Goal: Transaction & Acquisition: Purchase product/service

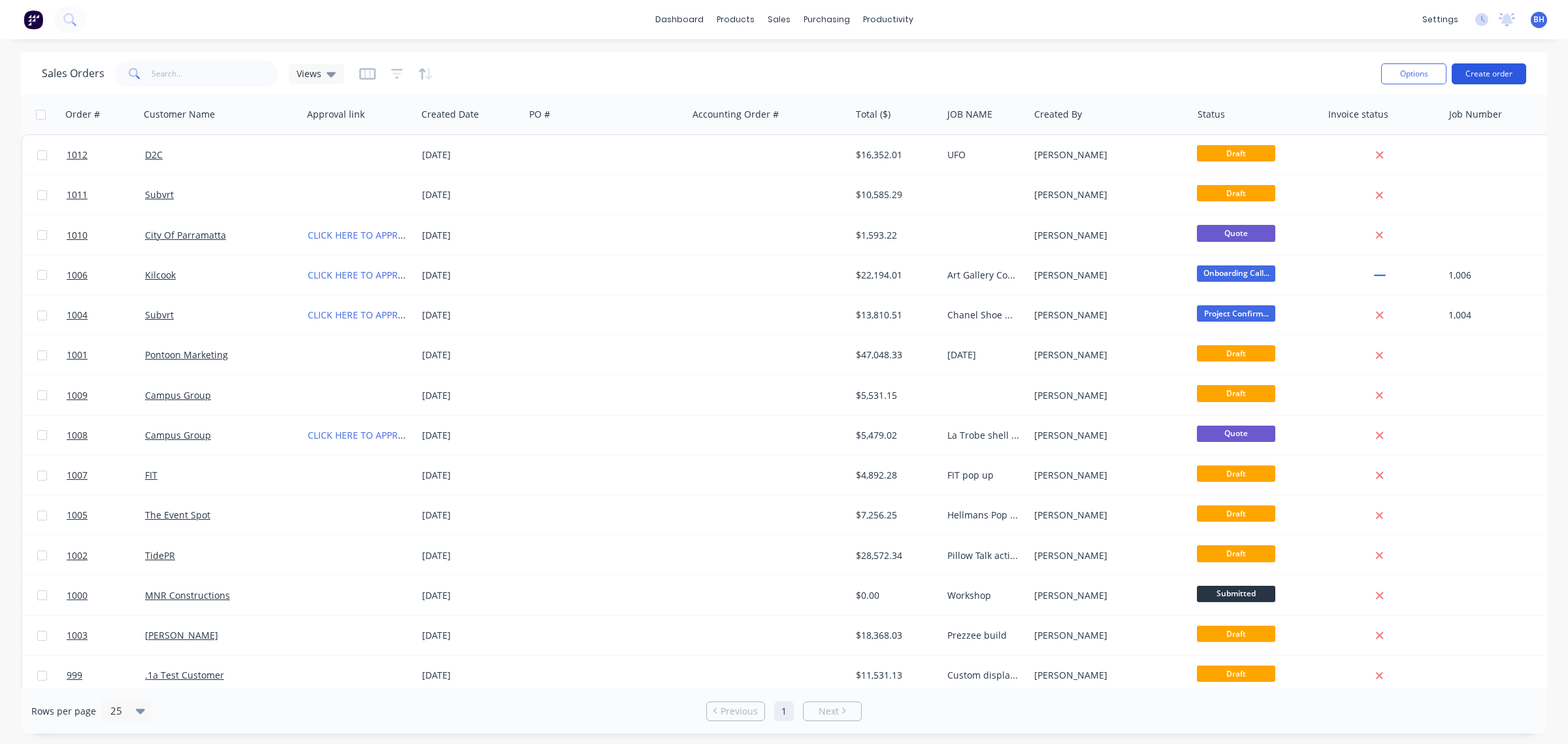
click at [1497, 76] on button "Create order" at bounding box center [1489, 74] width 74 height 21
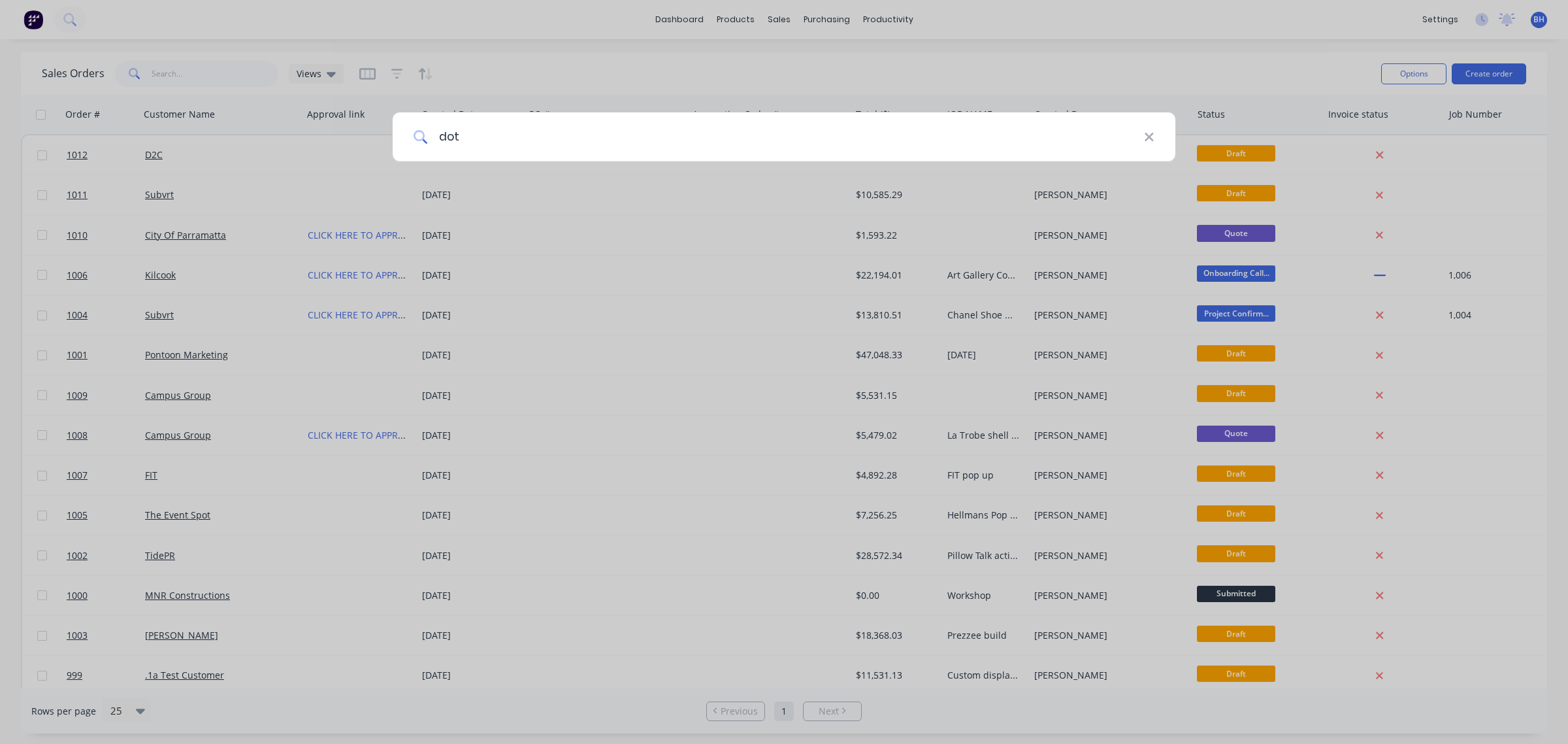
click at [1138, 141] on input "dot" at bounding box center [786, 137] width 716 height 49
type input "dot"
click at [1145, 138] on icon at bounding box center [1149, 138] width 10 height 14
click at [775, 18] on div at bounding box center [784, 372] width 1568 height 744
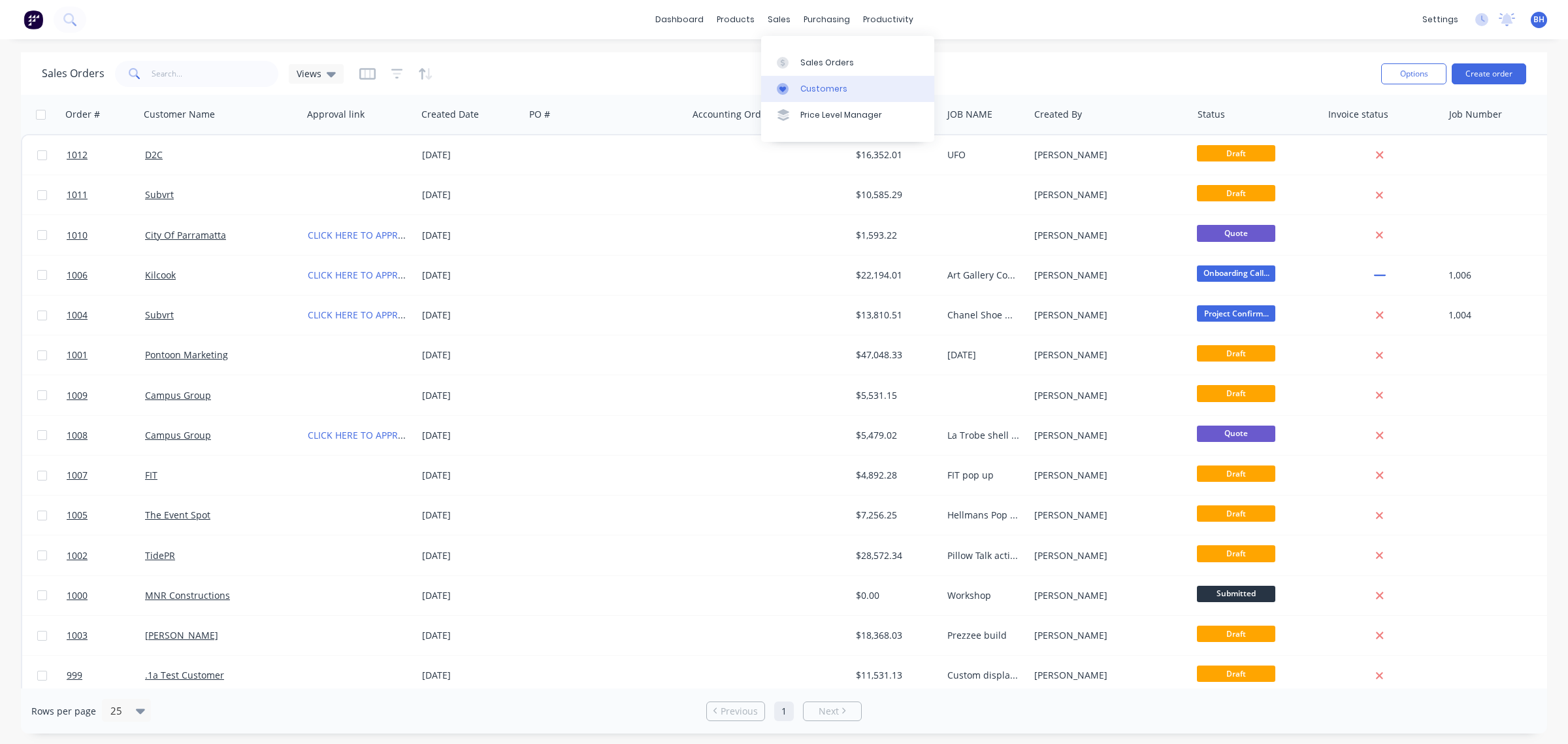
click at [808, 84] on div "Customers" at bounding box center [824, 89] width 47 height 12
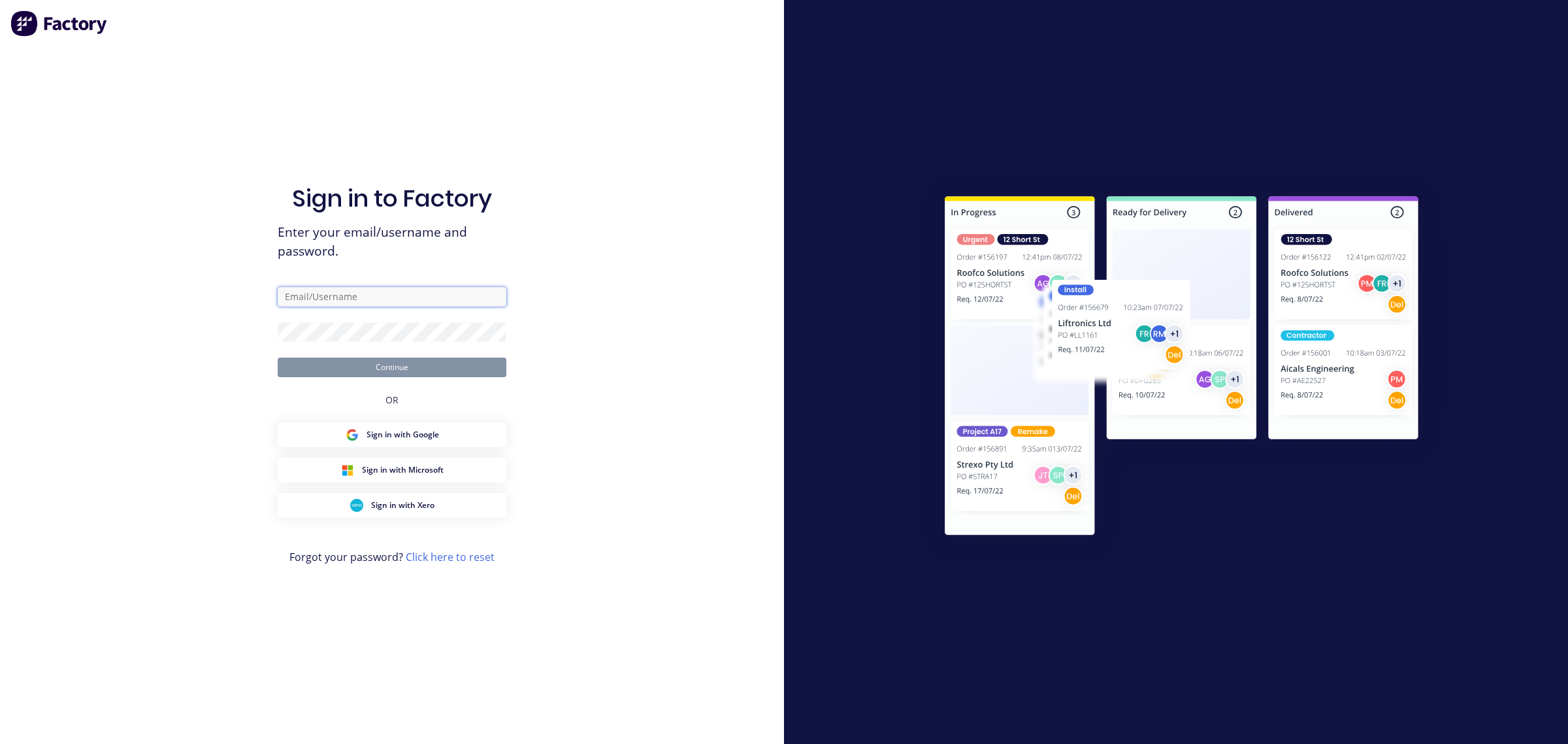
click at [341, 302] on input "text" at bounding box center [392, 297] width 229 height 20
type input "[PERSON_NAME][EMAIL_ADDRESS][DOMAIN_NAME]"
click at [277, 358] on button "Continue" at bounding box center [392, 367] width 229 height 20
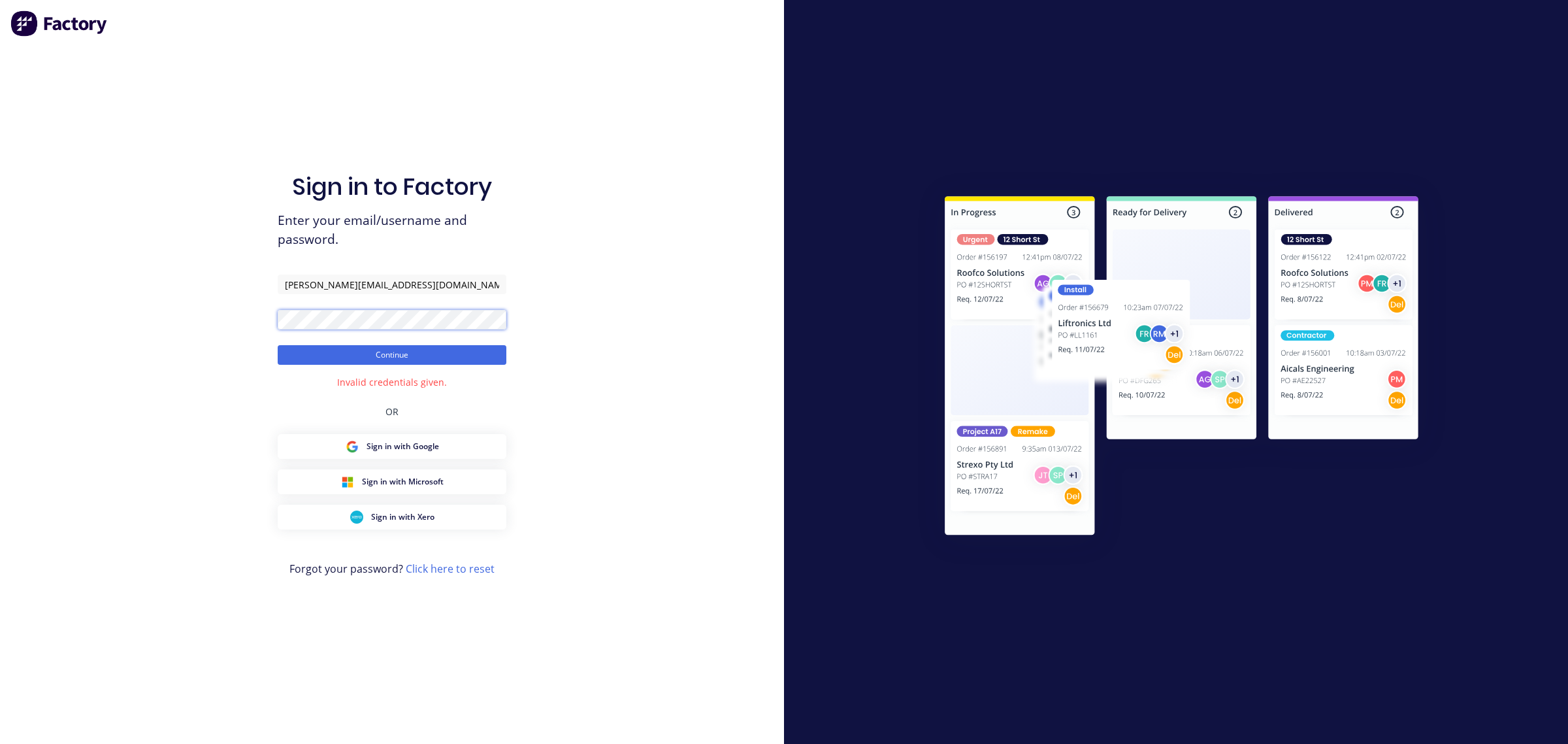
click at [277, 345] on button "Continue" at bounding box center [392, 354] width 229 height 20
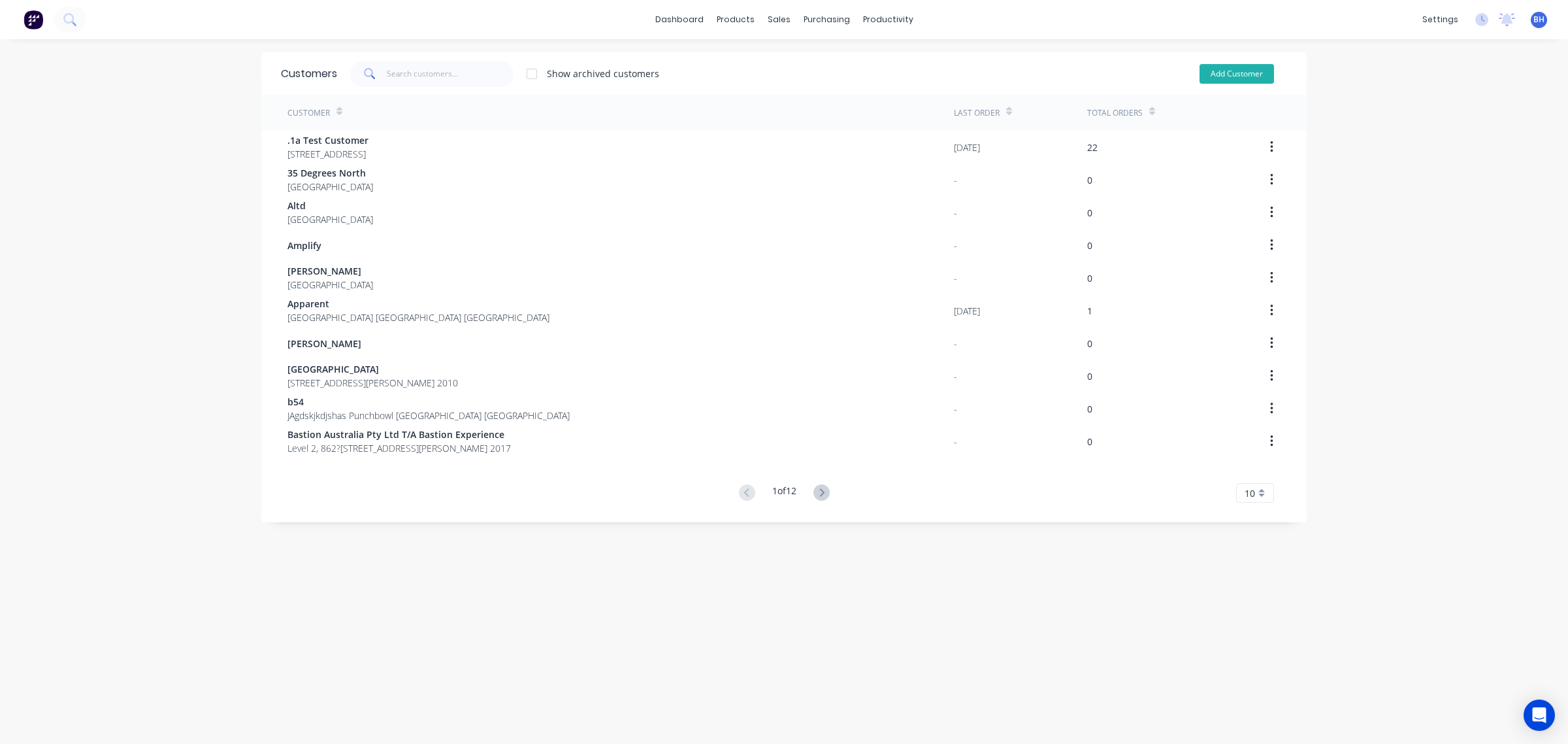
click at [1206, 77] on button "Add Customer" at bounding box center [1236, 74] width 74 height 20
select select "AU"
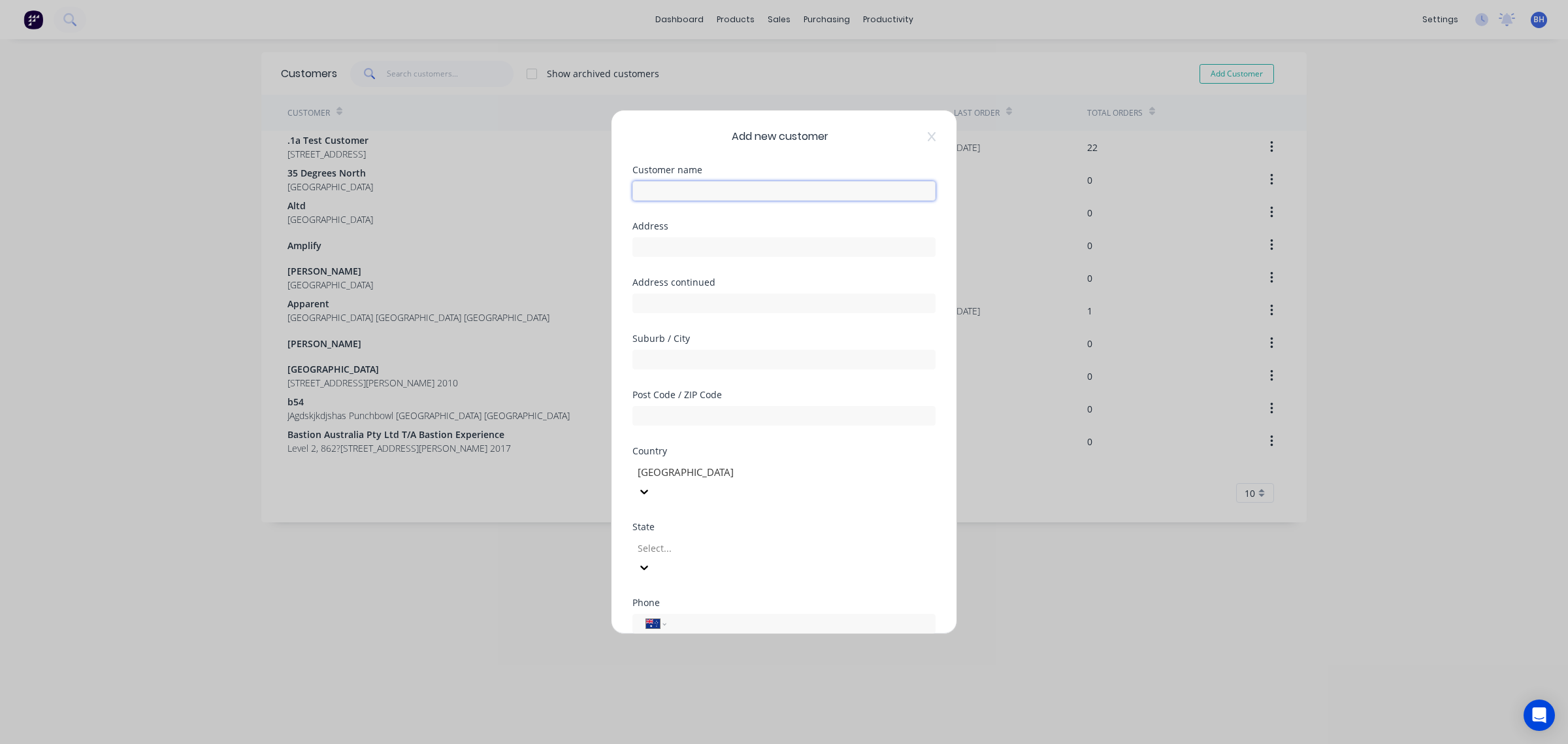
click at [688, 184] on input "text" at bounding box center [784, 190] width 303 height 20
type input "Dot Dot Dash"
click at [673, 540] on div at bounding box center [730, 548] width 188 height 16
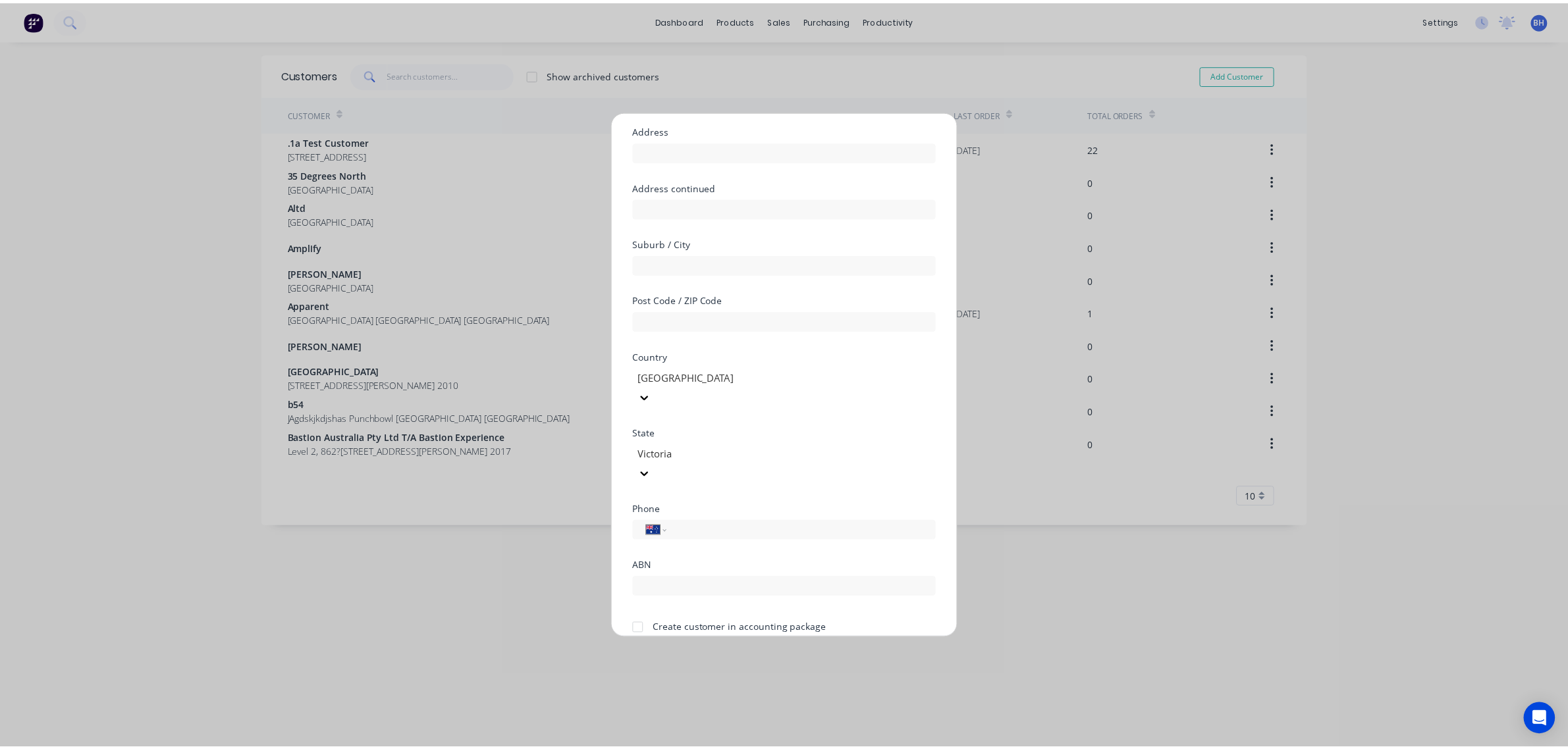
scroll to position [116, 0]
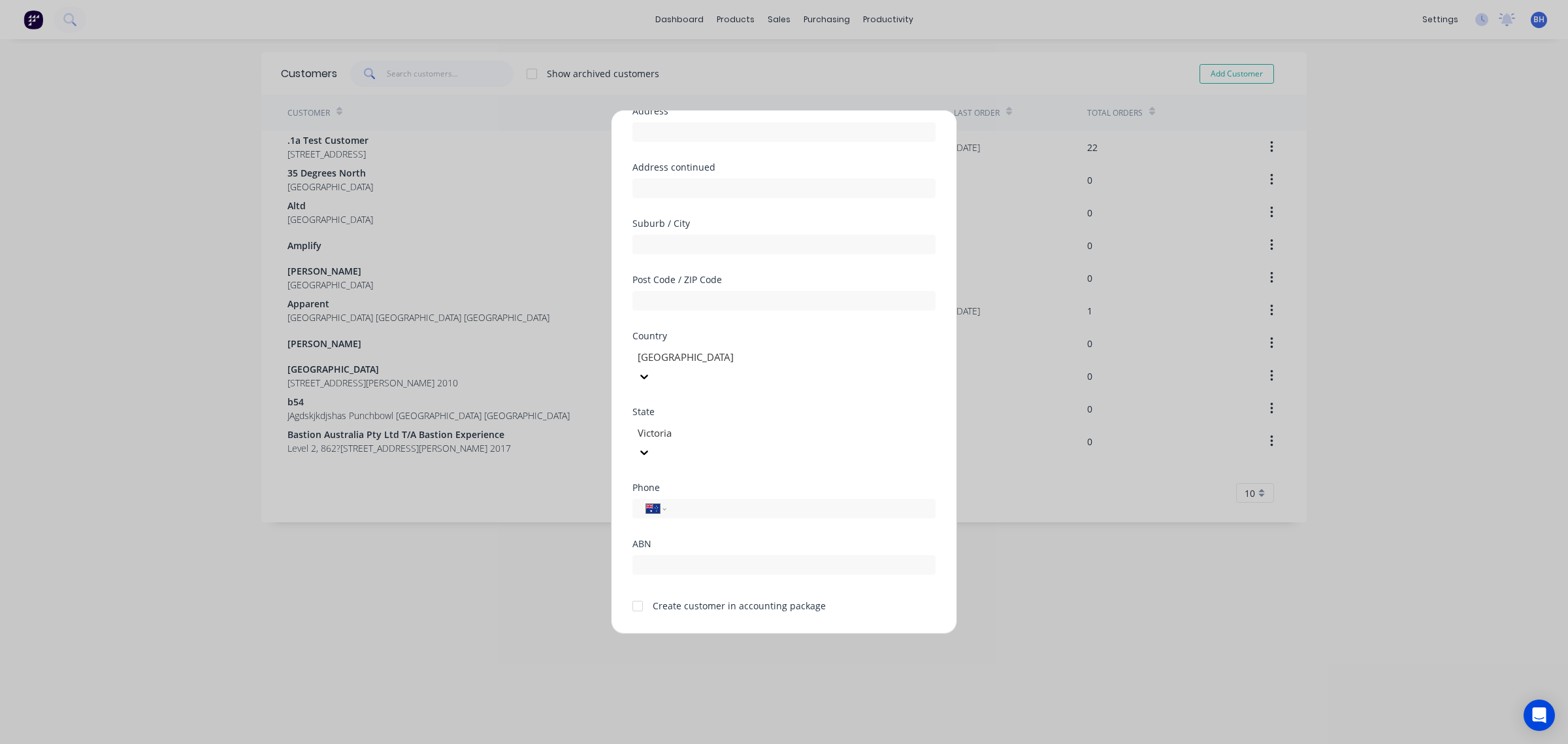
click at [742, 634] on button "Save" at bounding box center [743, 644] width 72 height 21
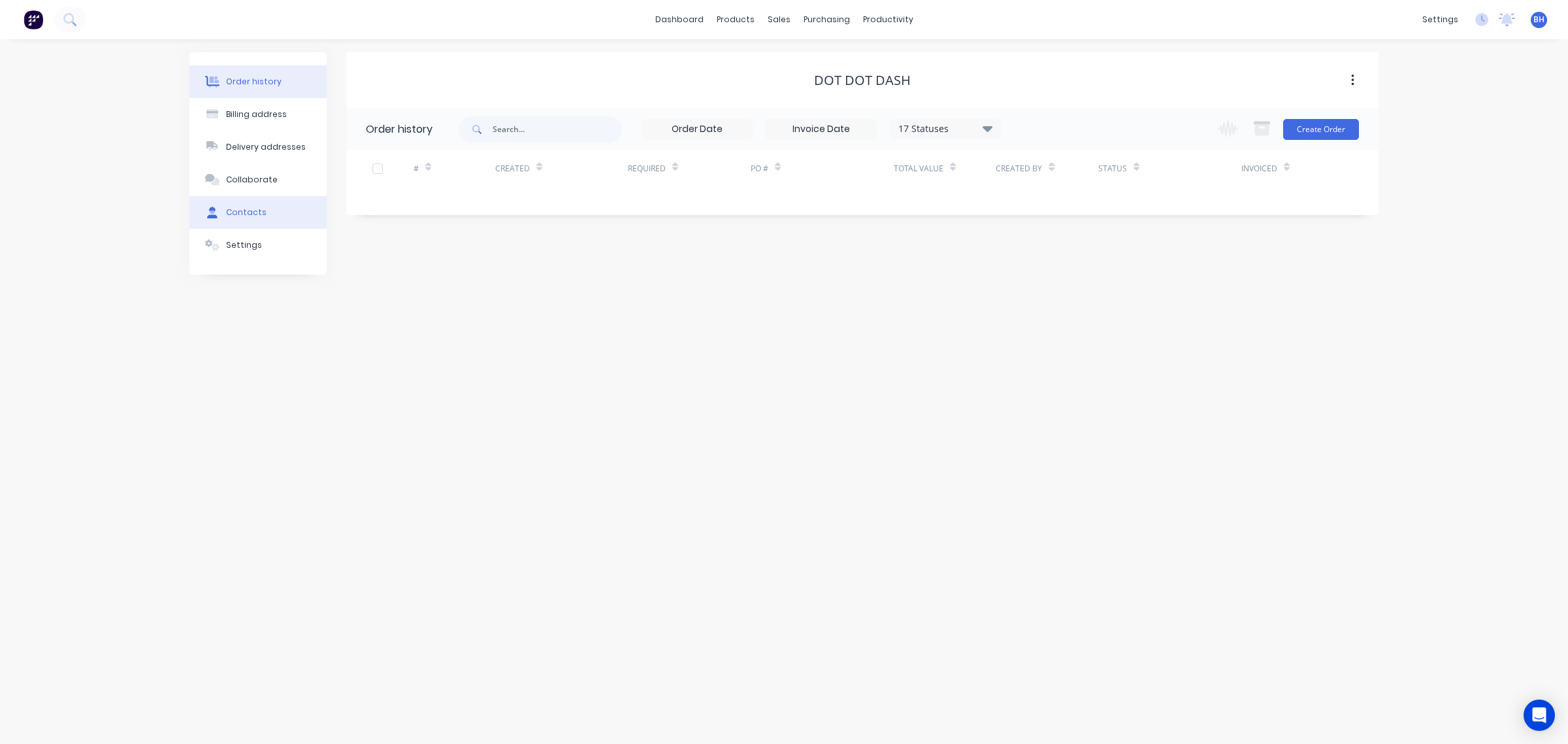
click at [245, 217] on div "Contacts" at bounding box center [246, 212] width 41 height 12
click at [1351, 132] on button "Add contact" at bounding box center [1338, 129] width 60 height 20
select select "AU"
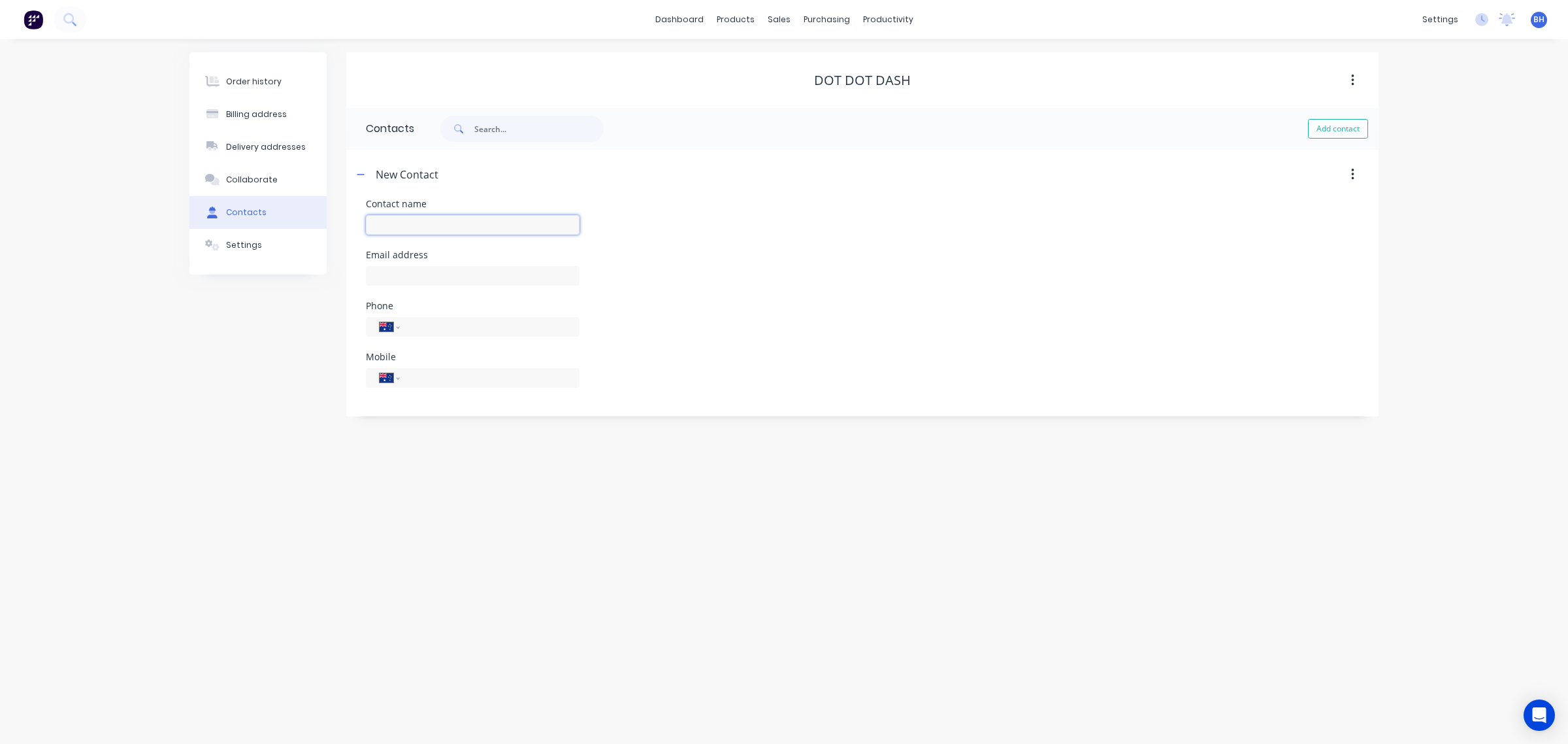
click at [452, 227] on input "text" at bounding box center [473, 225] width 213 height 20
click at [521, 226] on input "text" at bounding box center [473, 225] width 213 height 20
type input "[PERSON_NAME]"
click at [469, 278] on input "text" at bounding box center [473, 286] width 213 height 20
select select "AU"
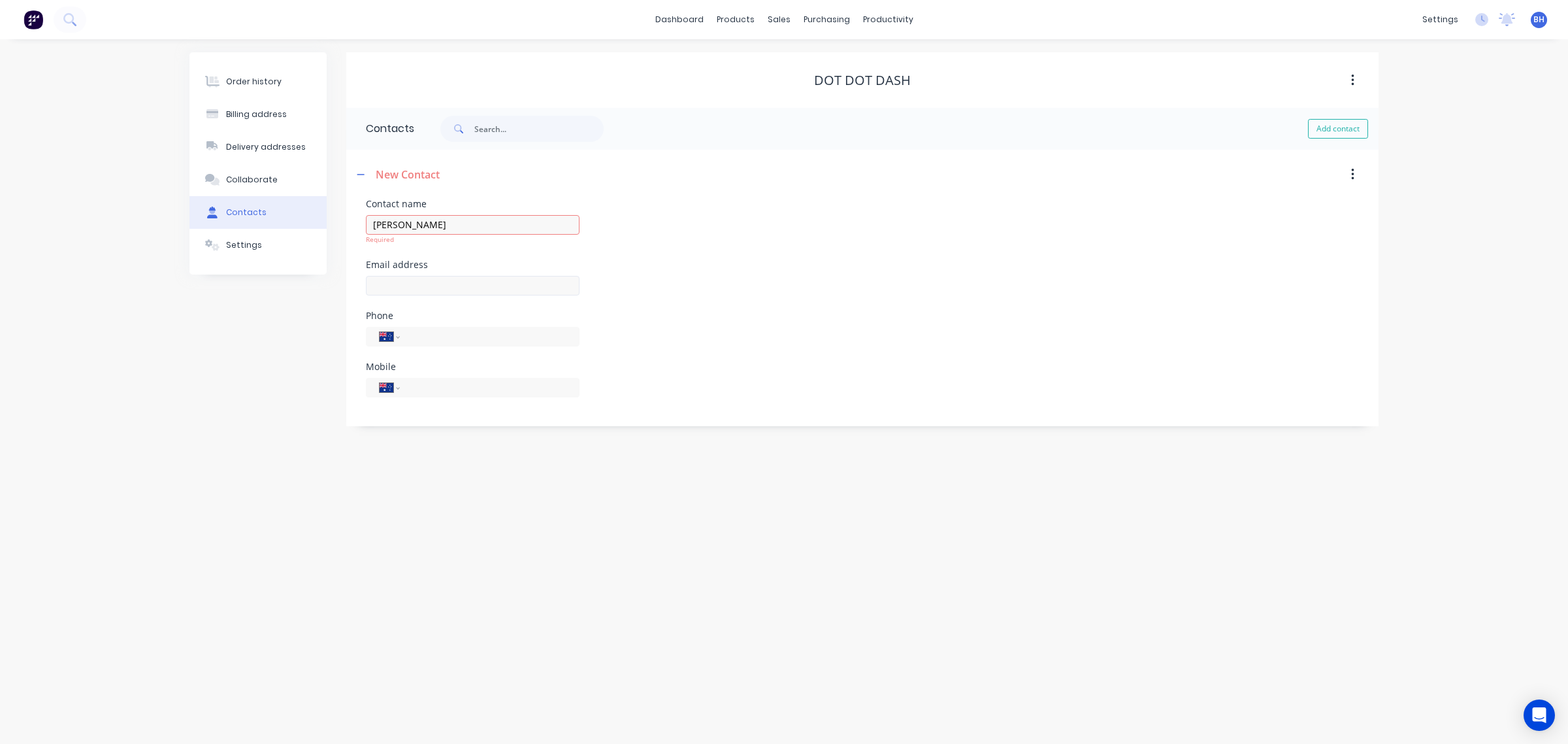
select select "AU"
click at [466, 279] on input "text" at bounding box center [473, 276] width 213 height 20
paste input "[EMAIL_ADDRESS][DOMAIN_NAME]"
type input "[EMAIL_ADDRESS][DOMAIN_NAME]"
click at [512, 381] on input "tel" at bounding box center [488, 377] width 157 height 15
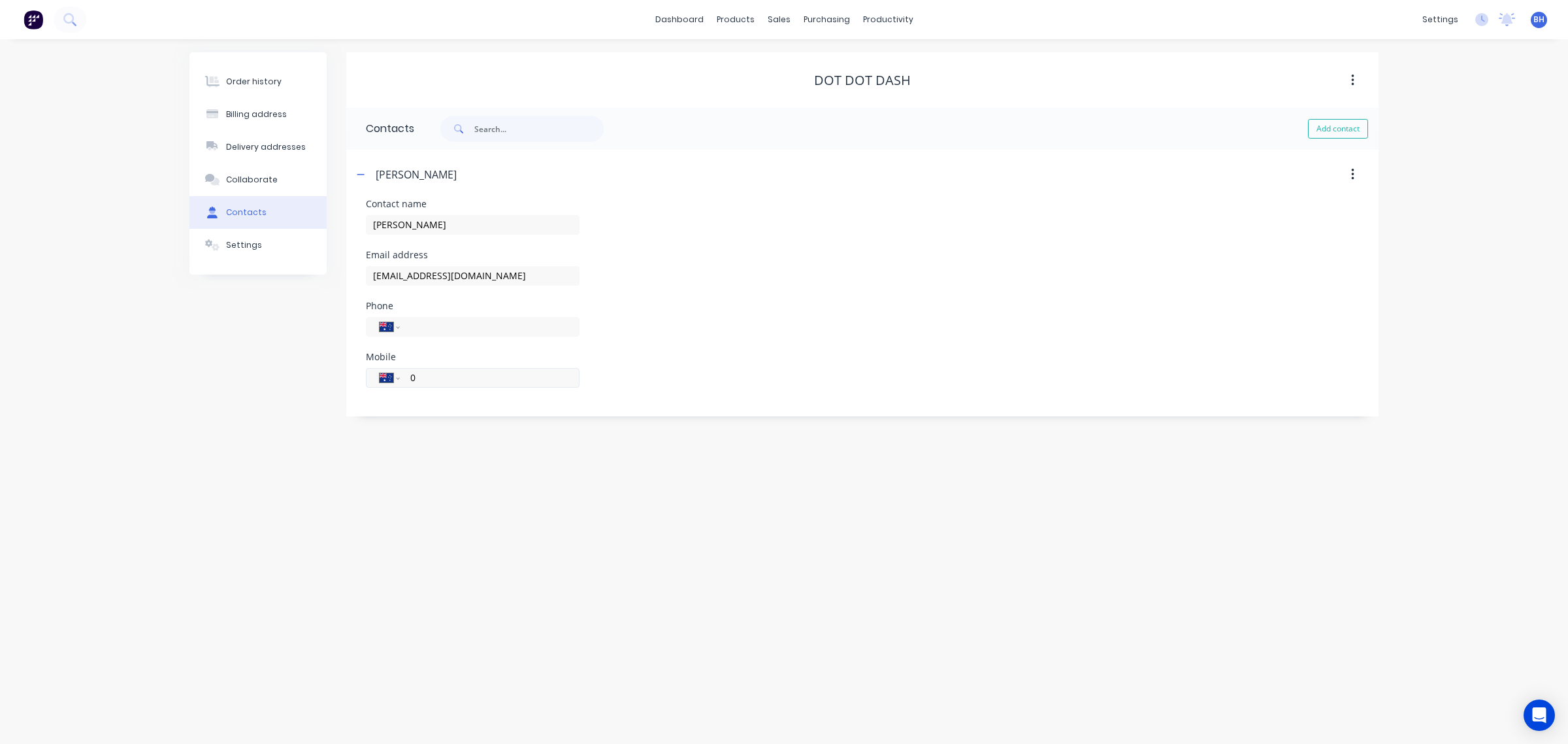
paste input "401 327 856"
type input "0401 327 856"
click at [666, 161] on header "[PERSON_NAME]" at bounding box center [862, 174] width 1032 height 50
click at [800, 59] on div "Sales Orders" at bounding box center [827, 62] width 54 height 12
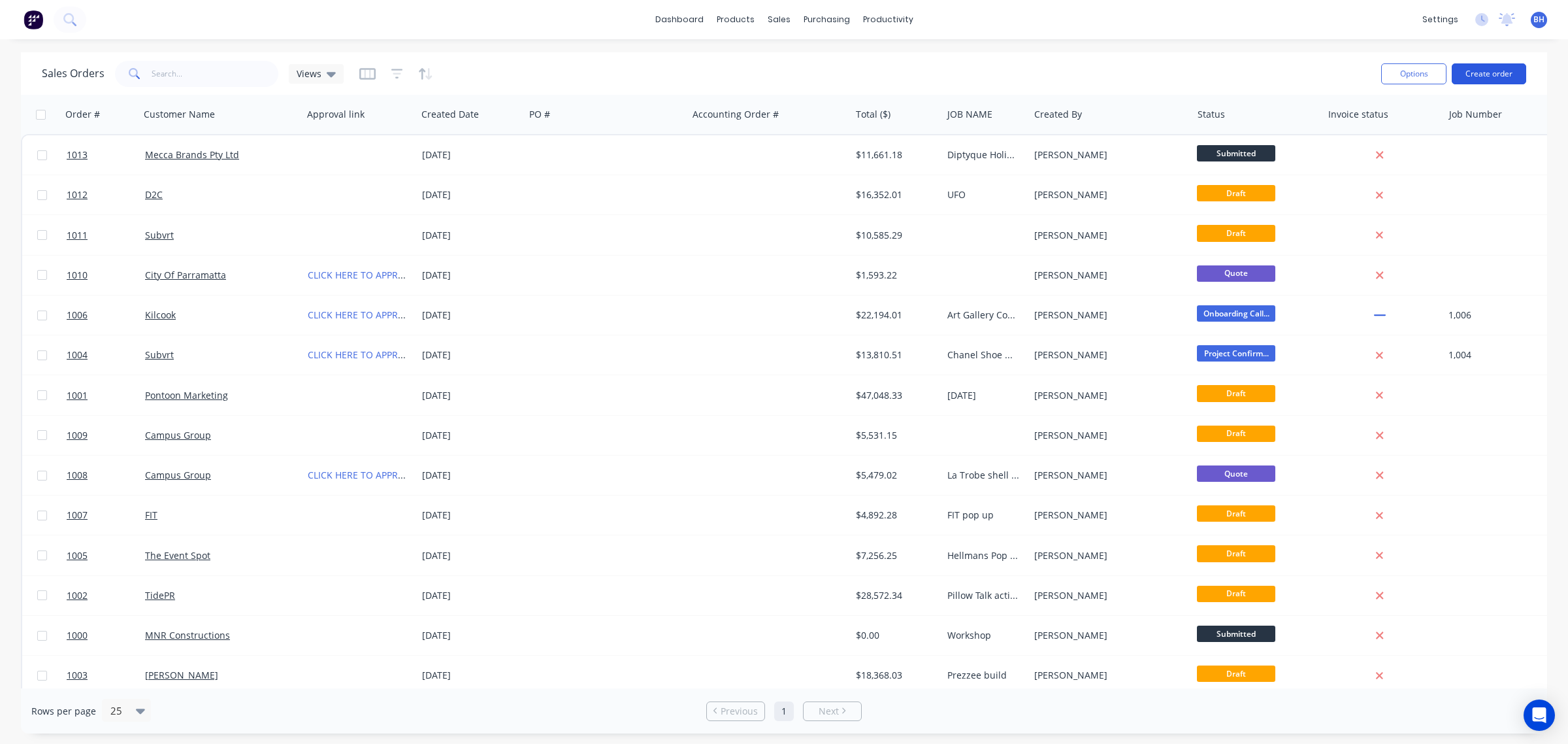
click at [1478, 74] on button "Create order" at bounding box center [1489, 74] width 74 height 21
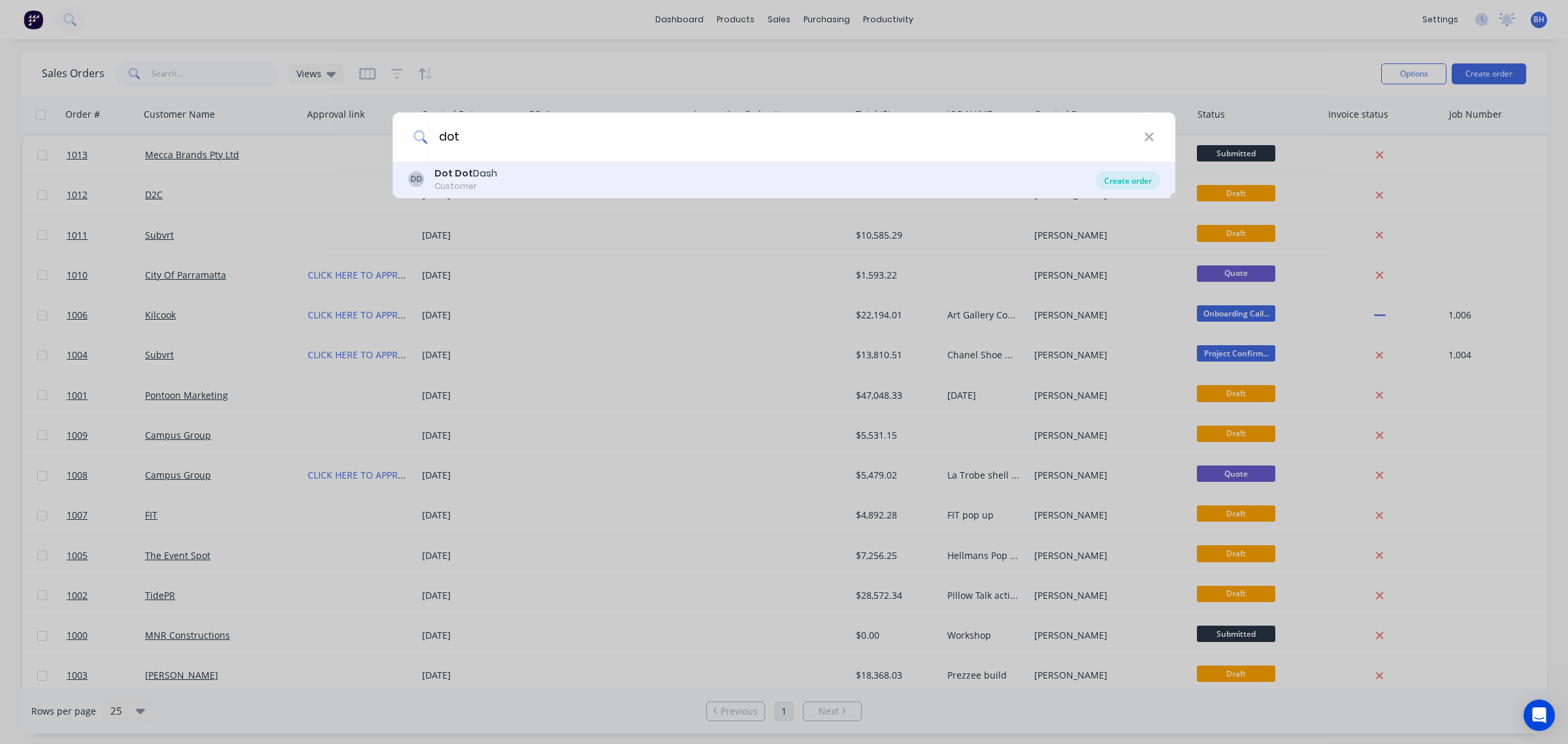
type input "dot"
click at [1125, 178] on div "Create order" at bounding box center [1127, 180] width 63 height 18
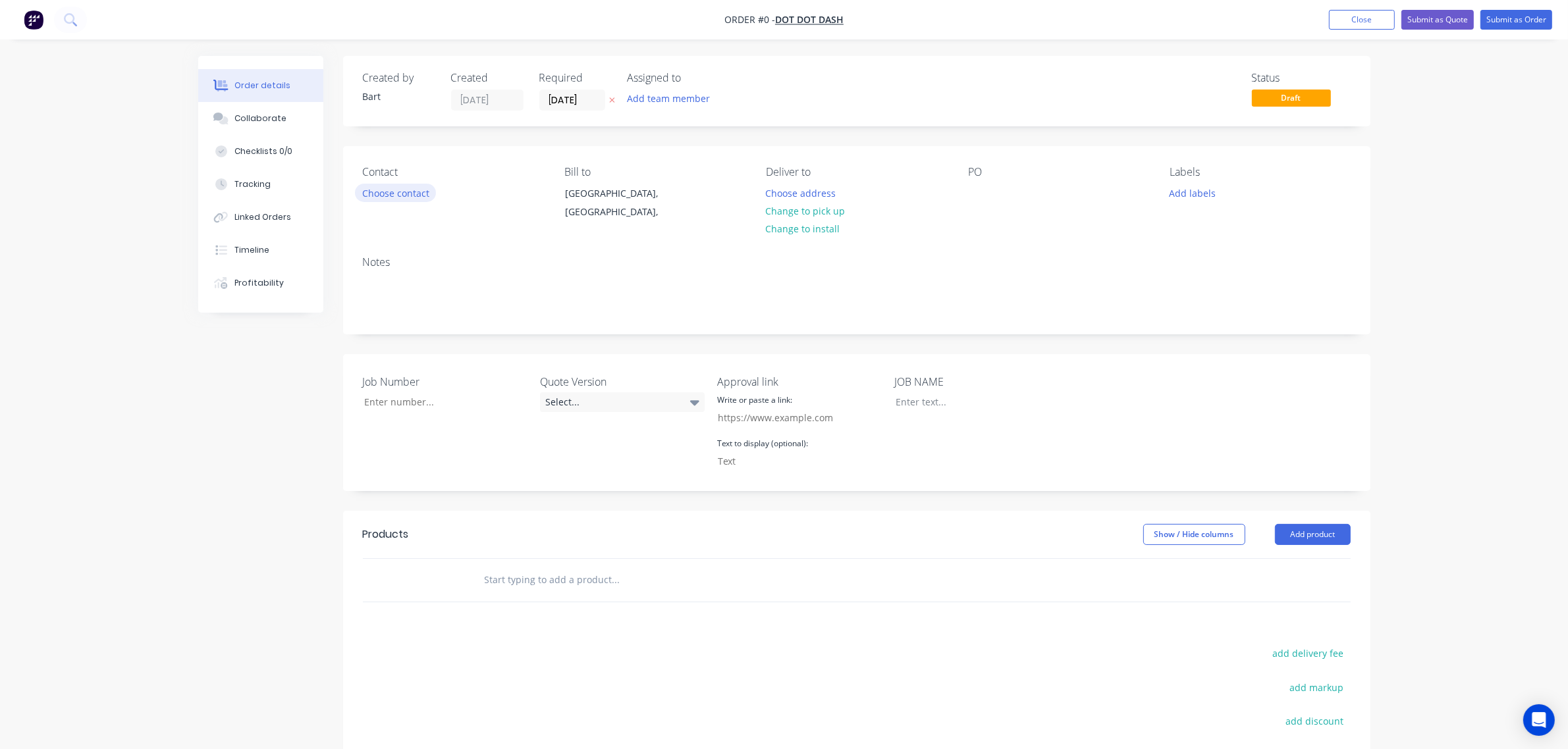
click at [403, 191] on button "Choose contact" at bounding box center [395, 192] width 81 height 18
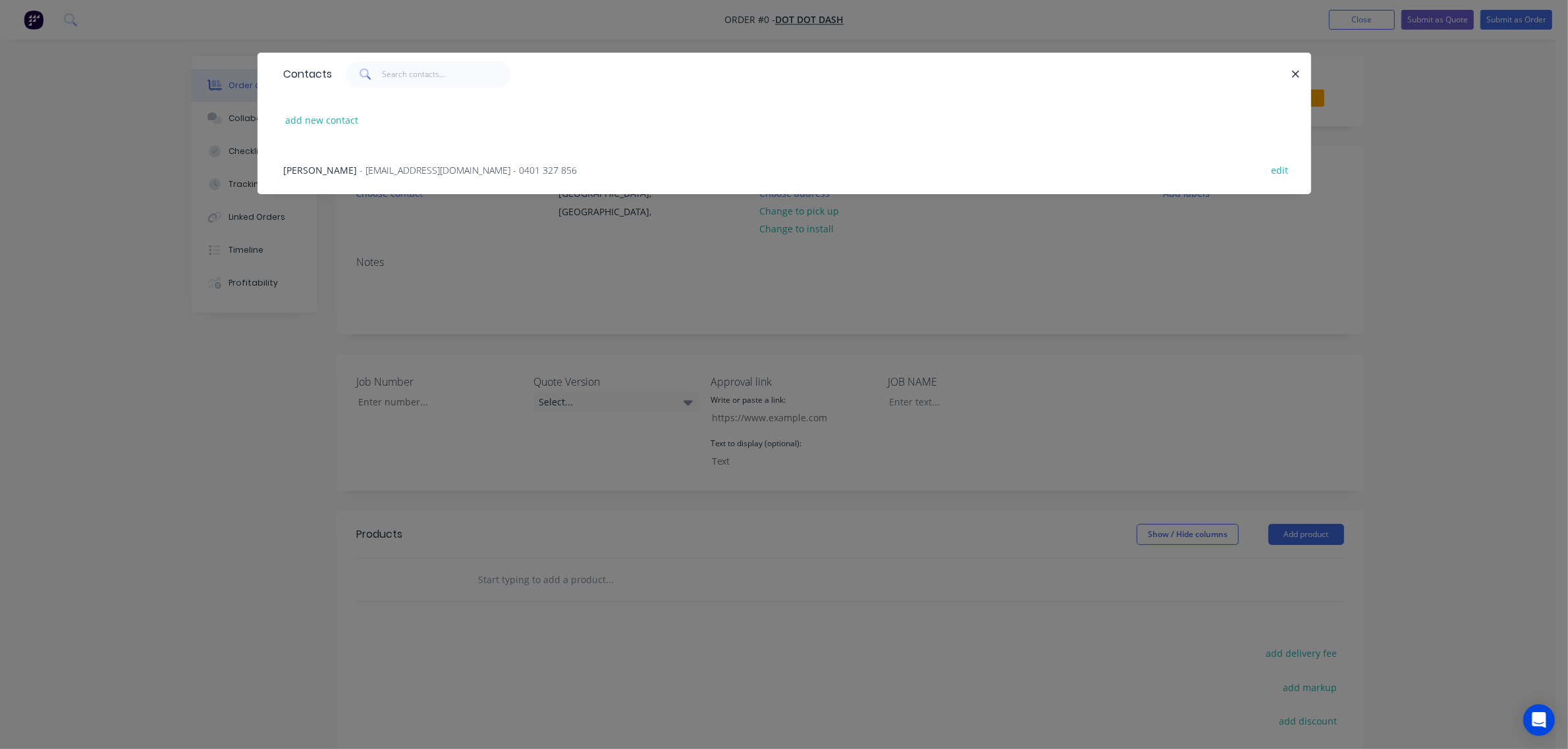
click at [347, 162] on div "[PERSON_NAME] - [EMAIL_ADDRESS][DOMAIN_NAME] - 0401 327 856 edit" at bounding box center [784, 169] width 1014 height 49
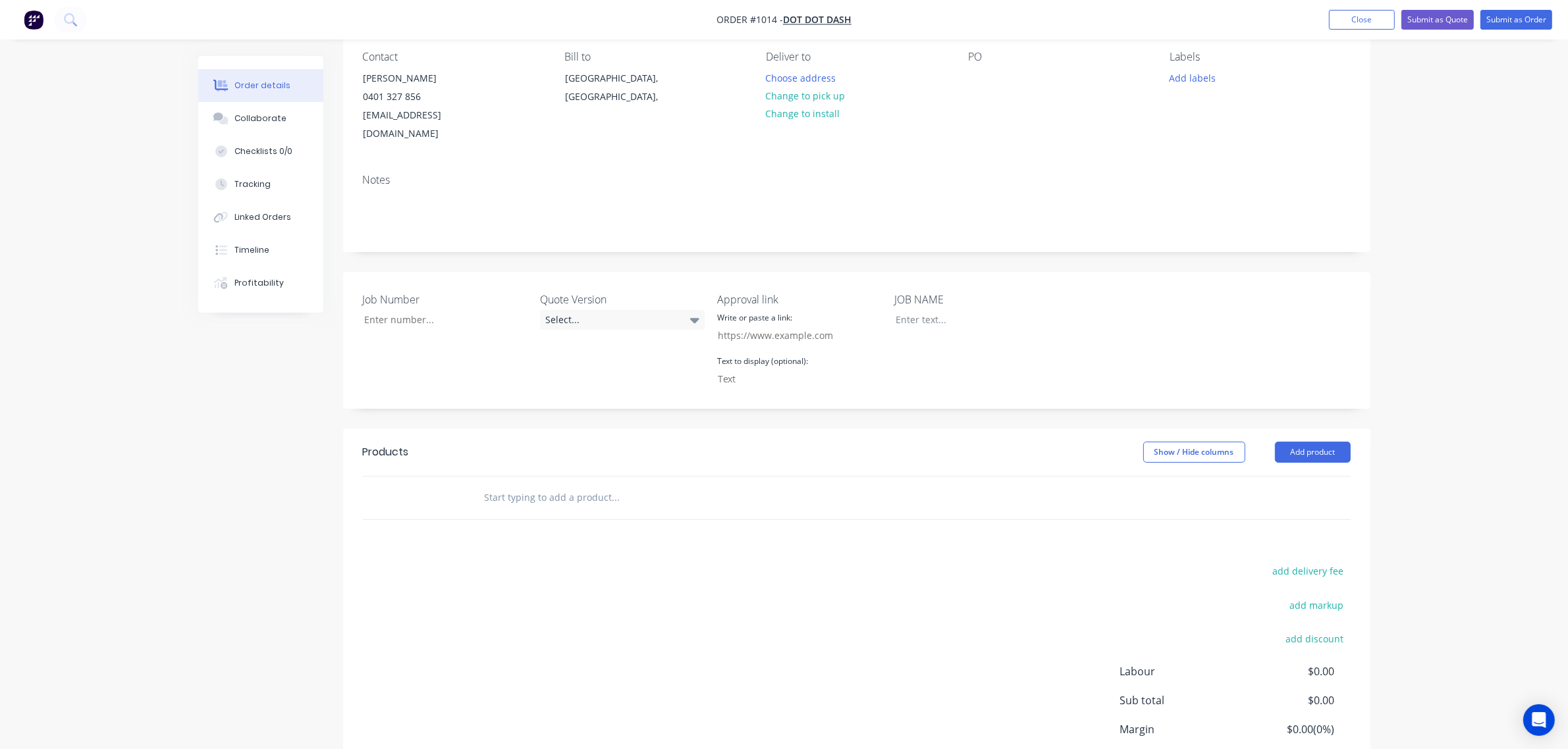
scroll to position [203, 0]
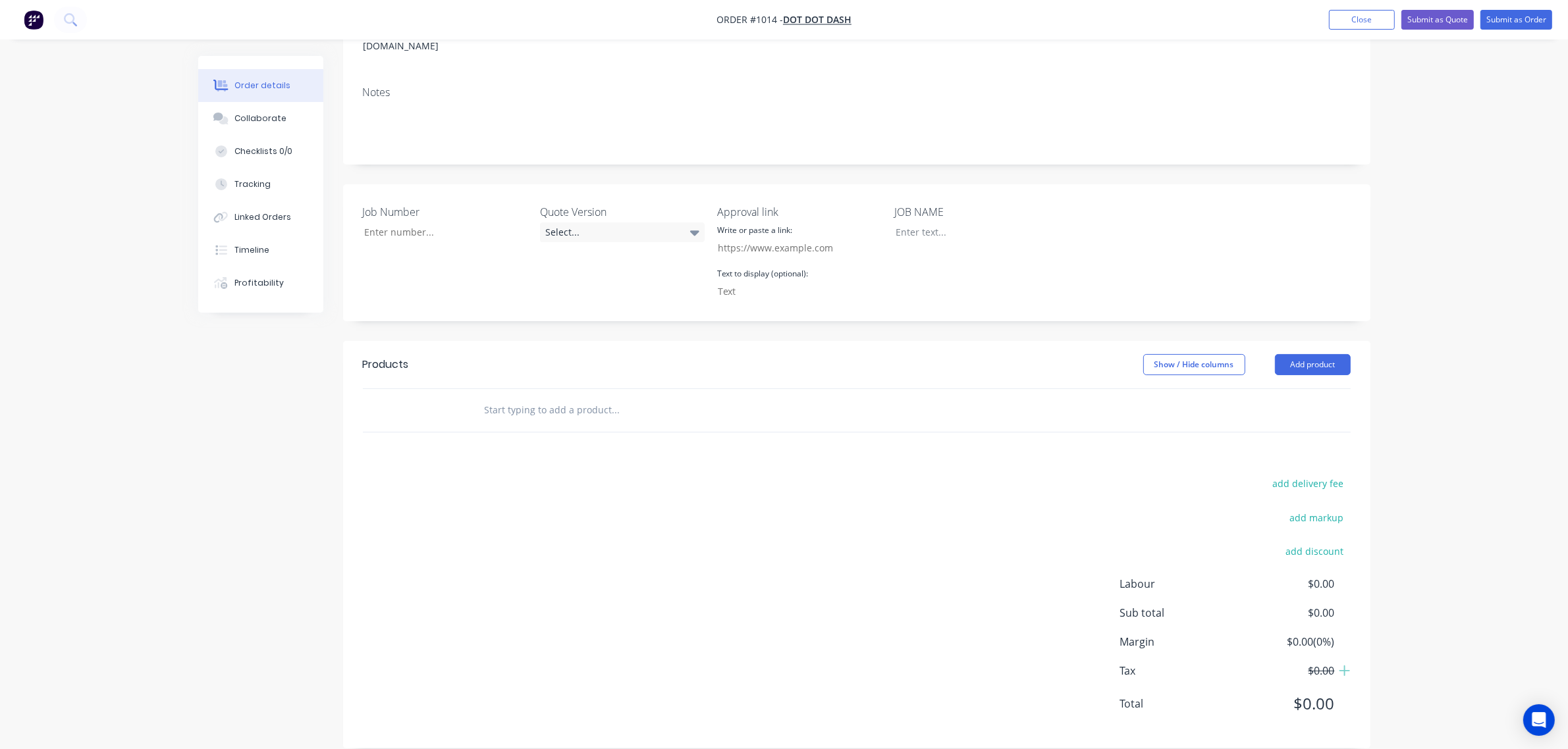
click at [516, 397] on input "text" at bounding box center [616, 410] width 263 height 27
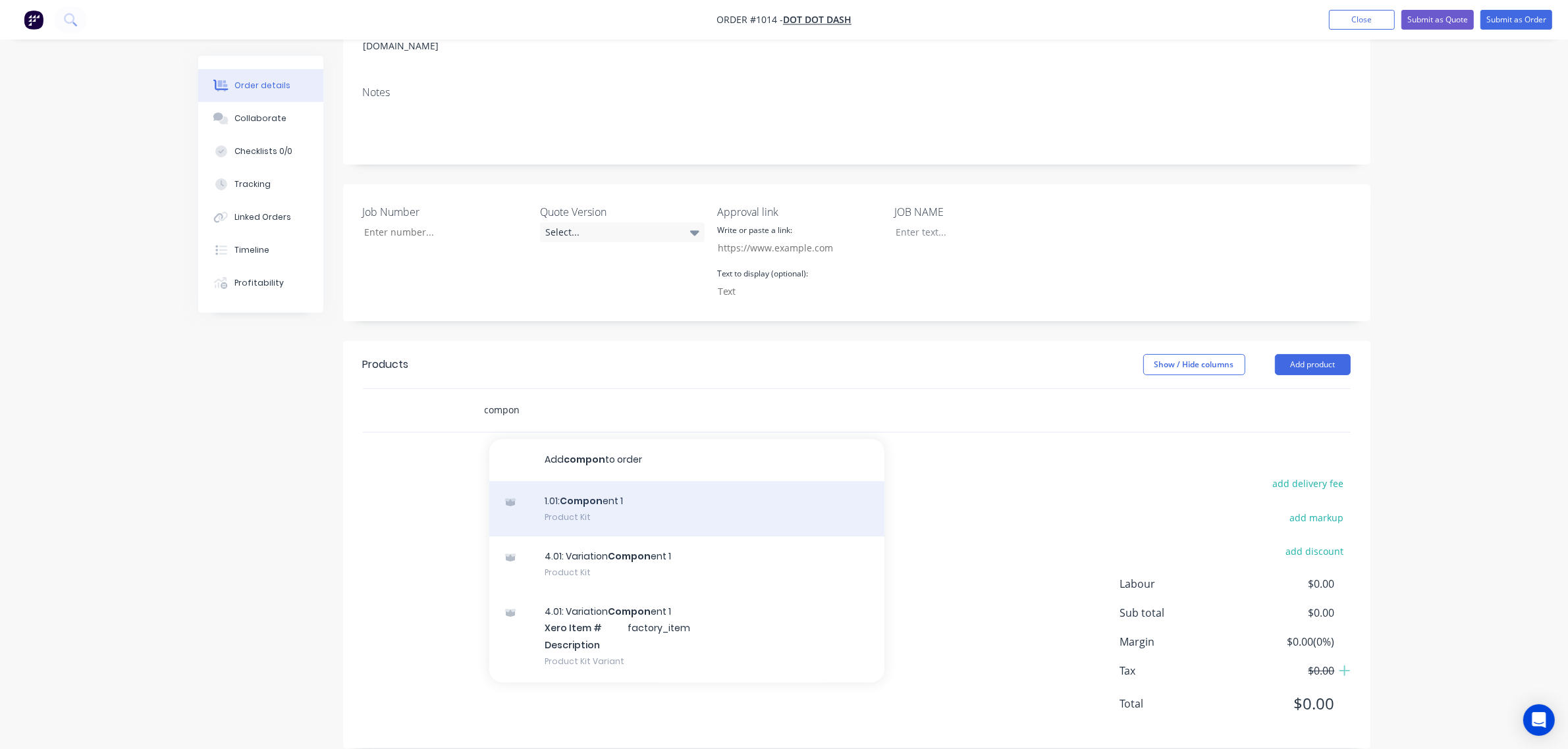
type input "compon"
click at [585, 487] on div "1.01: Compon ent 1 Product Kit" at bounding box center [687, 508] width 395 height 56
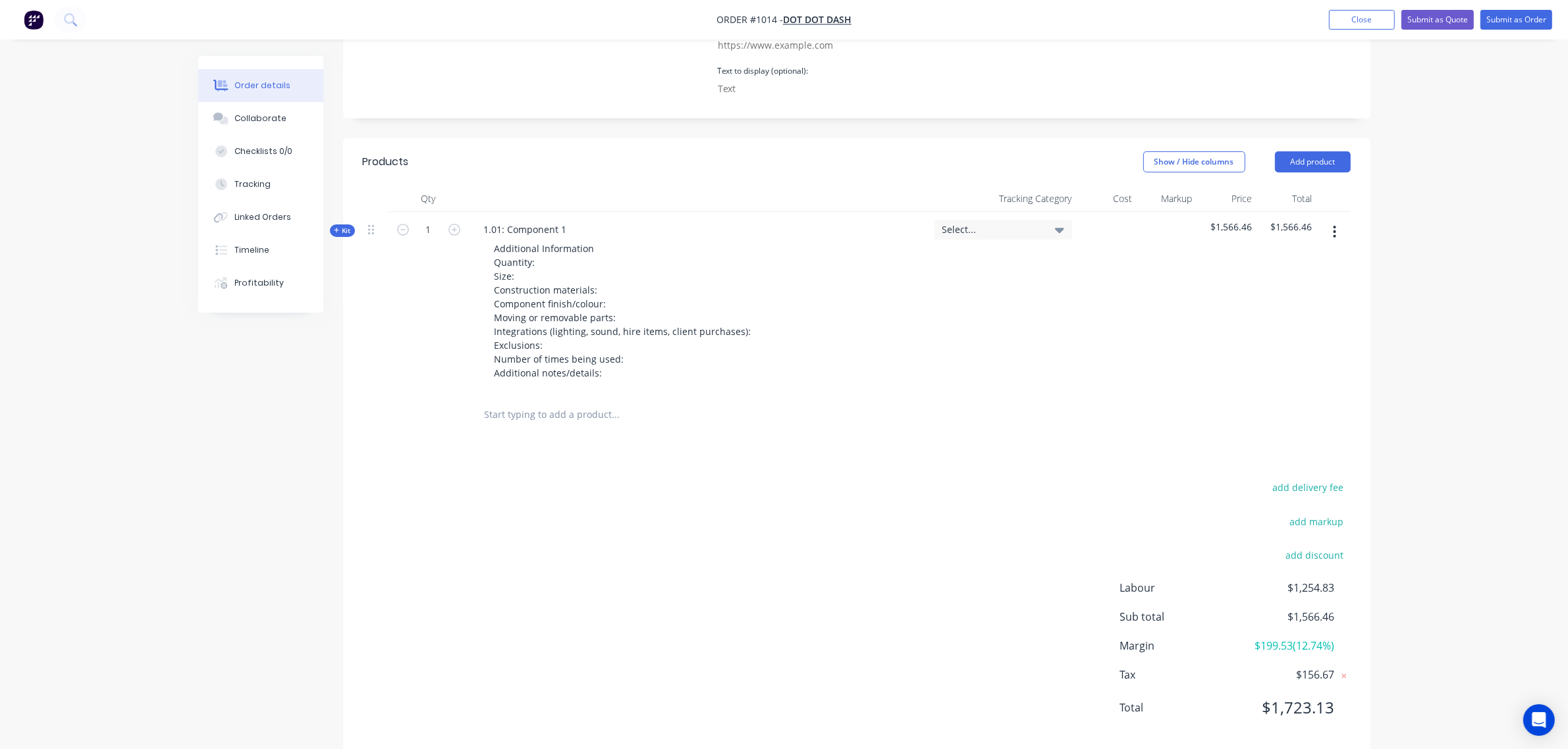
scroll to position [409, 0]
click at [521, 398] on input "text" at bounding box center [616, 411] width 263 height 27
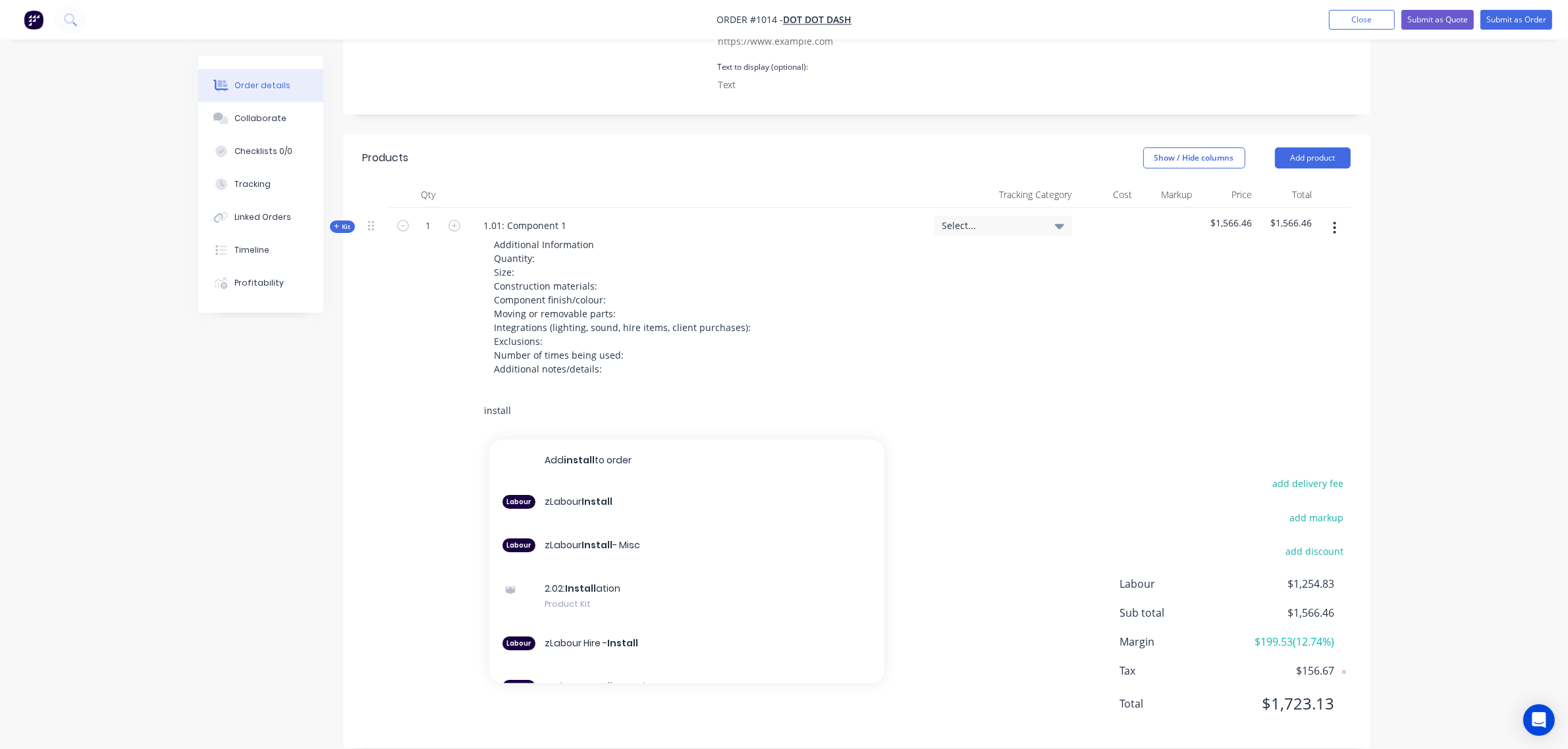
click at [516, 398] on input "install" at bounding box center [616, 411] width 263 height 27
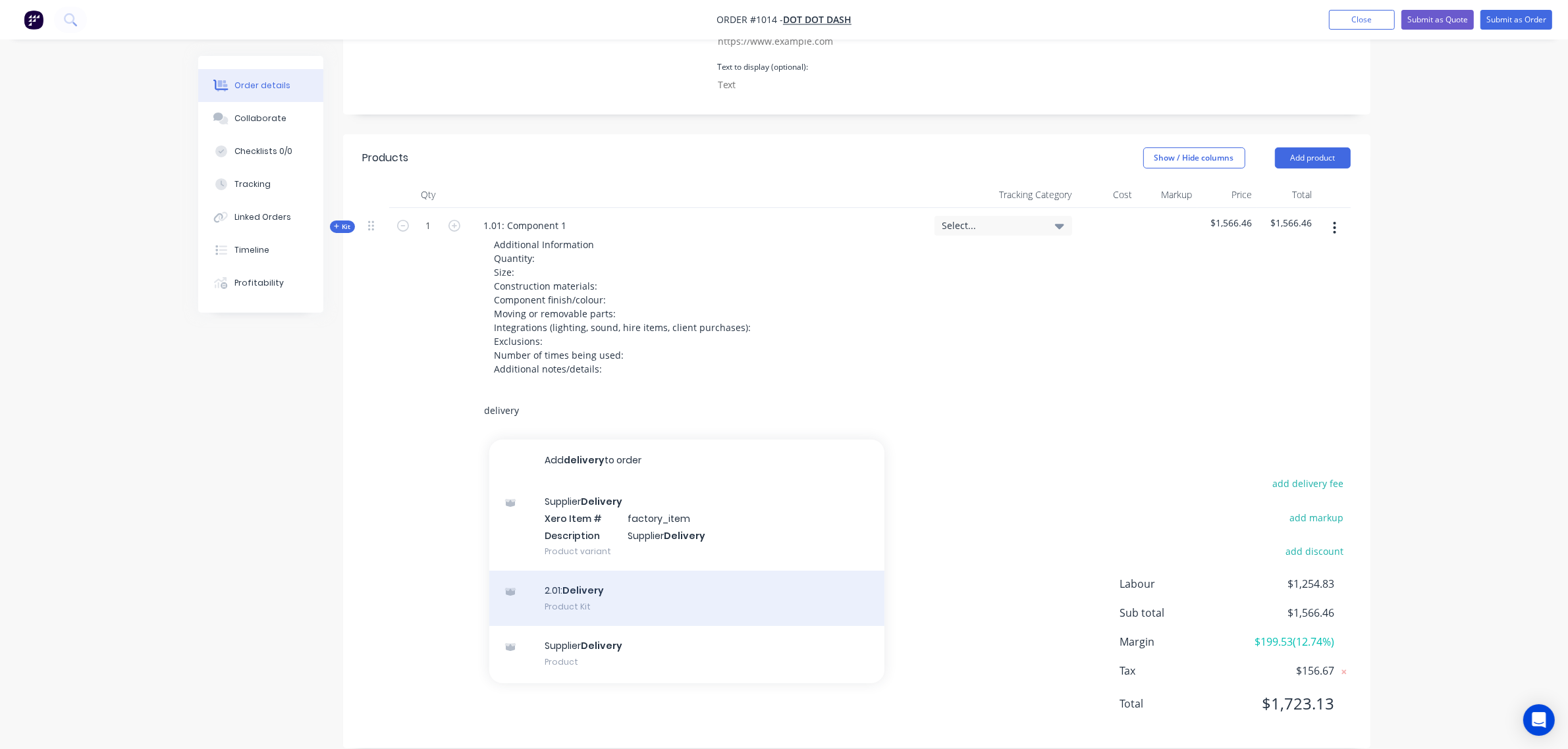
type input "delivery"
click at [587, 579] on div "2.01: Delivery Product Kit" at bounding box center [687, 598] width 395 height 56
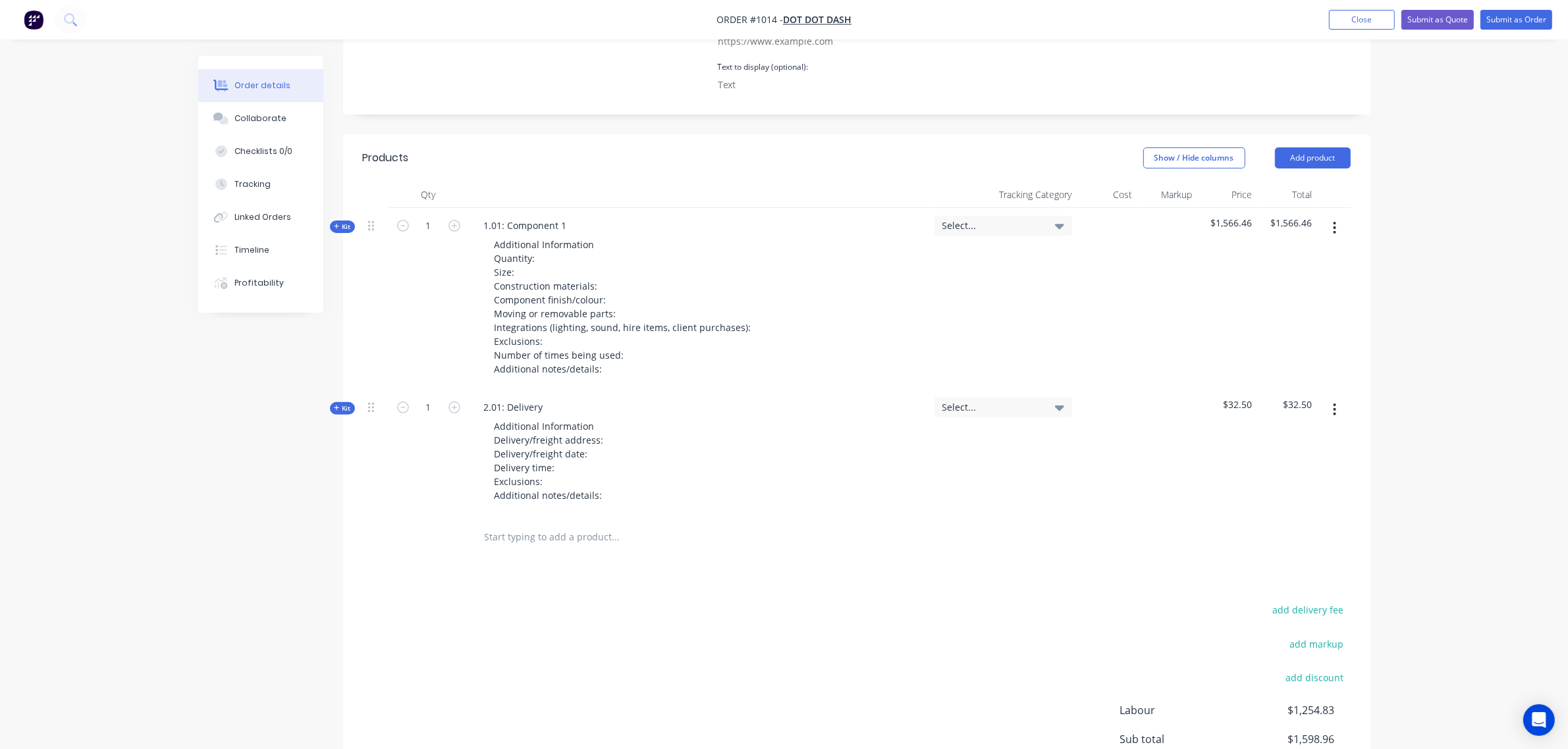
click at [527, 523] on input "text" at bounding box center [616, 536] width 263 height 27
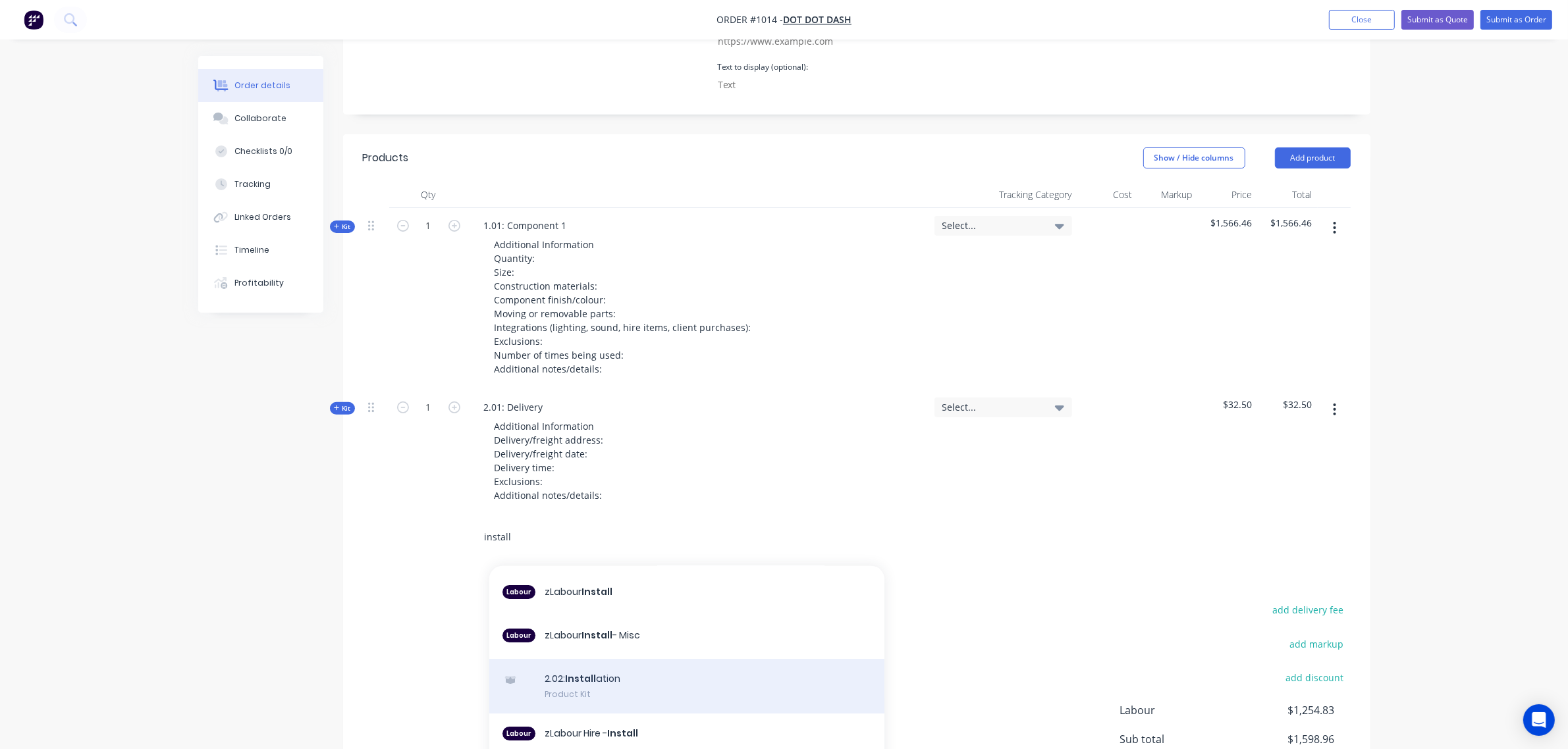
scroll to position [0, 0]
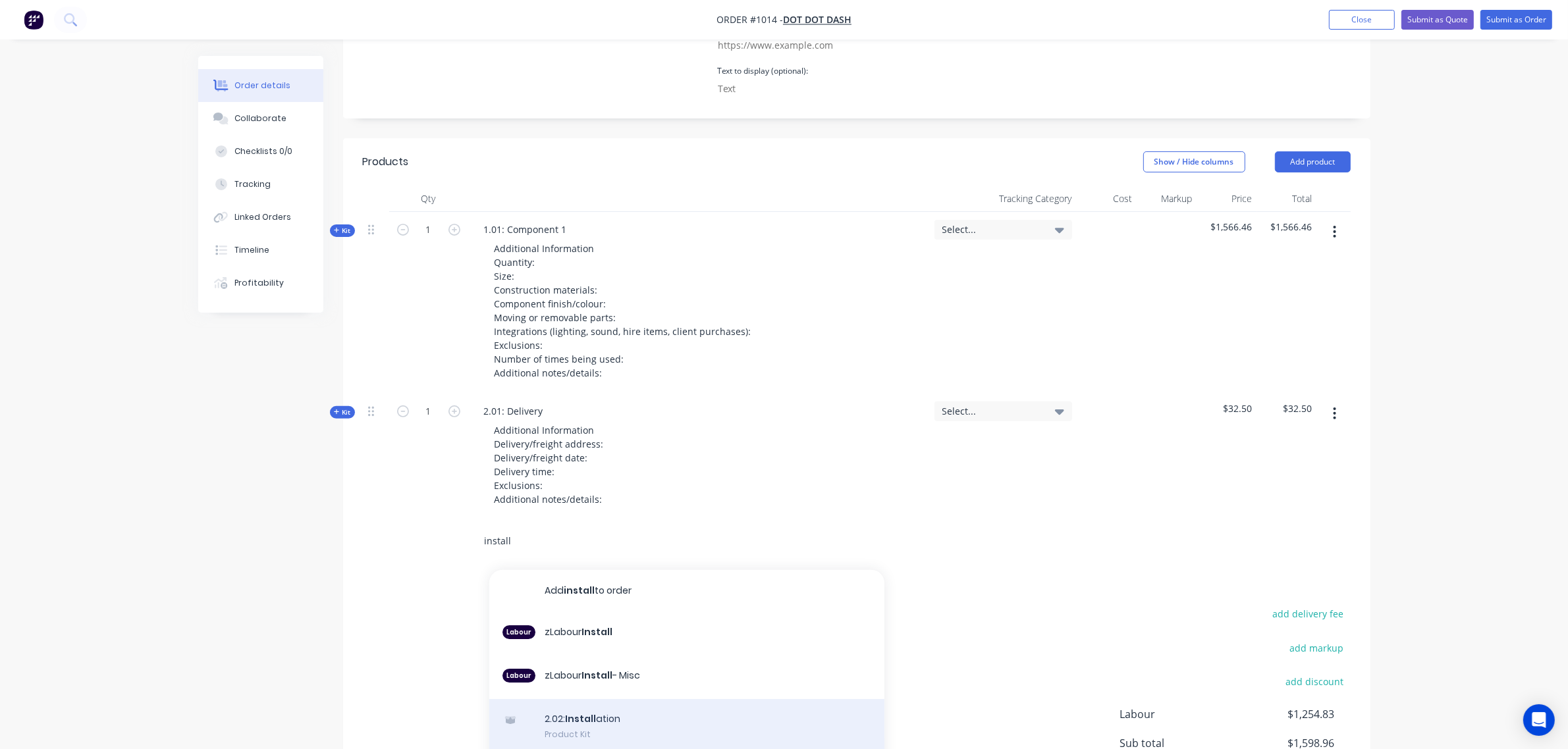
type input "install"
click at [587, 705] on div "2.02: Install ation Product Kit" at bounding box center [687, 726] width 395 height 56
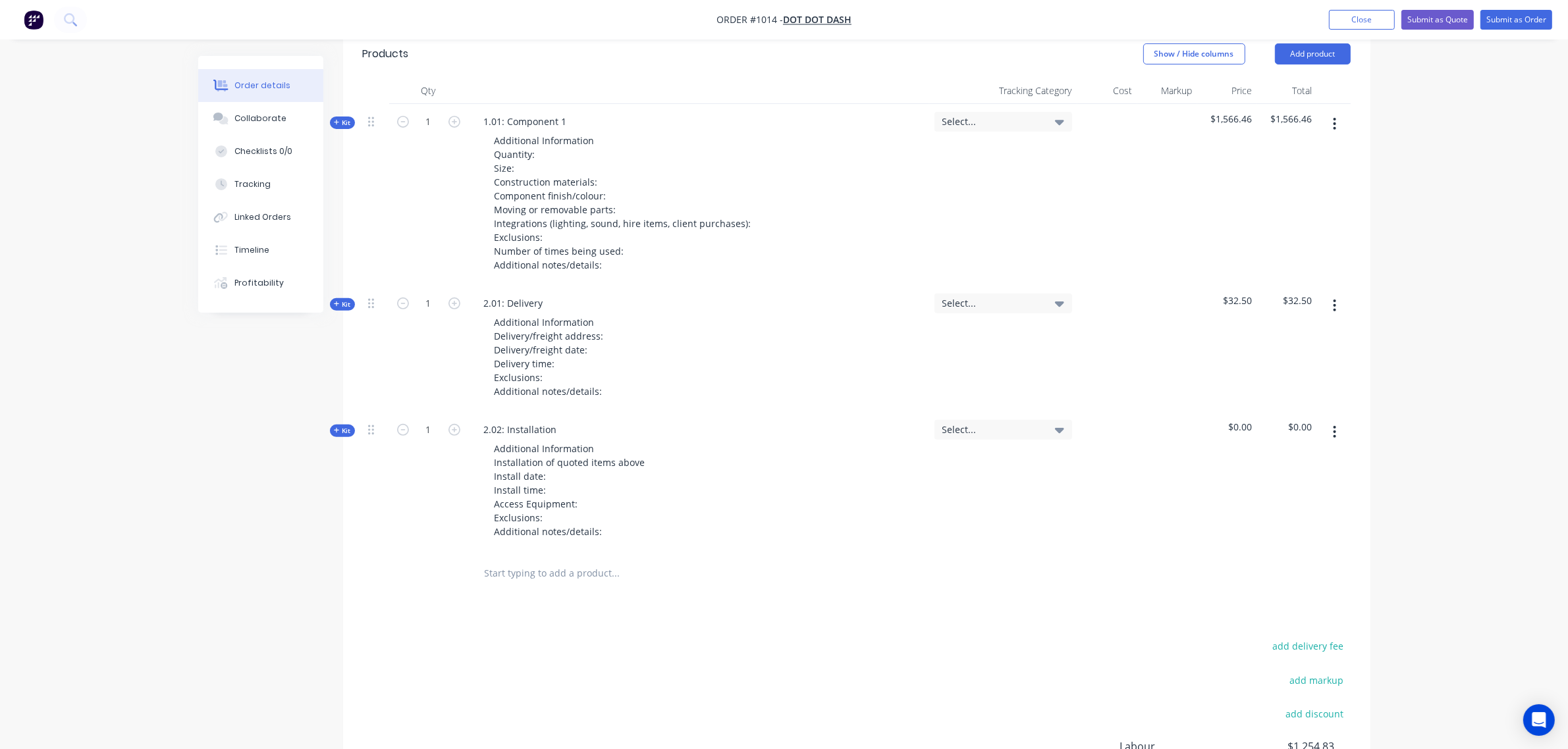
click at [537, 560] on input "text" at bounding box center [616, 573] width 263 height 27
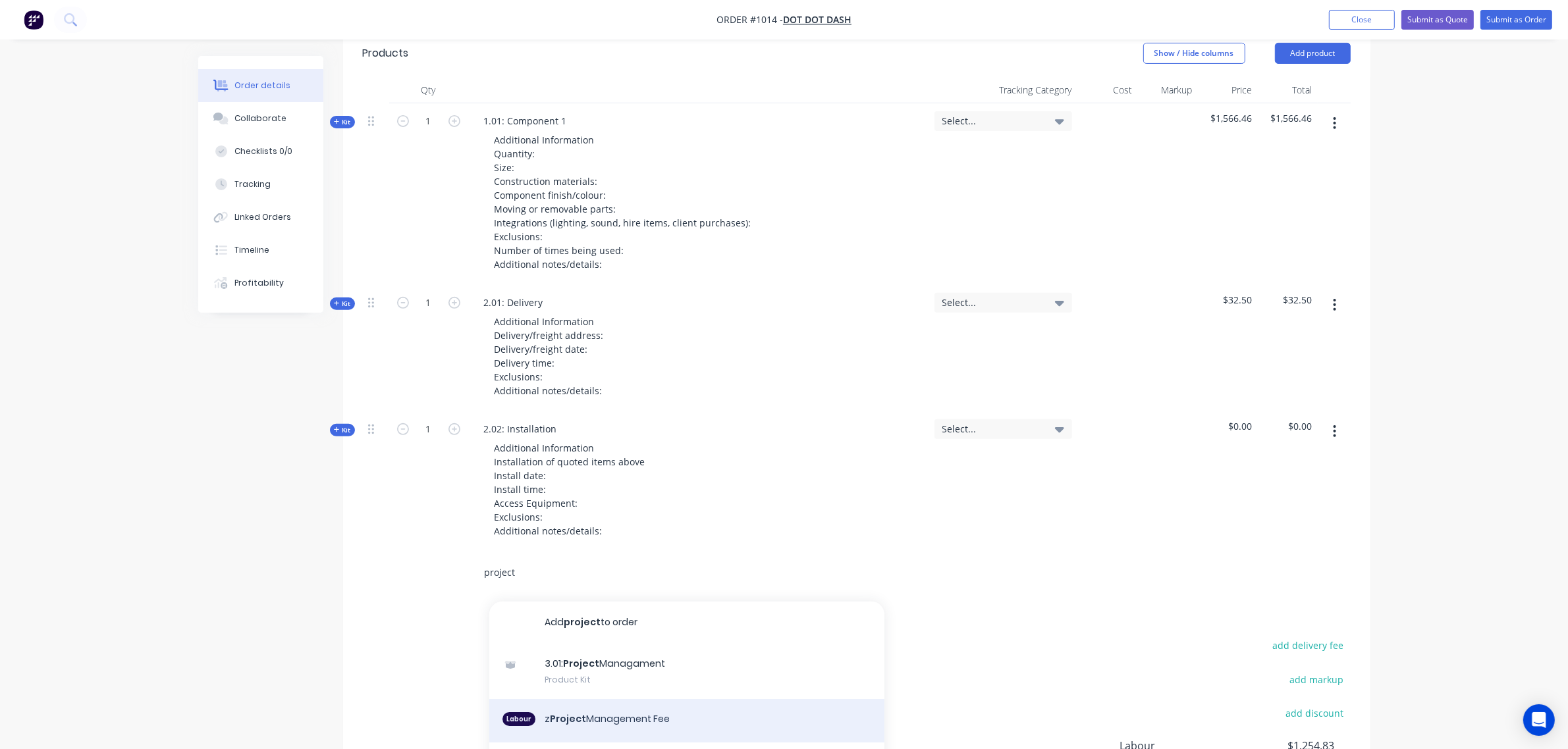
type input "project"
click at [586, 703] on div "Labour z Project Management Fee" at bounding box center [687, 721] width 395 height 43
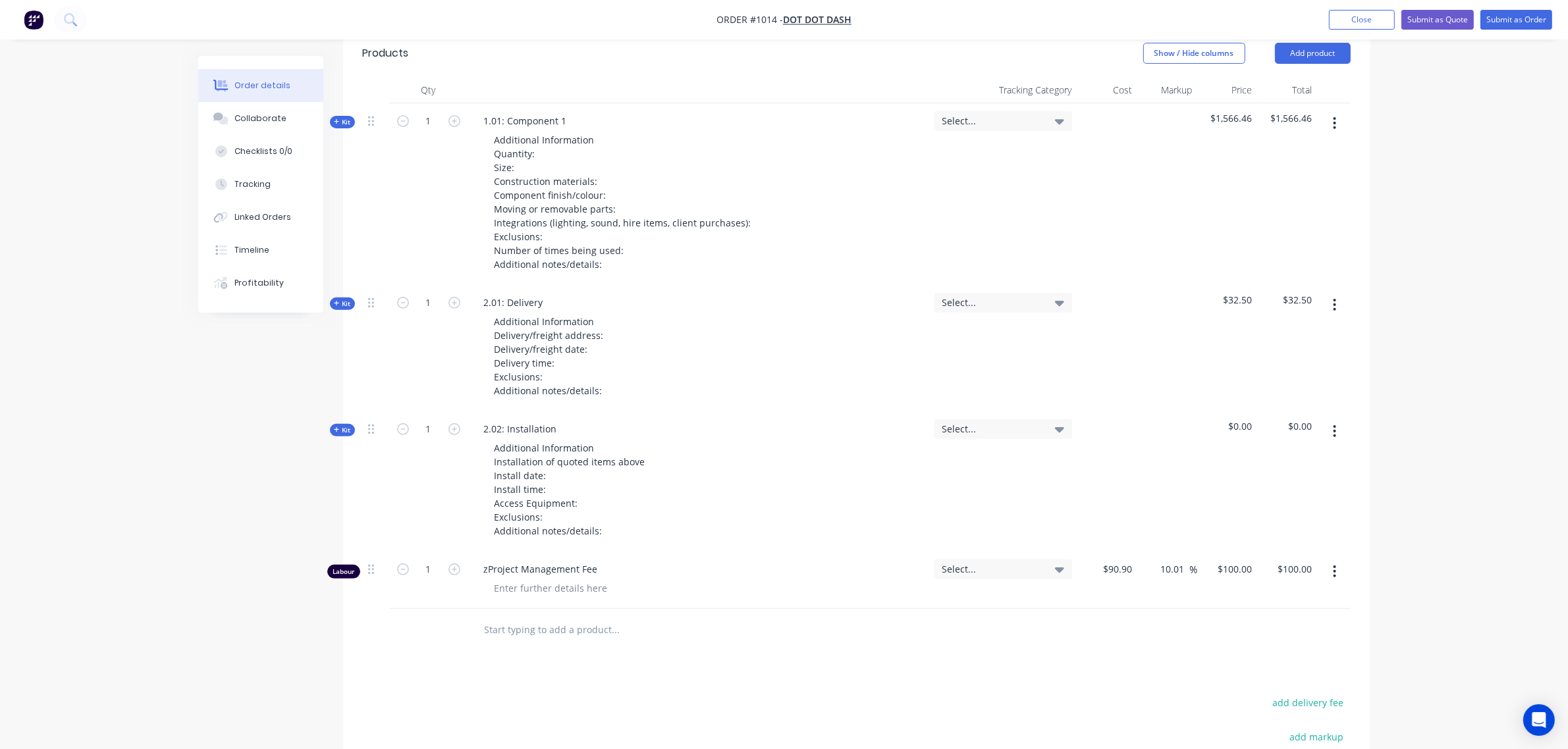
click at [1329, 560] on button "button" at bounding box center [1334, 571] width 31 height 23
click at [1263, 675] on div "Delete" at bounding box center [1288, 685] width 102 height 19
click at [563, 560] on input "text" at bounding box center [616, 573] width 263 height 27
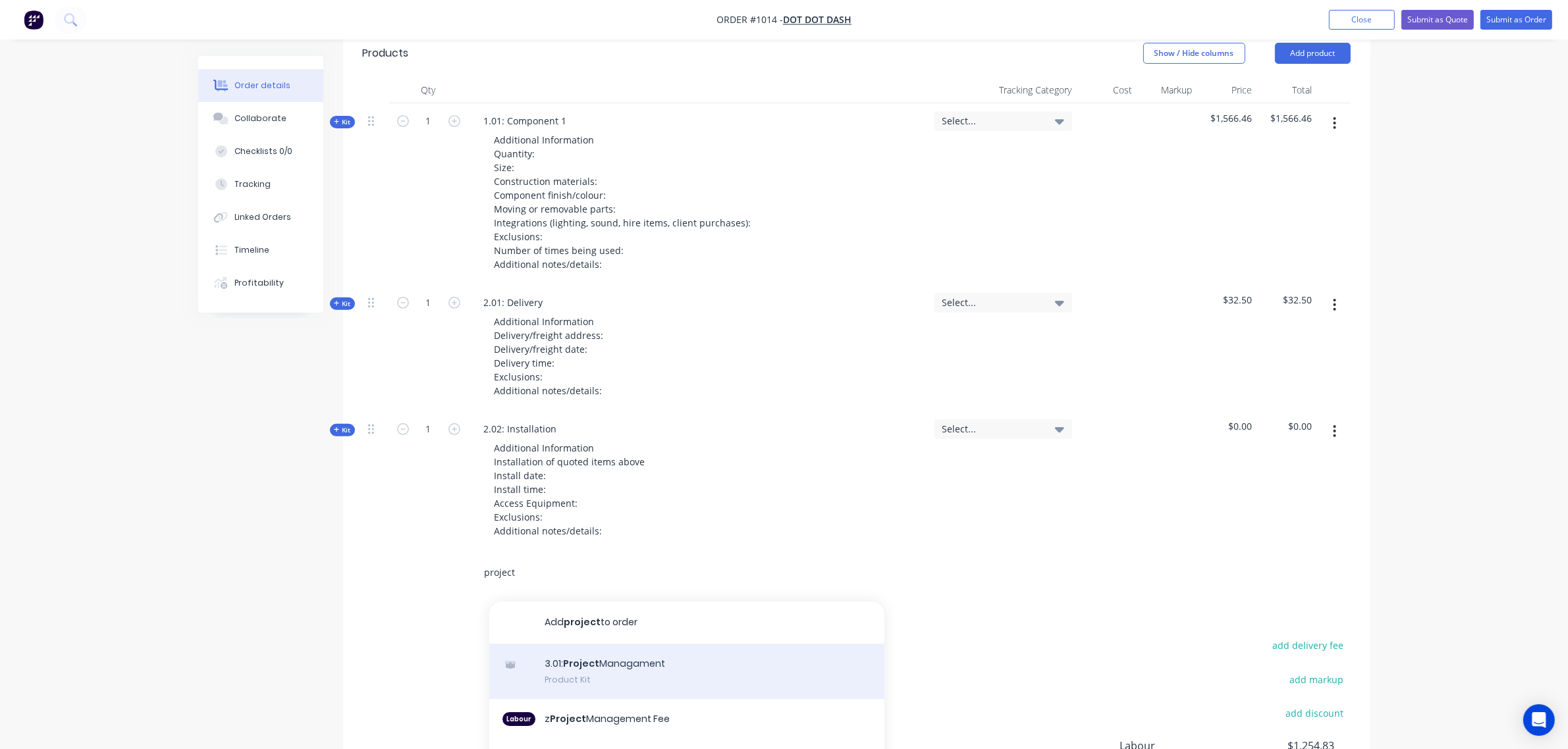
type input "project"
click at [610, 649] on div "3.01: Project Managament Product Kit" at bounding box center [687, 671] width 395 height 56
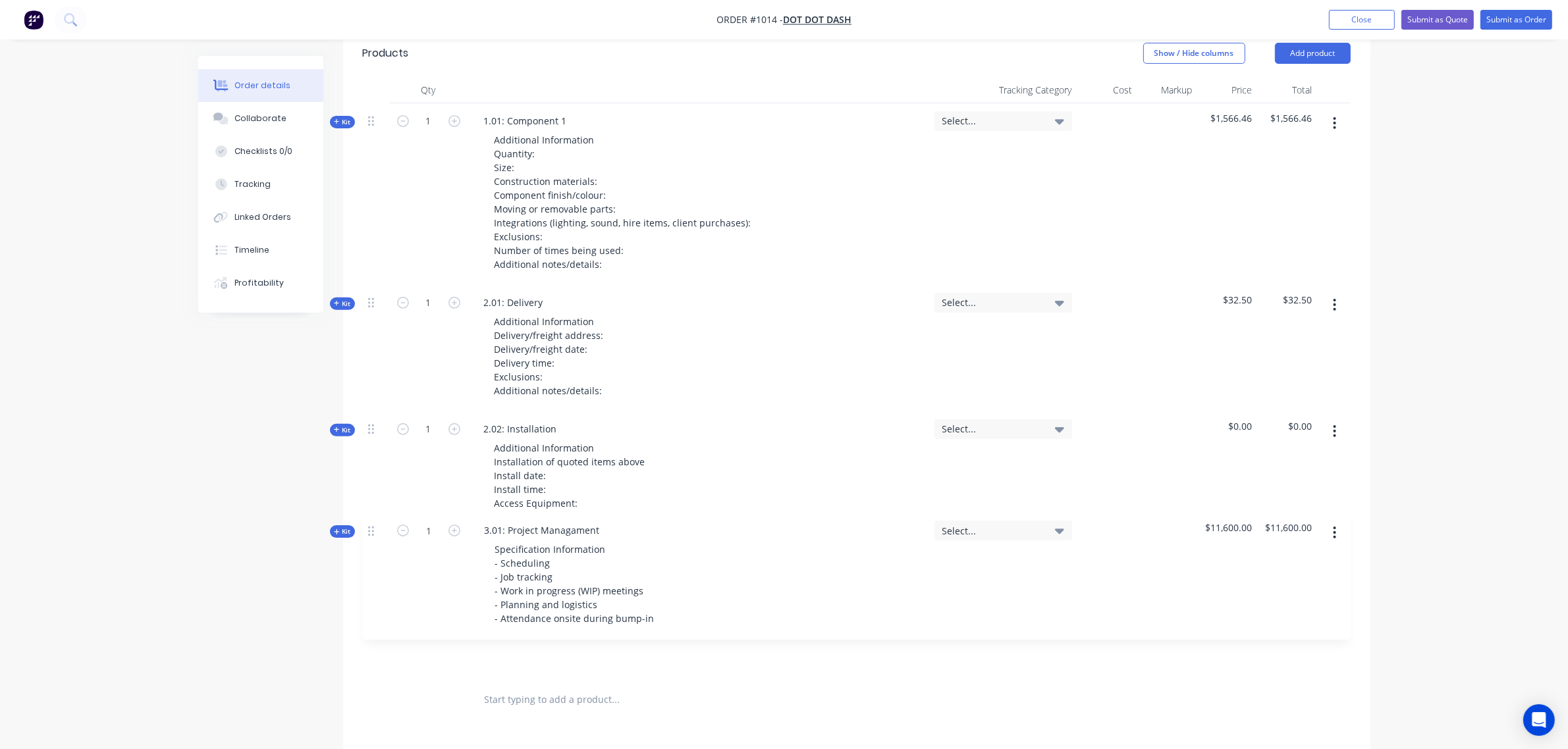
scroll to position [515, 0]
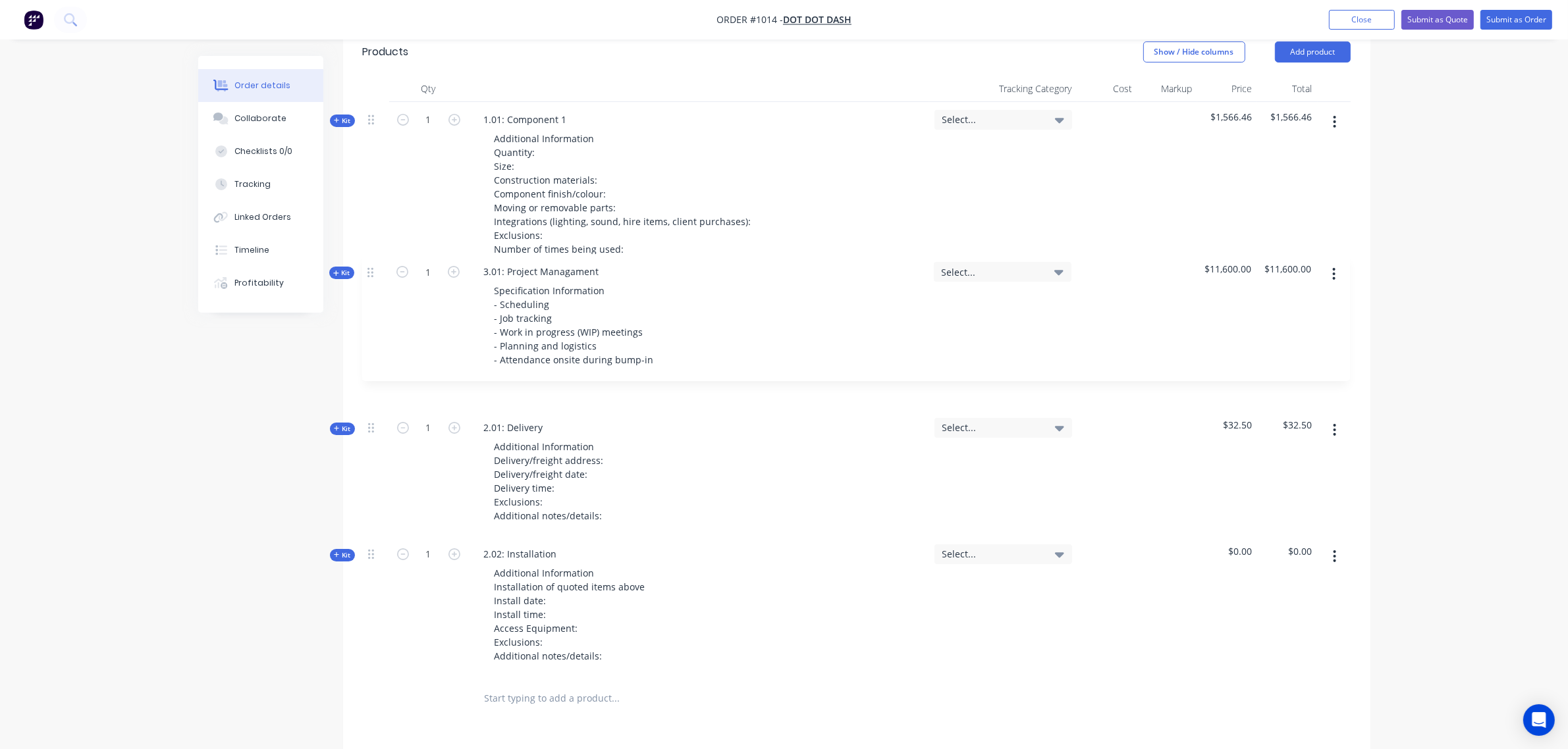
drag, startPoint x: 372, startPoint y: 557, endPoint x: 369, endPoint y: 271, distance: 286.0
click at [369, 271] on div "Kit 1 1.01: Component 1 Additional Information Quantity: Size: Construction mat…" at bounding box center [857, 389] width 988 height 574
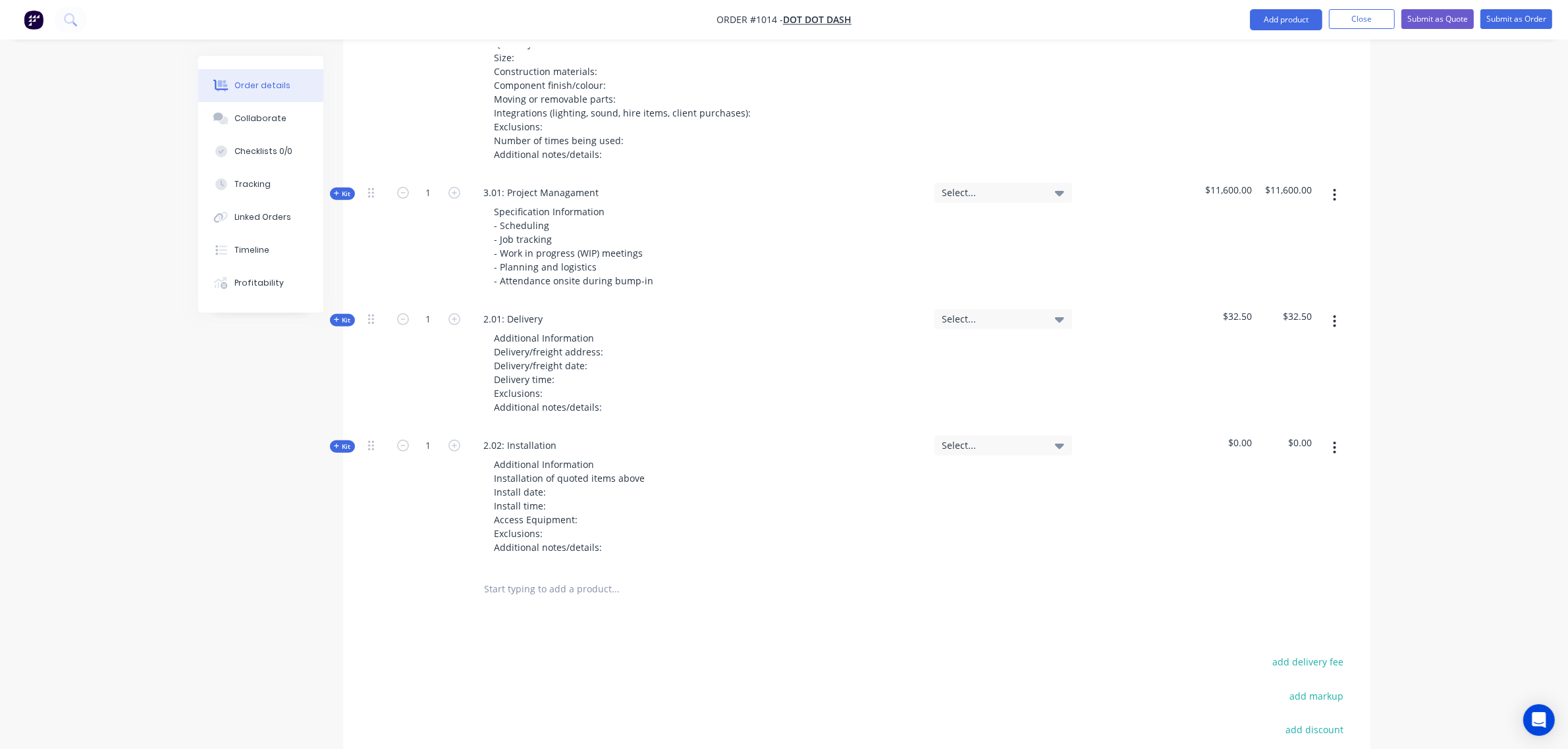
scroll to position [625, 0]
click at [513, 574] on input "text" at bounding box center [616, 587] width 263 height 27
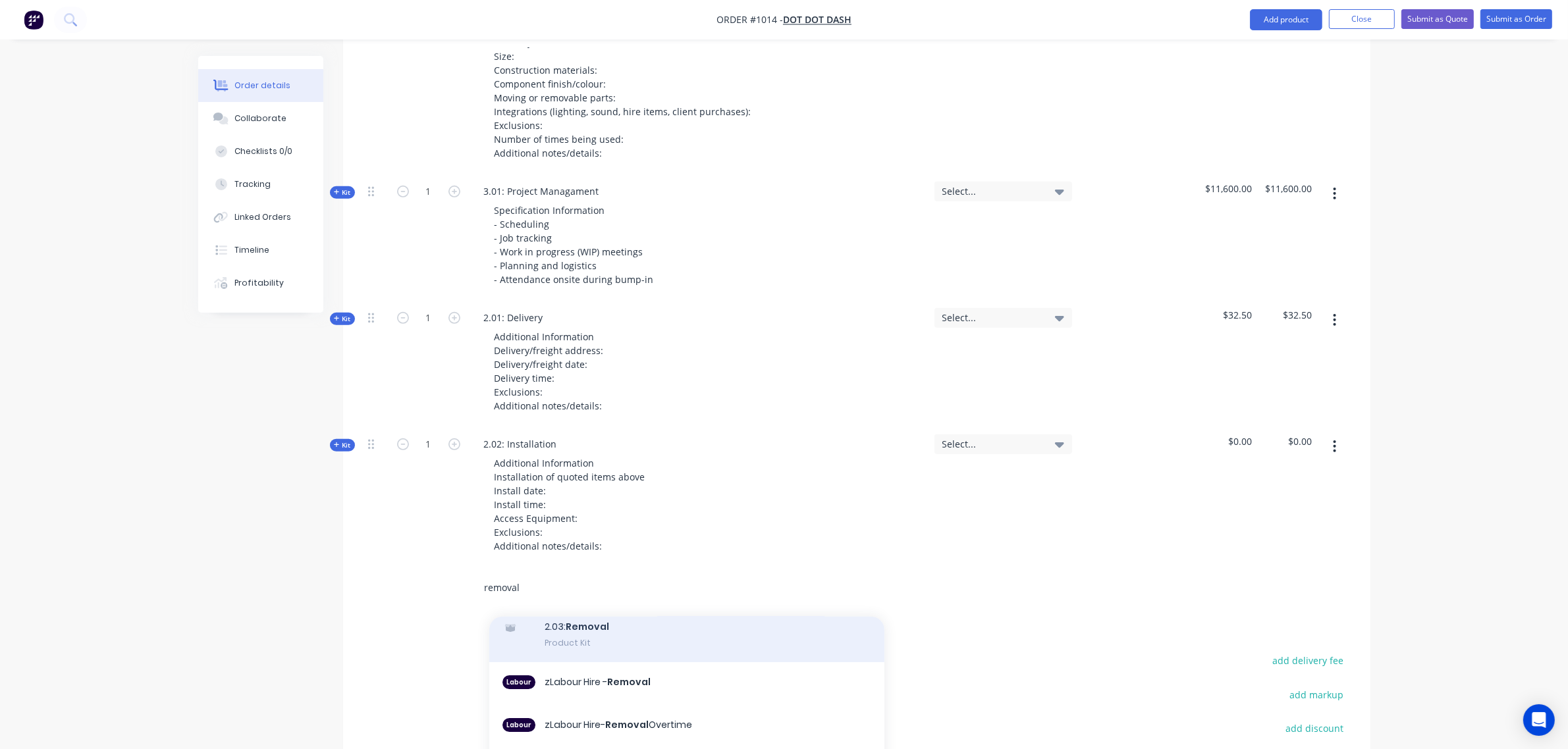
type input "removal"
click at [583, 623] on div "2.03: Removal Product Kit" at bounding box center [687, 634] width 395 height 56
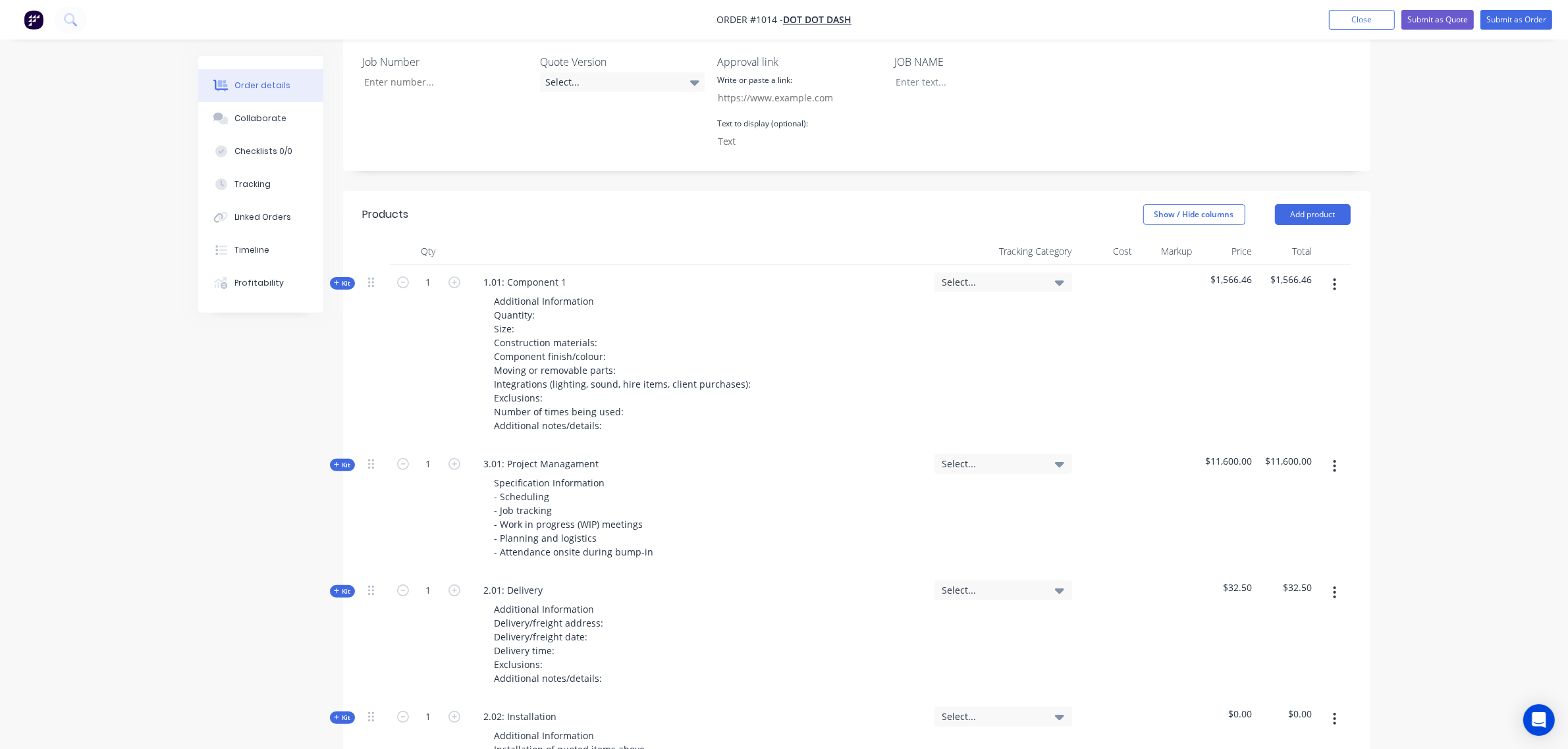
scroll to position [351, 0]
click at [1333, 279] on icon "button" at bounding box center [1334, 286] width 3 height 14
click at [1271, 364] on div "Duplicate" at bounding box center [1288, 374] width 102 height 19
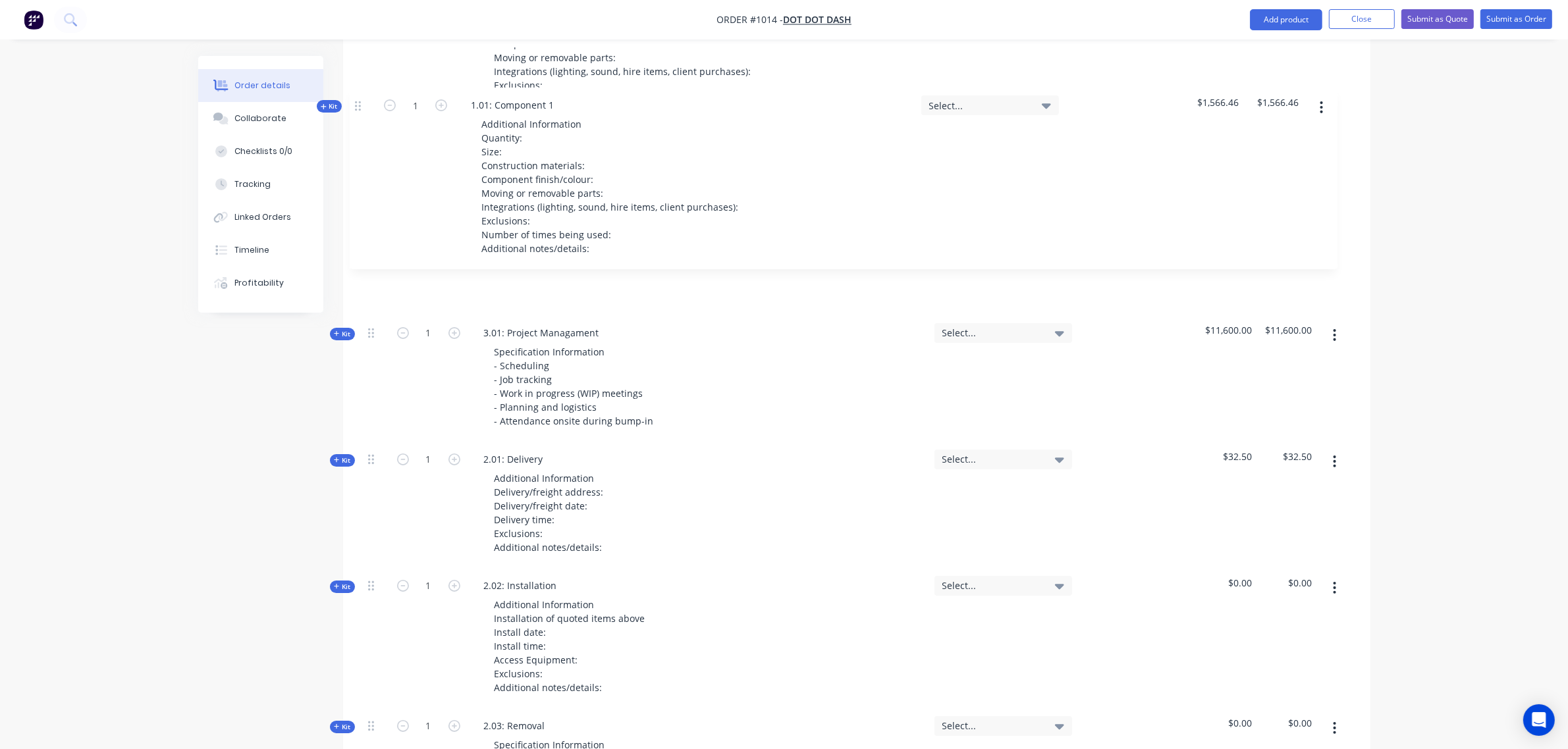
drag, startPoint x: 372, startPoint y: 653, endPoint x: 359, endPoint y: 97, distance: 556.2
click at [359, 97] on div "Qty Tracking Category Cost Markup Price Total Kit 1 1.01: Component 1 Additiona…" at bounding box center [857, 408] width 1027 height 966
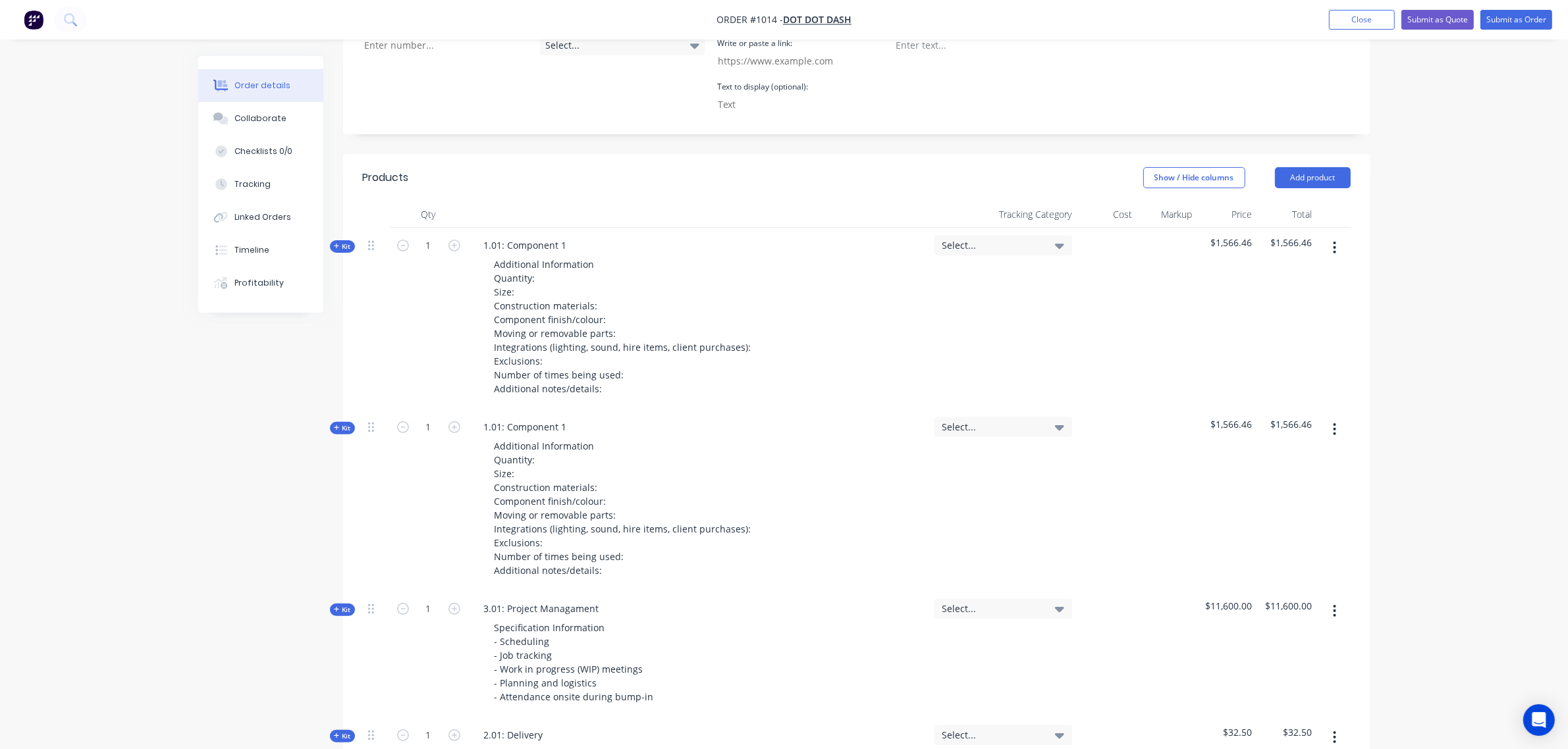
scroll to position [389, 0]
click at [570, 236] on div "1.01: Component 1" at bounding box center [525, 246] width 104 height 19
drag, startPoint x: 570, startPoint y: 224, endPoint x: 521, endPoint y: 229, distance: 49.3
click at [521, 236] on div "1.01: Component 1" at bounding box center [525, 246] width 104 height 19
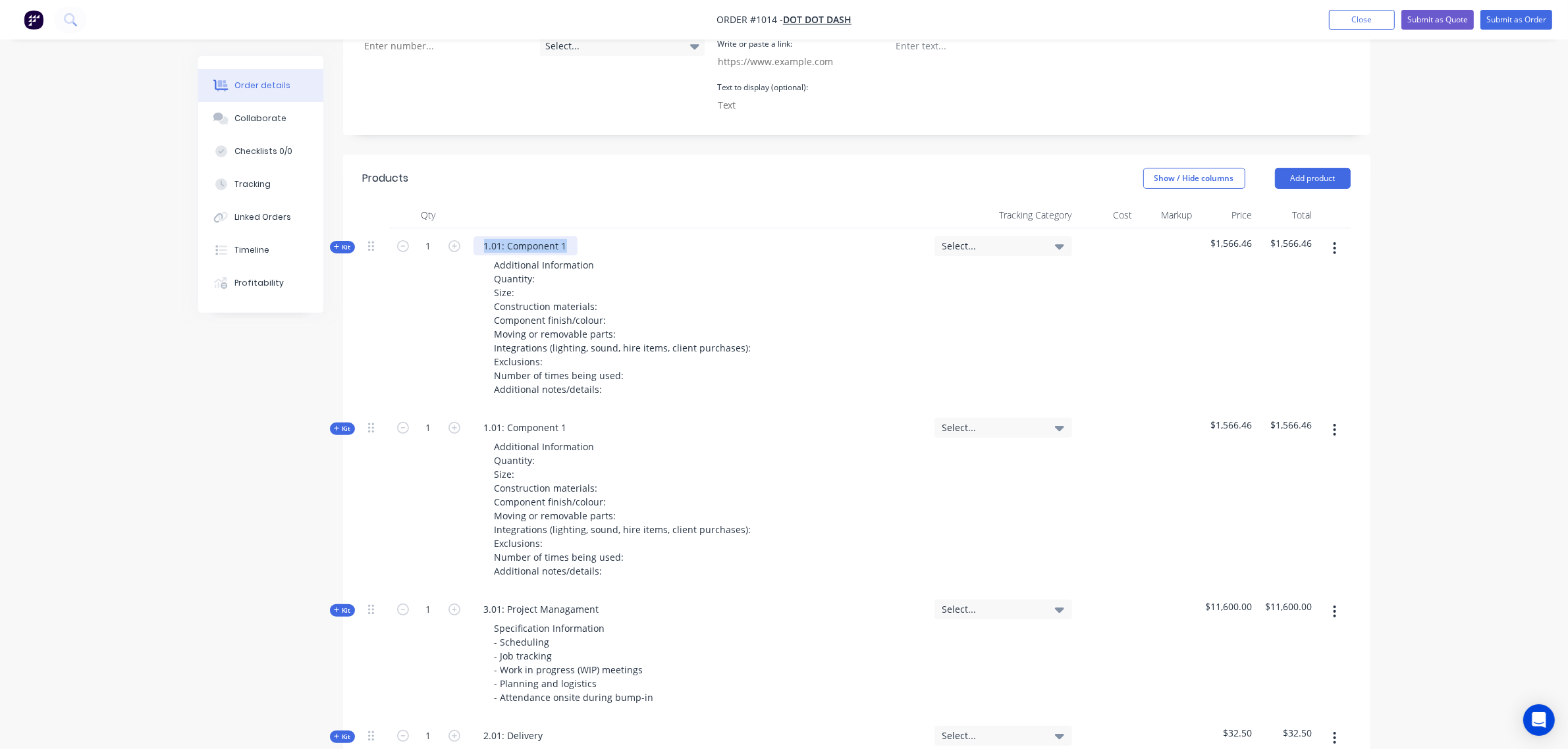
click at [567, 236] on div "1.01: Component 1" at bounding box center [525, 246] width 104 height 19
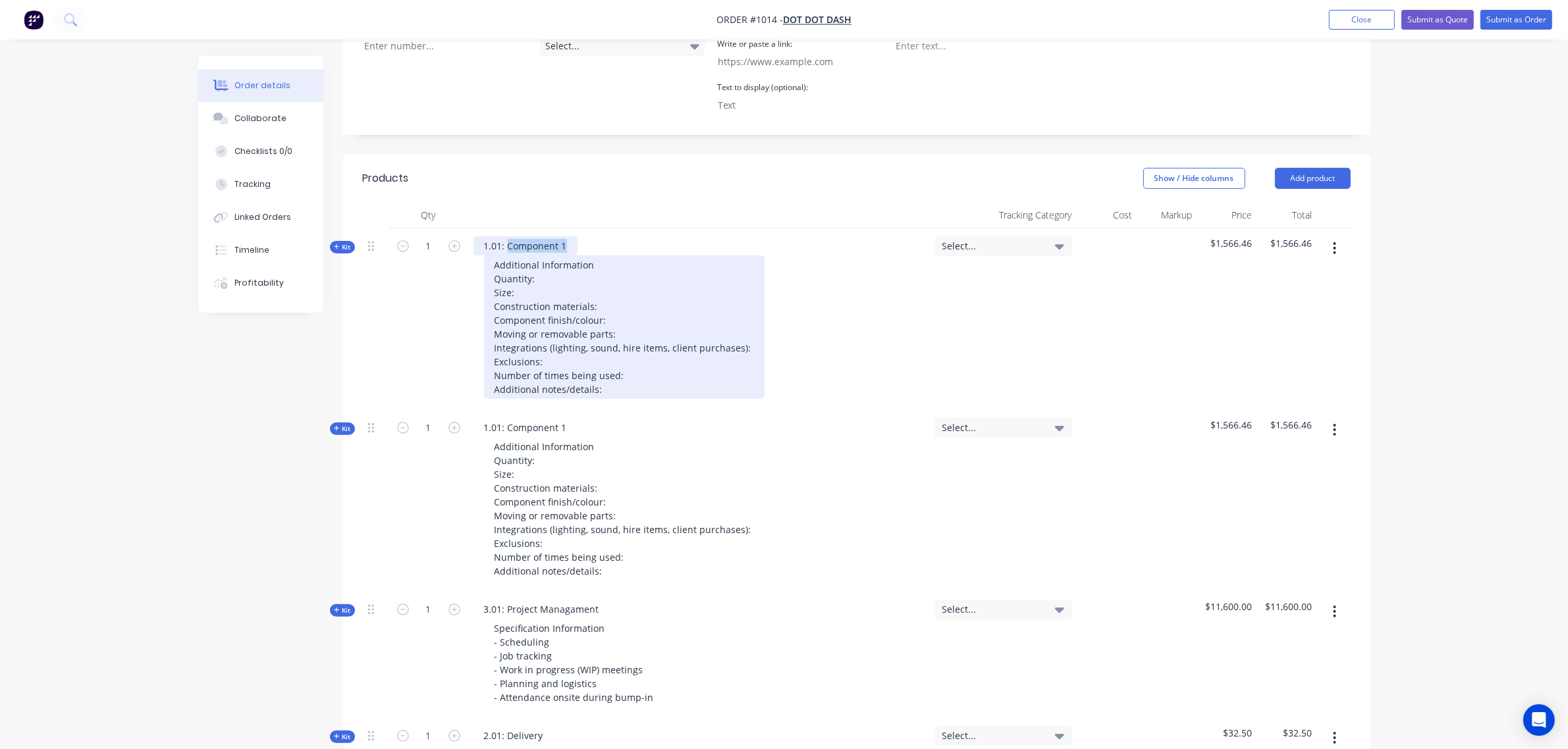
drag, startPoint x: 567, startPoint y: 225, endPoint x: 508, endPoint y: 238, distance: 60.4
click at [508, 238] on div "1.01: Component 1 Additional Information Quantity: Size: Construction materials…" at bounding box center [699, 320] width 461 height 182
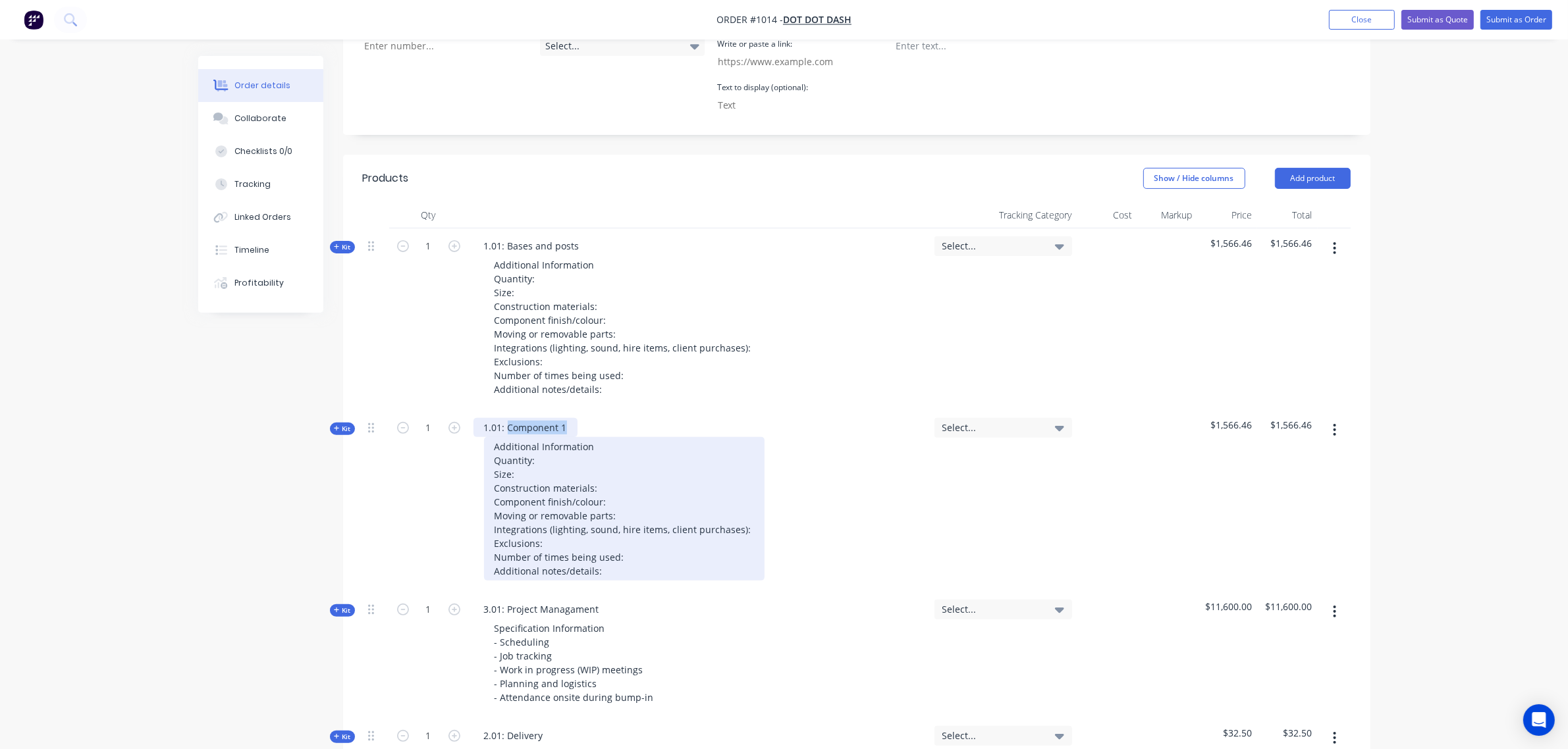
drag, startPoint x: 565, startPoint y: 412, endPoint x: 508, endPoint y: 418, distance: 57.3
click at [508, 418] on div "1.01: Component 1 Additional Information Quantity: Size: Construction materials…" at bounding box center [699, 501] width 461 height 182
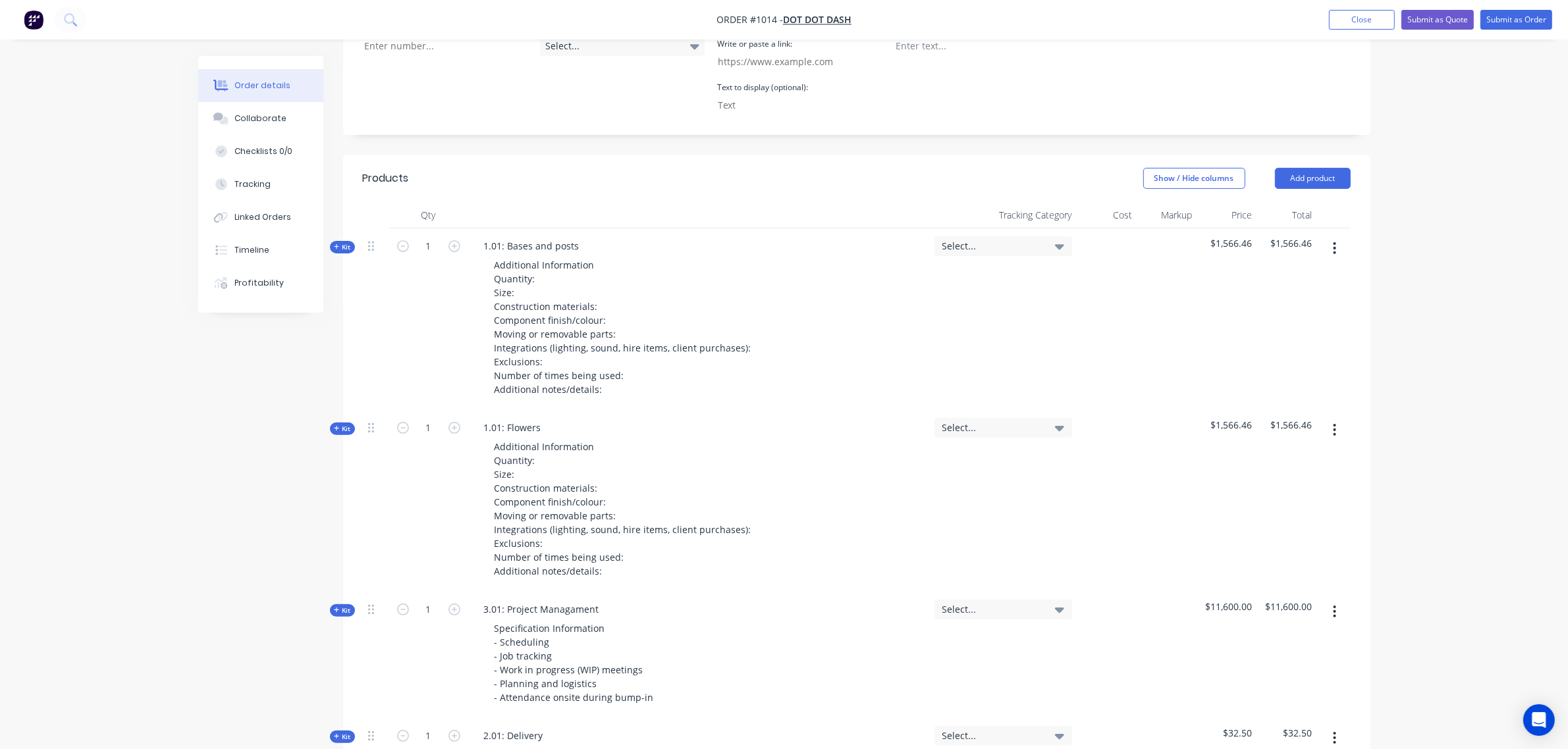
click at [1338, 418] on button "button" at bounding box center [1334, 429] width 31 height 23
click at [1279, 507] on div "Duplicate" at bounding box center [1288, 517] width 102 height 19
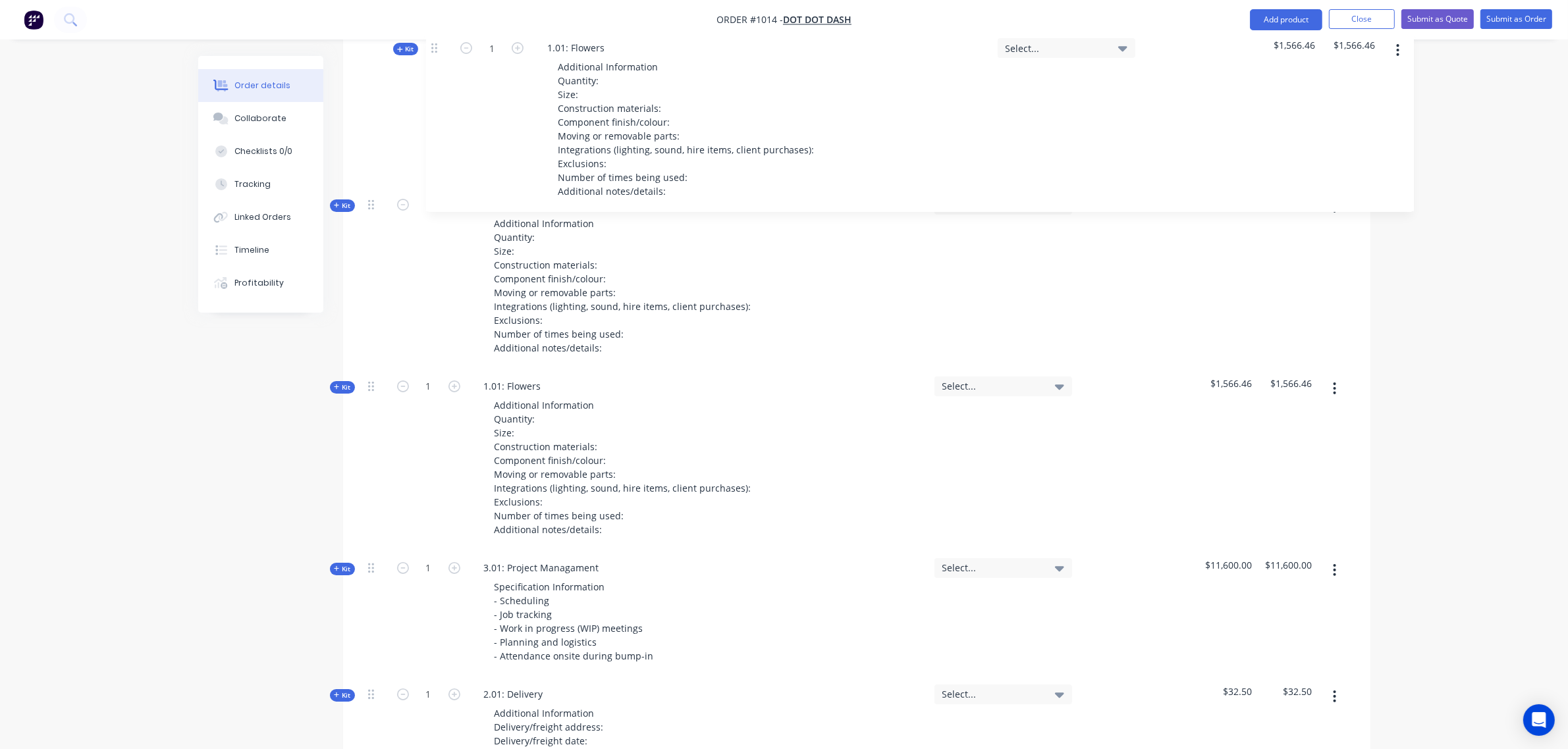
scroll to position [597, 0]
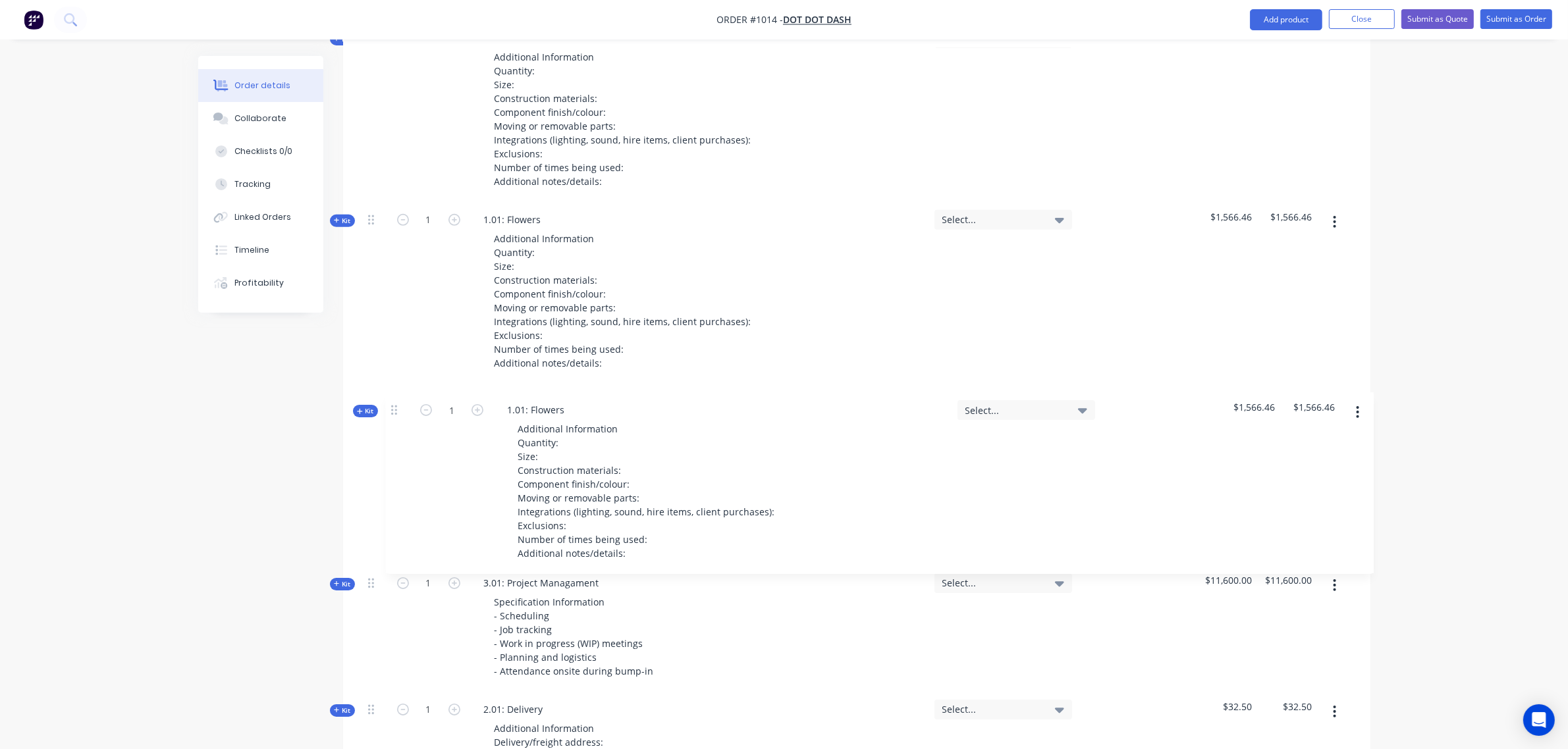
drag, startPoint x: 367, startPoint y: 474, endPoint x: 393, endPoint y: 403, distance: 75.6
click at [393, 403] on div "Kit 1 1.01: Bases and posts Additional Information Quantity: Size: Construction…" at bounding box center [857, 559] width 988 height 1078
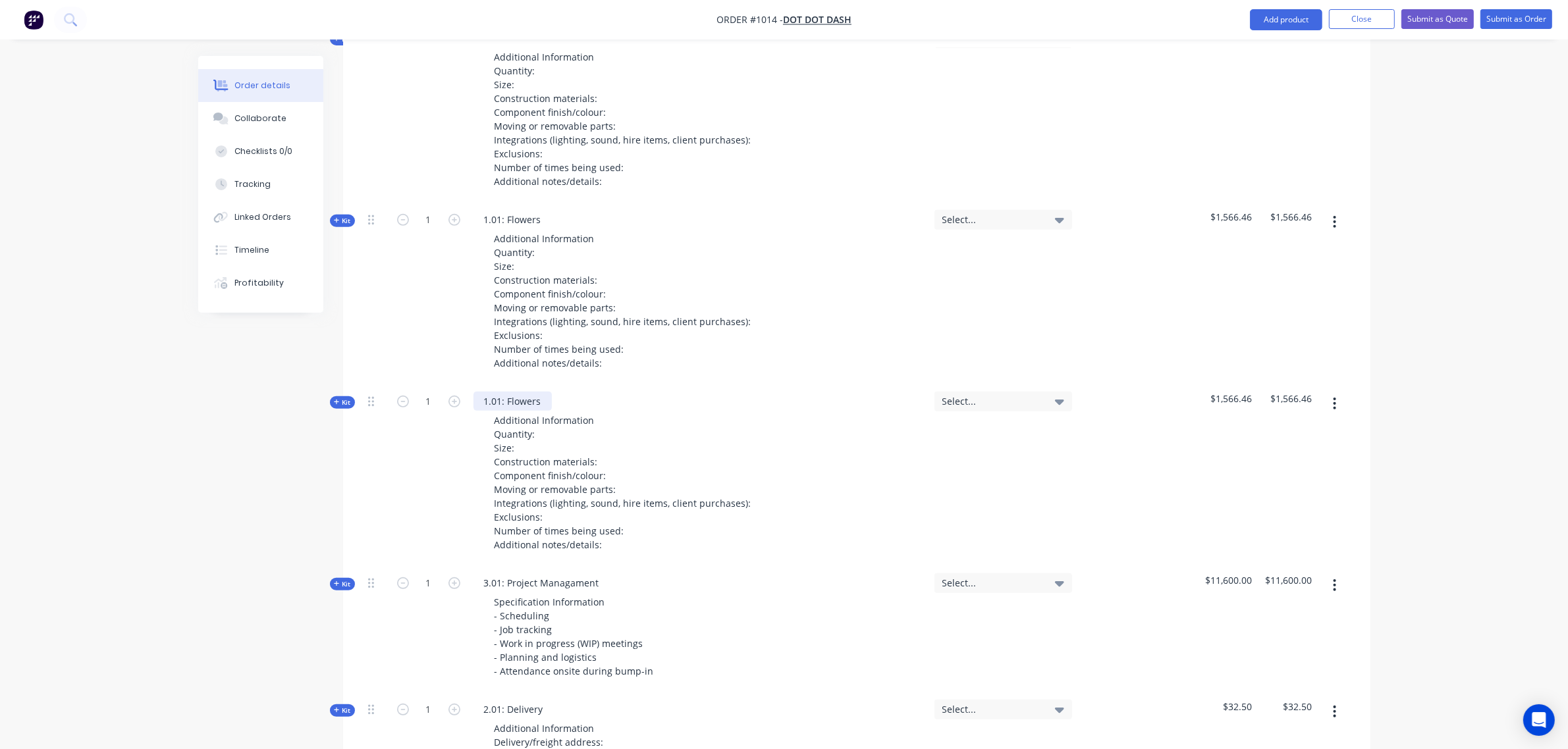
click at [545, 391] on div "1.01: Flowers" at bounding box center [512, 401] width 78 height 19
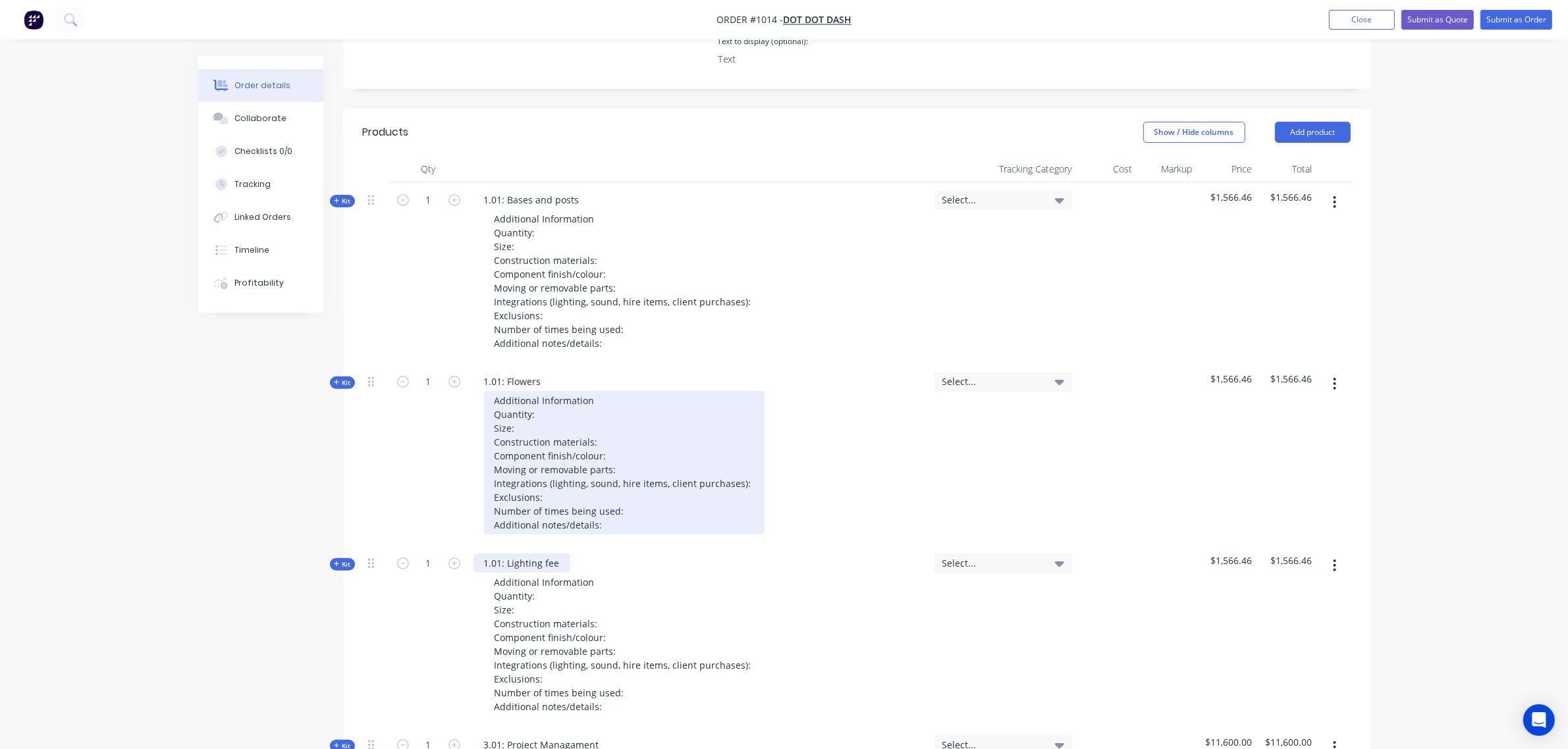
scroll to position [433, 0]
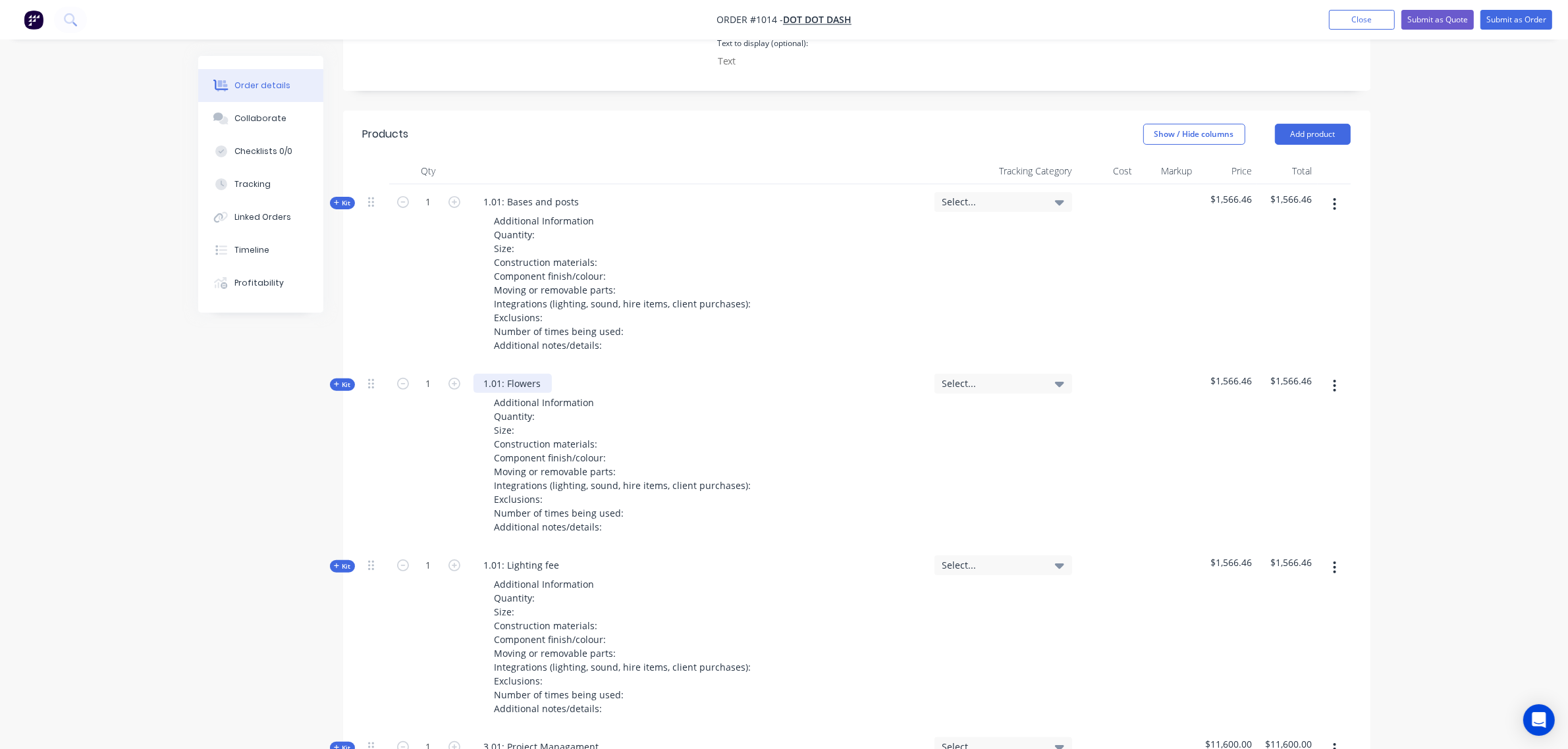
click at [499, 374] on div "1.01: Flowers" at bounding box center [512, 383] width 78 height 19
drag, startPoint x: 501, startPoint y: 545, endPoint x: 535, endPoint y: 543, distance: 34.1
click at [502, 556] on div "1.01: Lighting fee" at bounding box center [521, 565] width 97 height 19
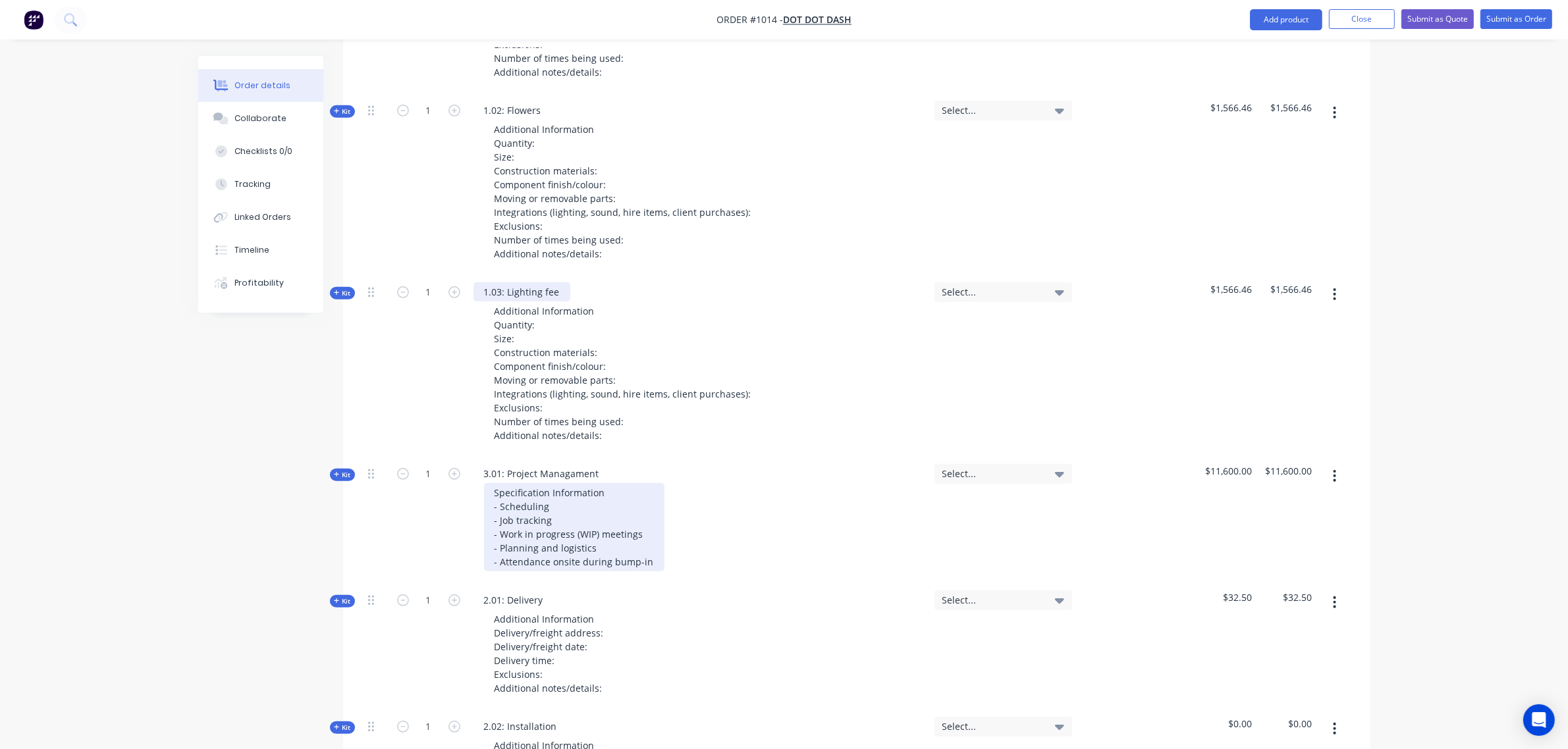
scroll to position [707, 0]
click at [369, 466] on icon at bounding box center [371, 472] width 6 height 12
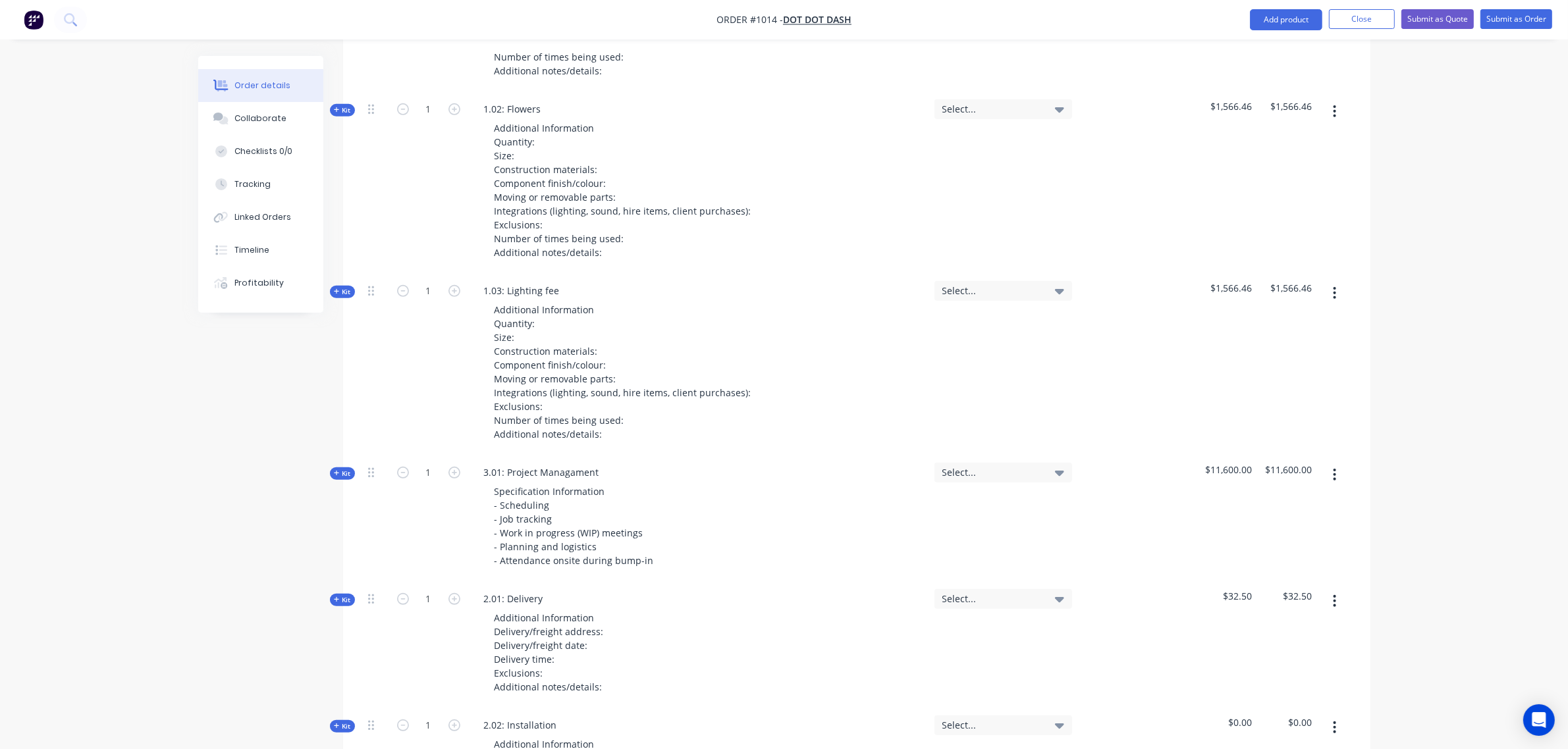
click at [347, 469] on span "Kit" at bounding box center [342, 474] width 17 height 10
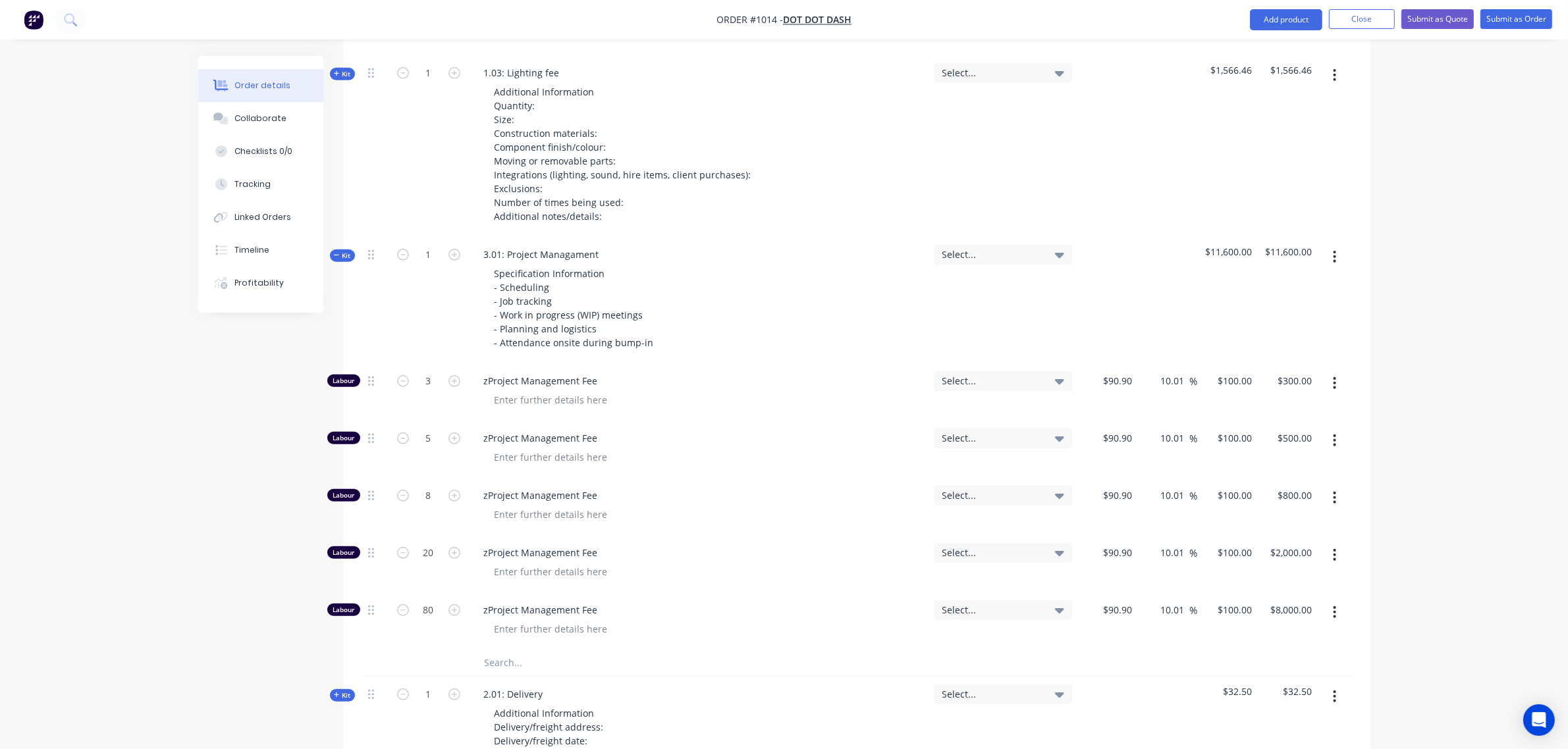
scroll to position [926, 0]
click at [343, 250] on span "Kit" at bounding box center [342, 254] width 17 height 10
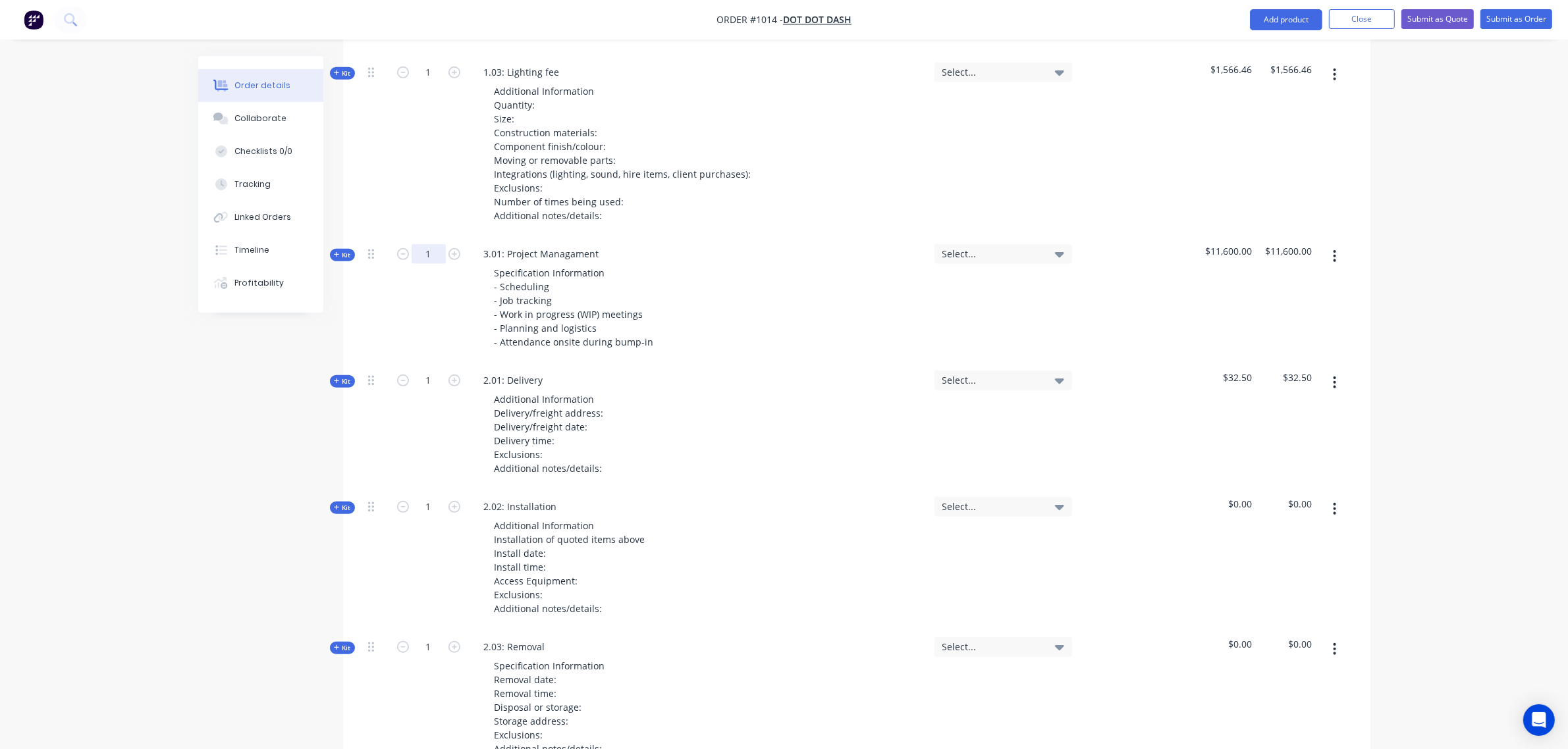
click at [423, 244] on input "1" at bounding box center [429, 254] width 34 height 20
click at [342, 250] on span "Kit" at bounding box center [342, 254] width 17 height 10
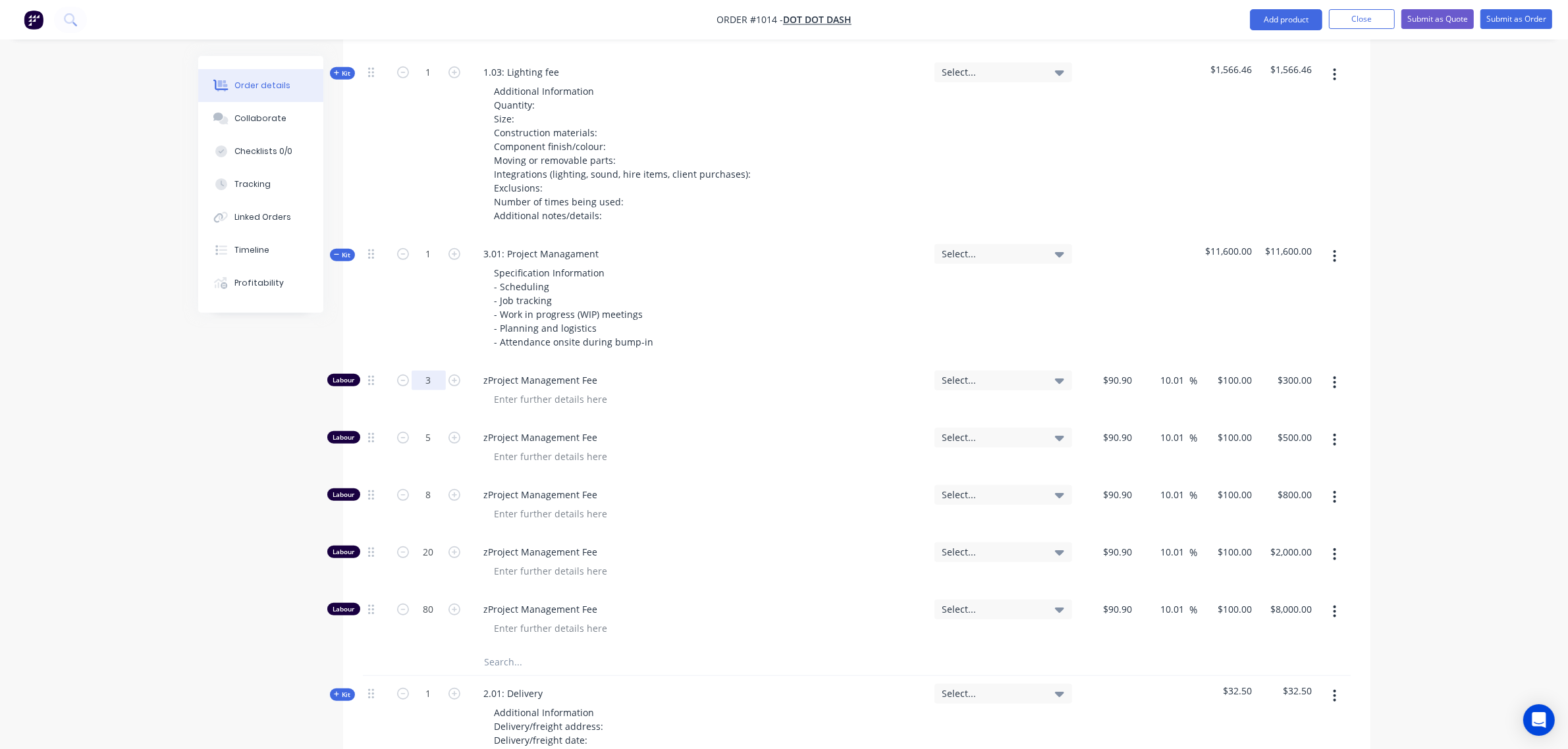
click at [430, 370] on input "3" at bounding box center [429, 380] width 34 height 20
type input "0"
type input "$0.00"
click at [425, 428] on input "5" at bounding box center [429, 437] width 34 height 20
type input "0"
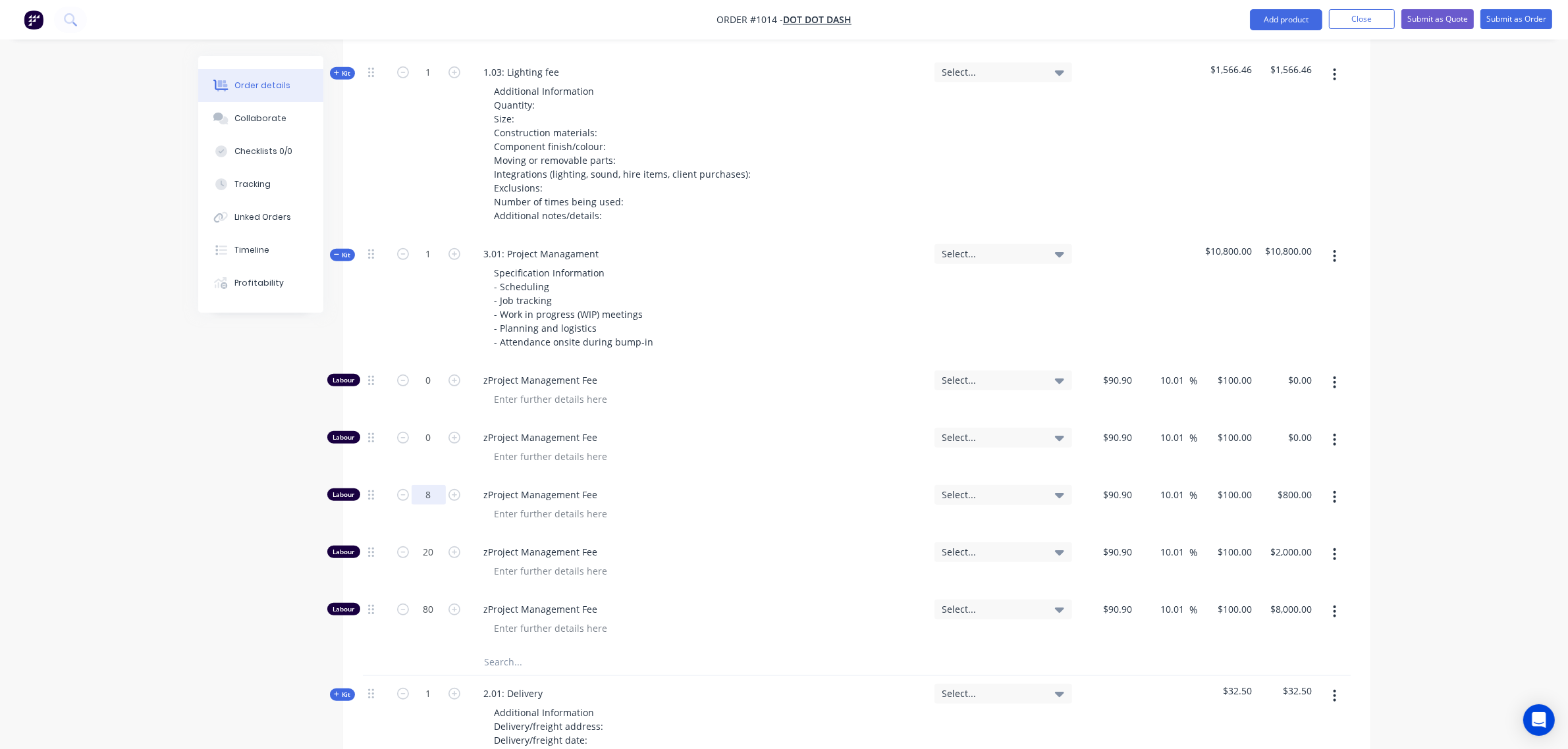
type input "$0.00"
click at [426, 485] on input "8" at bounding box center [429, 495] width 34 height 20
type input "0"
type input "$0.00"
click at [421, 542] on input "20" at bounding box center [429, 552] width 34 height 20
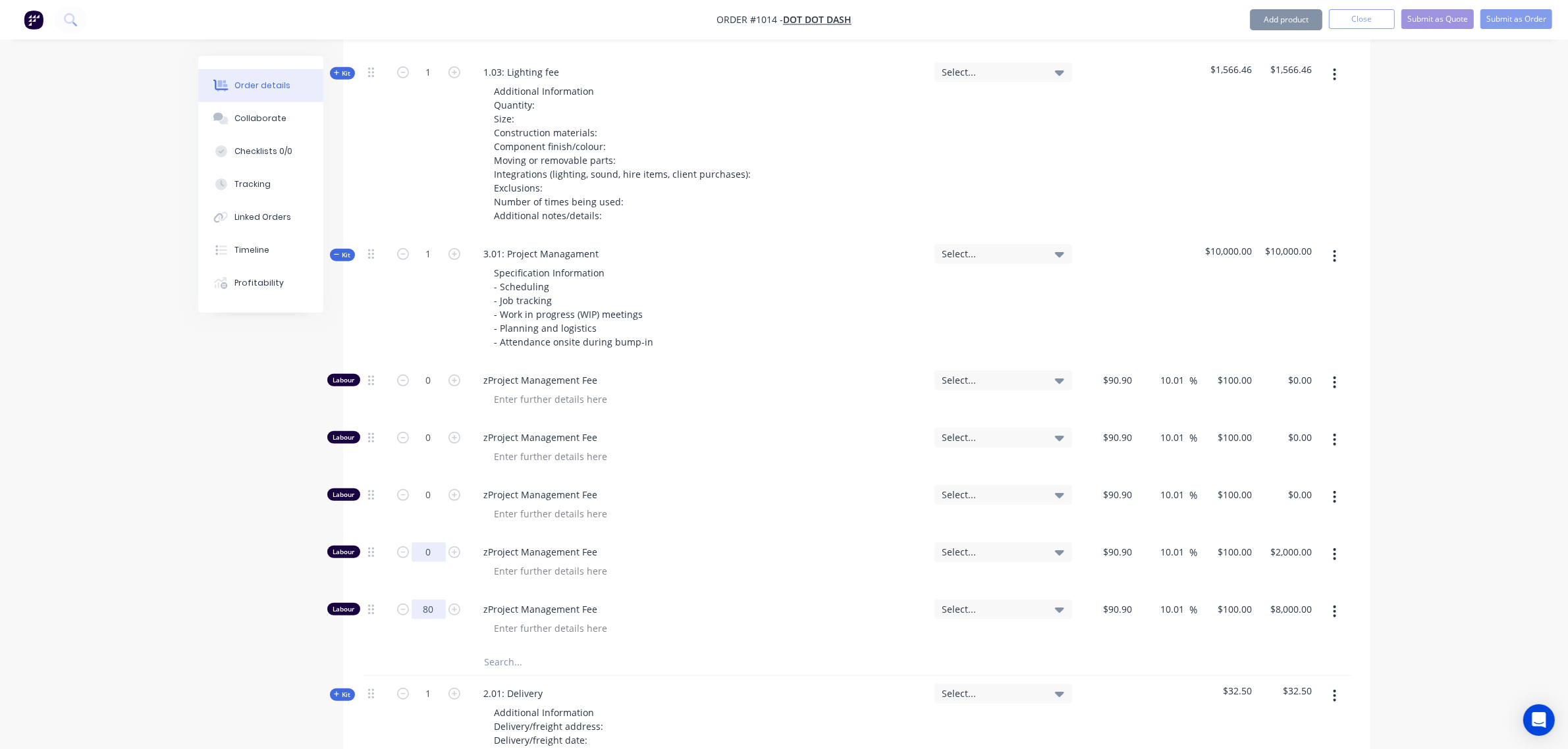
type input "0"
type input "$0.00"
click at [426, 599] on input "80" at bounding box center [429, 609] width 34 height 20
type input "0"
type input "$0.00"
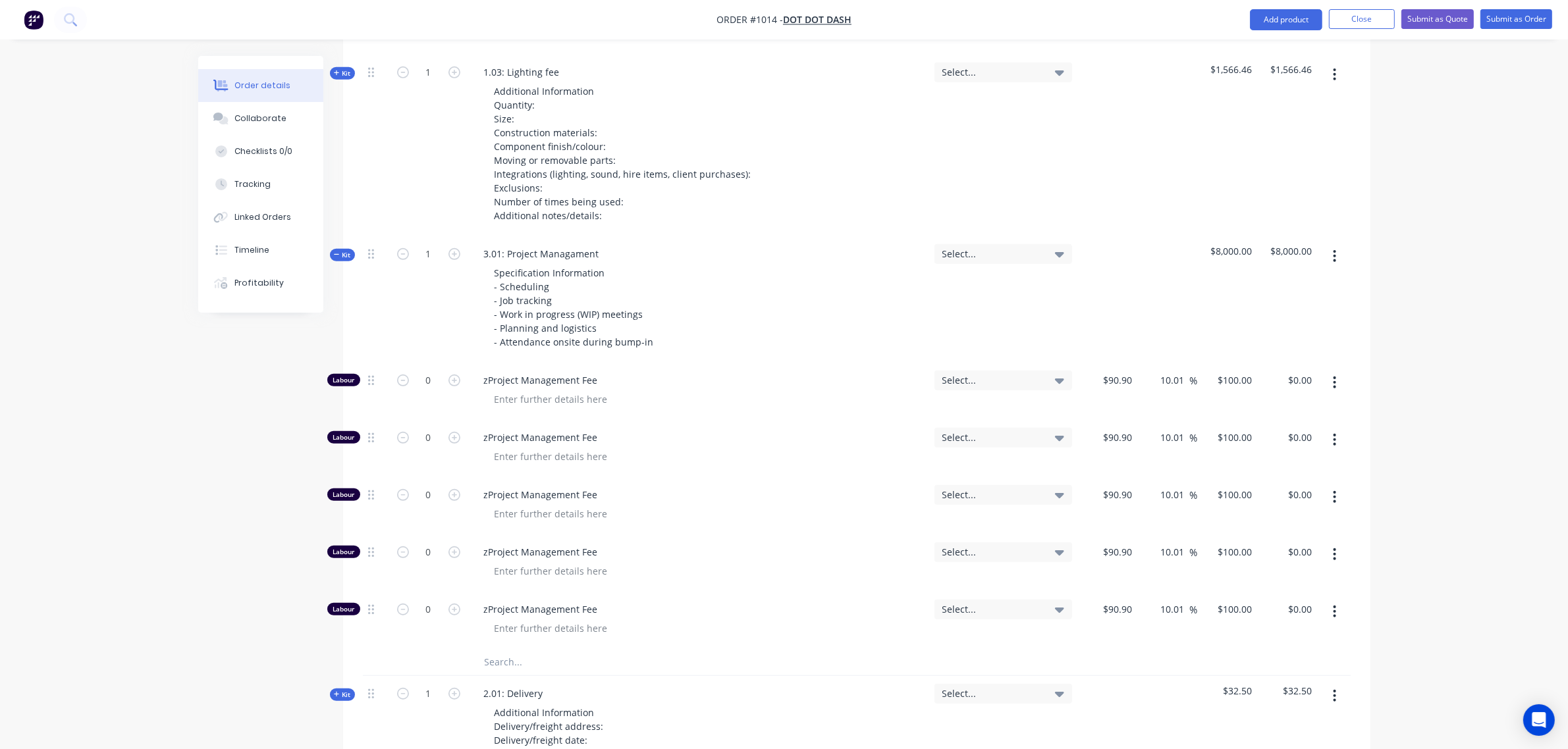
click at [350, 250] on span "Kit" at bounding box center [342, 254] width 17 height 10
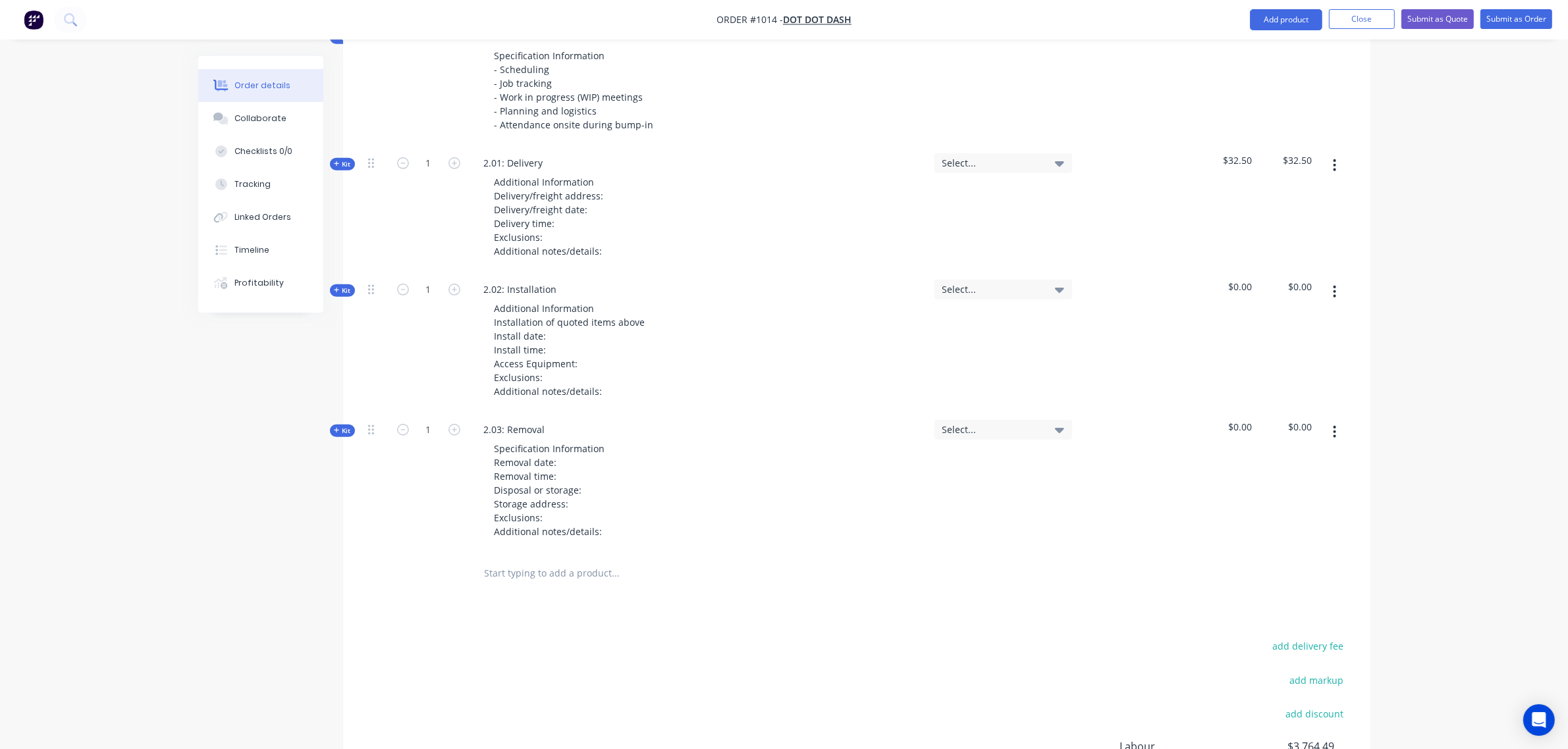
scroll to position [1145, 0]
click at [515, 558] on input "text" at bounding box center [616, 571] width 263 height 27
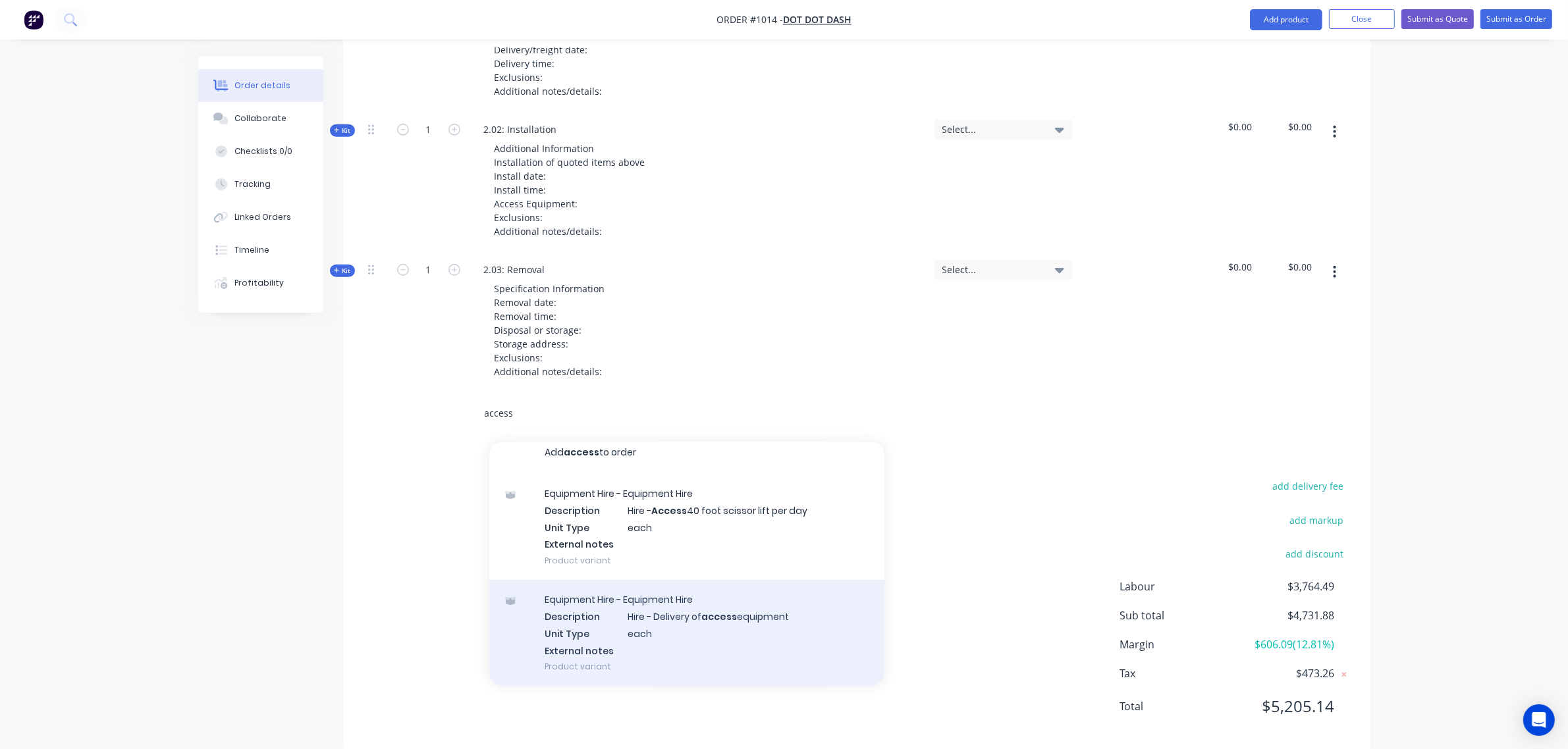
scroll to position [1306, 0]
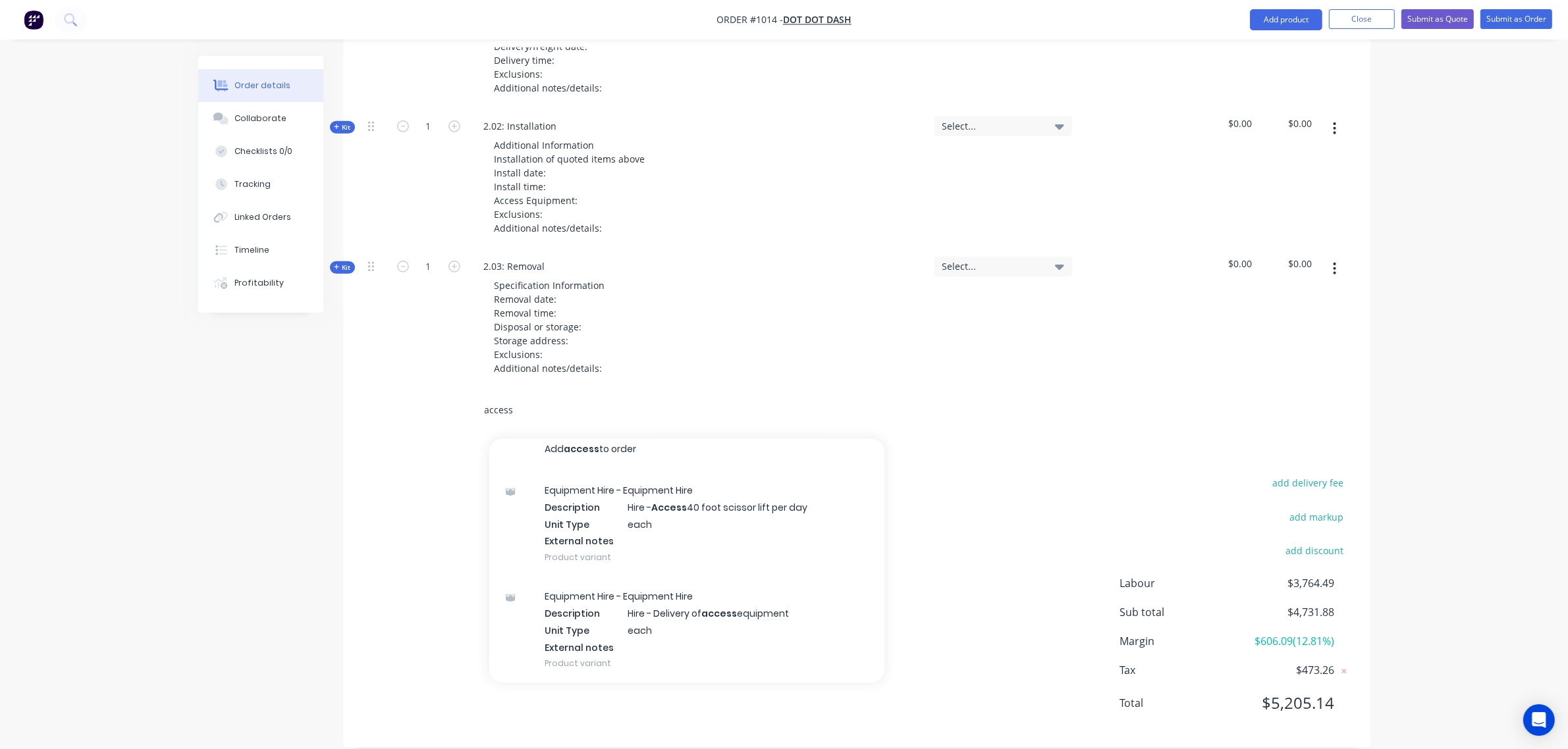
click at [515, 397] on input "access" at bounding box center [616, 410] width 263 height 27
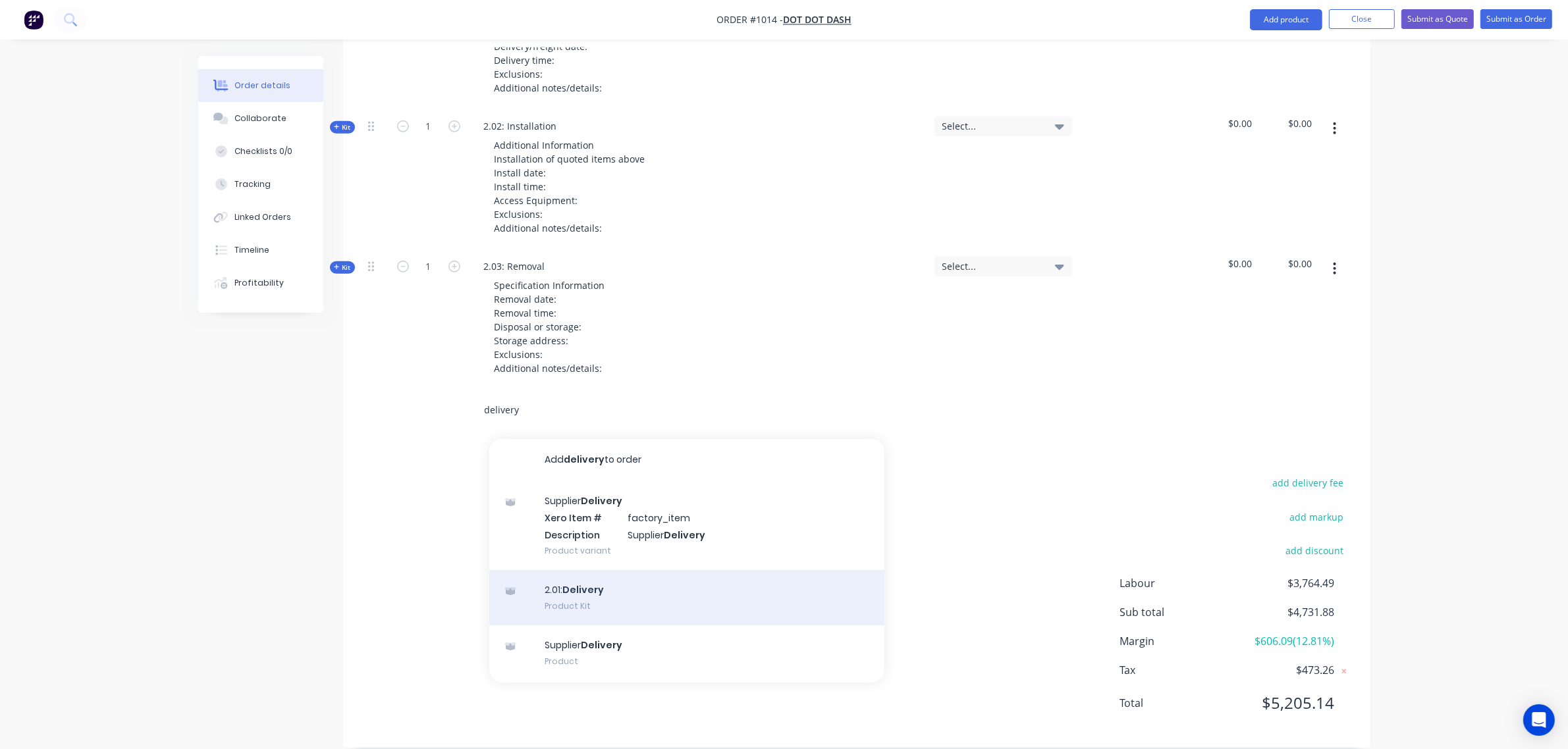
type input "delivery"
click at [595, 577] on div "2.01: Delivery Product Kit" at bounding box center [687, 598] width 395 height 56
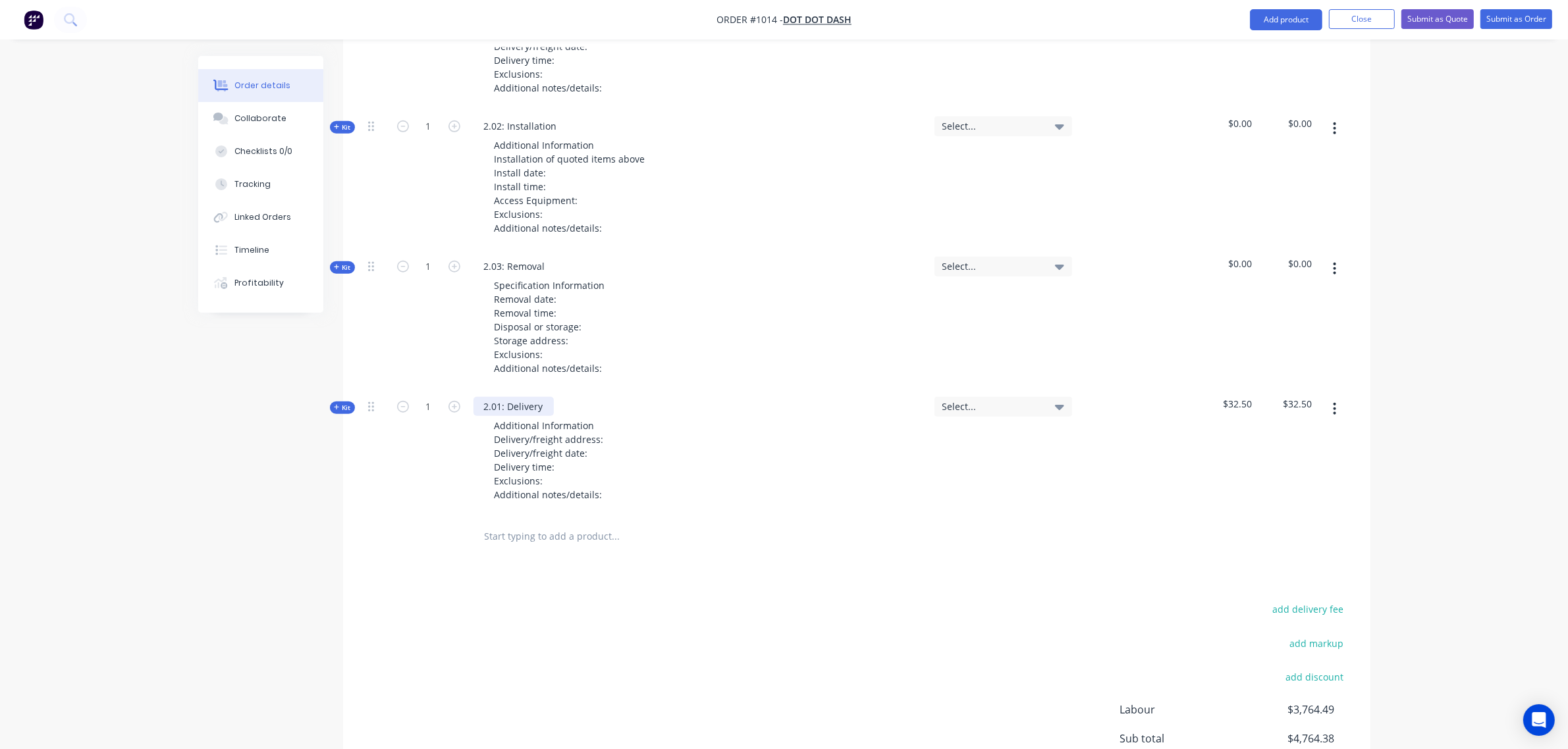
drag, startPoint x: 544, startPoint y: 385, endPoint x: 497, endPoint y: 388, distance: 47.1
click at [497, 397] on div "2.01: Delivery" at bounding box center [513, 407] width 81 height 19
click at [604, 422] on div "Additional Information Delivery/freight address: Delivery/freight date: Deliver…" at bounding box center [550, 459] width 131 height 88
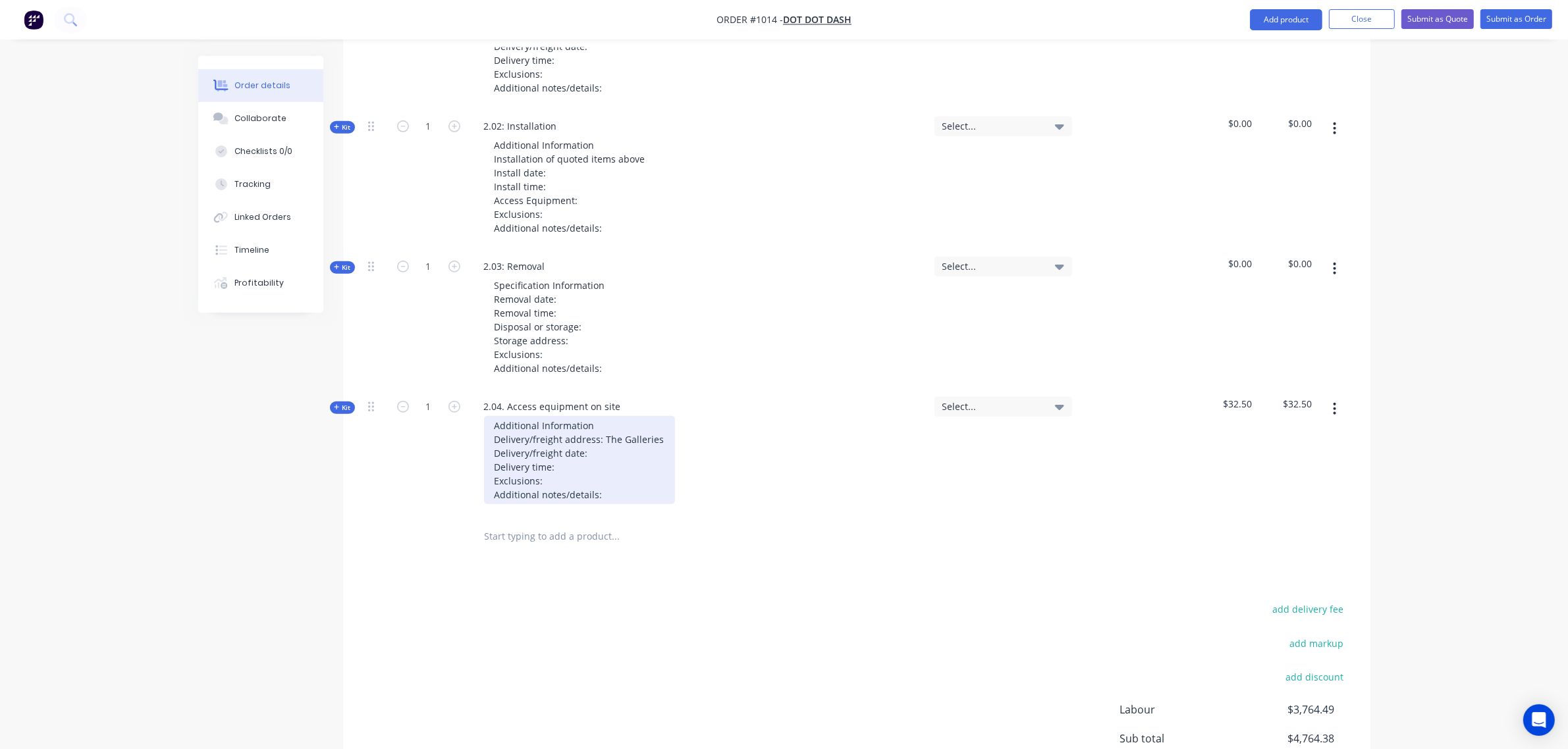
click at [620, 445] on div "Additional Information Delivery/freight address: The Galleries Delivery/freight…" at bounding box center [579, 459] width 191 height 88
click at [621, 438] on div "Additional Information Delivery/freight address: The Galleries Delivery/freight…" at bounding box center [579, 459] width 191 height 88
click at [599, 440] on div "Additional Information Delivery/freight address: The Galleries Delivery/freight…" at bounding box center [579, 459] width 191 height 88
click at [580, 454] on div "Additional Information Delivery/freight address: The Galleries Delivery/freight…" at bounding box center [579, 459] width 191 height 88
click at [620, 476] on div "Additional Information Delivery/freight address: The Galleries Delivery/freight…" at bounding box center [579, 459] width 191 height 88
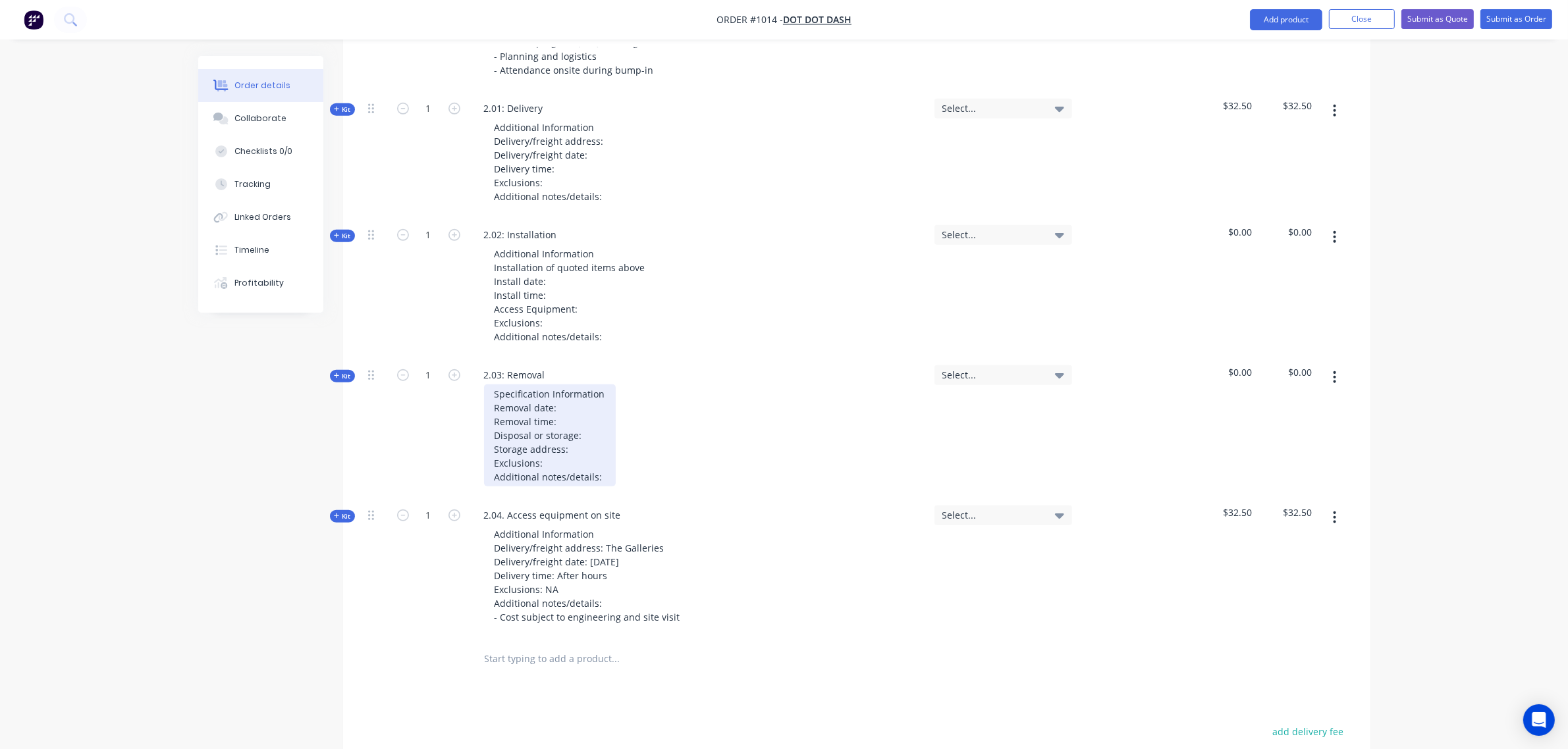
drag, startPoint x: 600, startPoint y: 453, endPoint x: 616, endPoint y: 459, distance: 17.1
click at [604, 454] on div "Specification Information Removal date: Removal time: Disposal or storage: Stor…" at bounding box center [550, 435] width 131 height 102
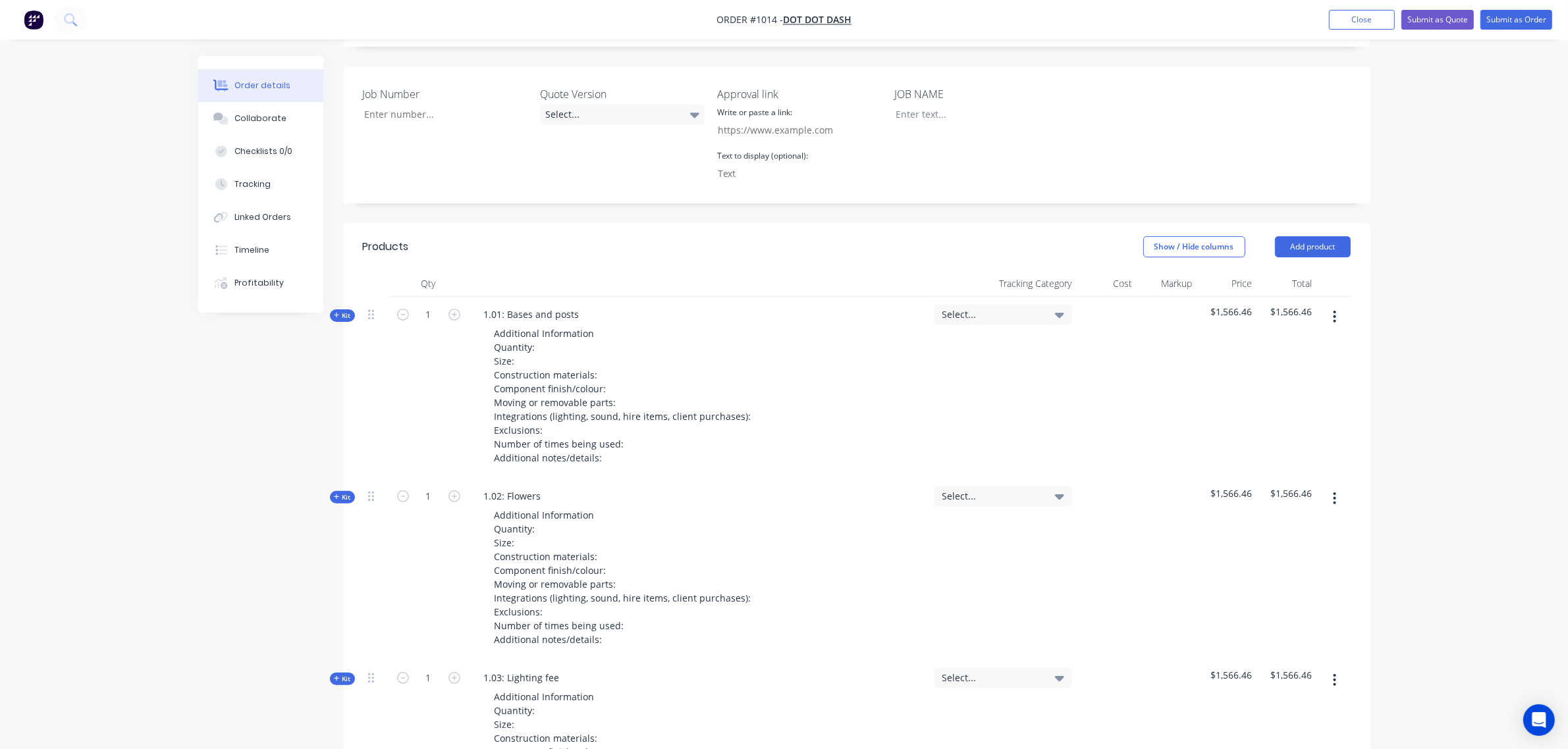
scroll to position [320, 0]
click at [455, 309] on icon "button" at bounding box center [454, 315] width 12 height 12
click at [406, 309] on icon "button" at bounding box center [403, 315] width 12 height 12
type input "1"
click at [343, 311] on span "Kit" at bounding box center [342, 316] width 17 height 10
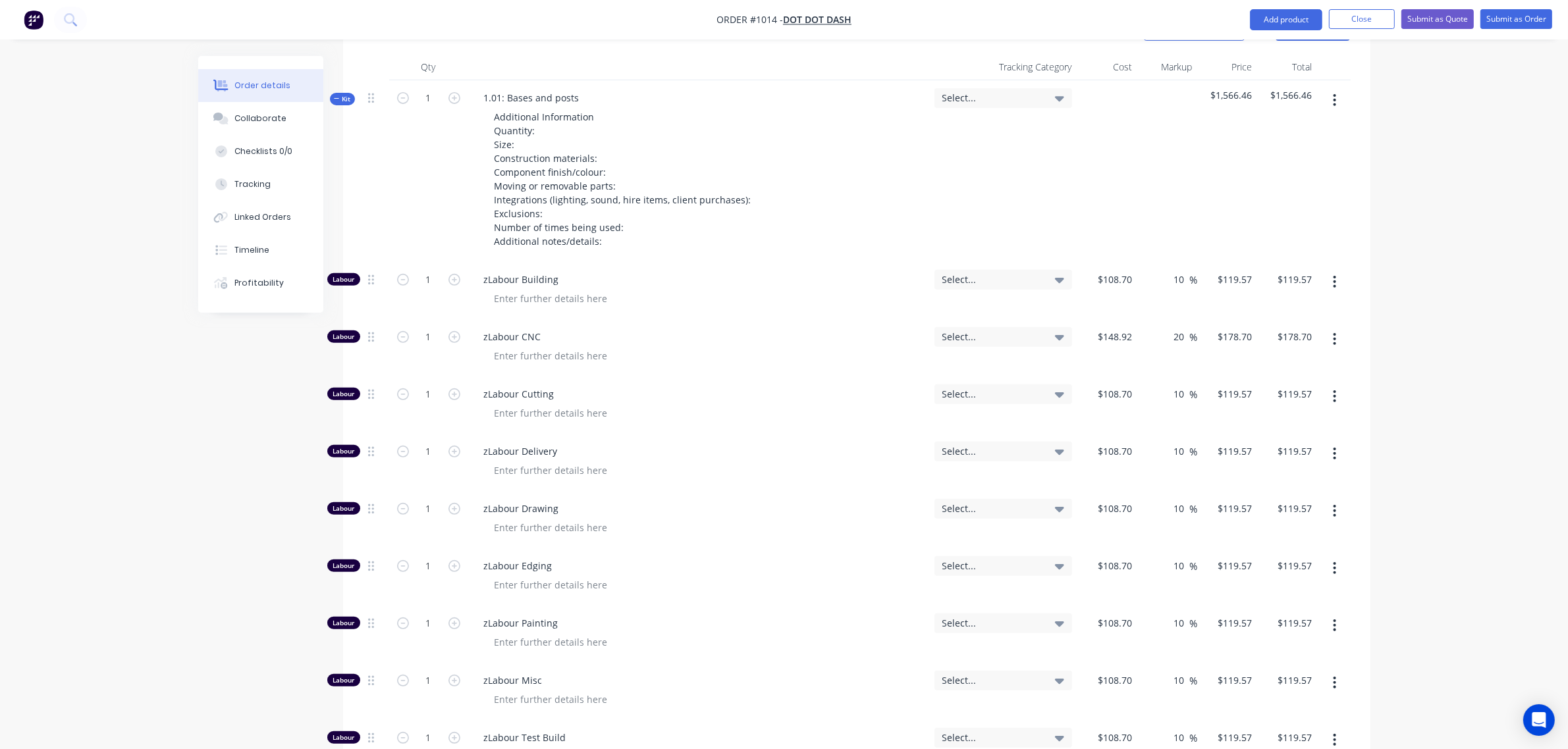
scroll to position [538, 0]
click at [421, 268] on input "1" at bounding box center [429, 278] width 34 height 20
type input "0"
type input "$0.00"
click at [419, 325] on input "1" at bounding box center [429, 335] width 34 height 20
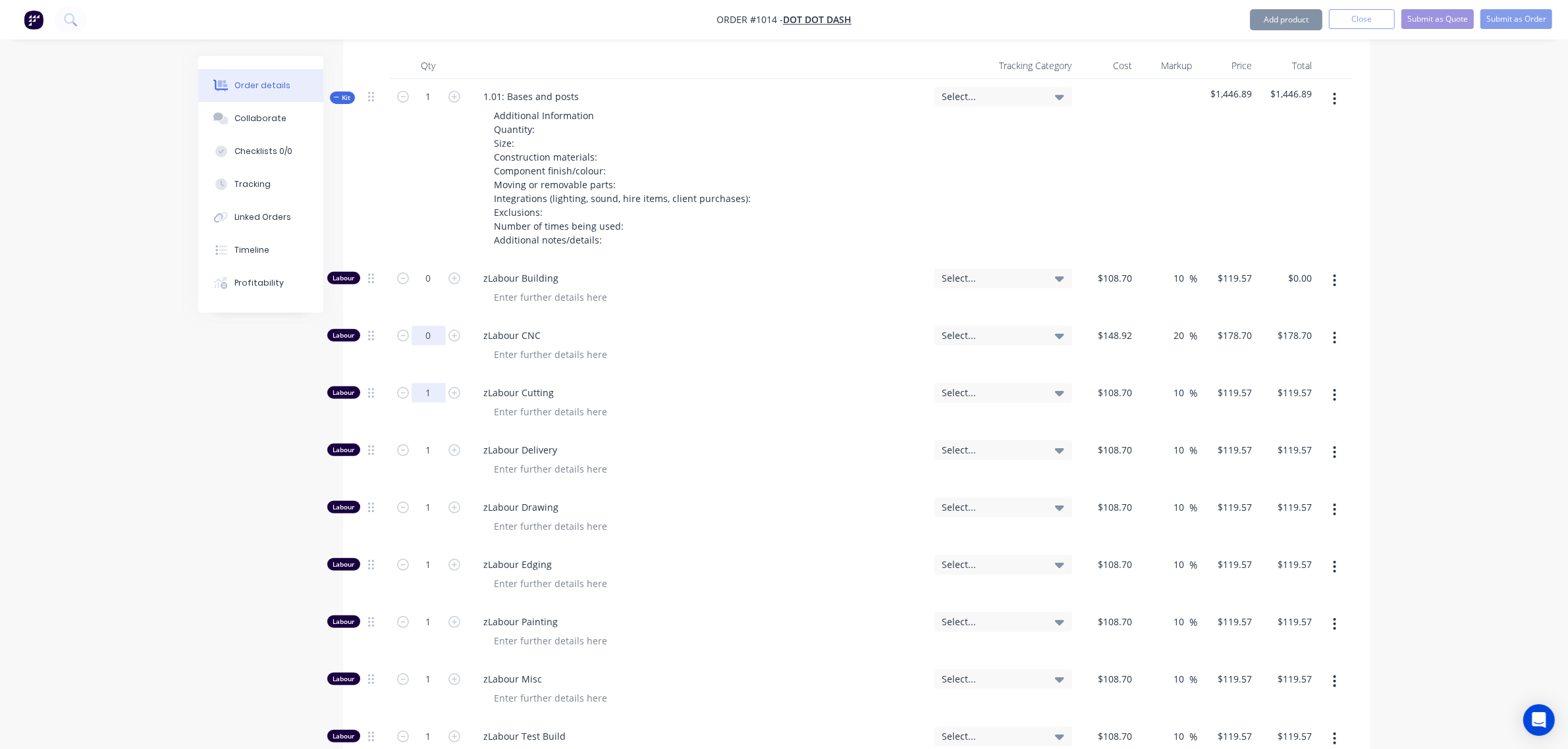
type input "0"
type input "$0.00"
click at [425, 383] on input "1" at bounding box center [429, 393] width 34 height 20
type input "0"
type input "$0.00"
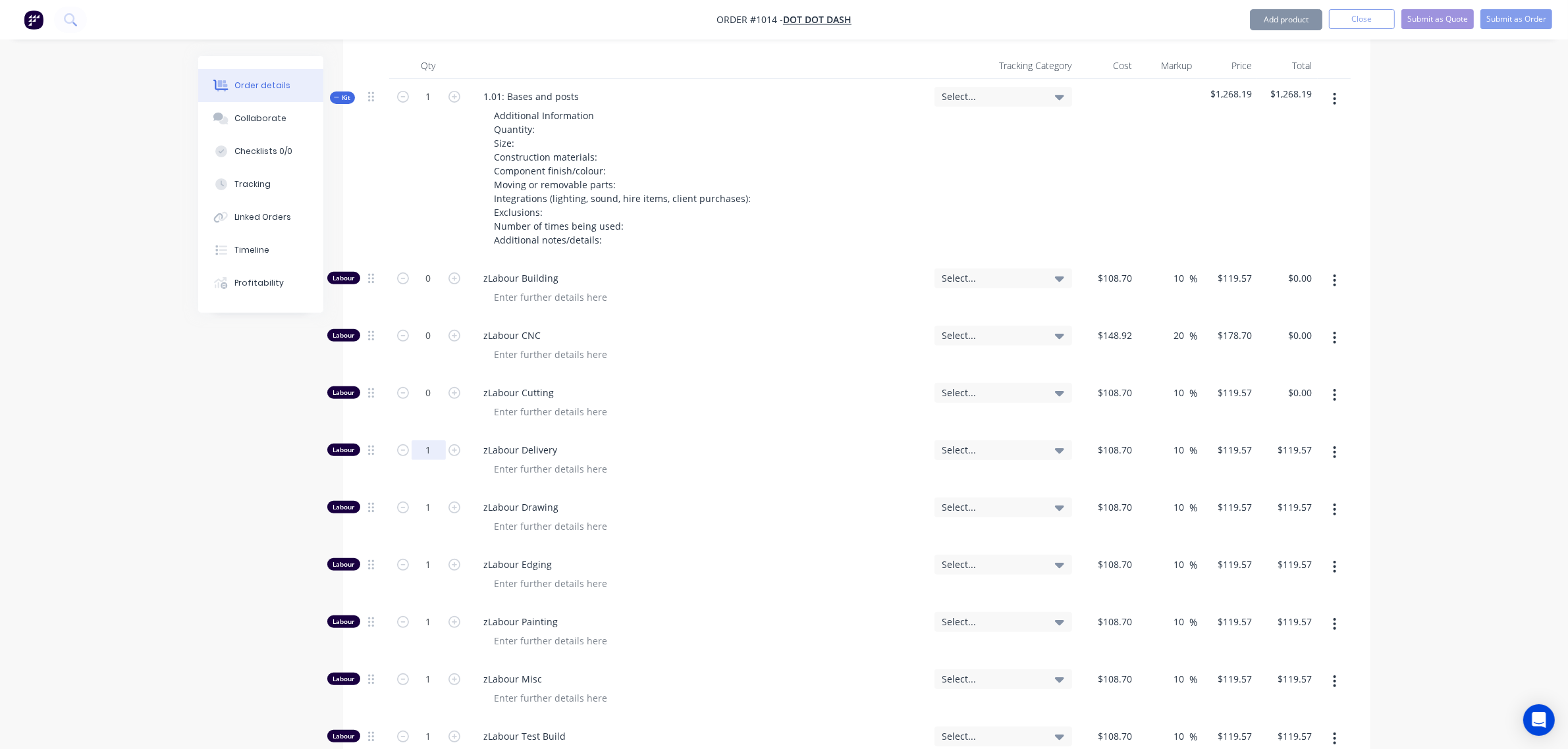
click at [419, 441] on input "1" at bounding box center [429, 450] width 34 height 20
type input "0"
type input "$0.00"
click at [419, 498] on input "1" at bounding box center [429, 507] width 34 height 20
type input "0"
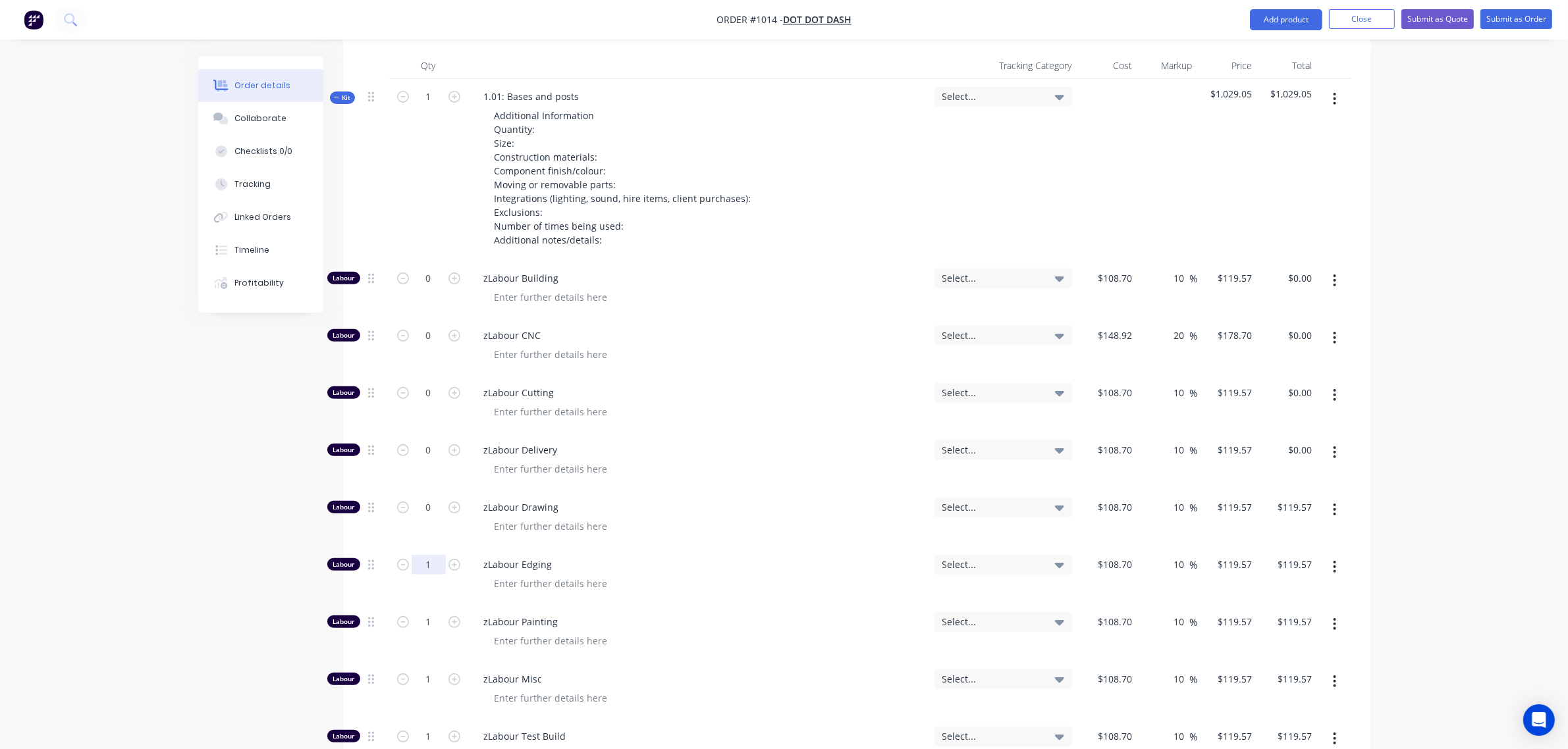
type input "$0.00"
click at [422, 555] on input "1" at bounding box center [429, 565] width 34 height 20
type input "0"
type input "$0.00"
drag, startPoint x: 423, startPoint y: 597, endPoint x: 423, endPoint y: 610, distance: 13.0
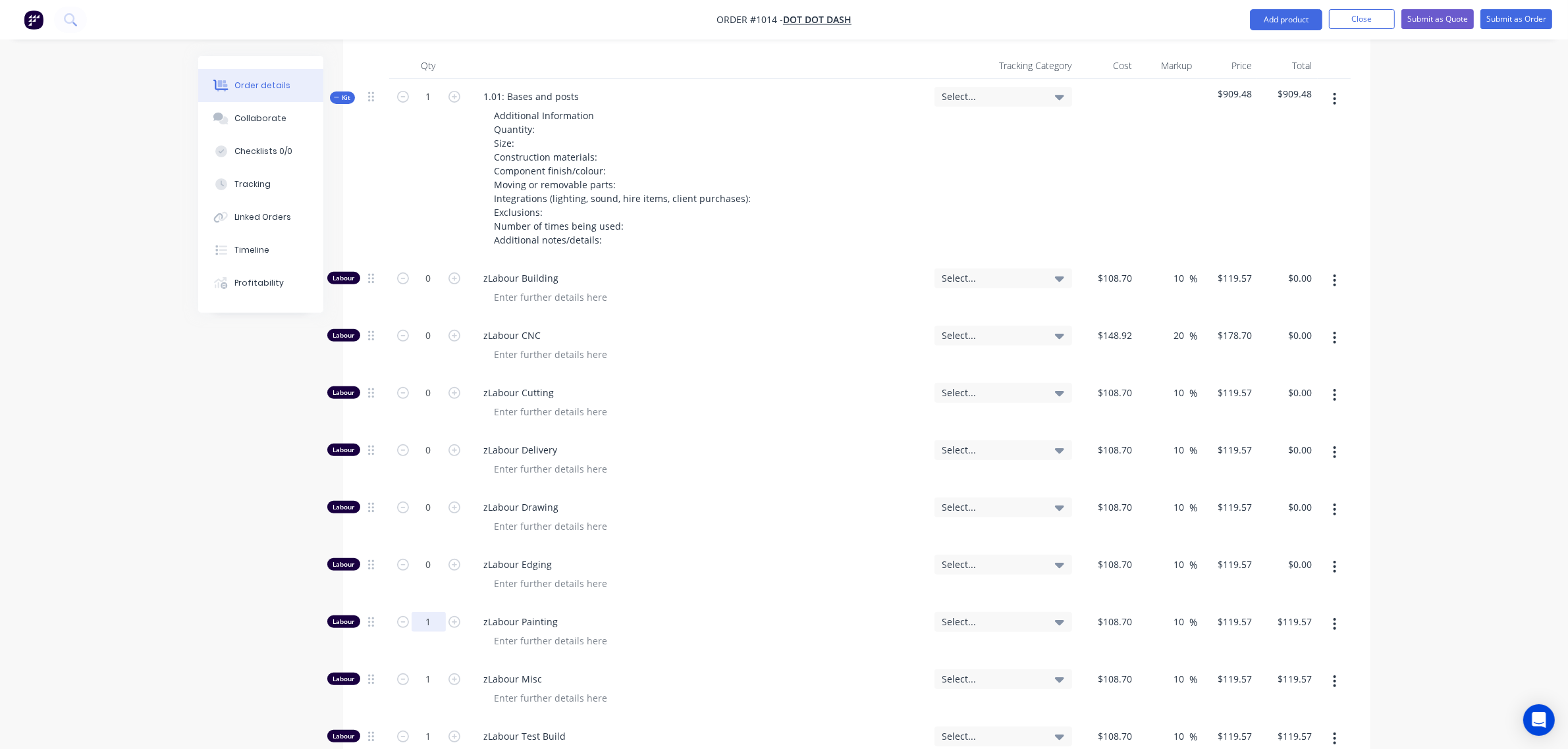
click at [423, 612] on input "1" at bounding box center [429, 622] width 34 height 20
type input "0"
type input "$0.00"
click at [423, 669] on input "1" at bounding box center [429, 679] width 34 height 20
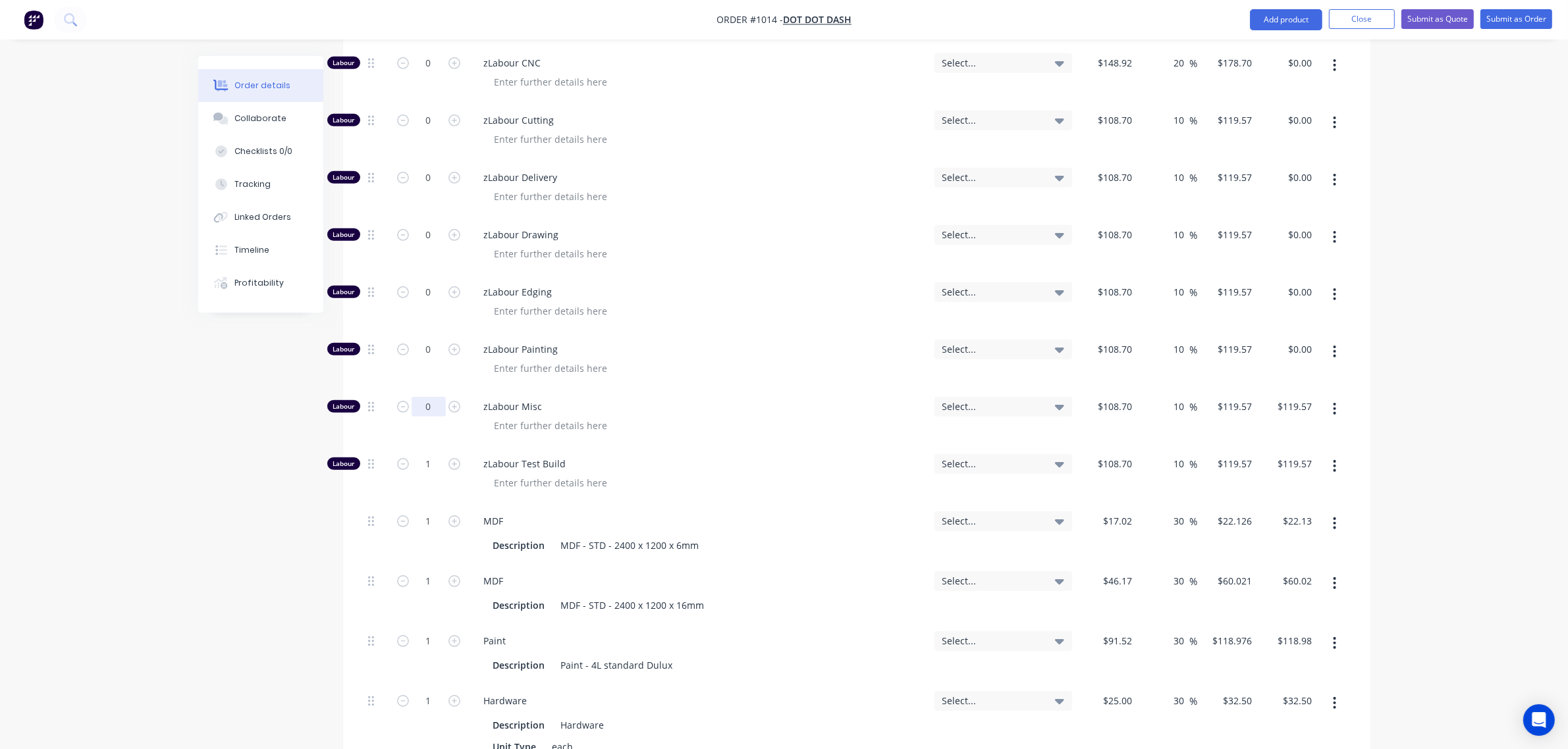
scroll to position [813, 0]
type input "0"
type input "$0.00"
click at [422, 452] on input "1" at bounding box center [429, 461] width 34 height 20
type input "0"
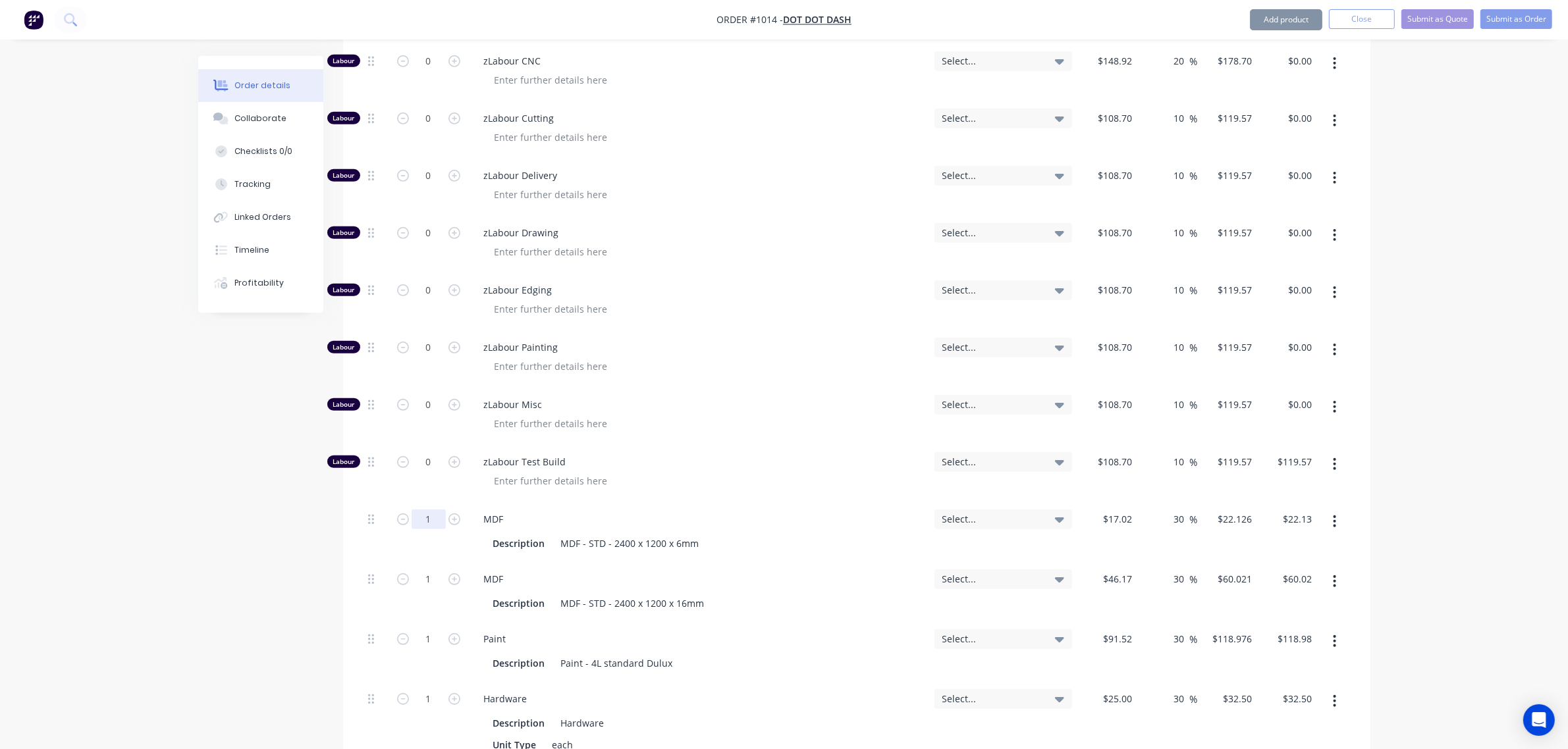
type input "$0.00"
drag, startPoint x: 418, startPoint y: 502, endPoint x: 423, endPoint y: 518, distance: 16.8
click at [419, 509] on input "1" at bounding box center [429, 519] width 34 height 20
type input "0"
type input "$0.00"
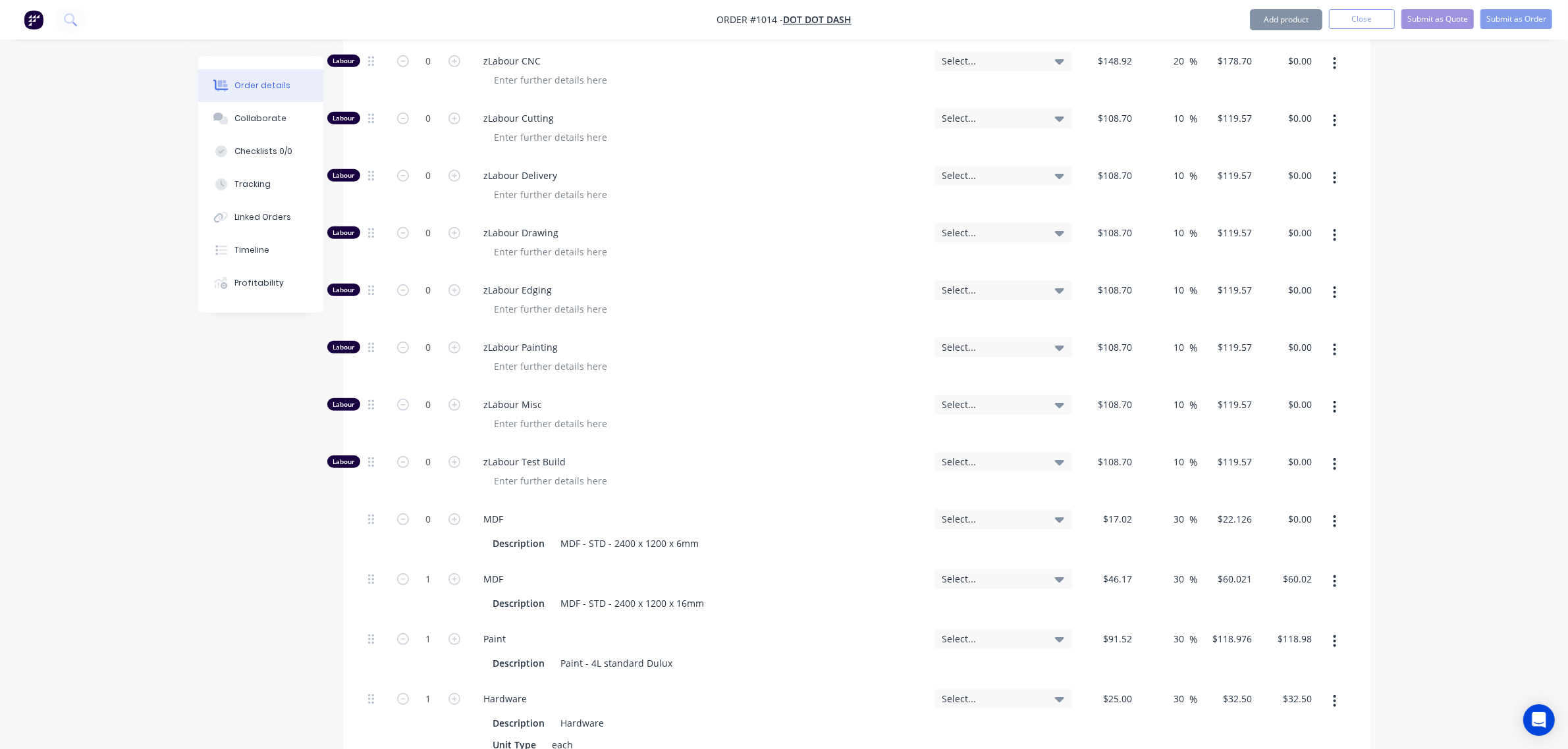
click at [423, 568] on div "1" at bounding box center [429, 577] width 34 height 20
click at [421, 569] on input "1" at bounding box center [429, 579] width 34 height 20
type input "0"
type input "$0.00"
drag, startPoint x: 426, startPoint y: 622, endPoint x: 425, endPoint y: 643, distance: 21.0
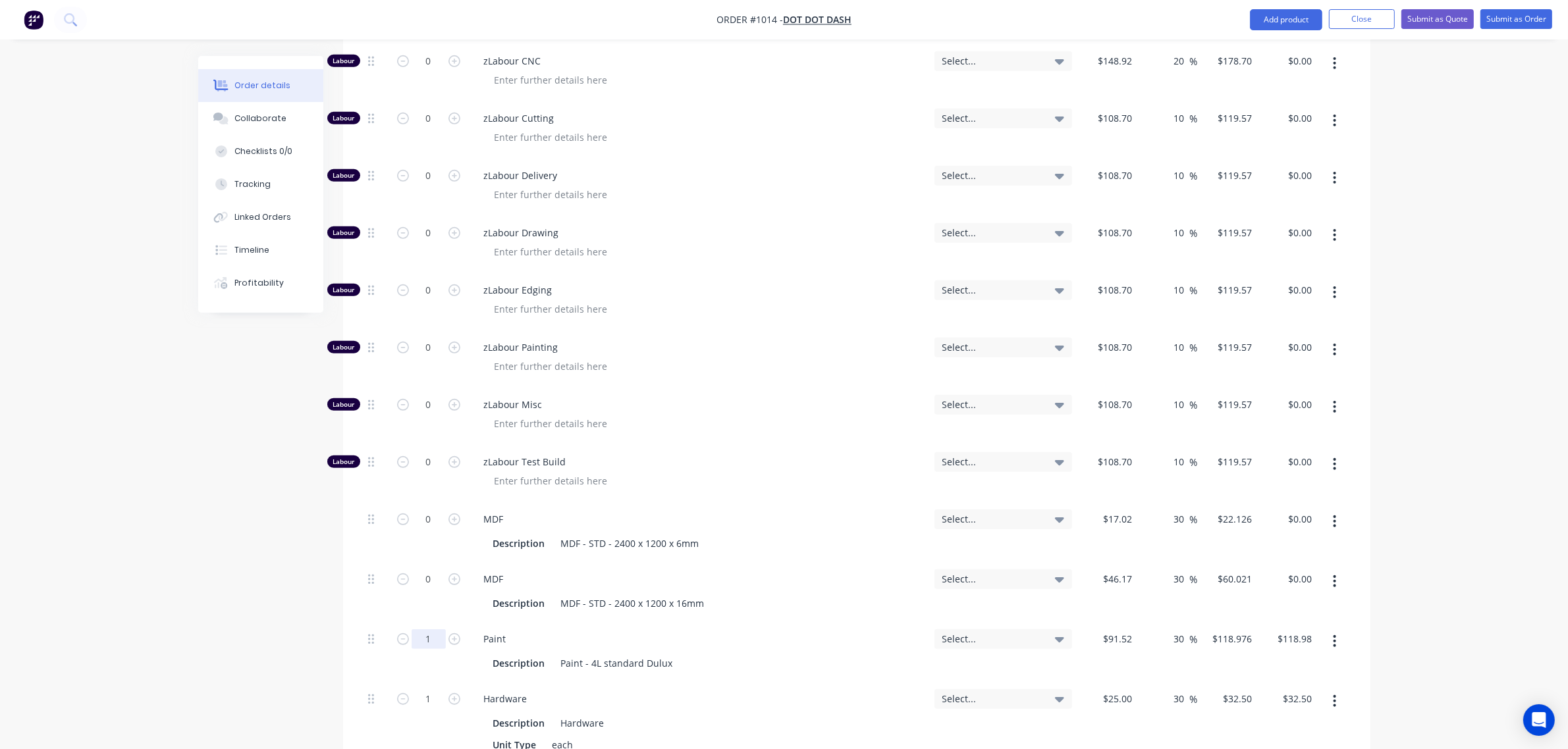
click at [426, 629] on input "1" at bounding box center [429, 639] width 34 height 20
type input "0"
type input "$0.00"
drag, startPoint x: 425, startPoint y: 678, endPoint x: 443, endPoint y: 646, distance: 36.7
click at [426, 689] on input "1" at bounding box center [429, 698] width 34 height 20
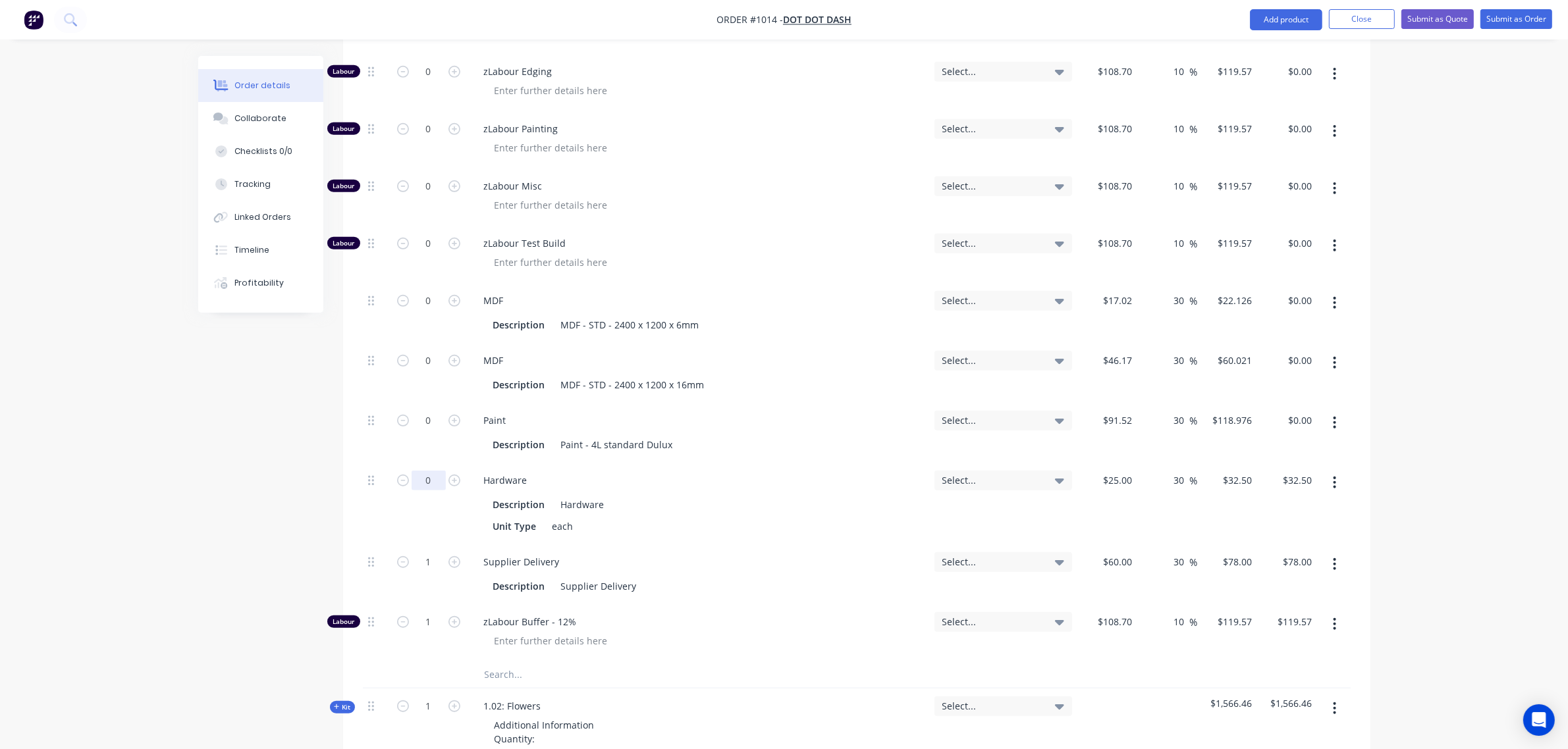
scroll to position [1032, 0]
type input "0"
type input "$0.00"
click at [421, 552] on input "1" at bounding box center [429, 561] width 34 height 20
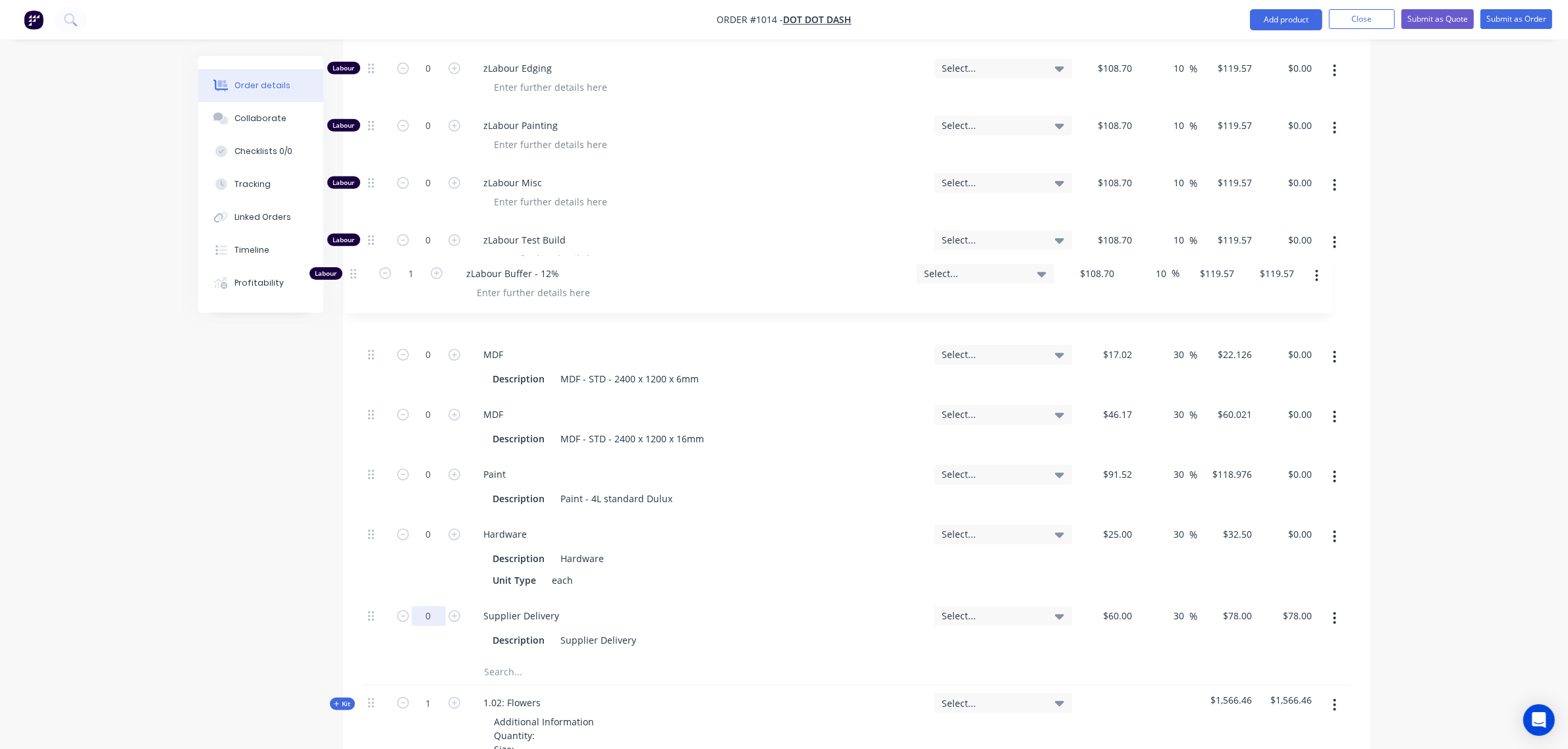
drag, startPoint x: 371, startPoint y: 606, endPoint x: 380, endPoint y: 284, distance: 322.1
click at [355, 277] on div "Qty Tracking Category Cost Markup Price Total Kit 1 1.01: Bases and posts Addit…" at bounding box center [857, 660] width 1027 height 2208
type input "0"
type input "$0.00"
click at [435, 288] on input "1" at bounding box center [429, 297] width 34 height 20
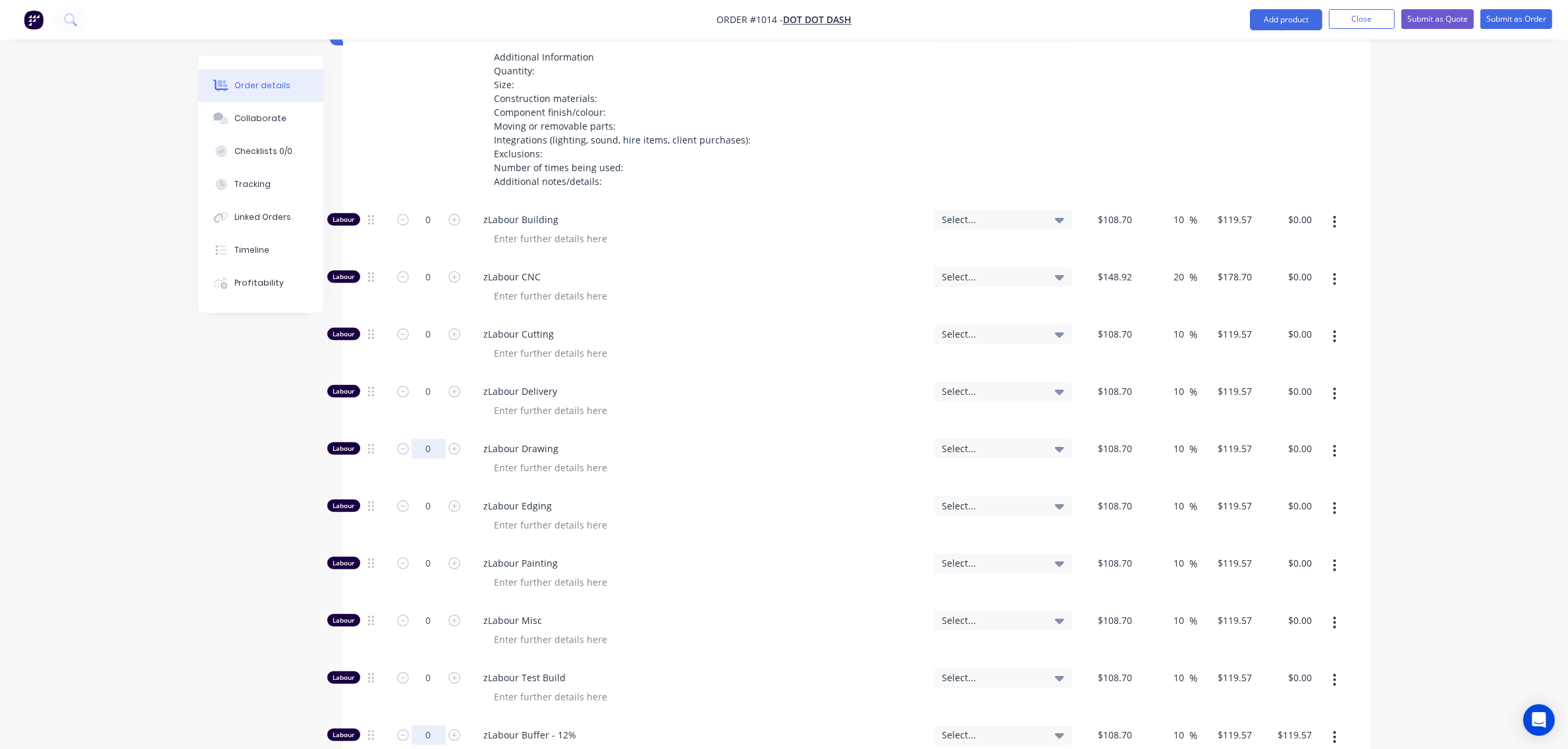
scroll to position [596, 0]
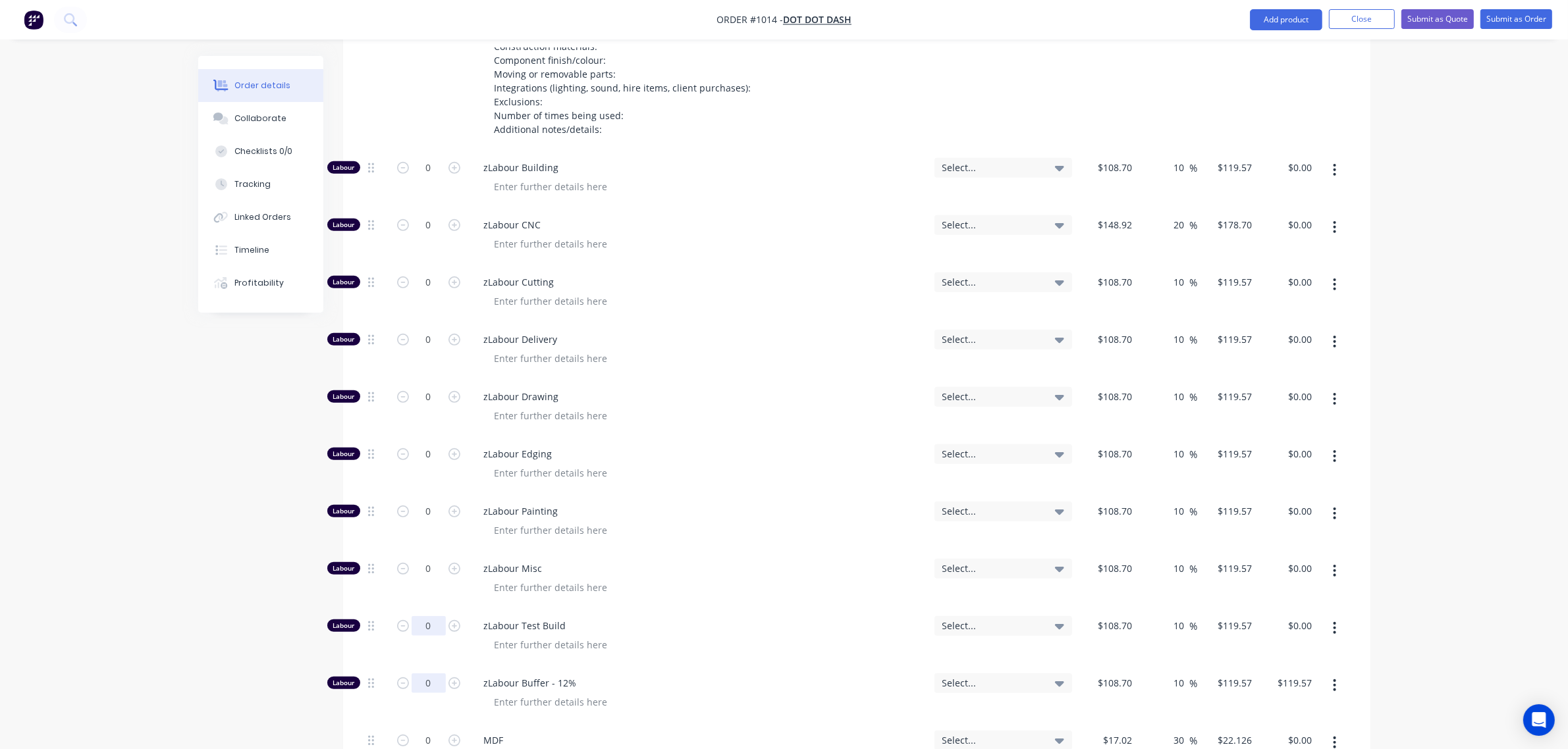
type input "0"
type input "$0.00"
click at [421, 616] on input "0" at bounding box center [429, 626] width 34 height 20
type input "16"
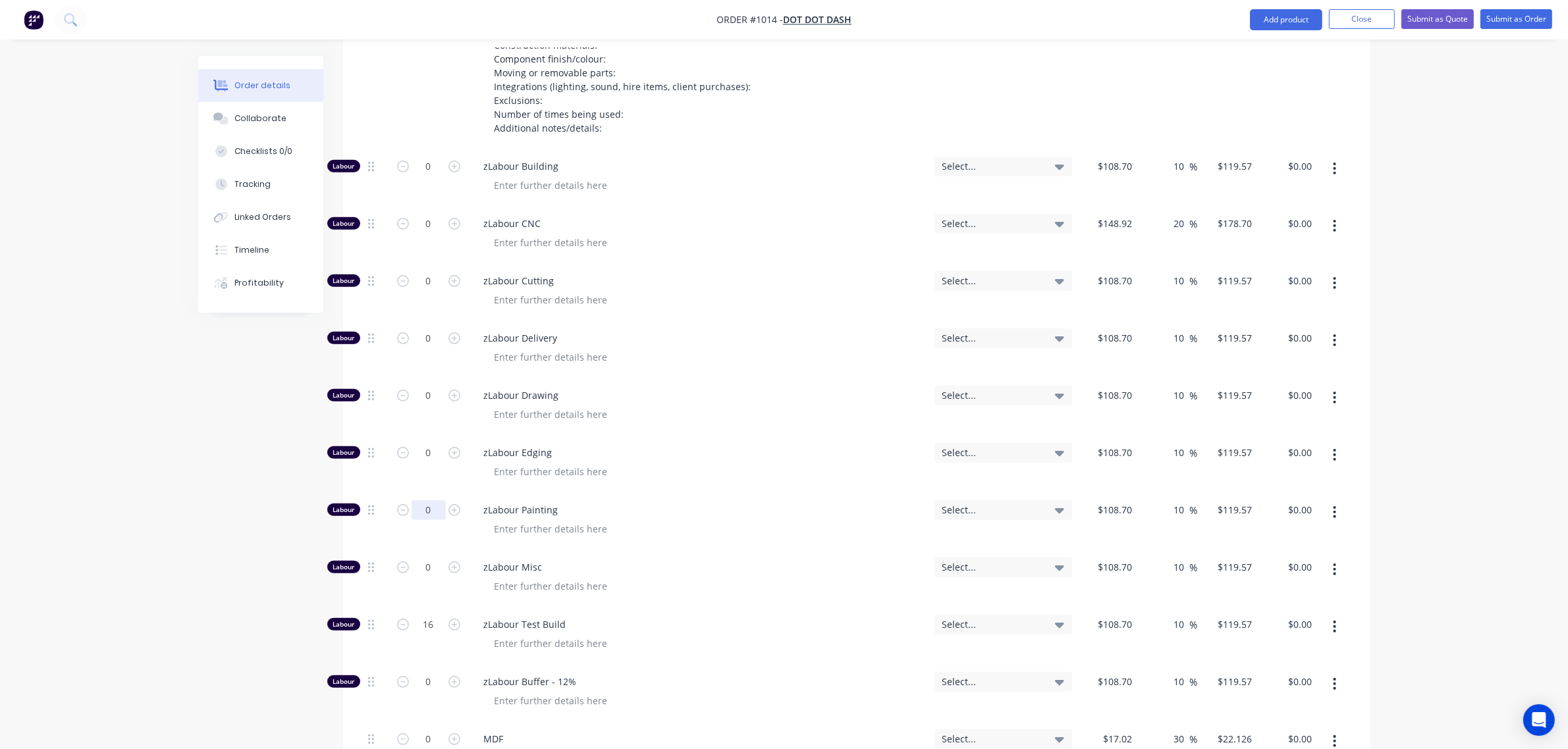
type input "$1,913.12"
click at [416, 502] on input "0" at bounding box center [429, 510] width 34 height 20
click at [419, 162] on div "0" at bounding box center [429, 177] width 79 height 57
click at [421, 156] on input "0" at bounding box center [429, 166] width 34 height 20
click at [425, 386] on input "0" at bounding box center [429, 395] width 34 height 20
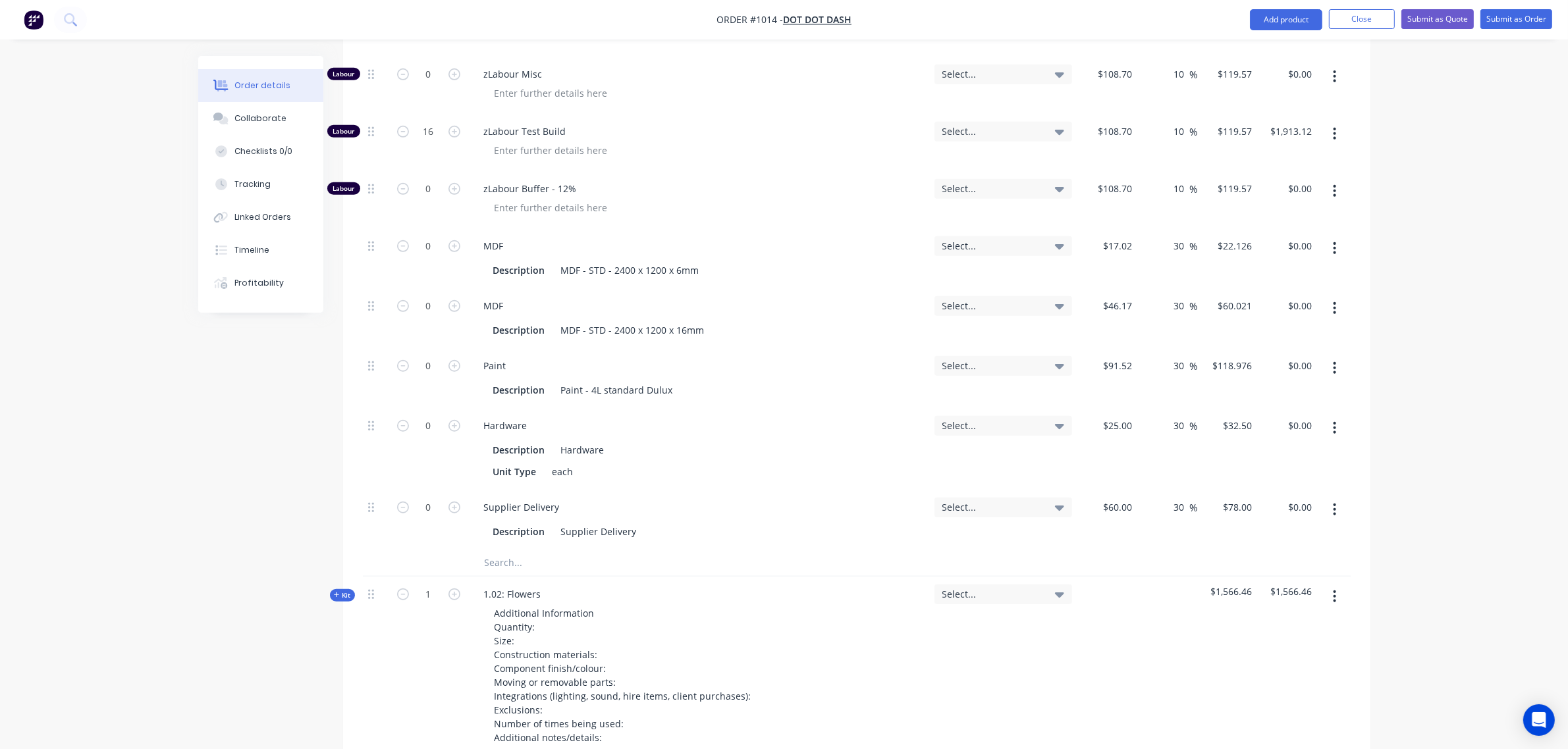
scroll to position [1144, 0]
type input "8"
type input "$956.56"
click at [517, 548] on input "text" at bounding box center [616, 561] width 263 height 27
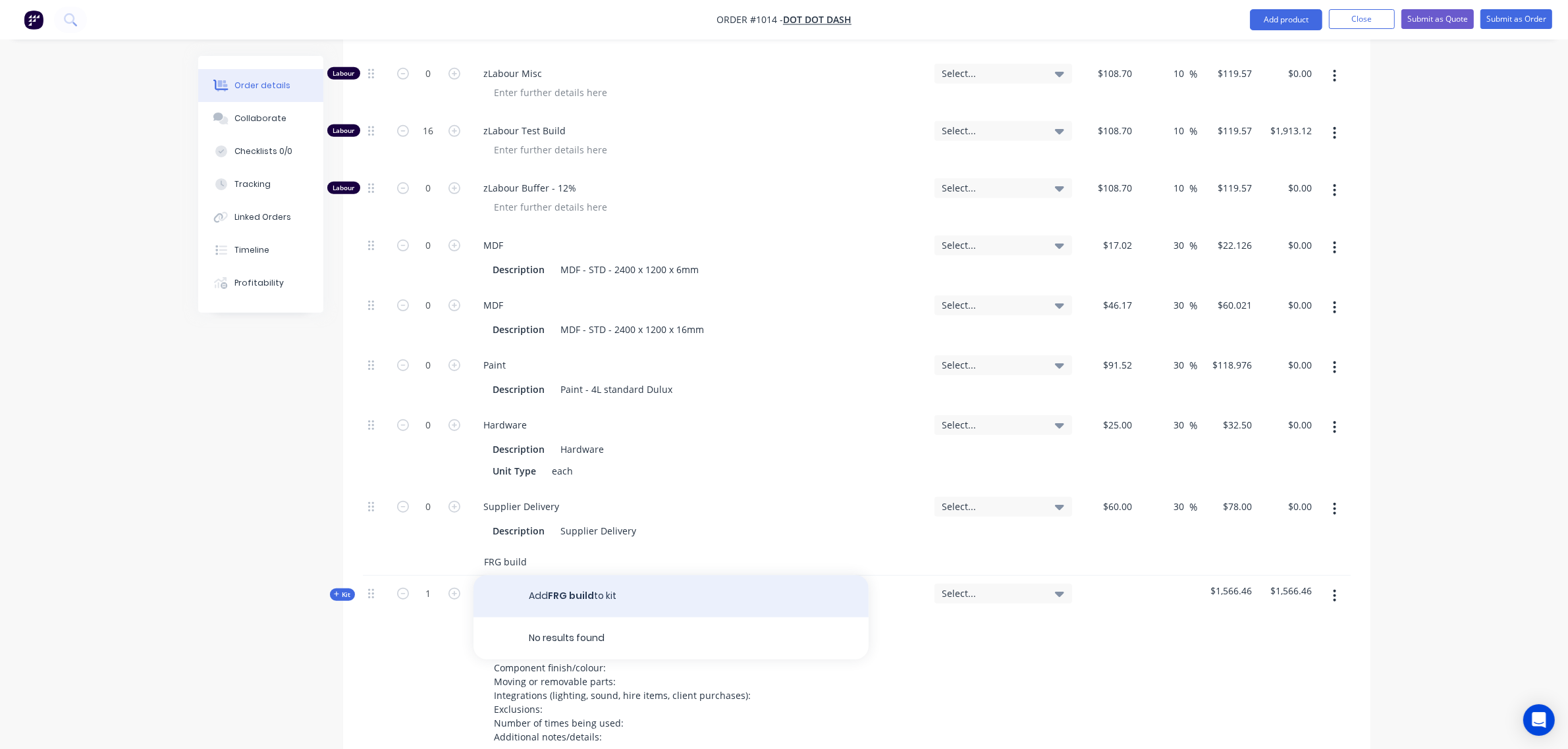
type input "FRG build"
click at [562, 586] on button "Add FRG build to kit" at bounding box center [670, 596] width 395 height 42
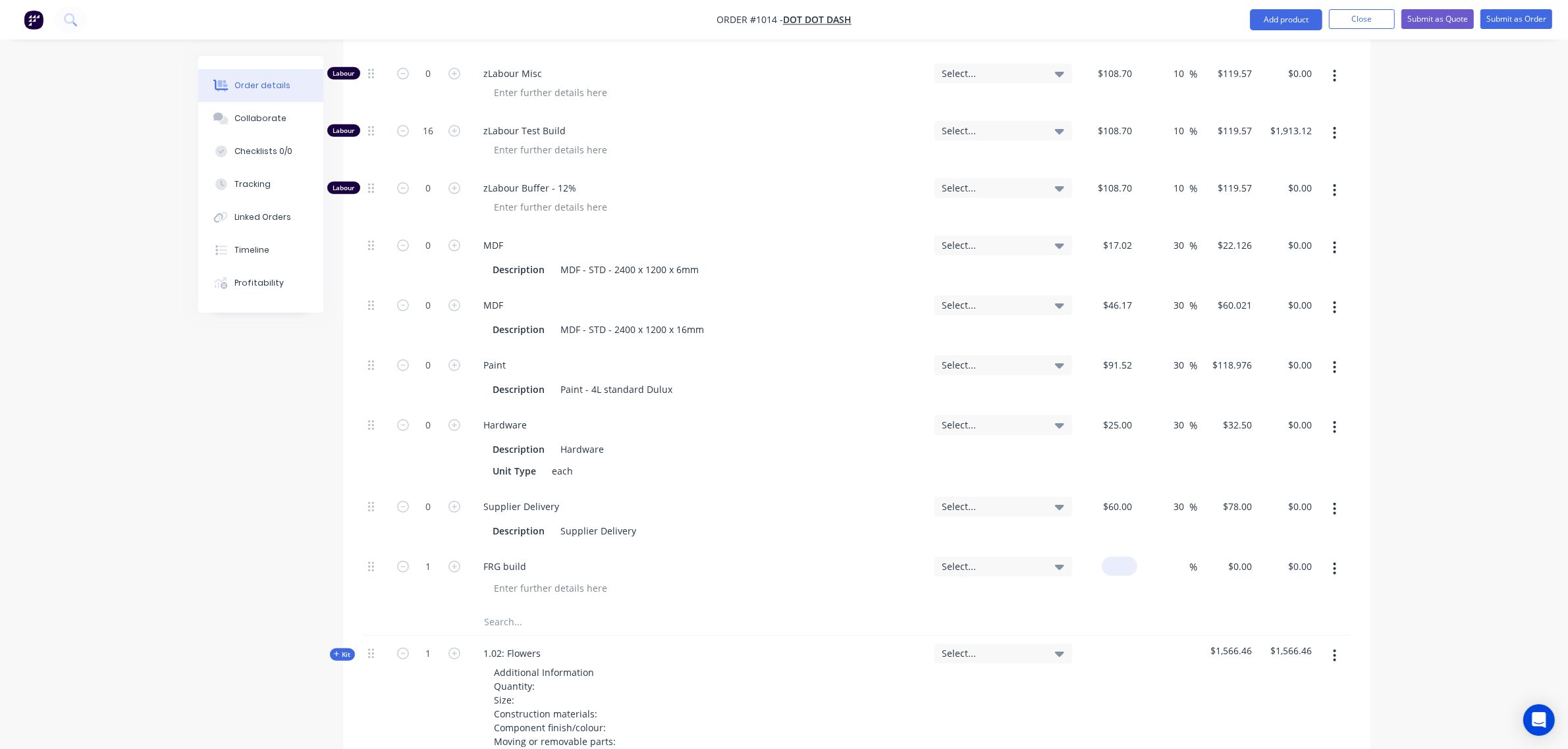
click at [1116, 548] on div "$0.00" at bounding box center [1107, 578] width 60 height 60
type input "$40,000.00"
click at [1205, 548] on div "$40,000.00 $0.00" at bounding box center [1226, 578] width 60 height 60
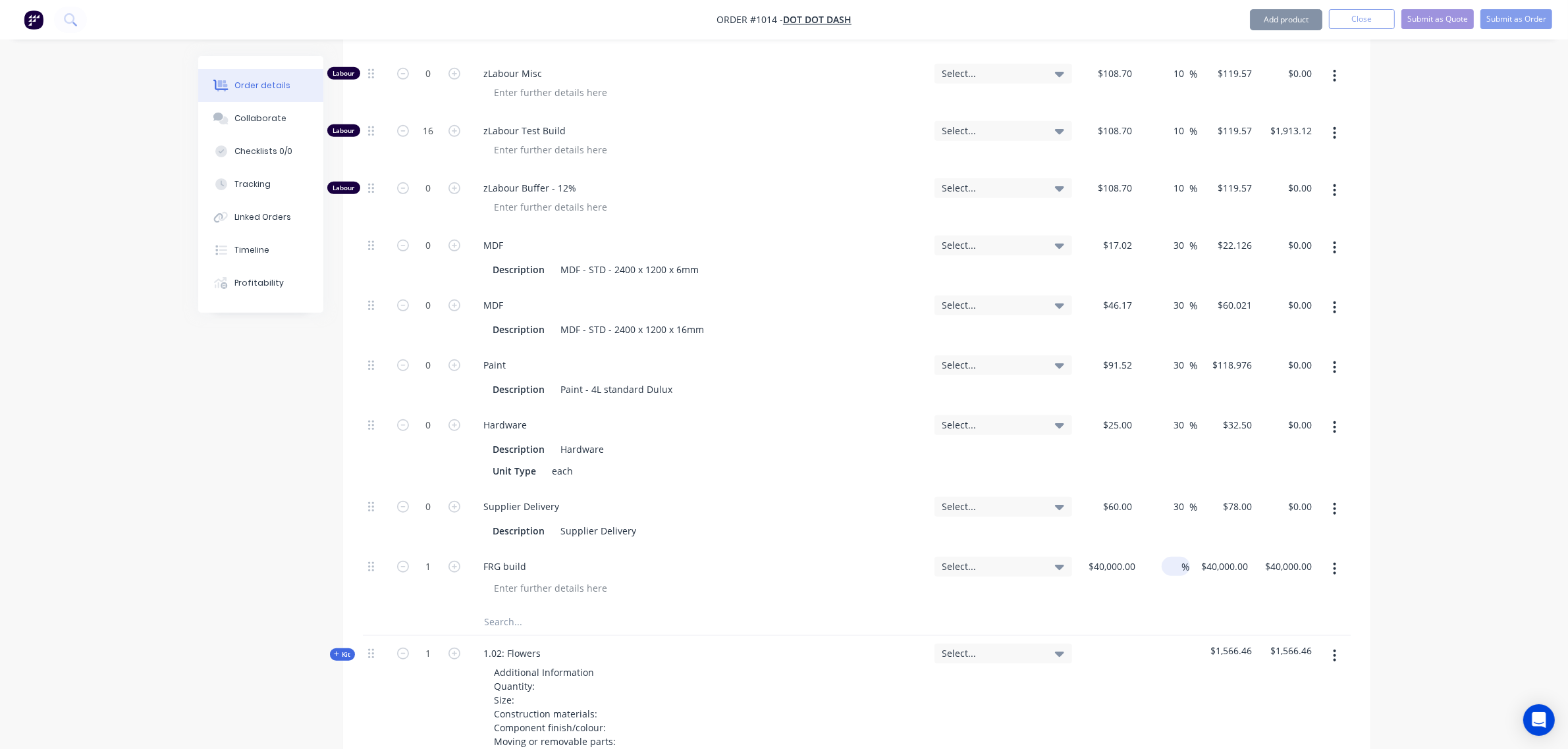
click at [1179, 557] on input at bounding box center [1174, 566] width 15 height 19
type input "30"
type input "$52,000.00"
click at [819, 416] on div "Hardware" at bounding box center [698, 425] width 450 height 19
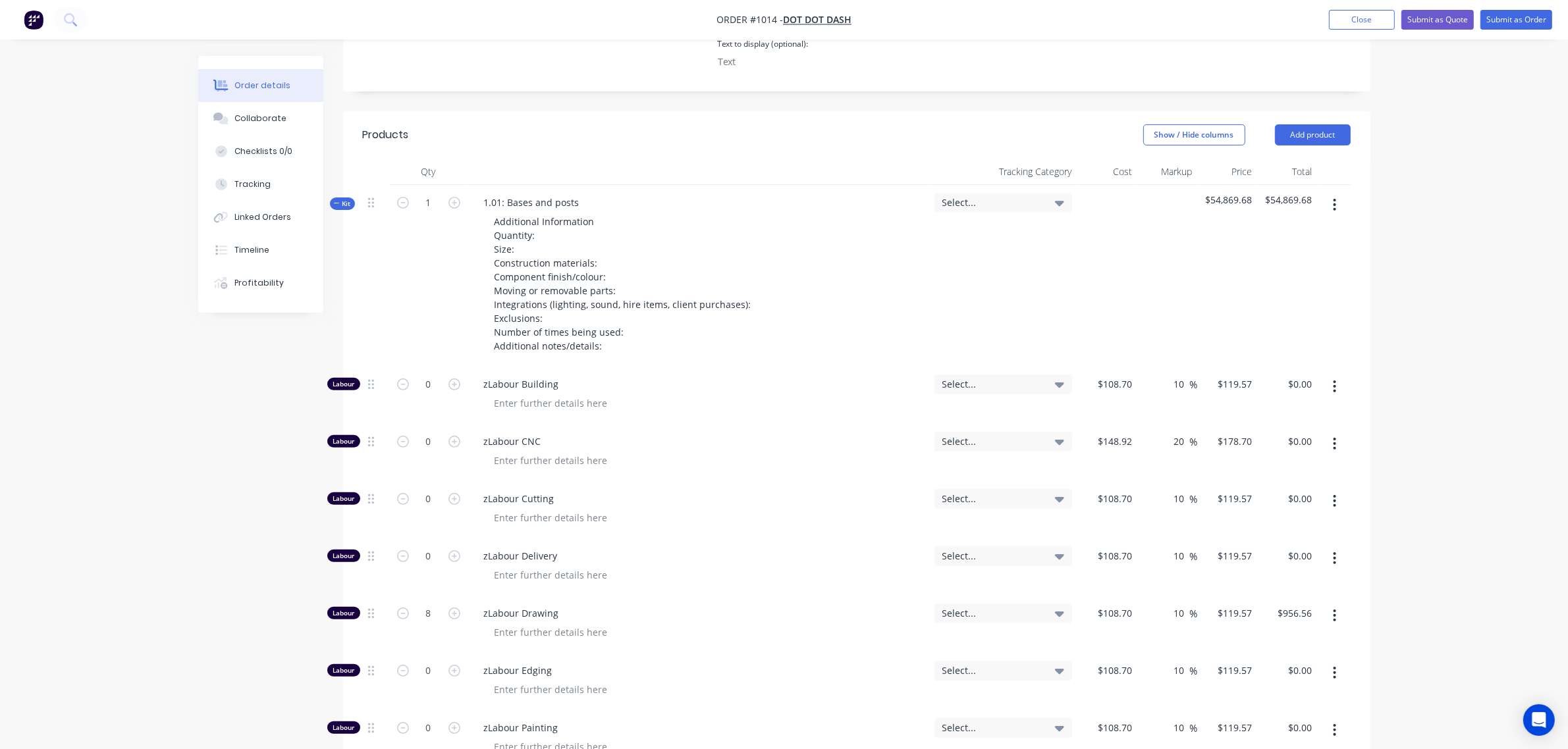
scroll to position [432, 0]
click at [342, 198] on button "Kit" at bounding box center [342, 205] width 25 height 13
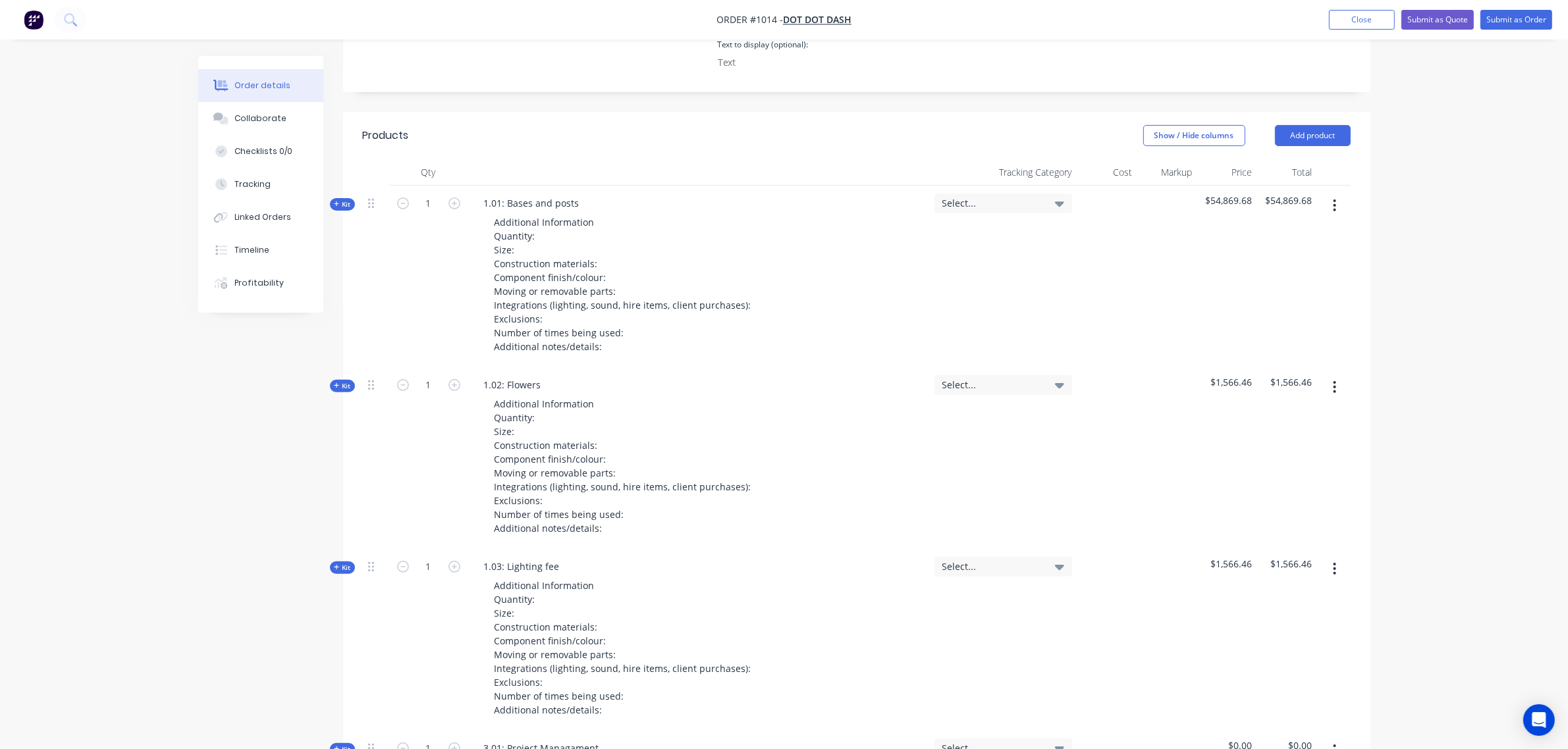
click at [347, 381] on span "Kit" at bounding box center [342, 386] width 17 height 10
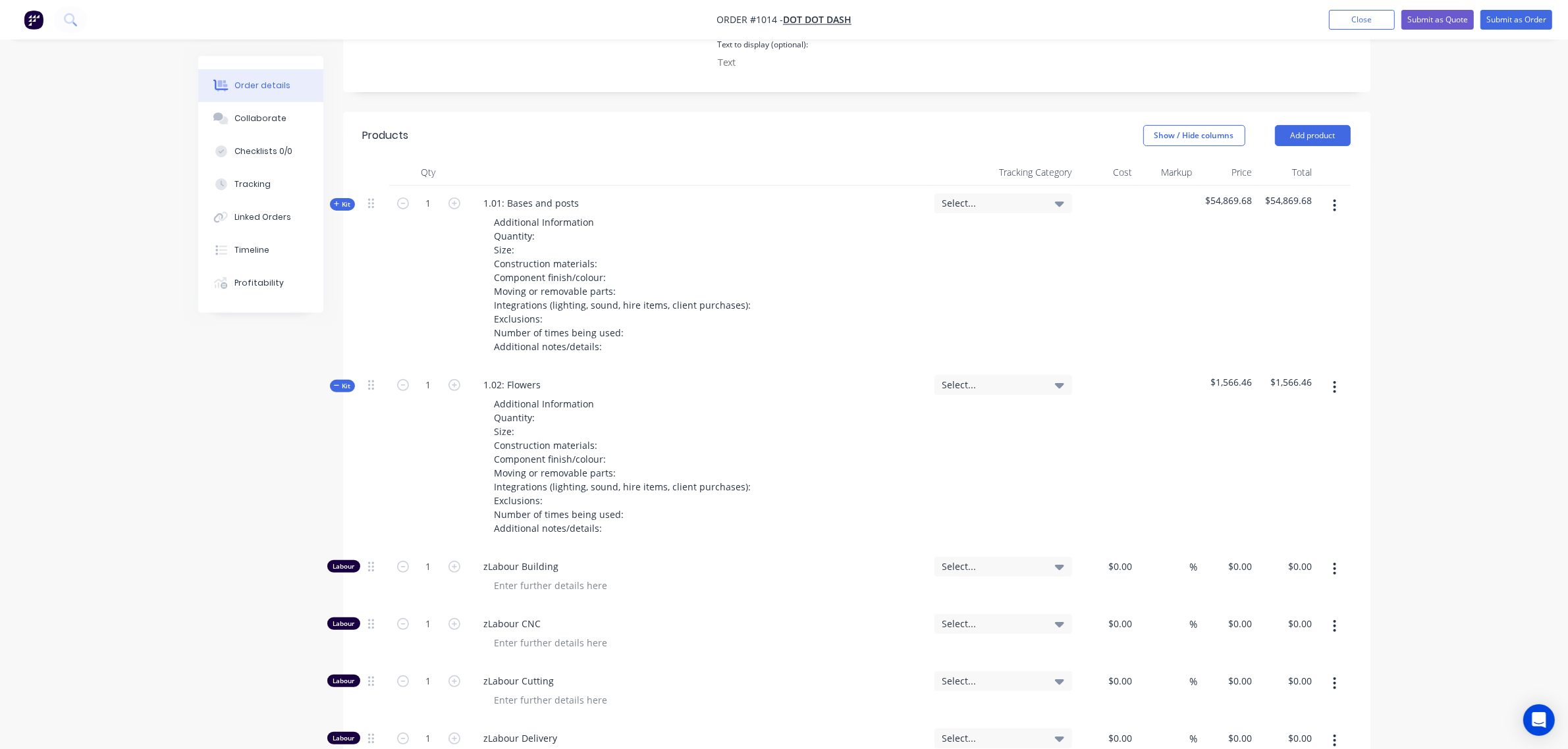
type input "$108.70"
type input "10"
type input "$119.57"
type input "$148.92"
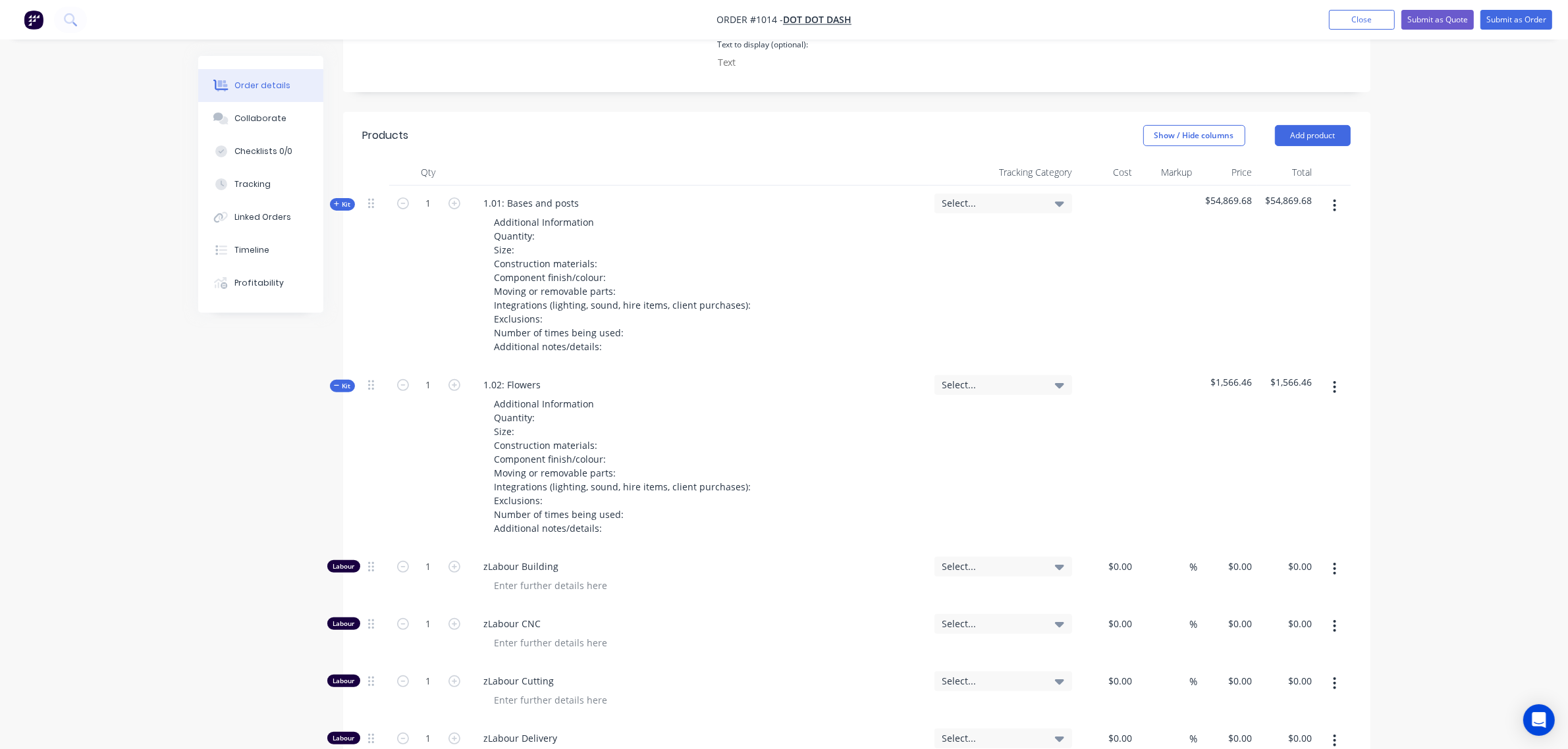
type input "20"
type input "$178.70"
type input "$108.70"
type input "10"
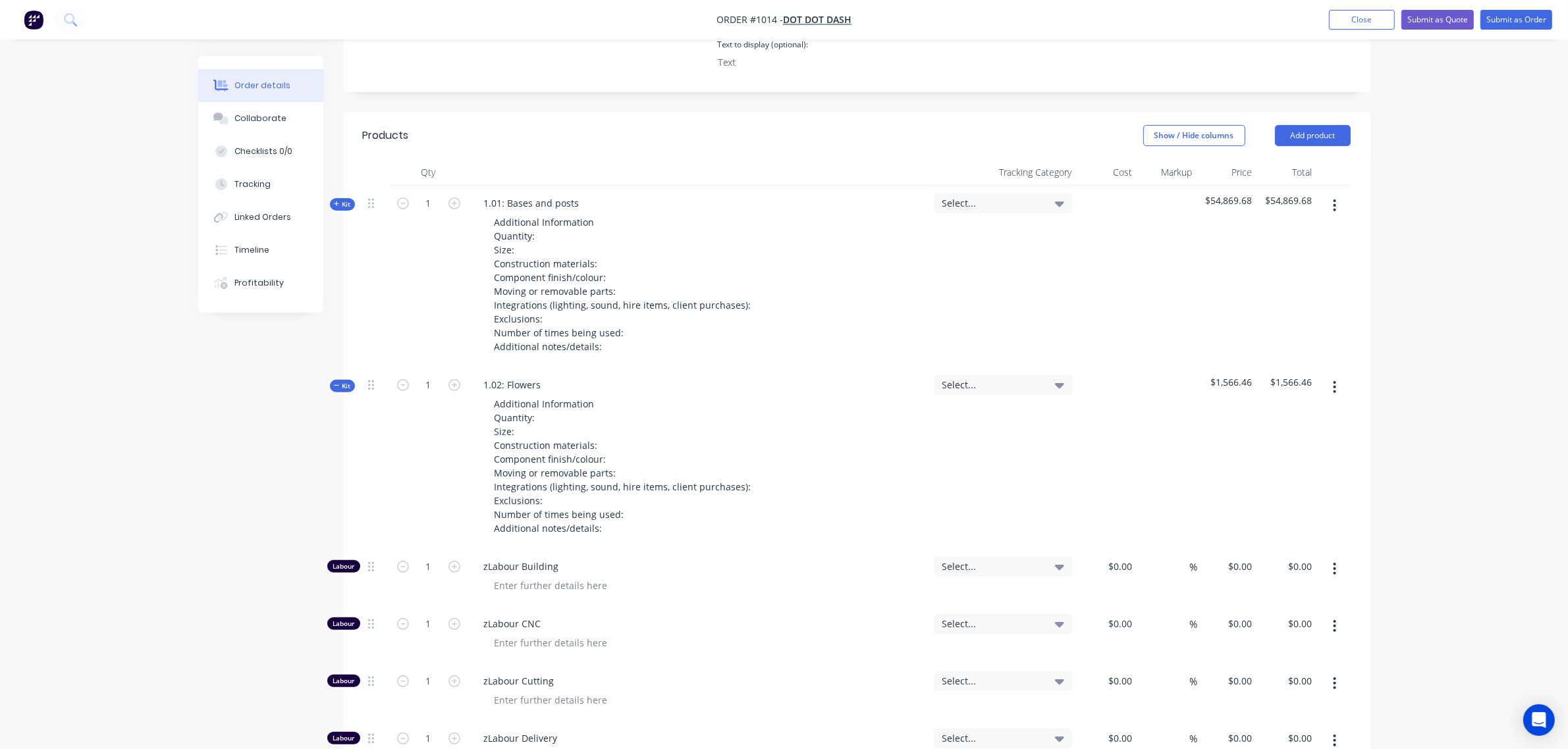
type input "$119.57"
type input "$108.70"
type input "10"
type input "$119.57"
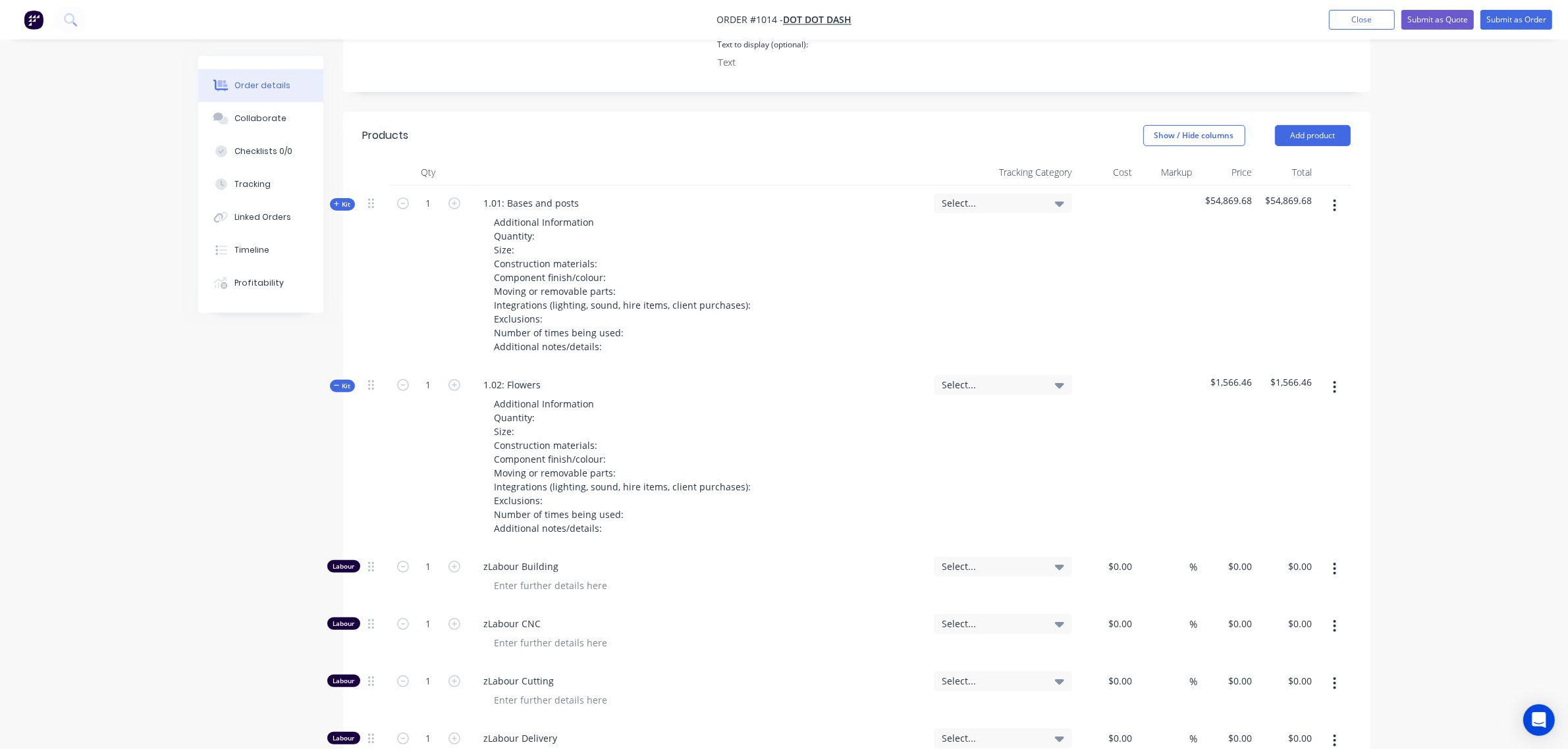
type input "$119.57"
type input "$108.70"
type input "10"
type input "$119.57"
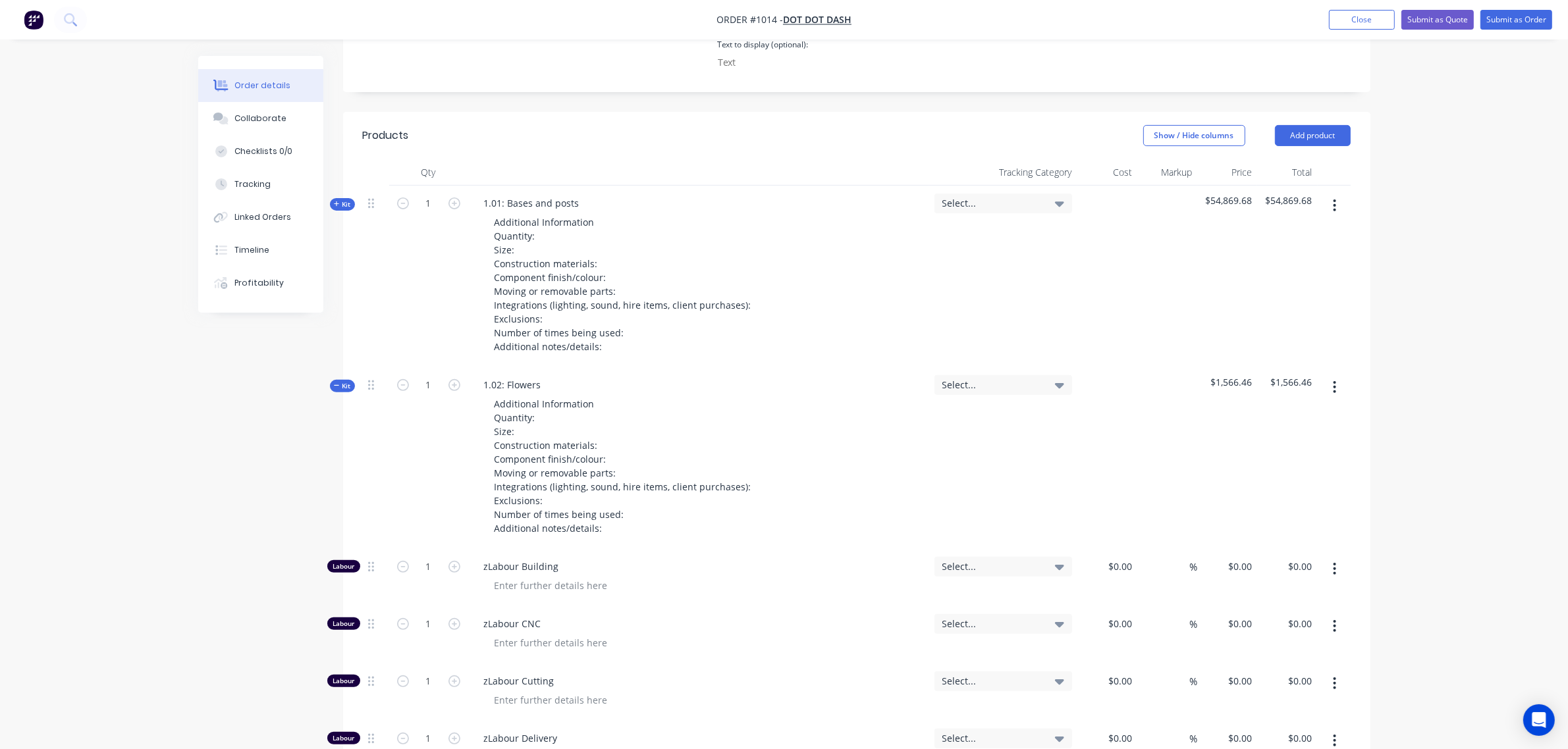
type input "$108.70"
type input "10"
type input "$119.57"
type input "$108.70"
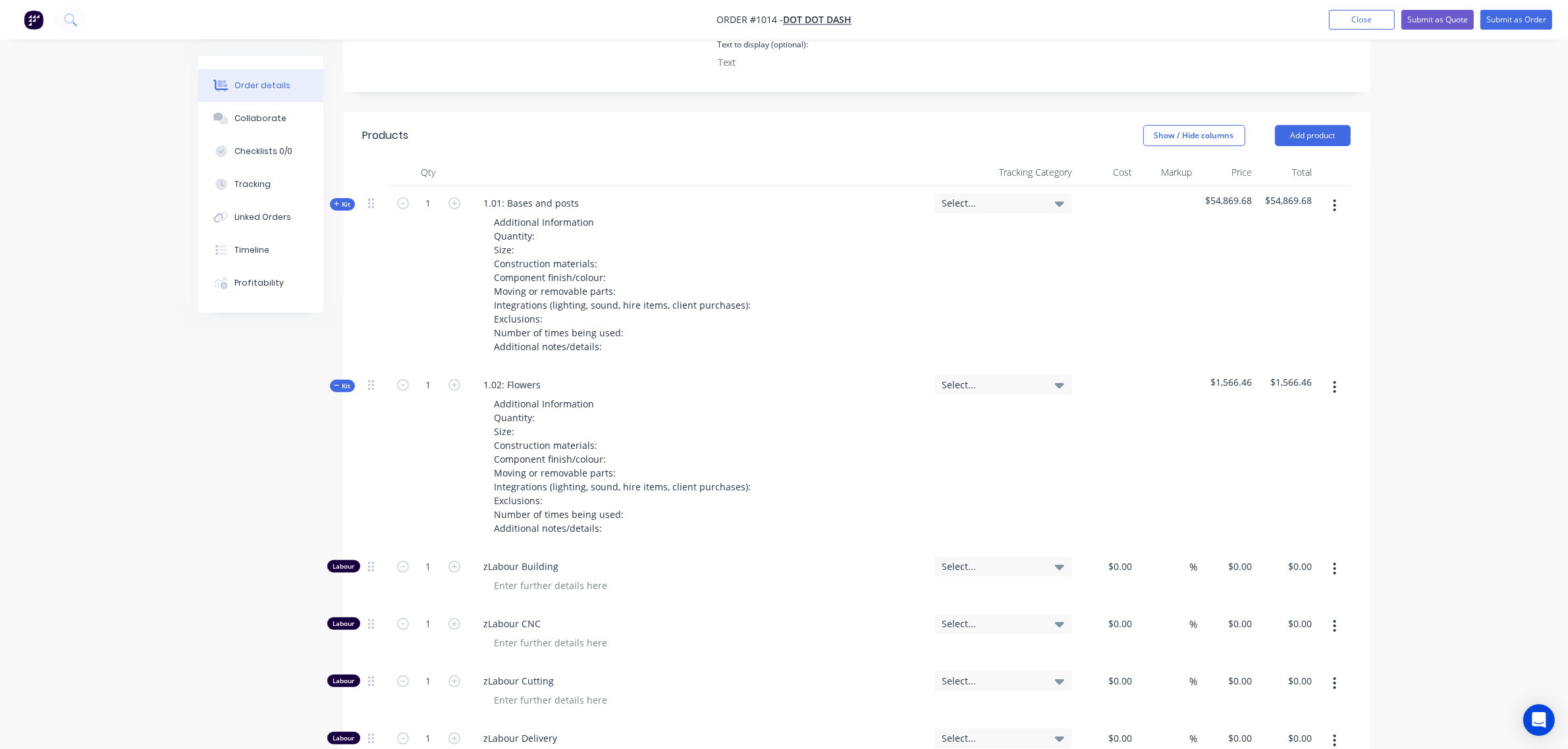
type input "10"
type input "$119.57"
type input "$108.70"
type input "10"
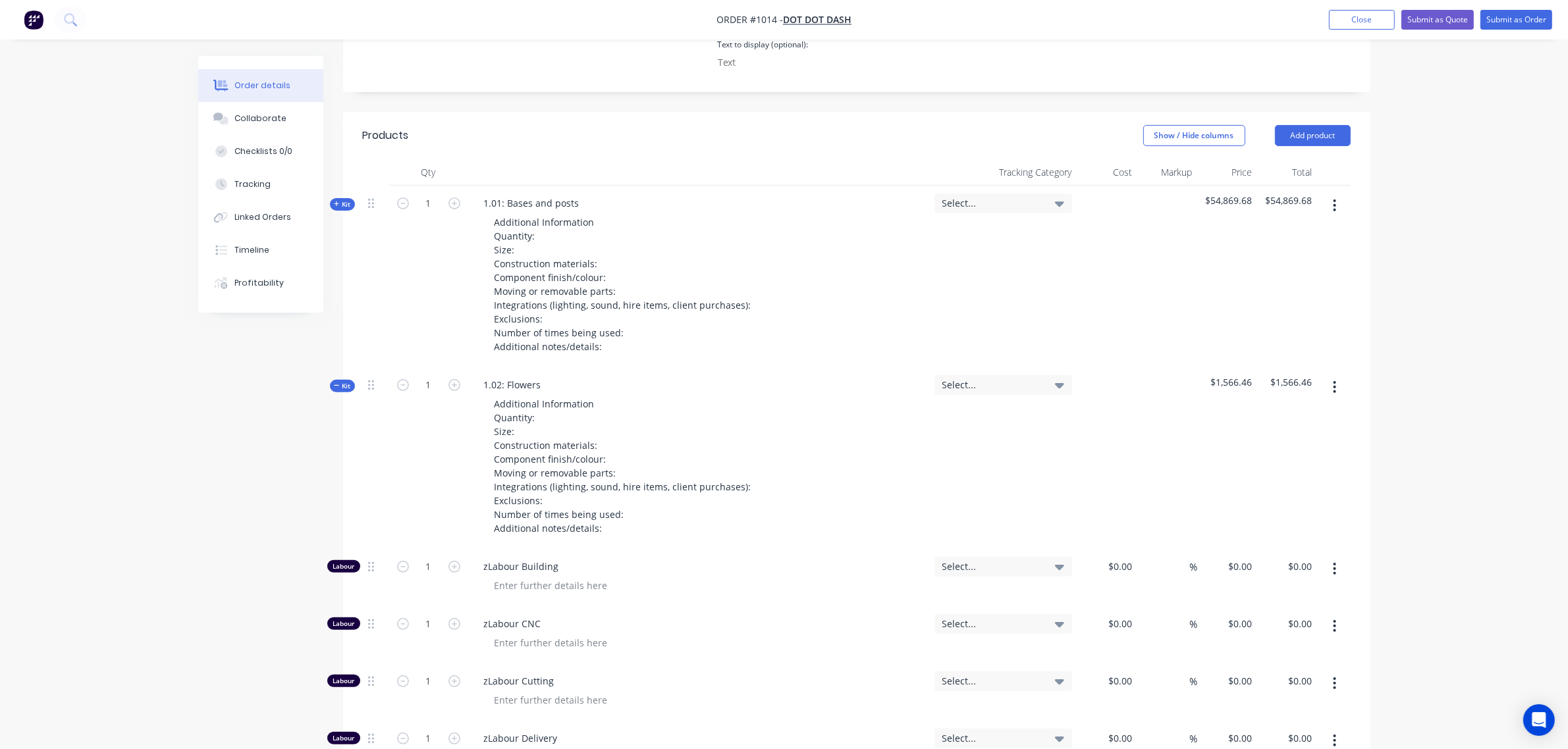
type input "$119.57"
type input "$108.70"
type input "10"
type input "$119.57"
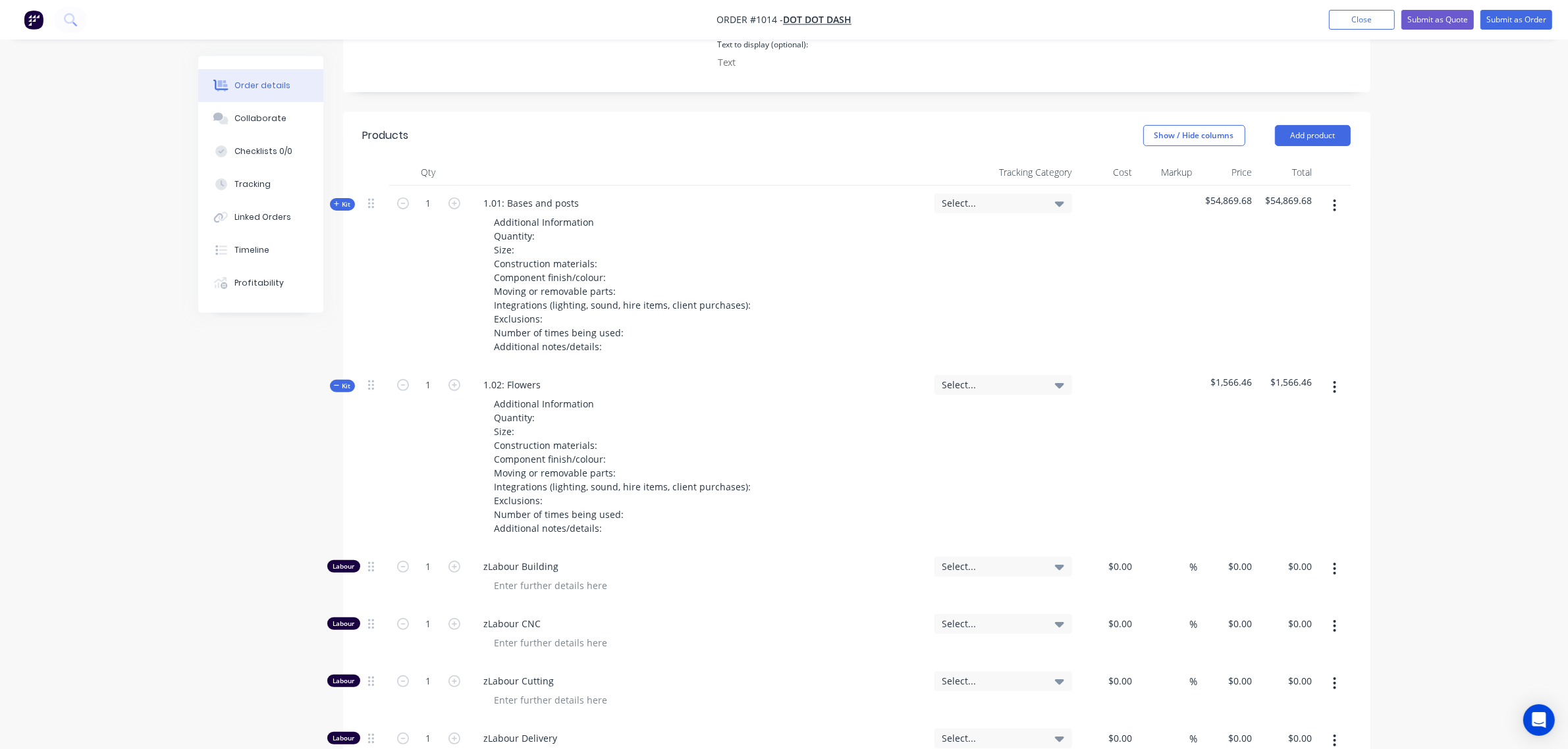
type input "$119.57"
type input "$17.02"
type input "30"
type input "$22.126"
type input "$22.13"
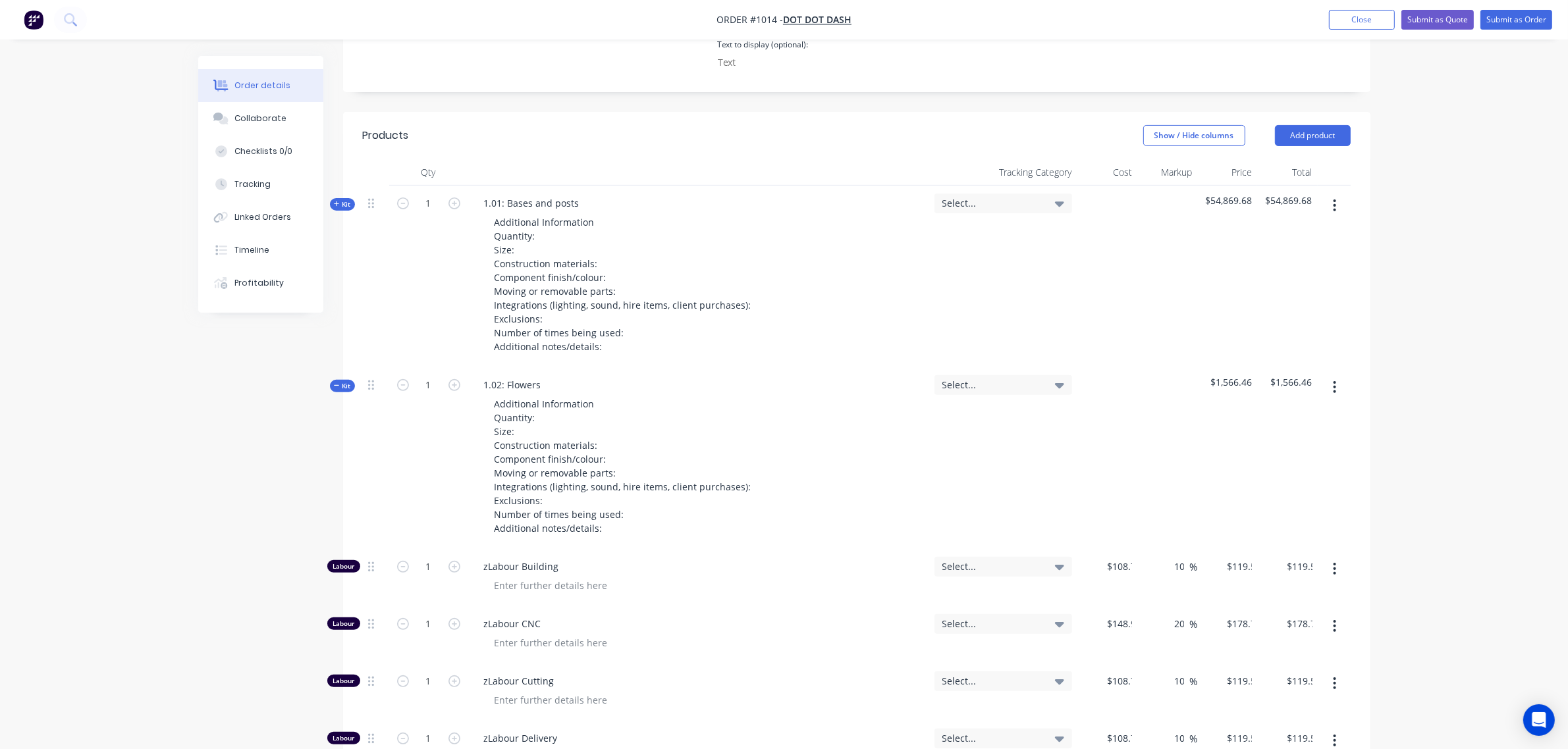
type input "$46.17"
type input "30"
type input "$60.021"
type input "$60.02"
type input "$91.52"
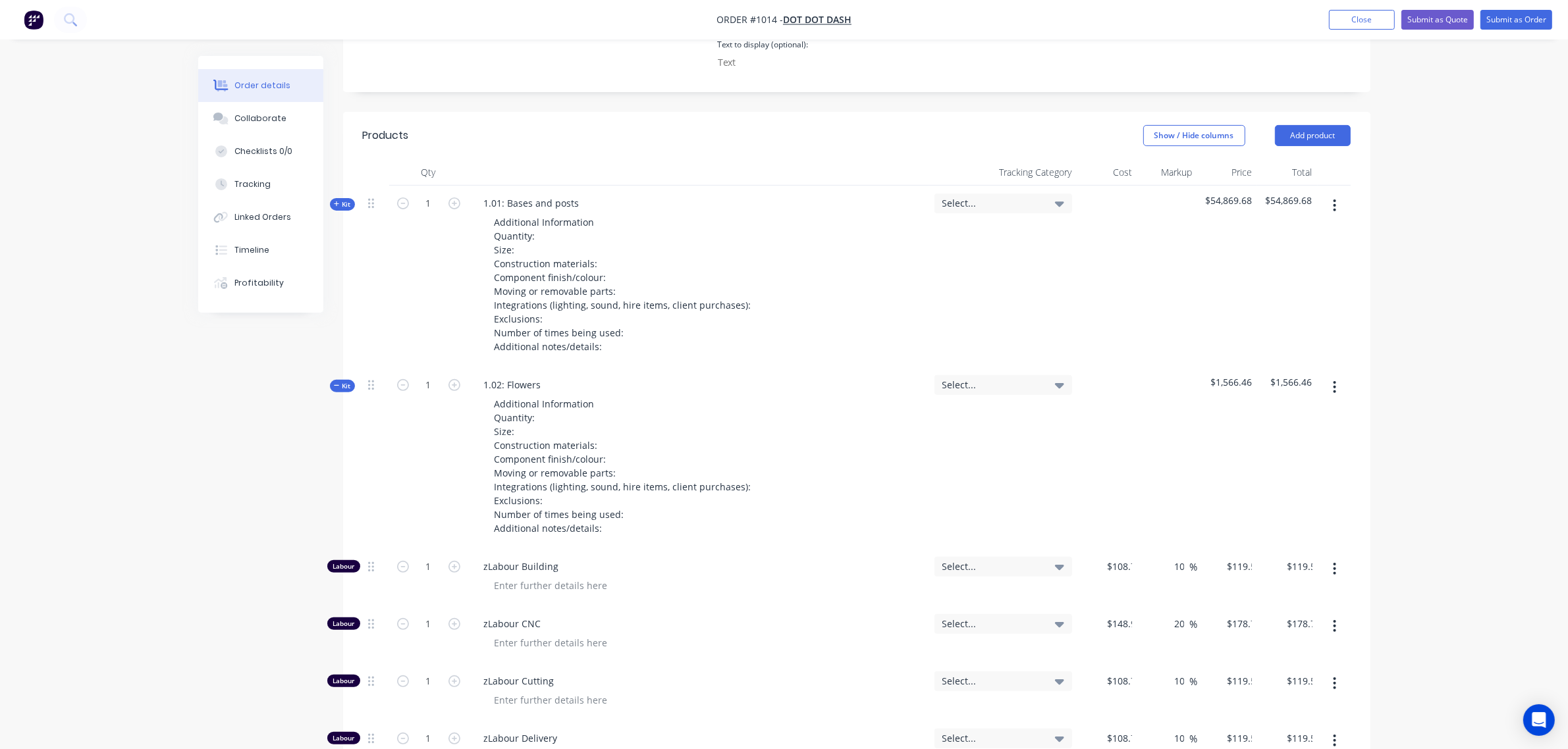
type input "30"
type input "$118.976"
type input "$118.98"
type input "$25.00"
type input "30"
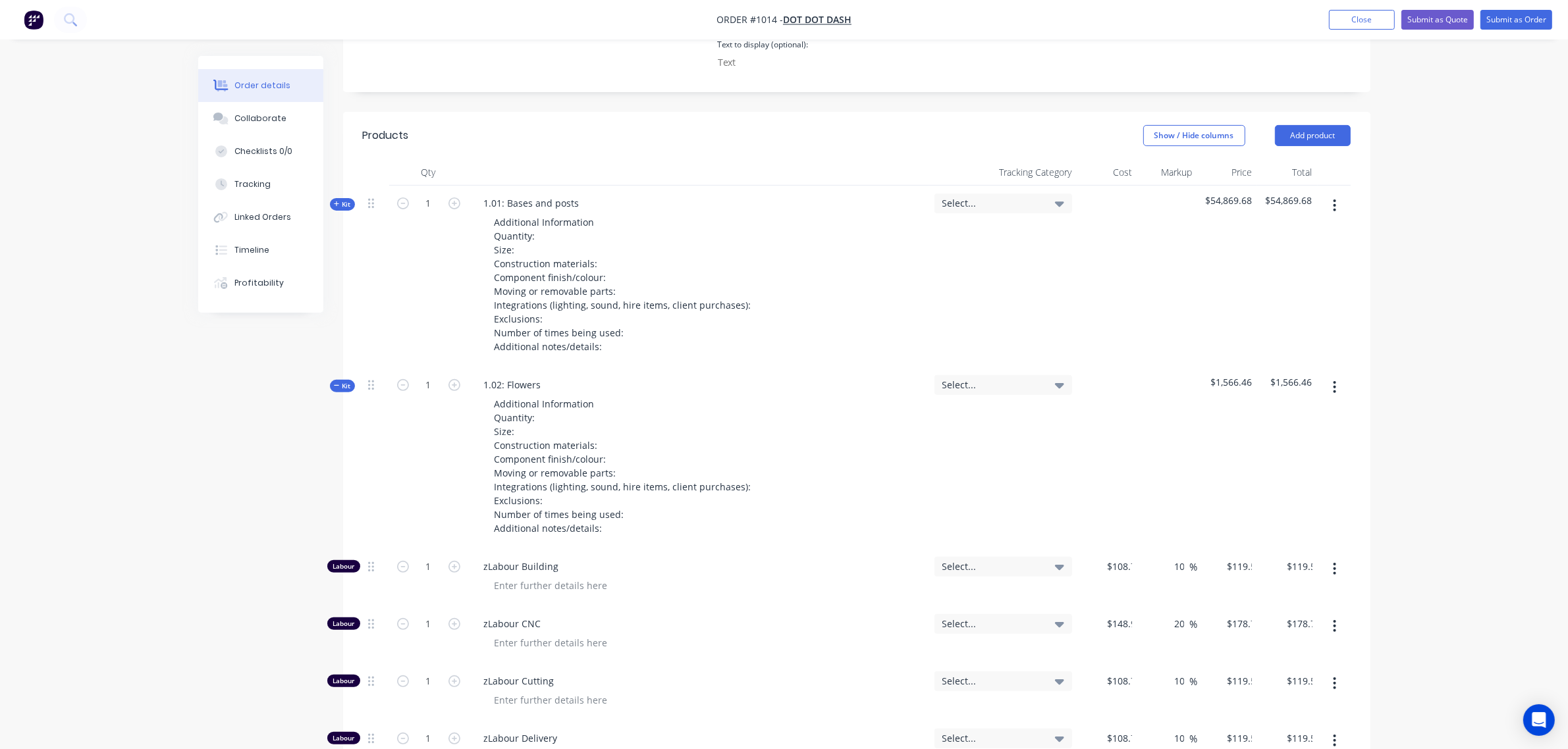
type input "$32.50"
type input "$60.00"
type input "30"
type input "$78.00"
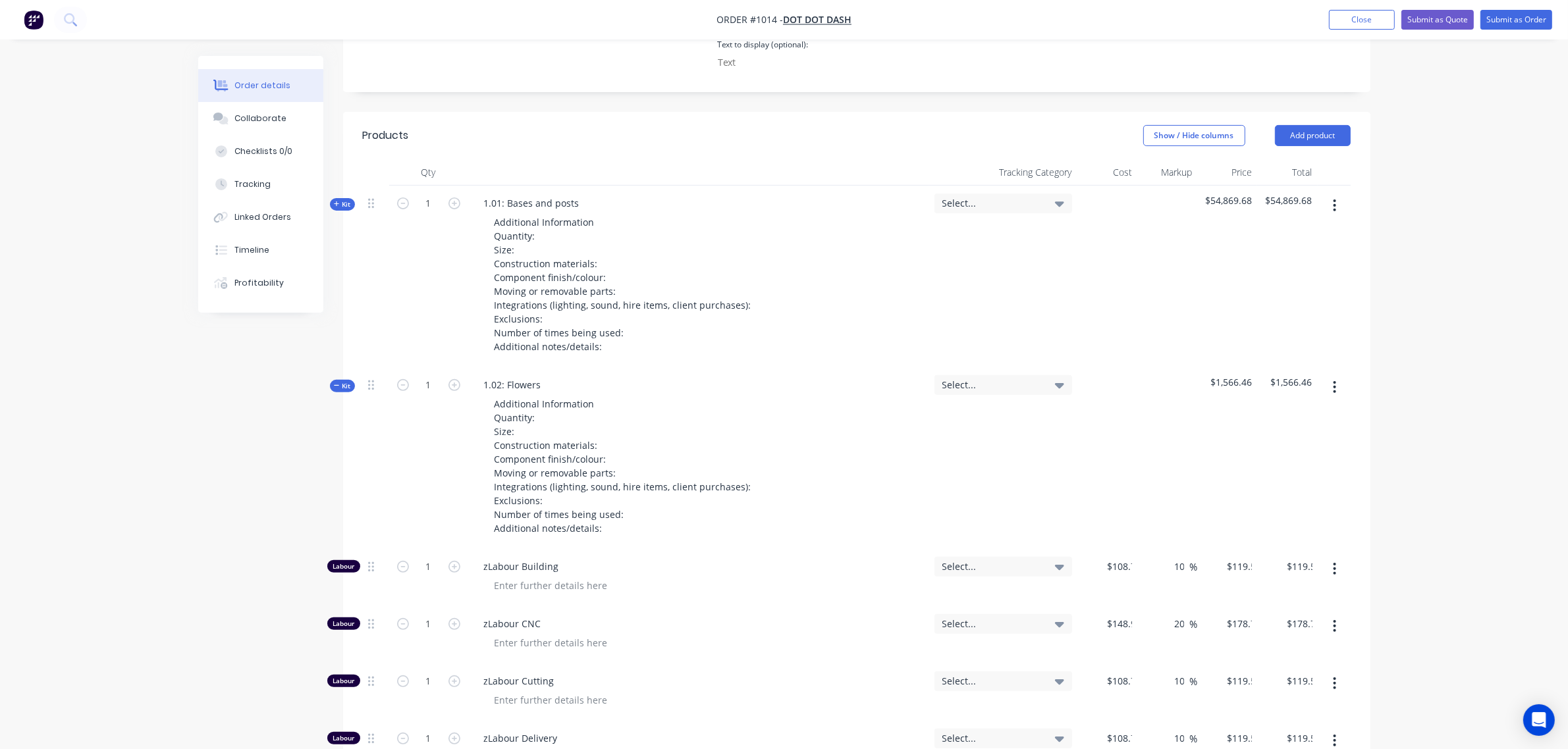
type input "$78.00"
type input "$108.70"
type input "10"
type input "$119.57"
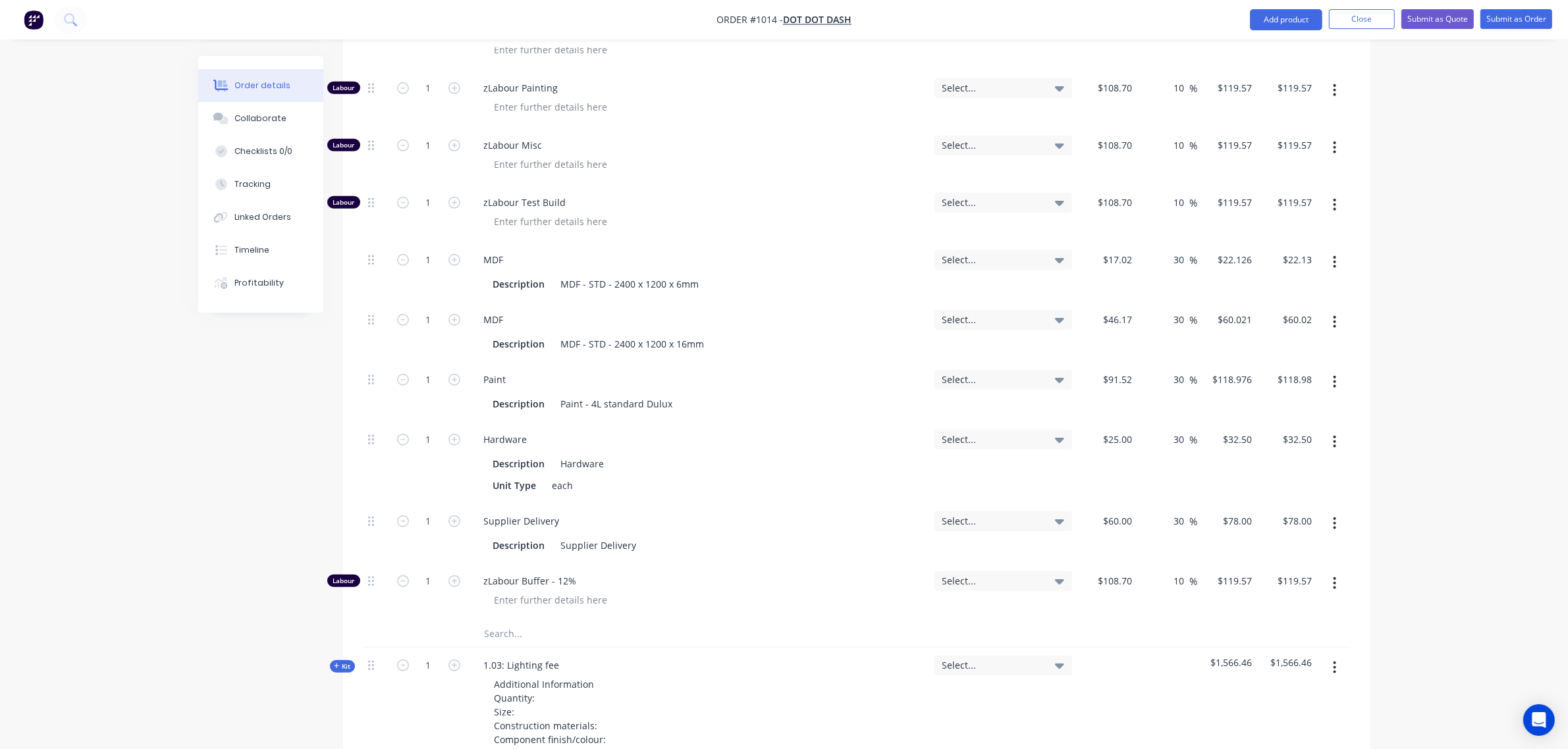
scroll to position [1254, 0]
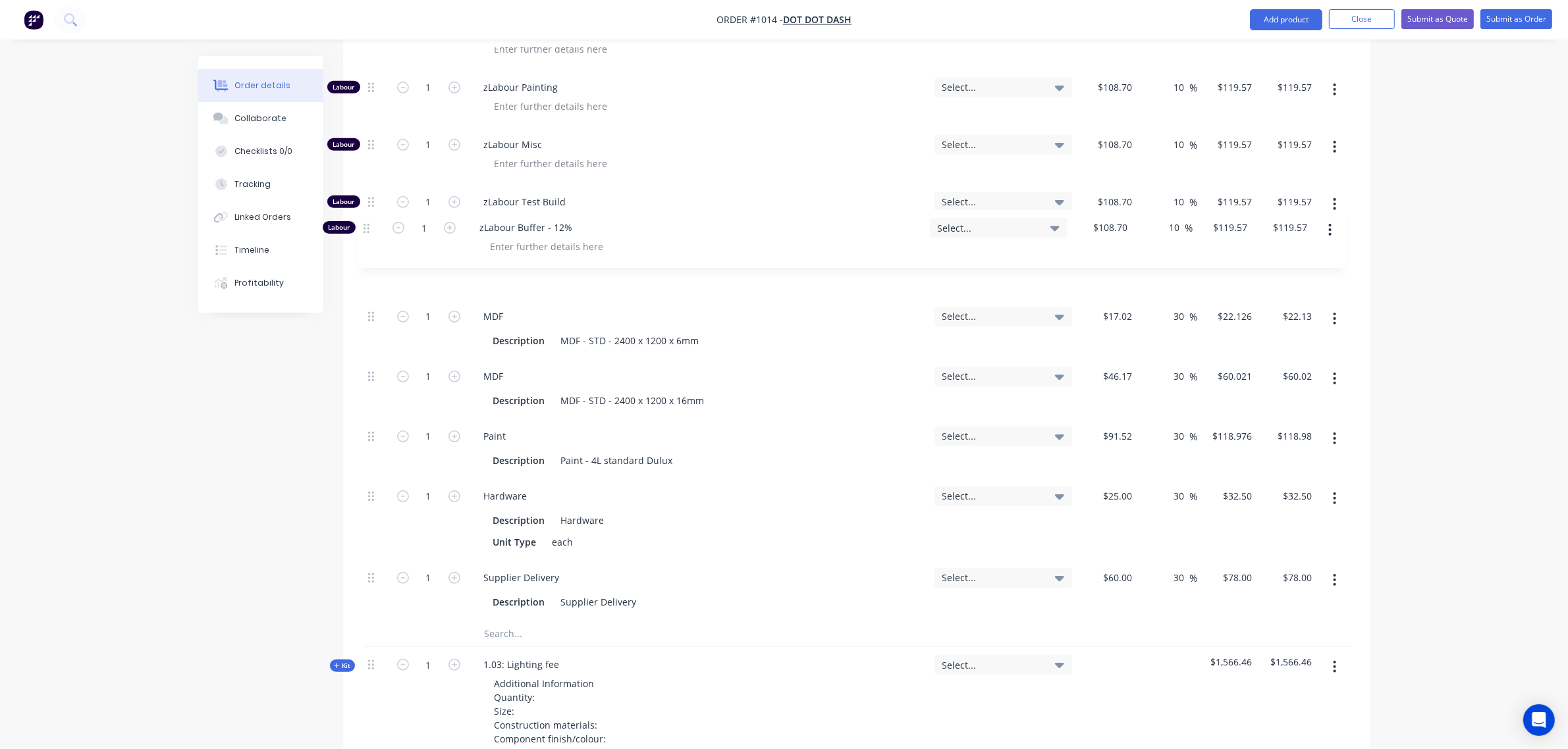
drag, startPoint x: 369, startPoint y: 564, endPoint x: 364, endPoint y: 225, distance: 339.0
click at [364, 225] on div "Labour 1 zLabour Building Select... $108.70 $108.70 10 10 % $119.57 $119.57 $11…" at bounding box center [857, 173] width 988 height 894
click at [518, 620] on input "text" at bounding box center [616, 633] width 263 height 27
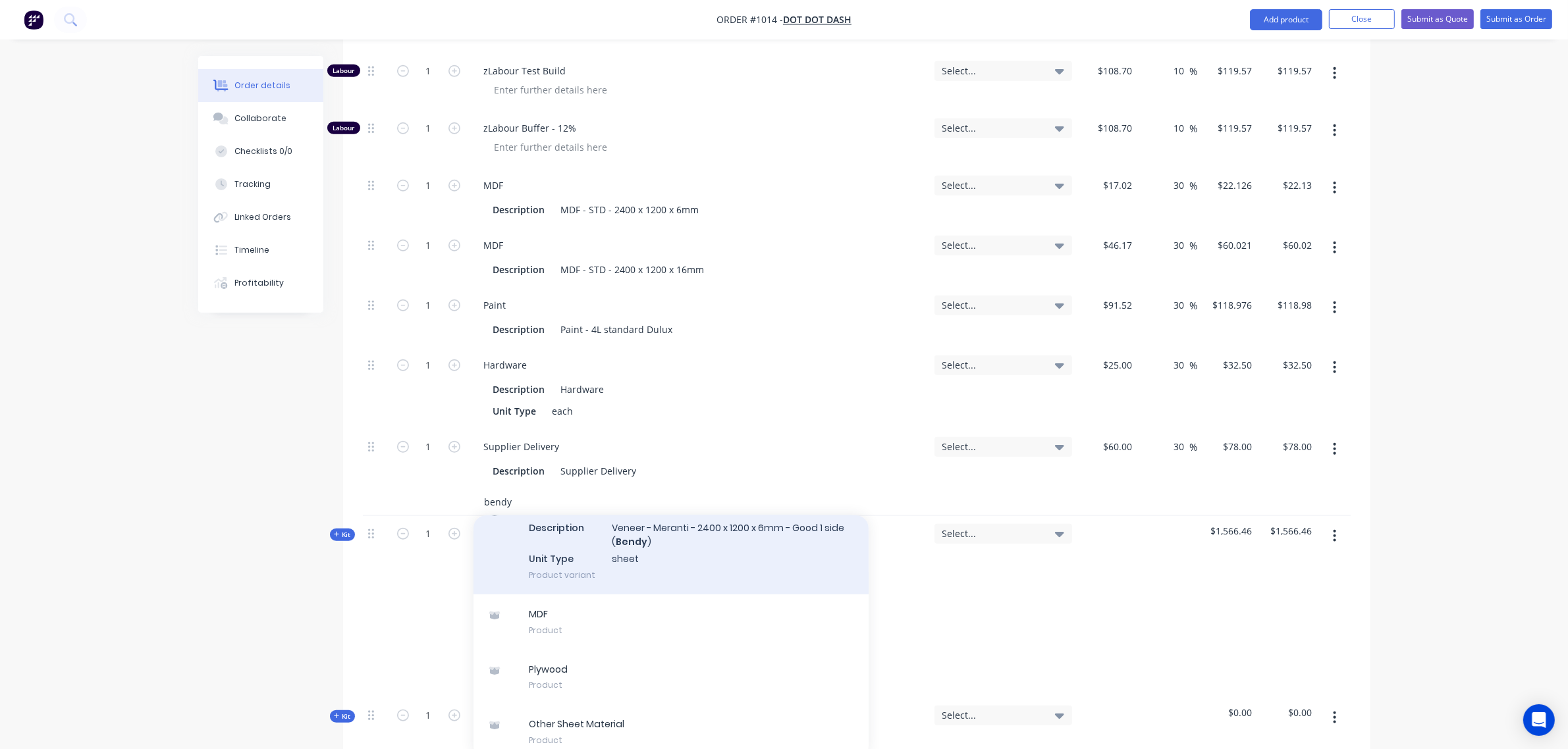
scroll to position [1386, 0]
type input "bendy"
click at [649, 534] on div "Other Sheet Material Description Veneer - Meranti - 2400 x 1200 x 6mm - Good 1 …" at bounding box center [670, 541] width 395 height 102
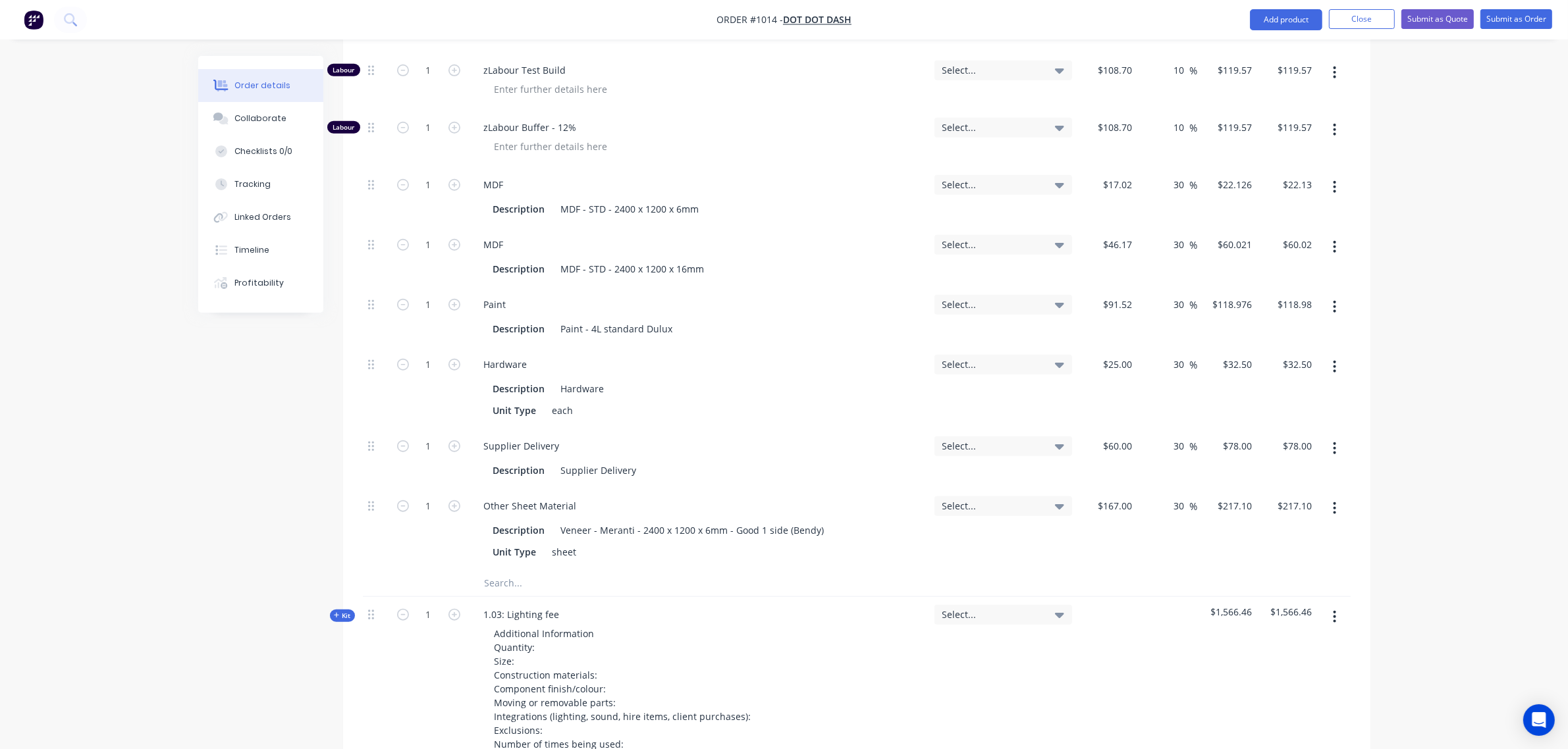
click at [1334, 502] on icon "button" at bounding box center [1334, 507] width 2 height 12
click at [1291, 586] on div "Delete" at bounding box center [1288, 595] width 102 height 19
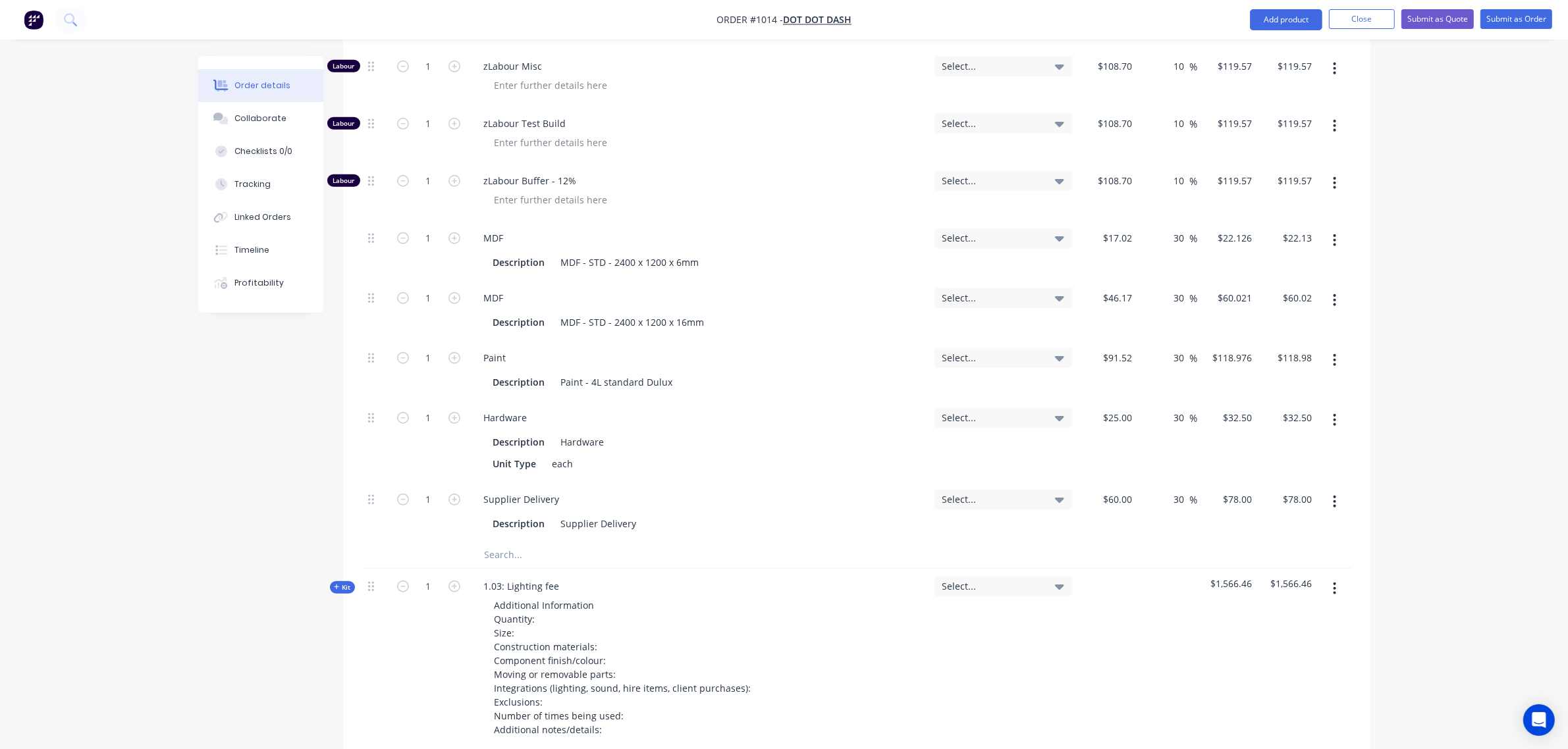
scroll to position [1331, 0]
click at [522, 543] on input "text" at bounding box center [616, 556] width 263 height 27
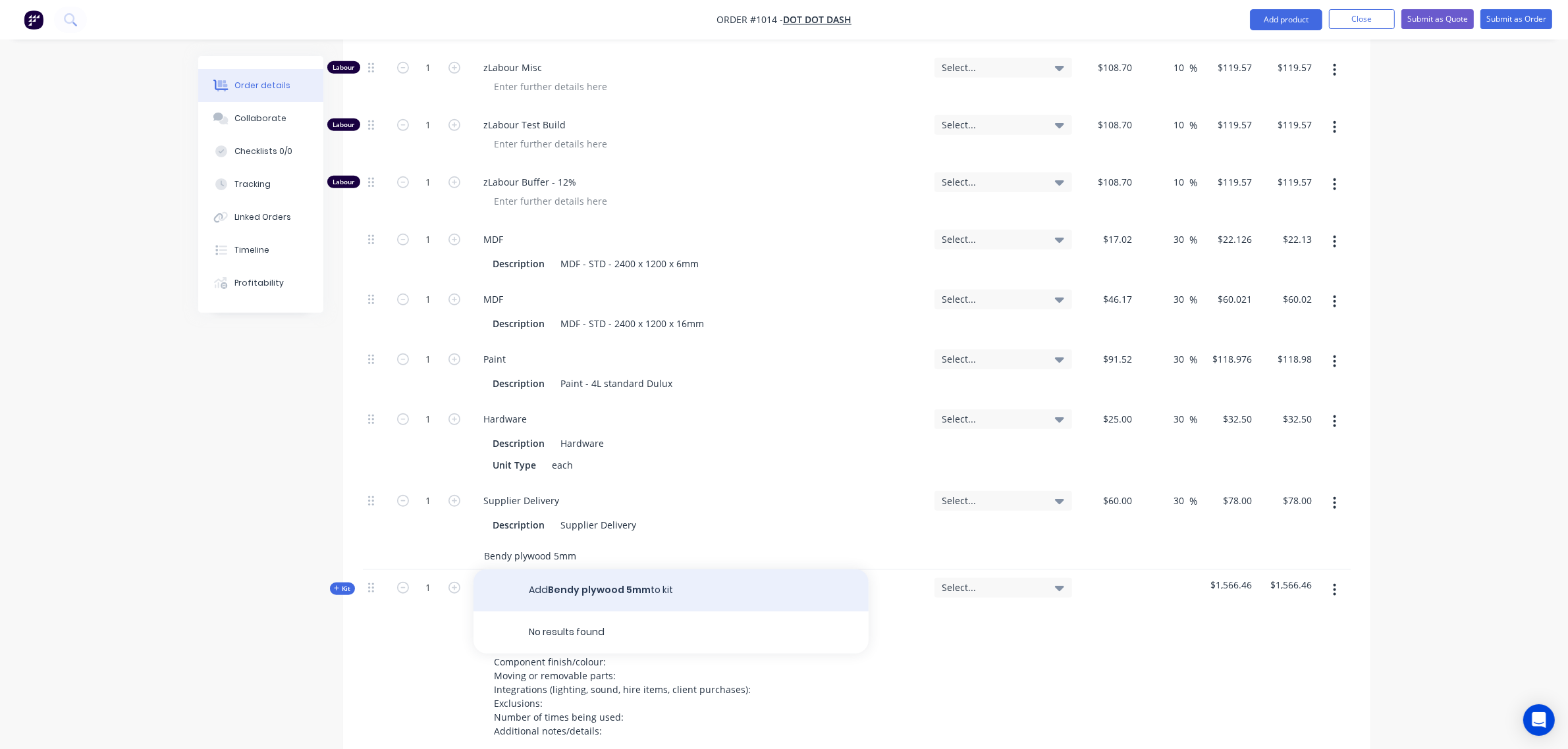
type input "Bendy plywood 5mm"
click at [600, 573] on button "Add Bendy plywood 5mm to kit" at bounding box center [670, 590] width 395 height 42
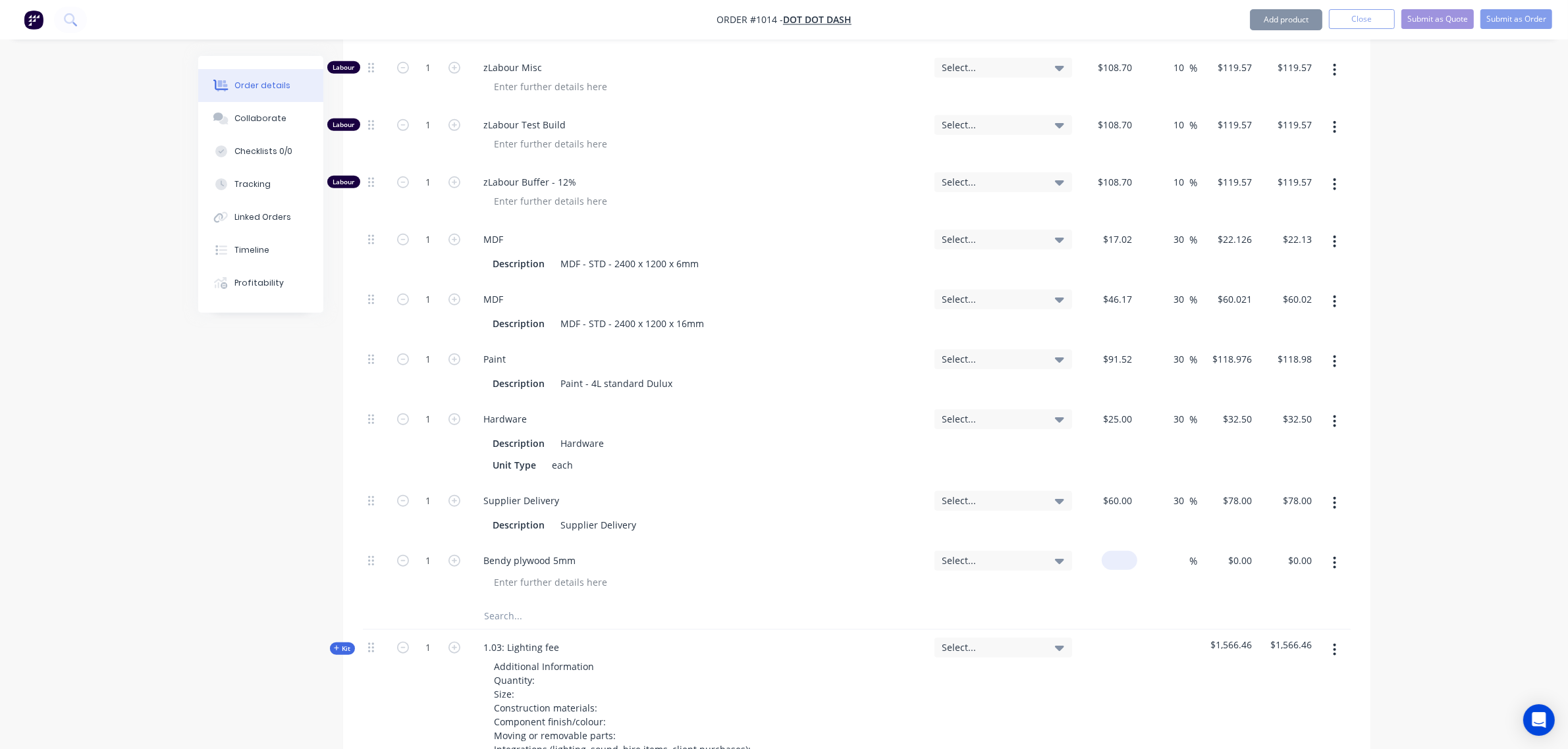
click at [1110, 544] on div "$0.00" at bounding box center [1107, 573] width 60 height 60
type input "$66.00"
click at [1185, 551] on input at bounding box center [1181, 561] width 15 height 19
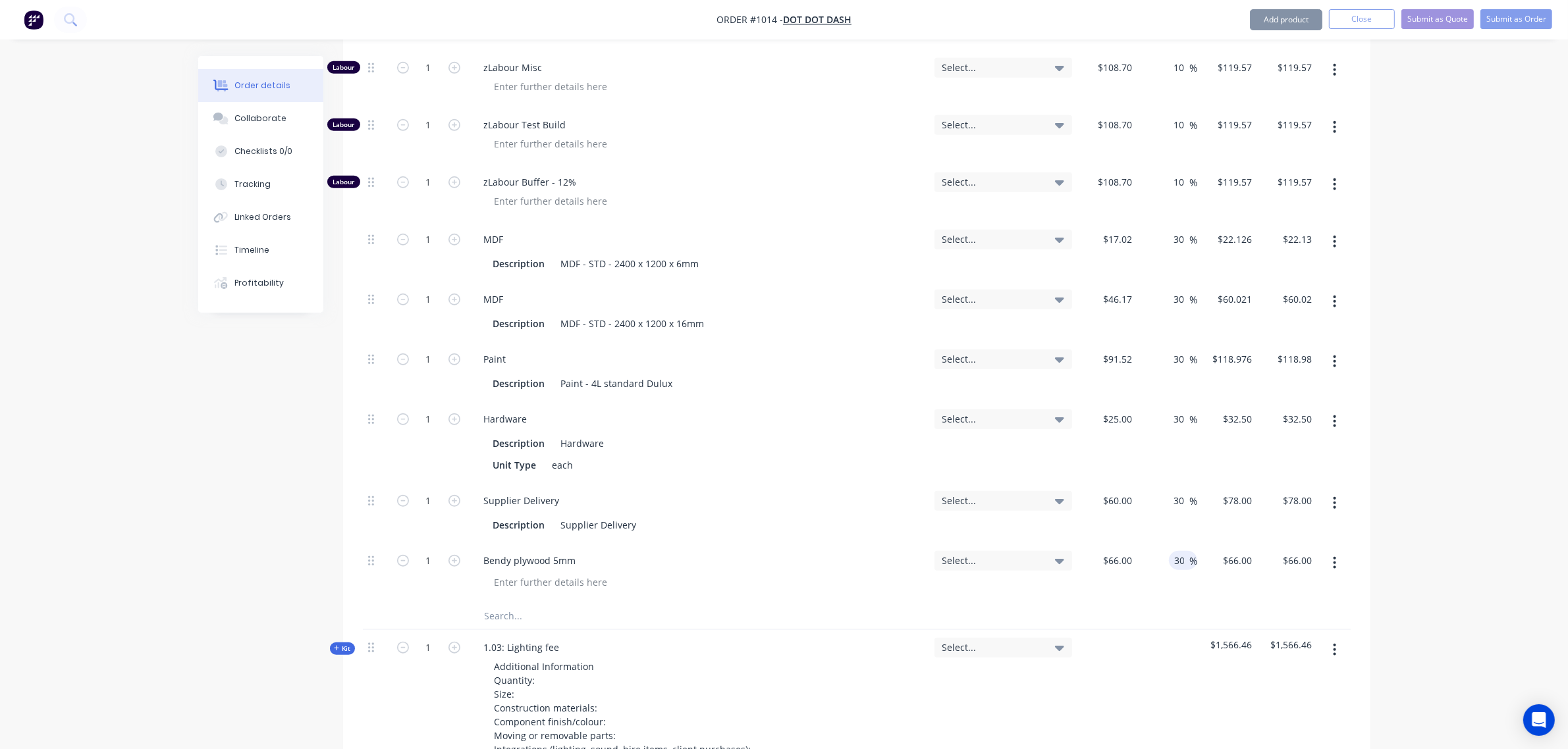
type input "30"
type input "$85.80"
click at [1154, 483] on div "30 30 %" at bounding box center [1167, 513] width 60 height 60
click at [430, 551] on input "1" at bounding box center [429, 561] width 34 height 20
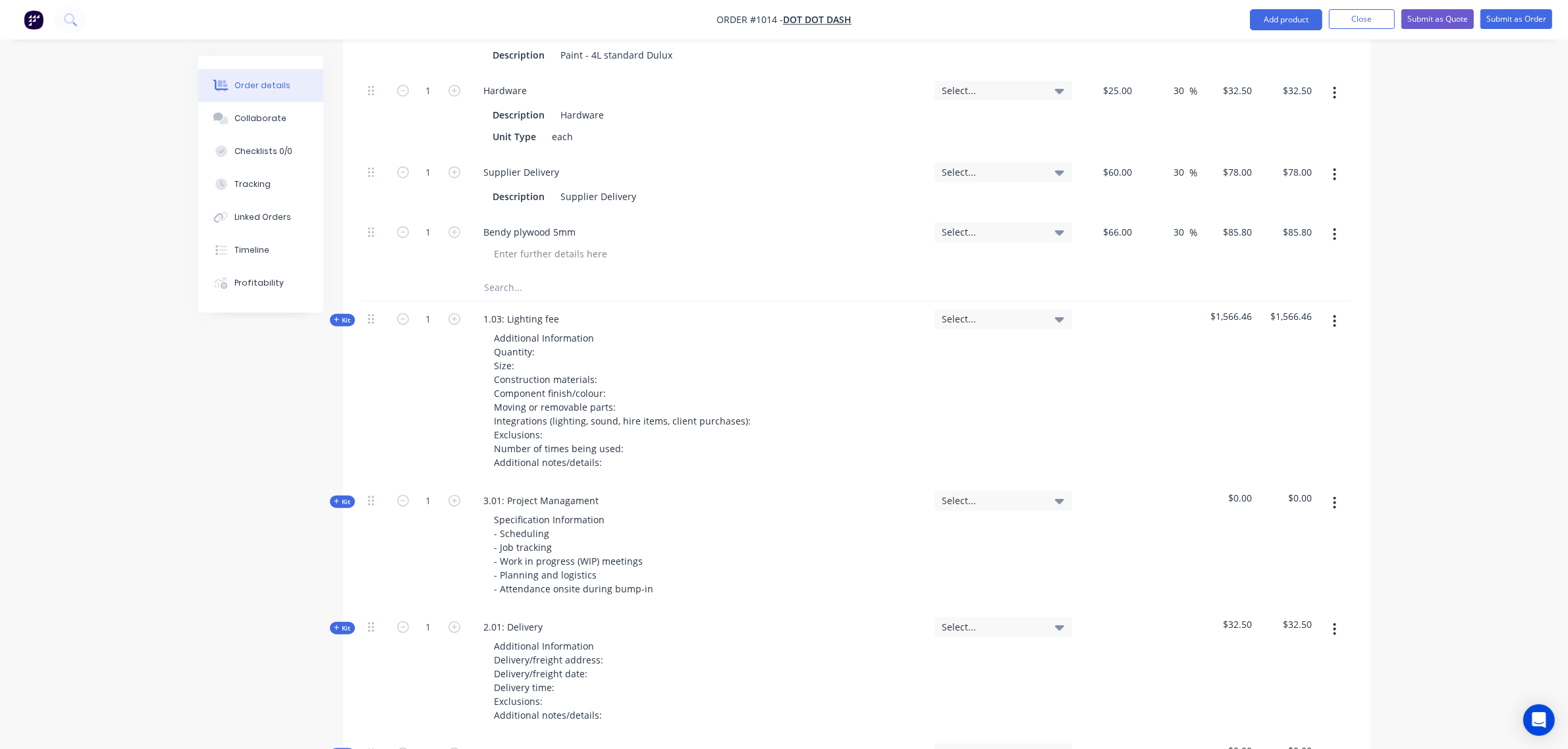
scroll to position [1661, 0]
click at [346, 315] on span "Kit" at bounding box center [342, 320] width 17 height 10
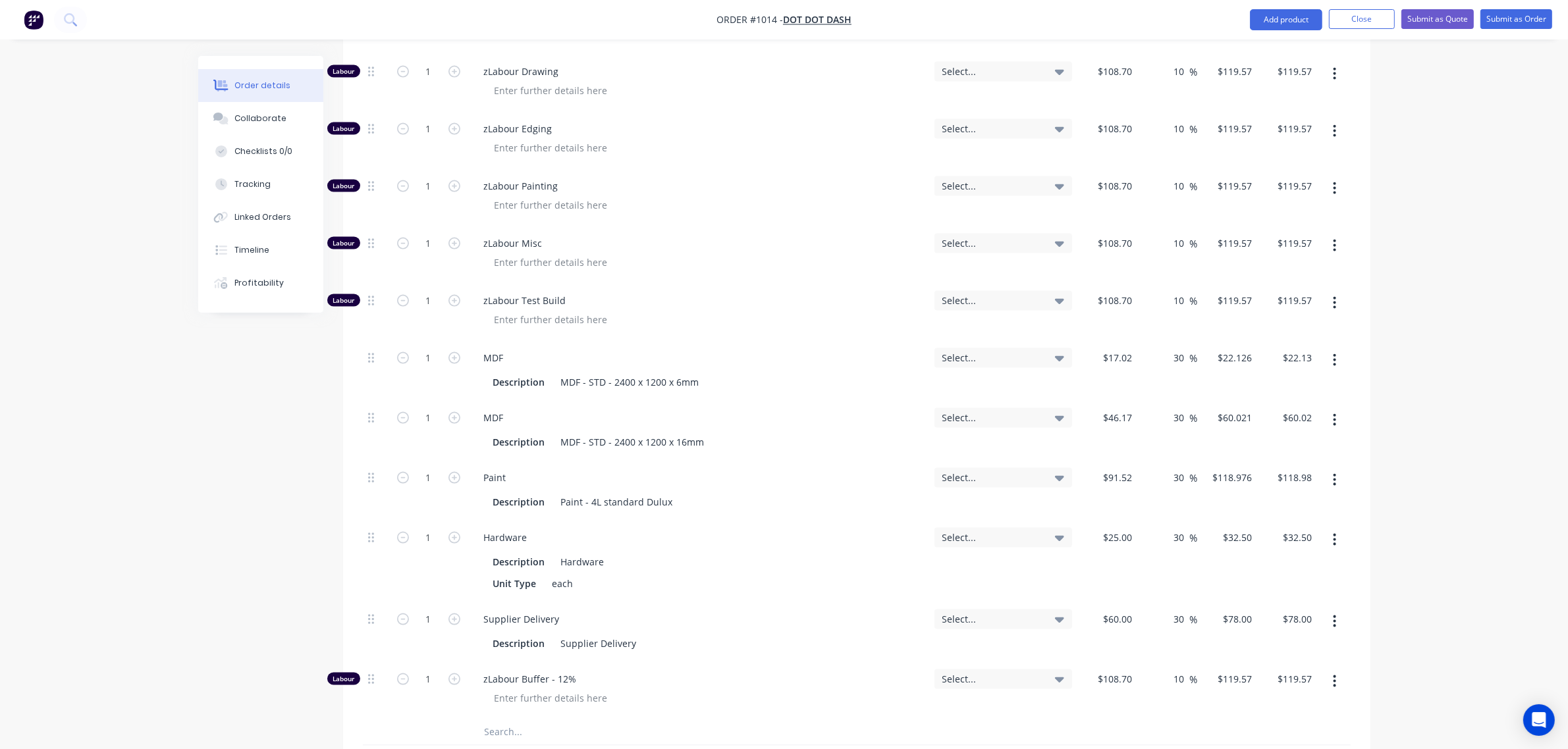
scroll to position [2319, 0]
drag, startPoint x: 1325, startPoint y: 346, endPoint x: 1325, endPoint y: 355, distance: 9.0
click at [1326, 347] on button "button" at bounding box center [1334, 358] width 31 height 23
drag, startPoint x: 1291, startPoint y: 425, endPoint x: 1311, endPoint y: 391, distance: 39.4
click at [1292, 437] on div "Delete" at bounding box center [1288, 447] width 102 height 19
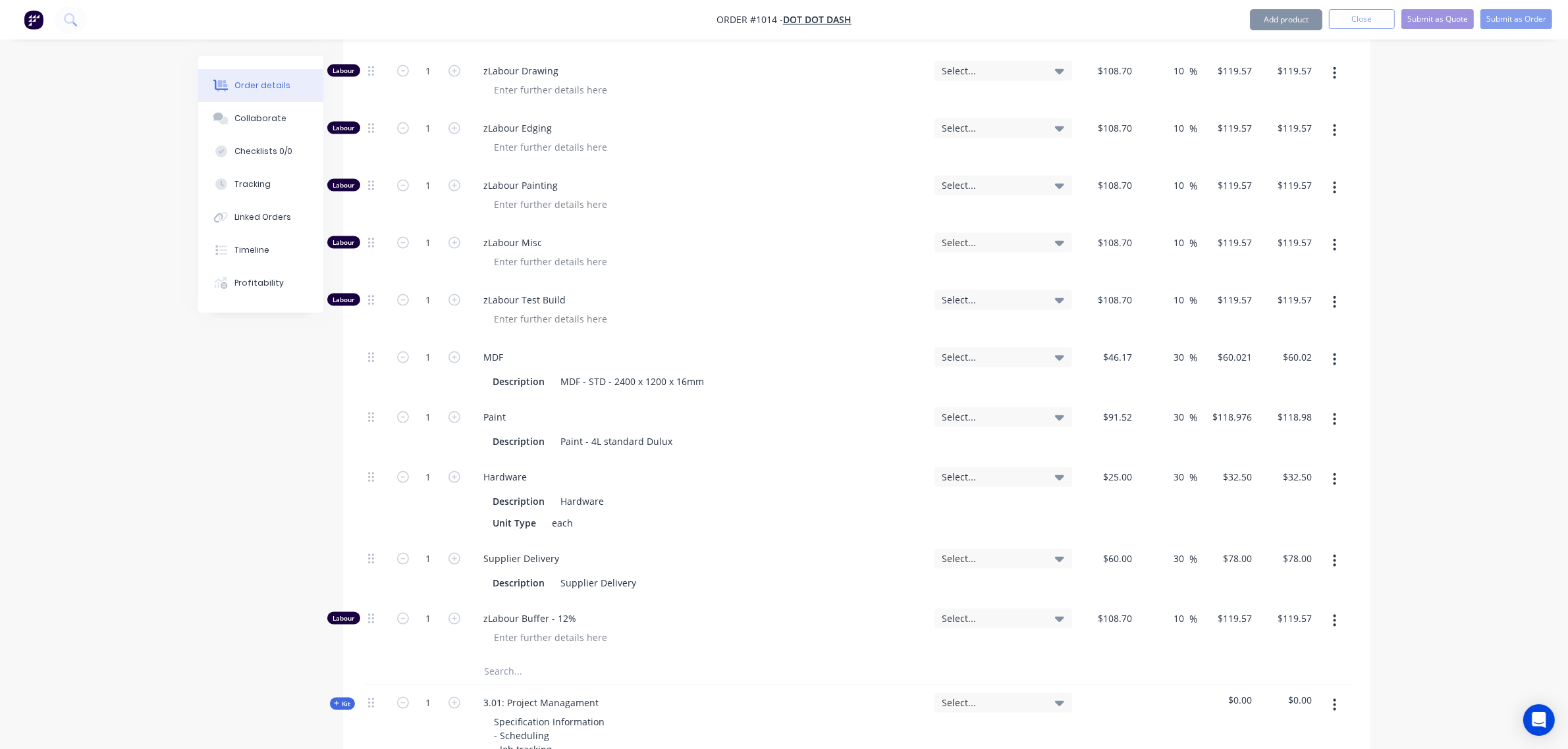
click at [1334, 352] on icon "button" at bounding box center [1334, 359] width 3 height 14
click at [1312, 437] on div "Delete" at bounding box center [1288, 447] width 102 height 19
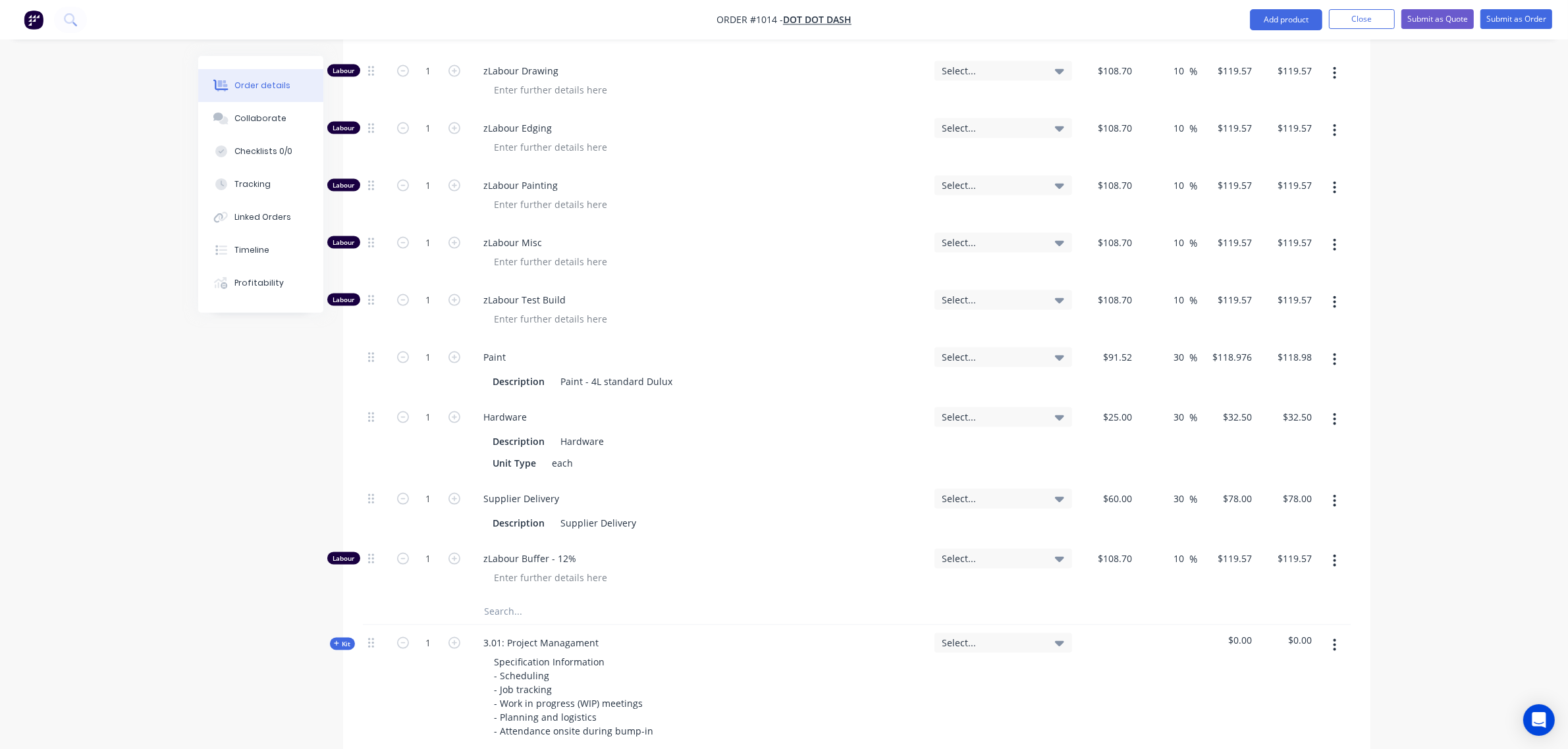
click at [1330, 347] on button "button" at bounding box center [1334, 358] width 31 height 23
click at [1316, 437] on div "Delete" at bounding box center [1288, 447] width 102 height 19
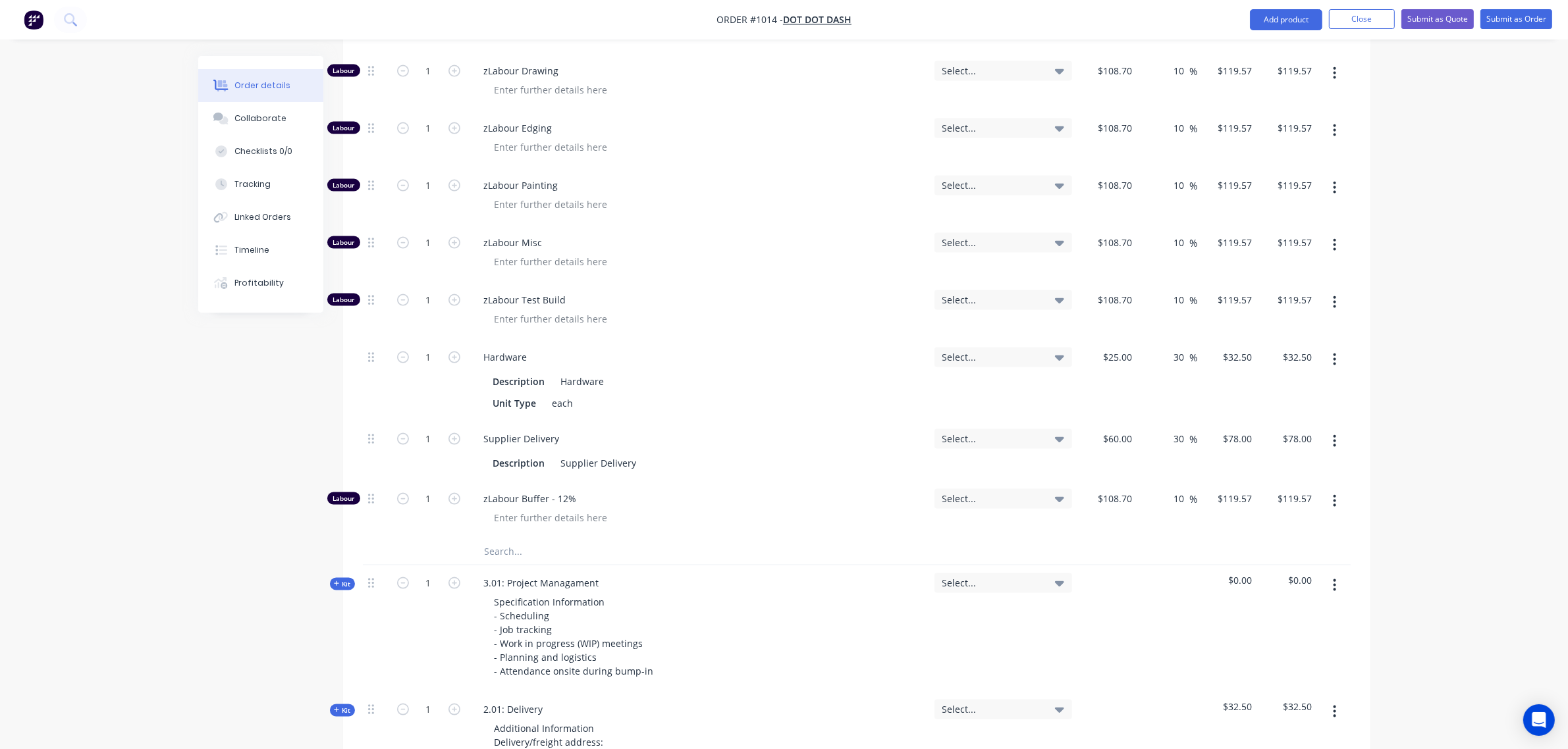
click at [1333, 433] on icon "button" at bounding box center [1334, 441] width 3 height 14
click at [1330, 429] on button "button" at bounding box center [1334, 441] width 31 height 23
click at [1330, 489] on button "button" at bounding box center [1334, 500] width 31 height 23
click at [1276, 578] on div "Delete" at bounding box center [1288, 588] width 102 height 19
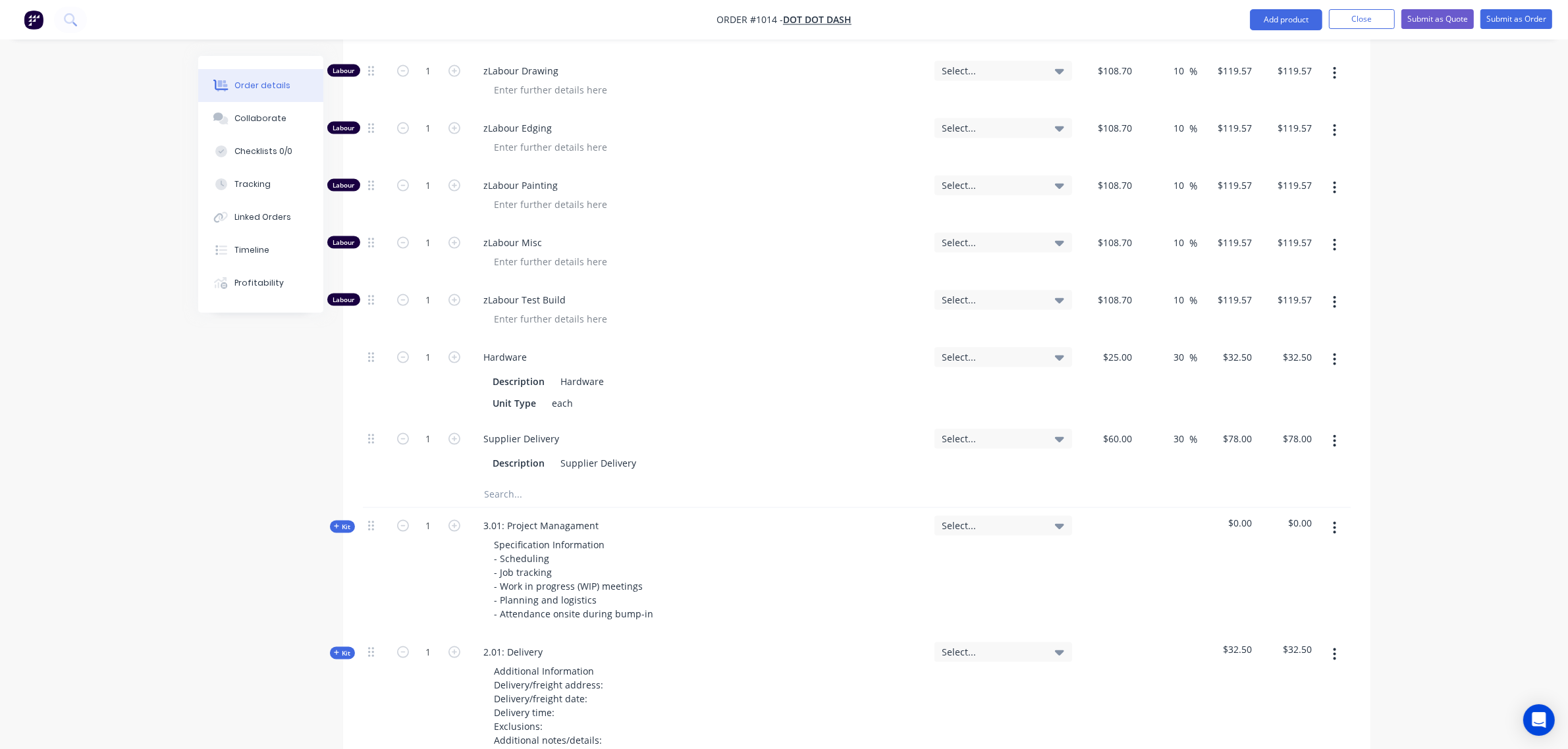
click at [506, 481] on input "text" at bounding box center [616, 494] width 263 height 27
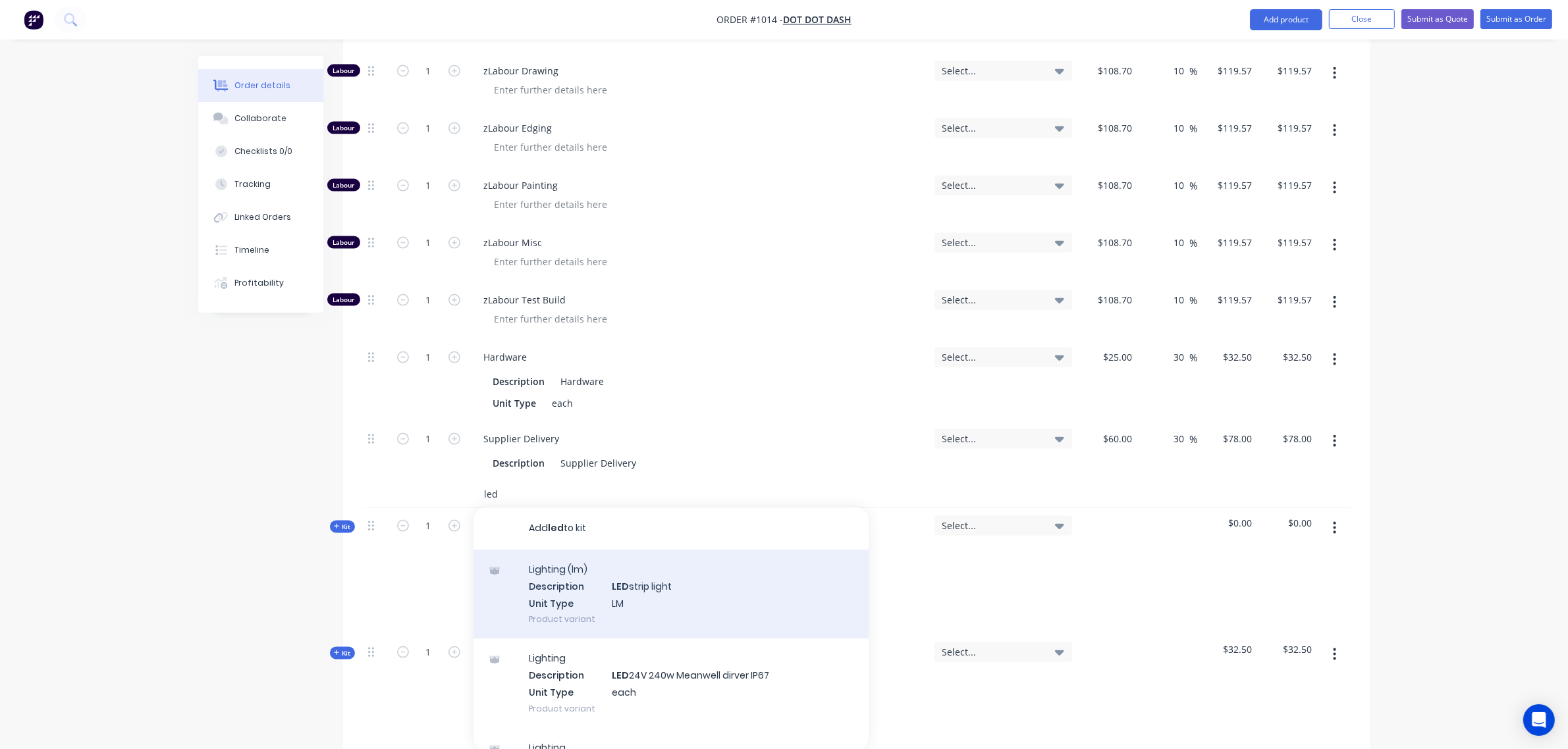
type input "led"
click at [604, 576] on div "Lighting (lm) Description LED strip light Unit Type LM Product variant" at bounding box center [670, 594] width 395 height 89
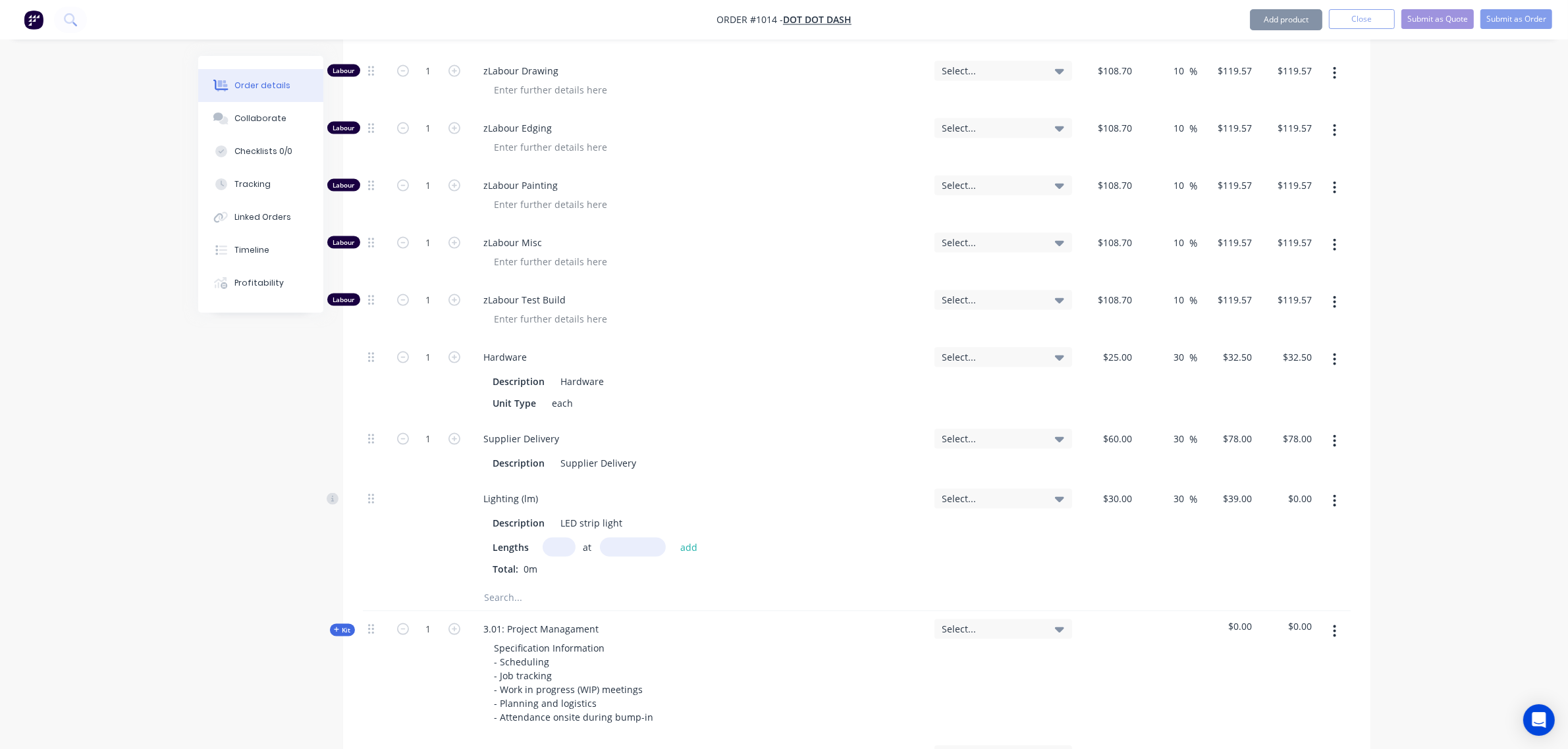
click at [534, 589] on input "text" at bounding box center [616, 598] width 263 height 27
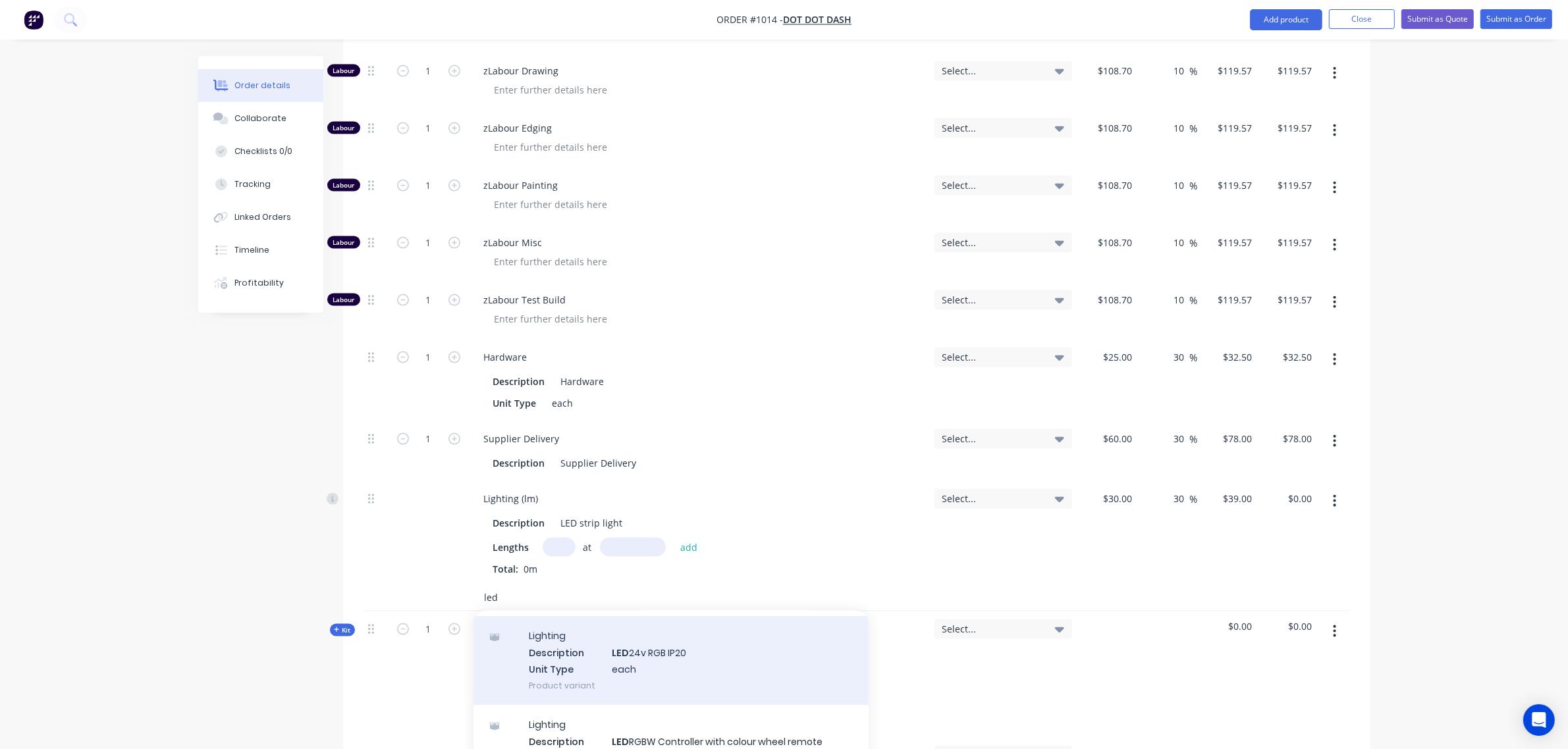
scroll to position [218, 0]
type input "led"
click at [632, 640] on div "Lighting Description LED transformer Unit Type each Product variant" at bounding box center [670, 654] width 395 height 89
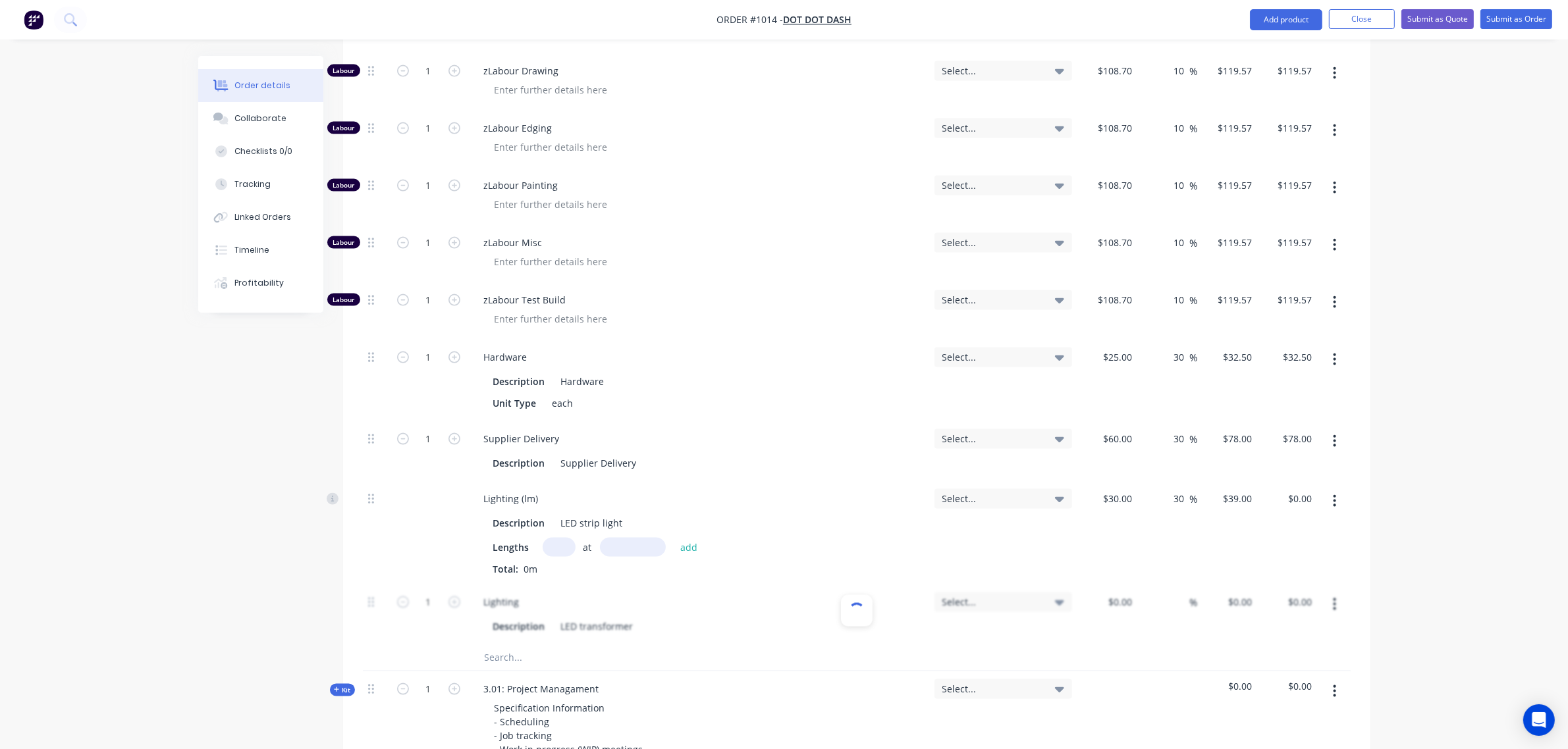
type input "$150.00"
type input "30"
type input "$195.00"
click at [564, 538] on input "text" at bounding box center [558, 548] width 33 height 19
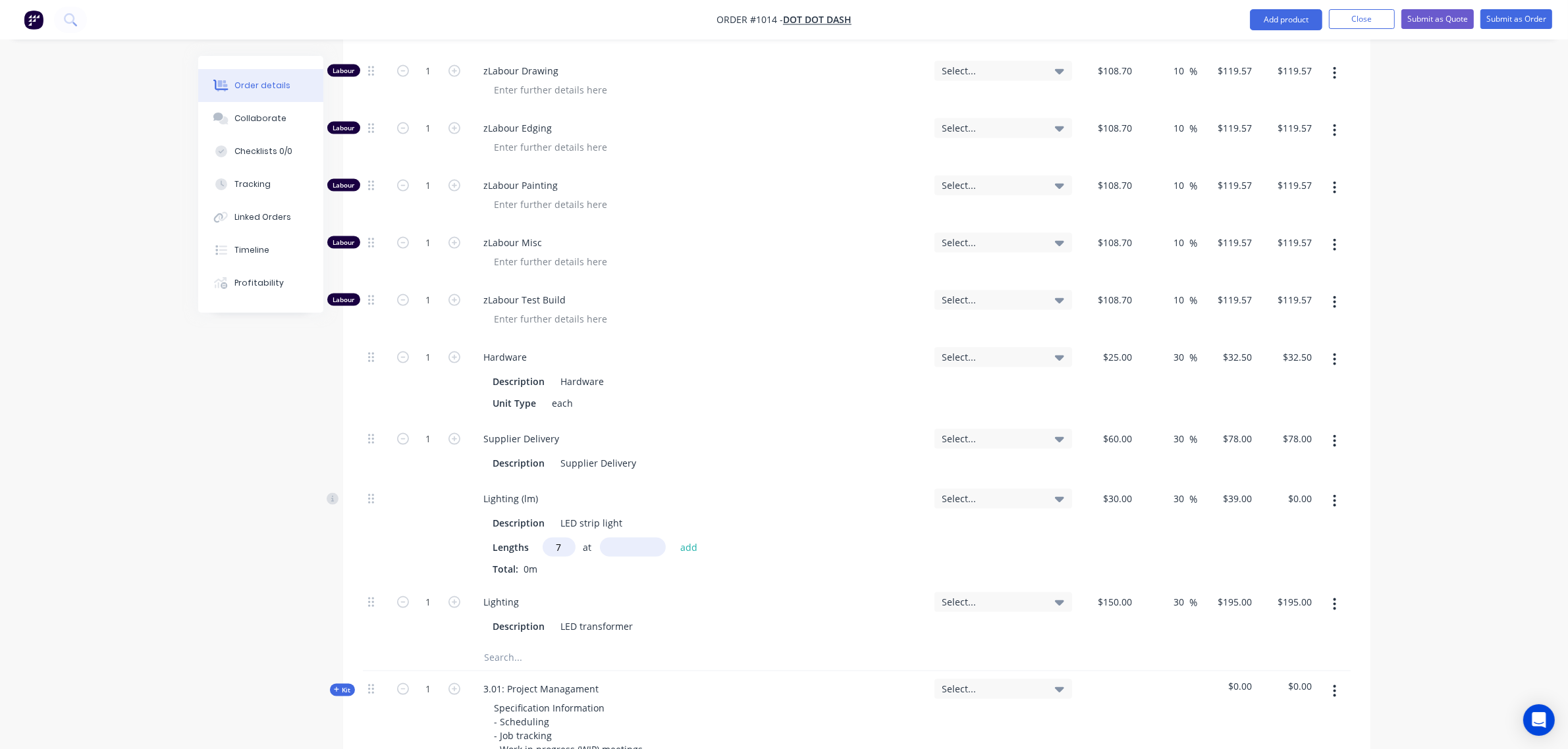
type input "7"
click at [617, 538] on input "text" at bounding box center [633, 548] width 66 height 19
type input "4000"
click at [674, 538] on button "add" at bounding box center [689, 547] width 31 height 18
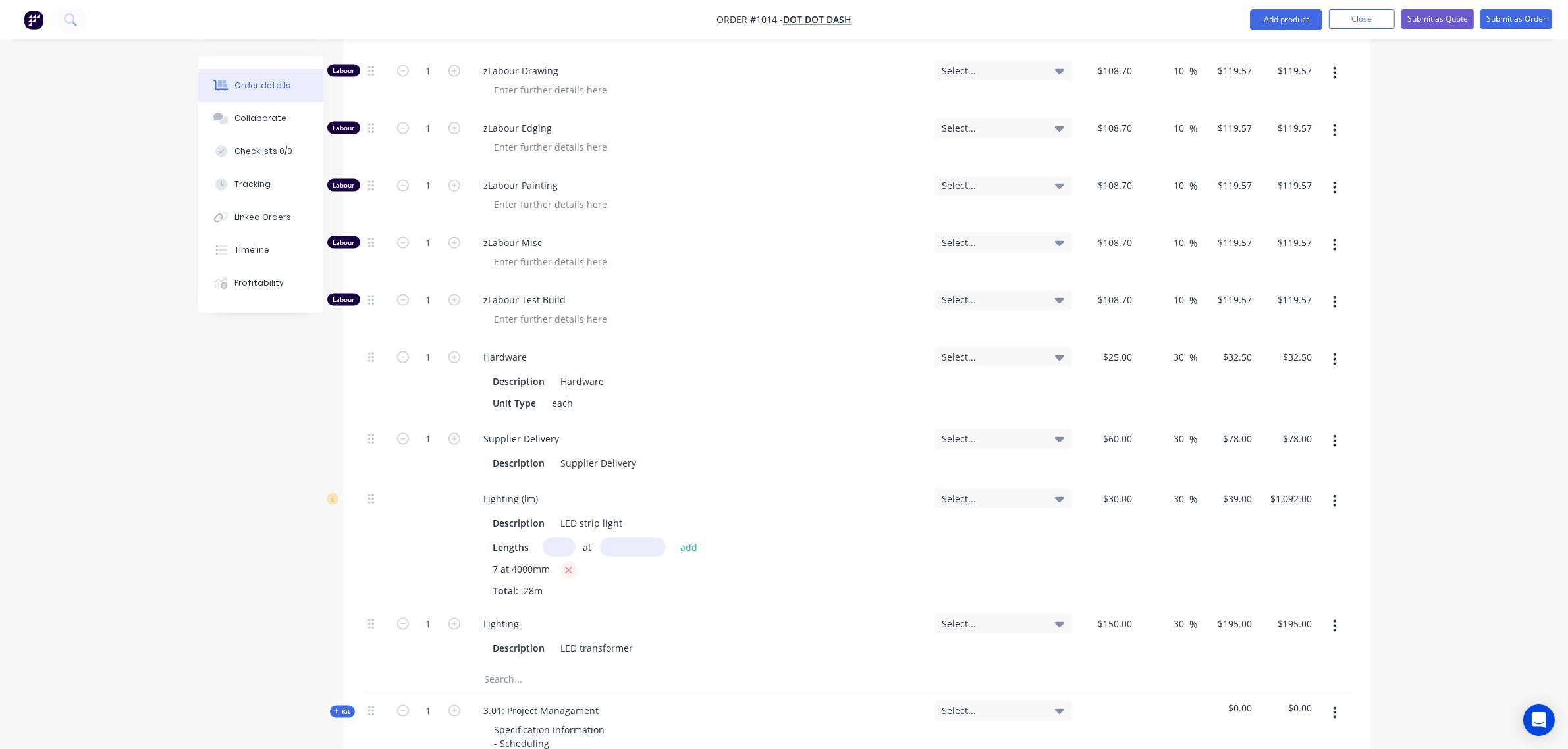
drag, startPoint x: 568, startPoint y: 552, endPoint x: 561, endPoint y: 547, distance: 8.6
click at [570, 565] on icon "button" at bounding box center [568, 570] width 9 height 12
type input "$0.00"
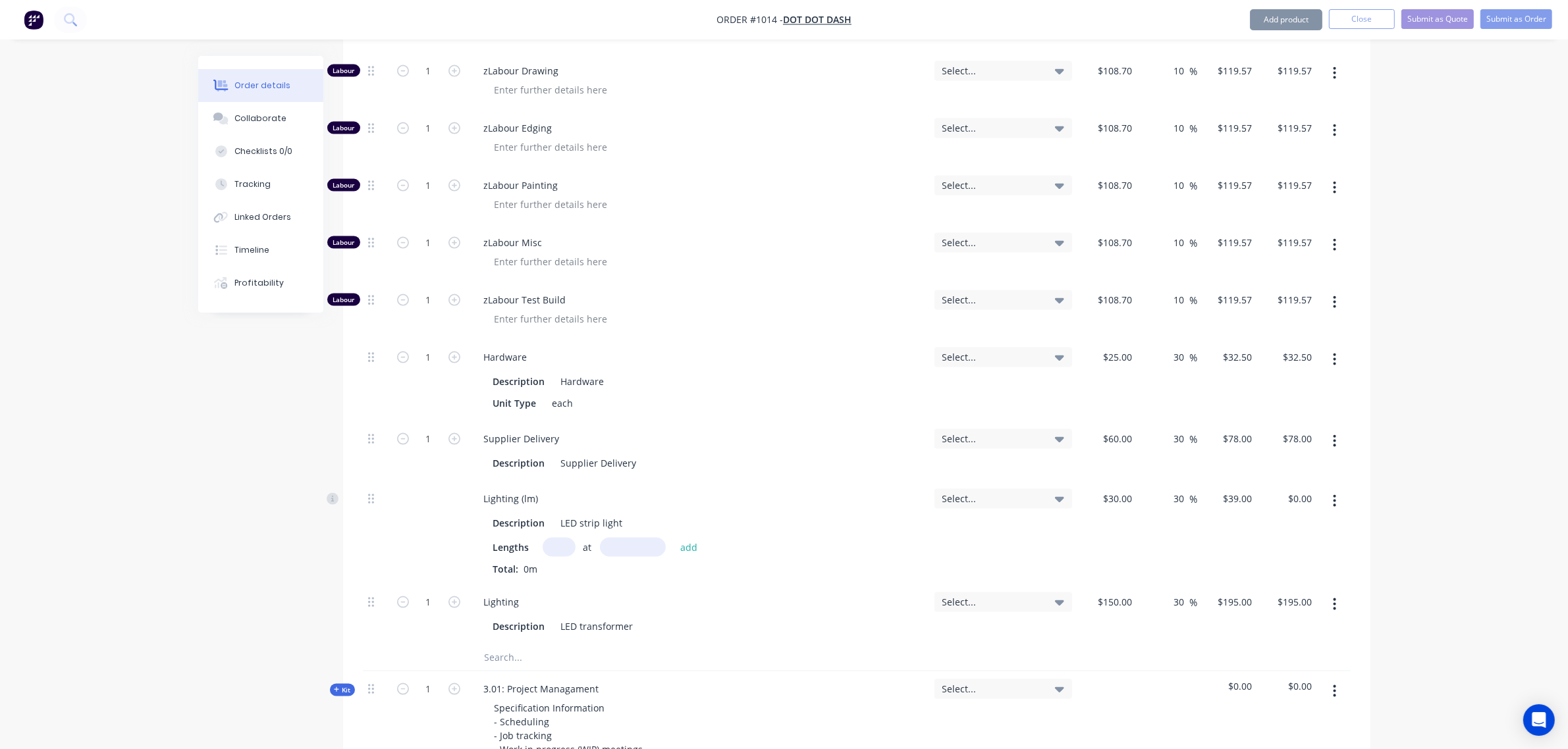
click at [553, 538] on input "text" at bounding box center [558, 548] width 33 height 19
type input "7"
click at [623, 538] on input "text" at bounding box center [633, 548] width 66 height 19
type input "1000"
click at [674, 538] on button "add" at bounding box center [689, 547] width 31 height 18
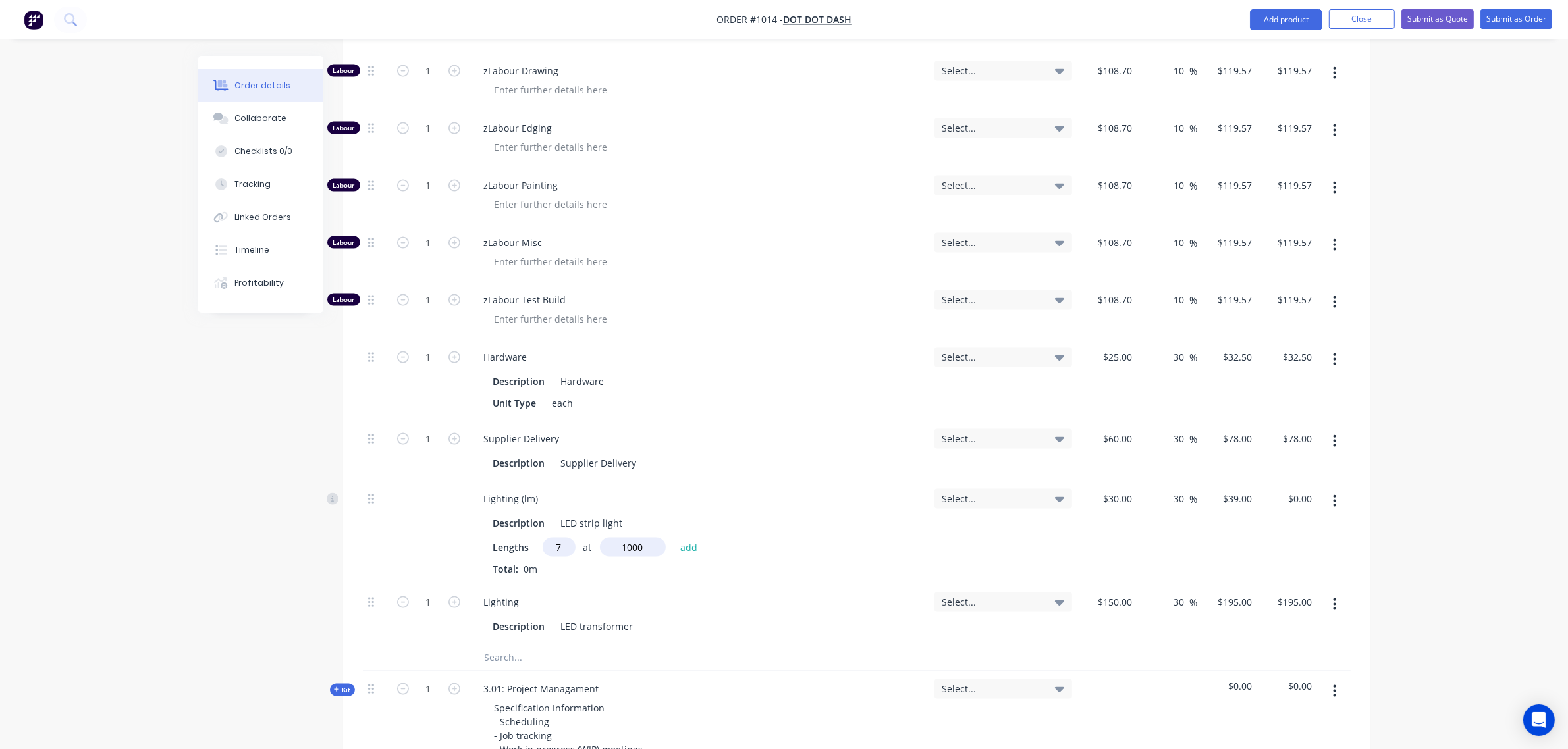
type input "$273.00"
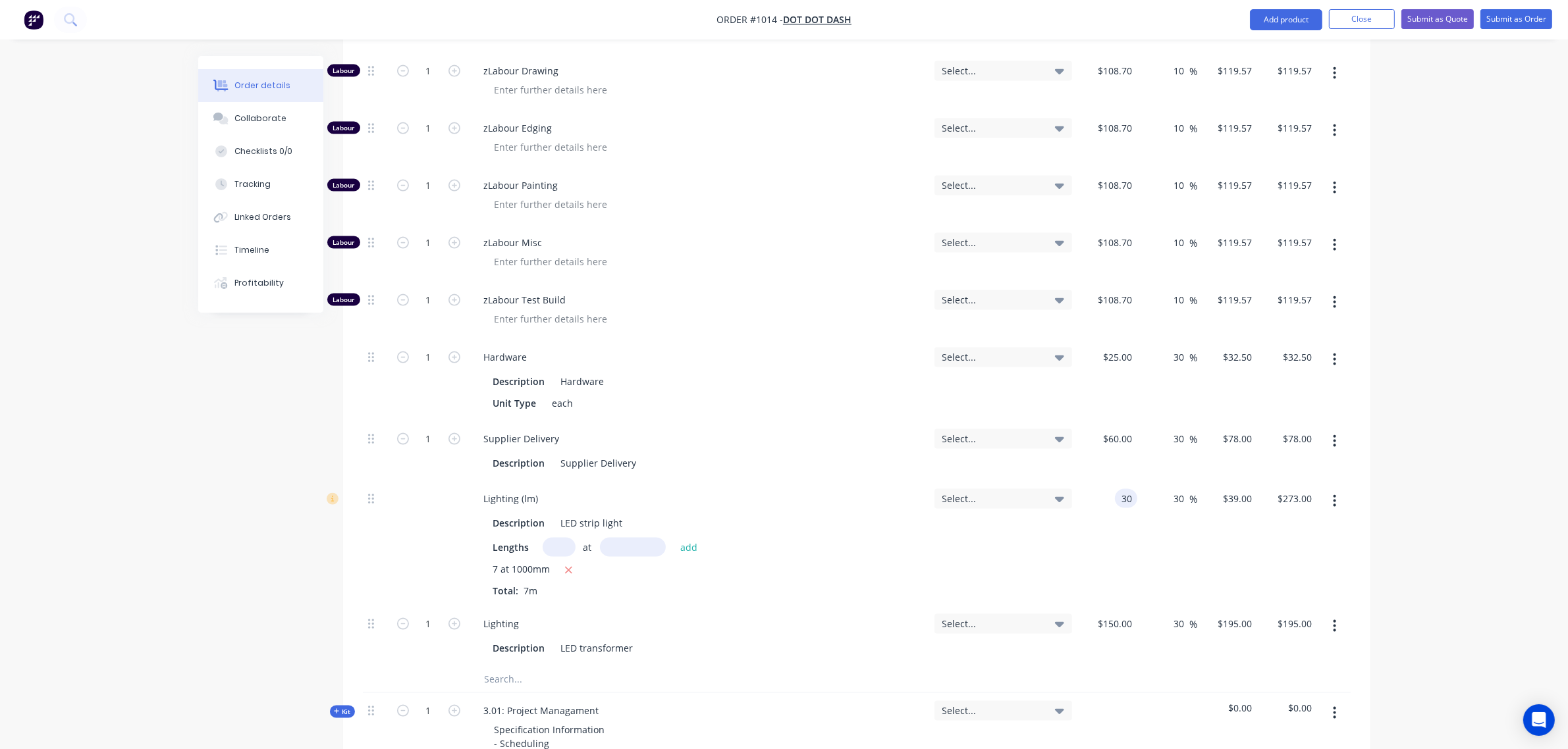
click at [1107, 485] on div "30 30" at bounding box center [1107, 543] width 60 height 125
type input "$45.00"
type input "$58.50"
type input "$409.50"
click at [1092, 518] on div "$45.00 45" at bounding box center [1107, 543] width 60 height 125
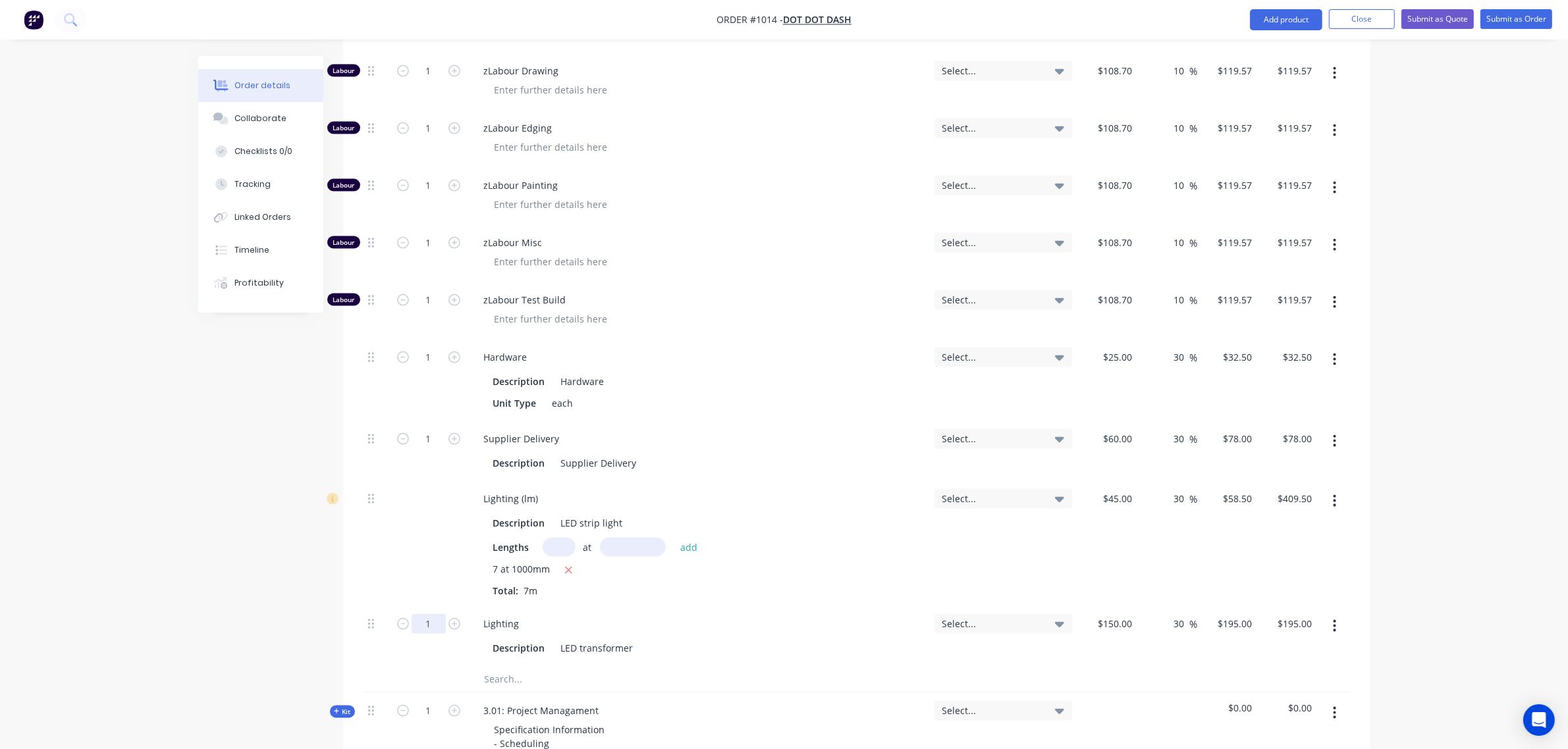
click at [420, 614] on input "1" at bounding box center [429, 623] width 34 height 20
type input "7"
type input "$1,365.00"
click at [445, 557] on div at bounding box center [429, 543] width 79 height 125
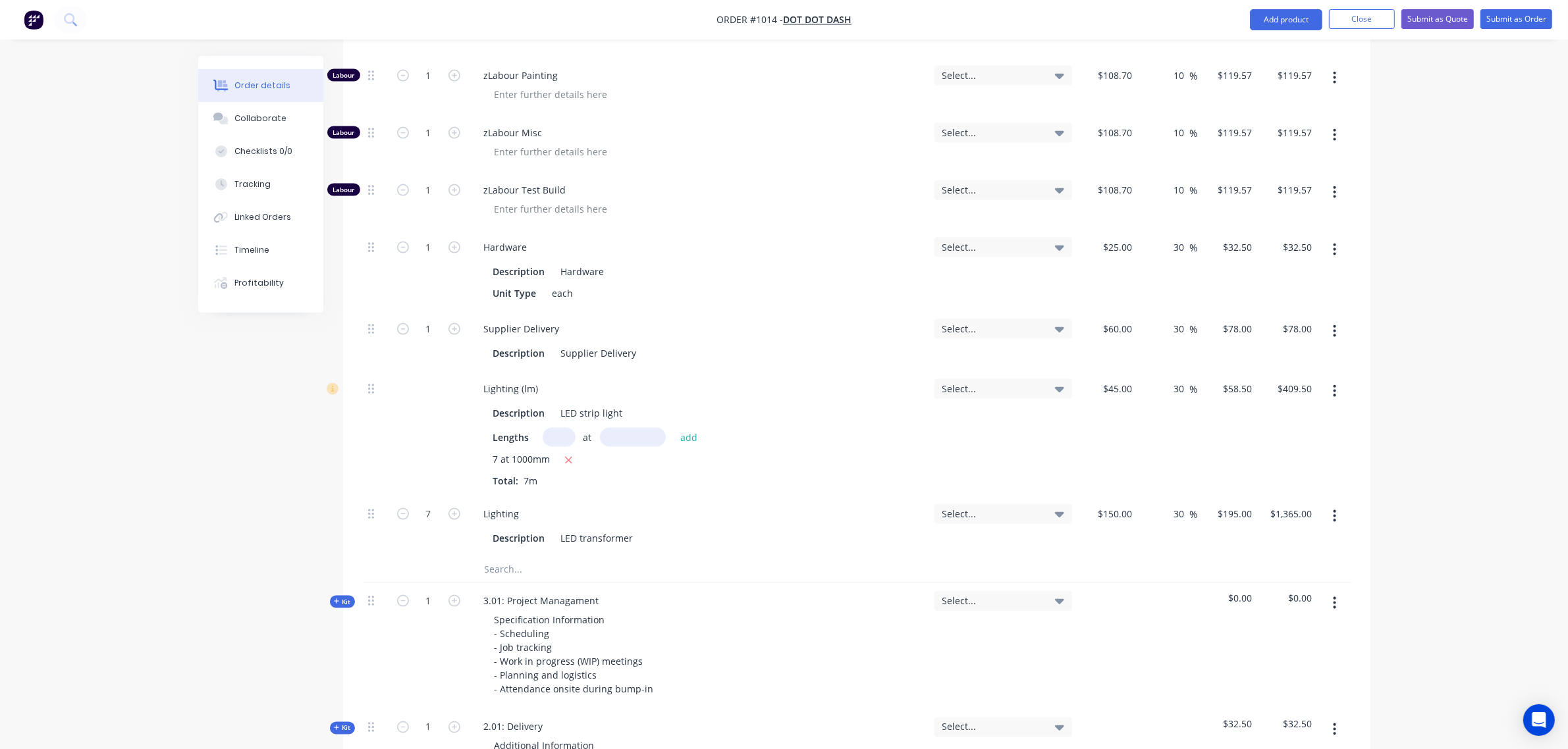
scroll to position [2429, 0]
click at [420, 237] on input "1" at bounding box center [429, 246] width 34 height 20
type input "10"
type input "$325.00"
click at [422, 318] on input "1" at bounding box center [429, 328] width 34 height 20
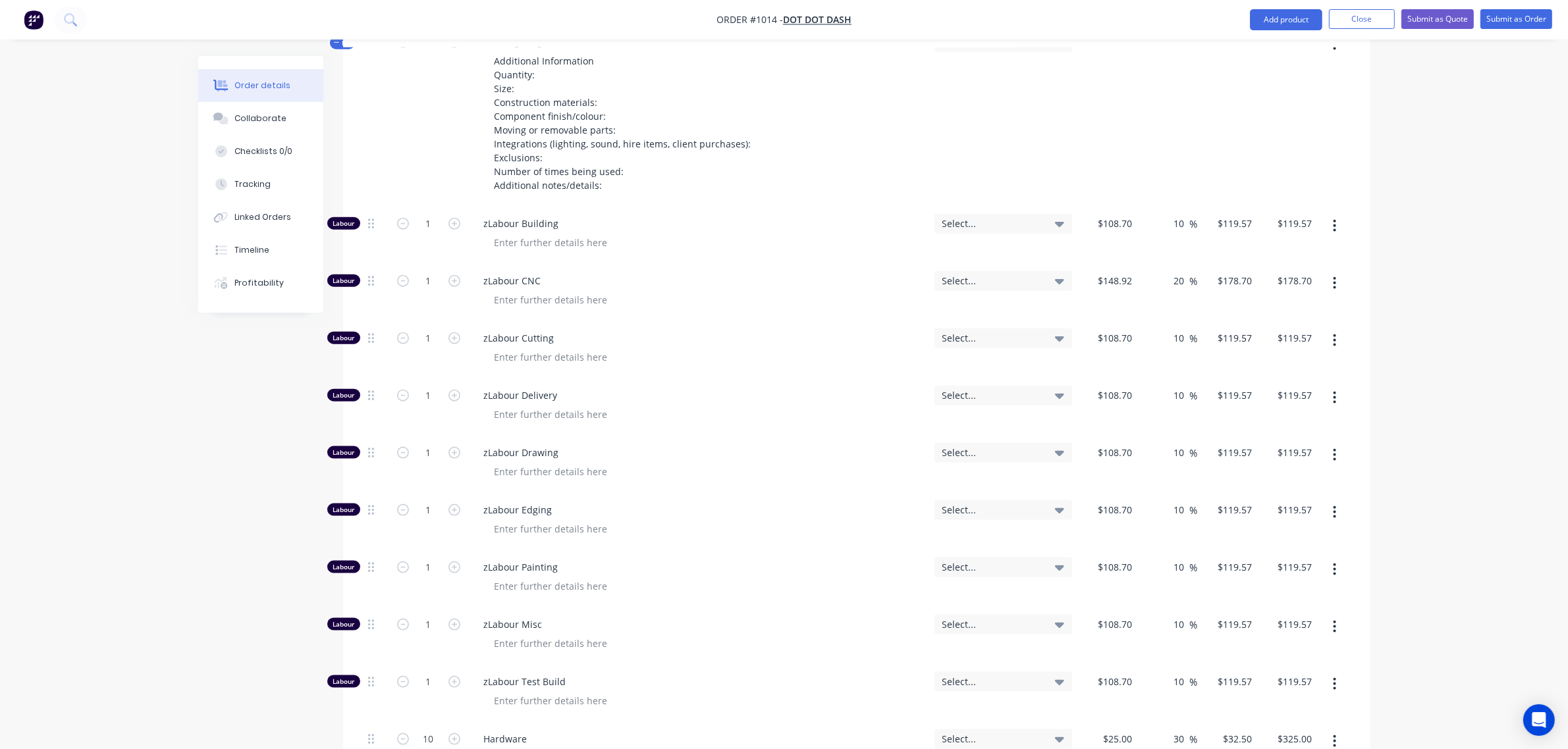
scroll to position [1935, 0]
click at [426, 215] on input "1" at bounding box center [429, 225] width 34 height 20
type input "0"
type input "$0.00"
click at [434, 272] on input "1" at bounding box center [429, 282] width 34 height 20
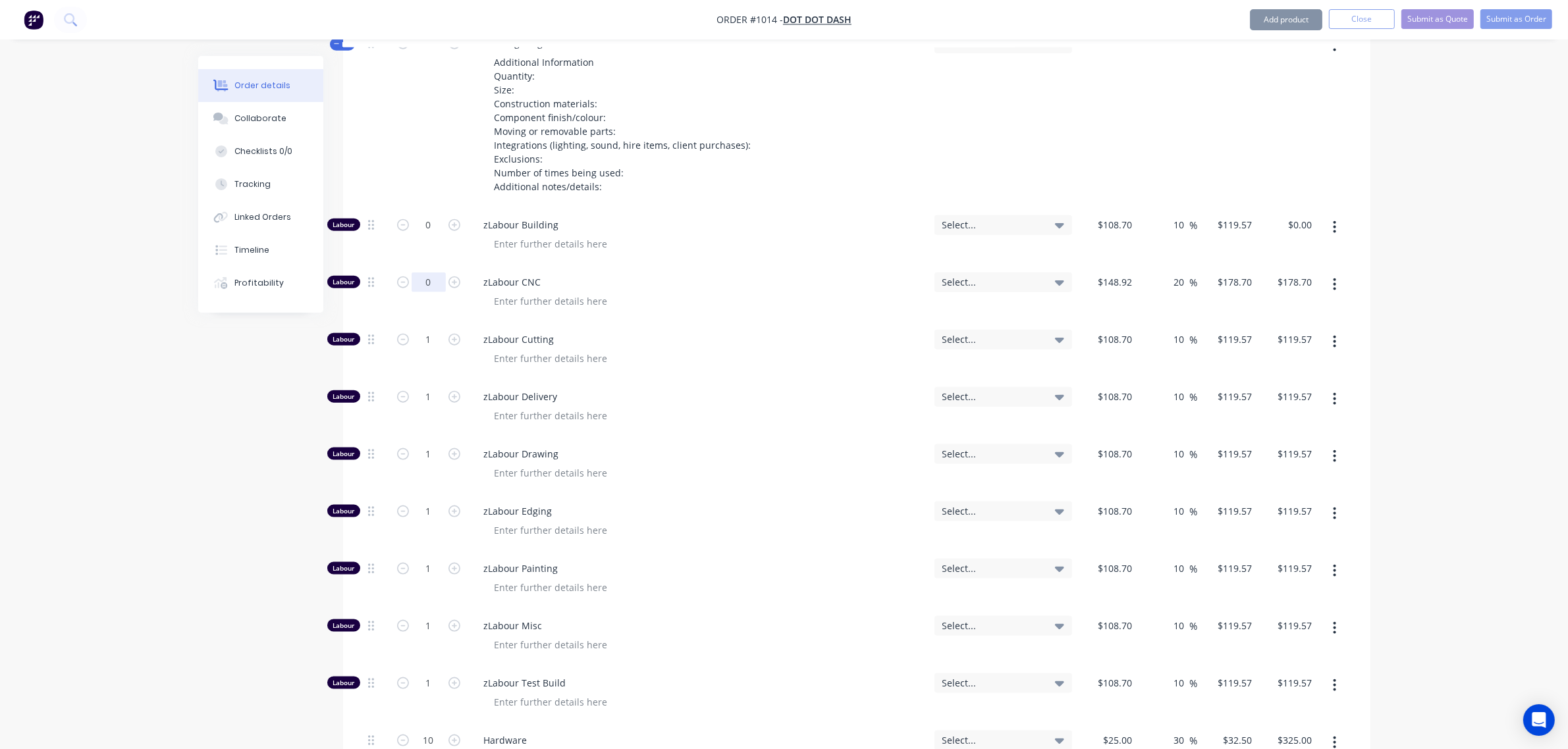
type input "0"
type input "$0.00"
click at [417, 329] on input "1" at bounding box center [429, 339] width 34 height 20
type input "0"
type input "$0.00"
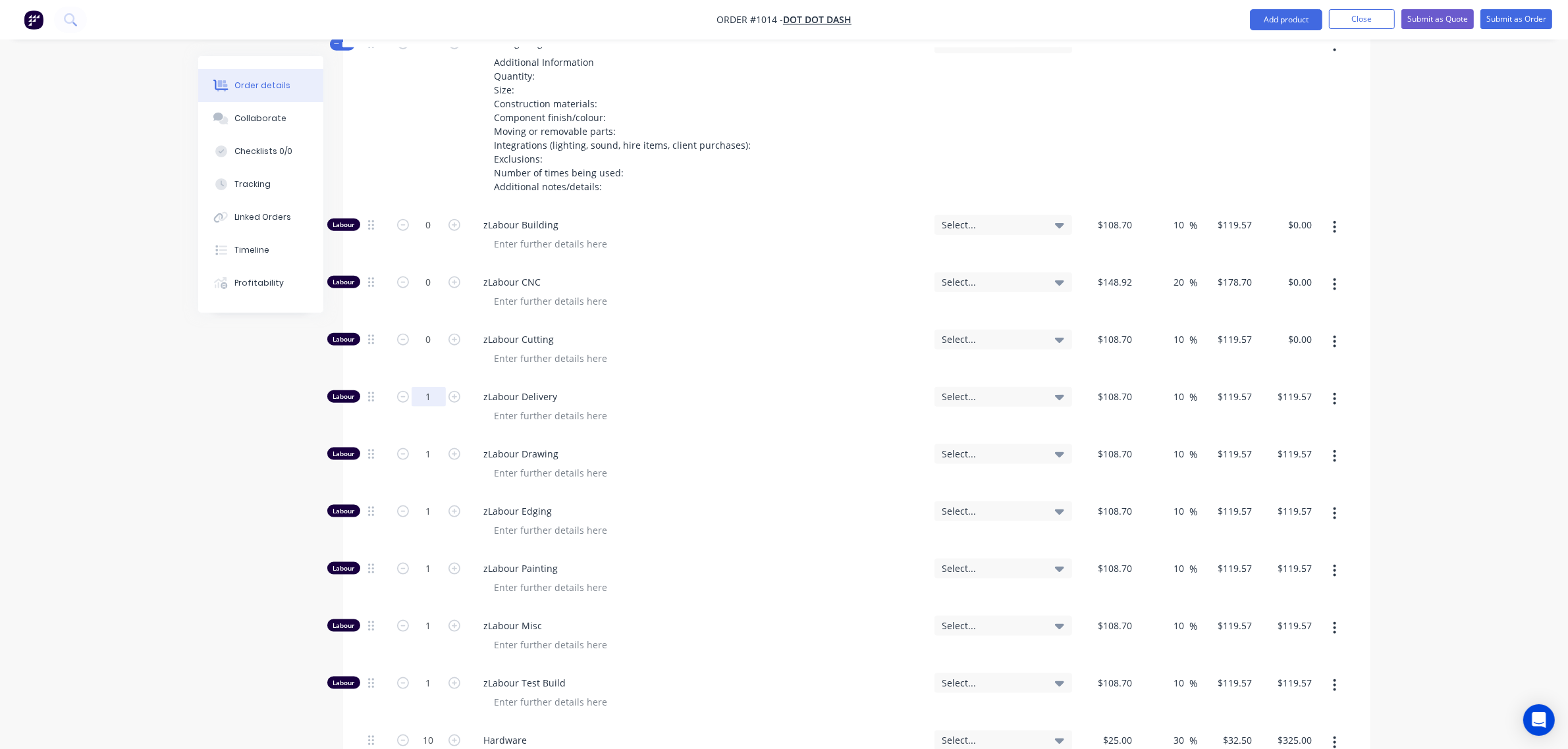
click at [421, 387] on input "1" at bounding box center [429, 396] width 34 height 20
type input "."
click at [421, 387] on input "." at bounding box center [429, 396] width 34 height 20
type input "0"
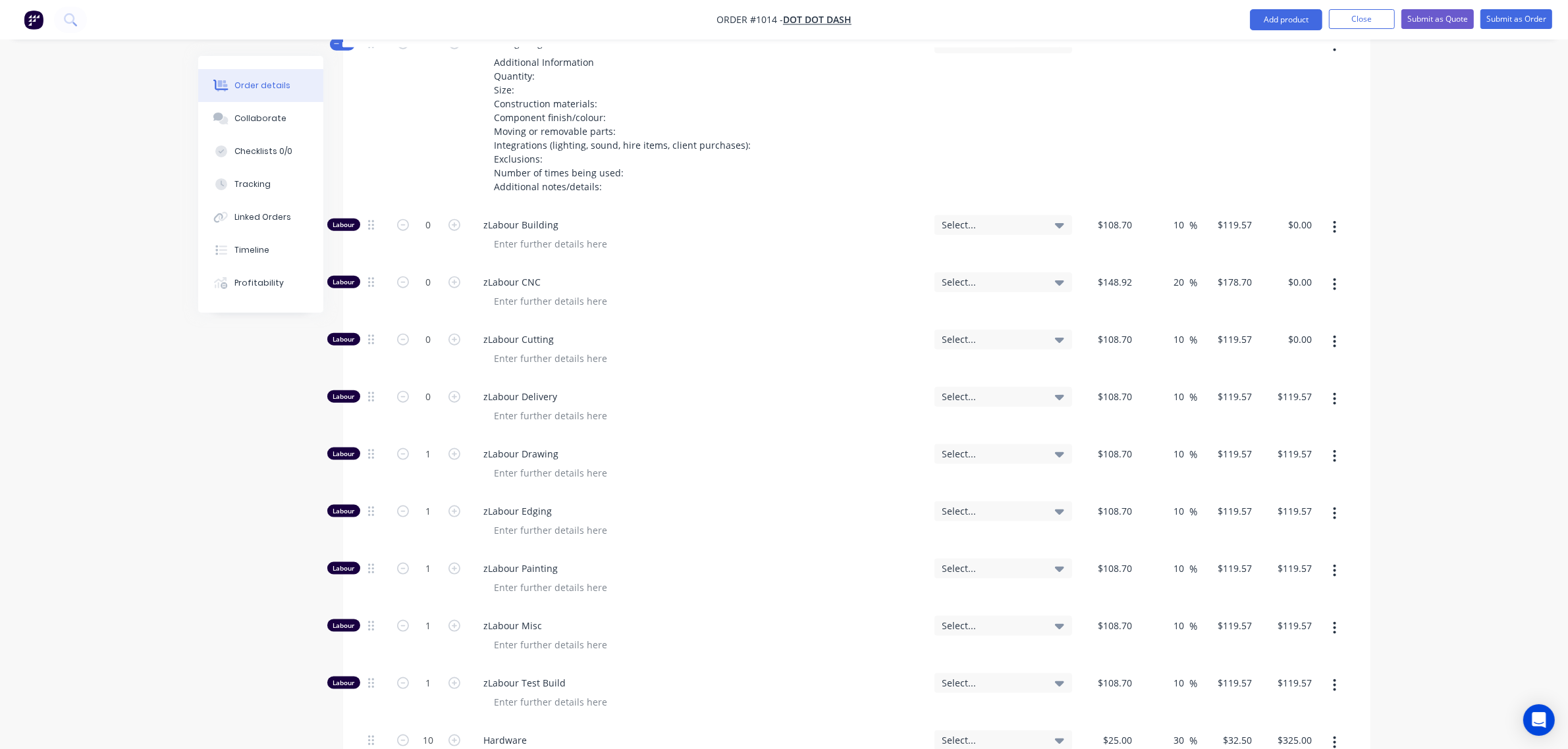
type input "$0.00"
click at [423, 443] on div "1" at bounding box center [429, 453] width 34 height 20
click at [423, 445] on input "1" at bounding box center [429, 454] width 34 height 20
type input "0"
click at [426, 502] on input "1" at bounding box center [429, 511] width 34 height 20
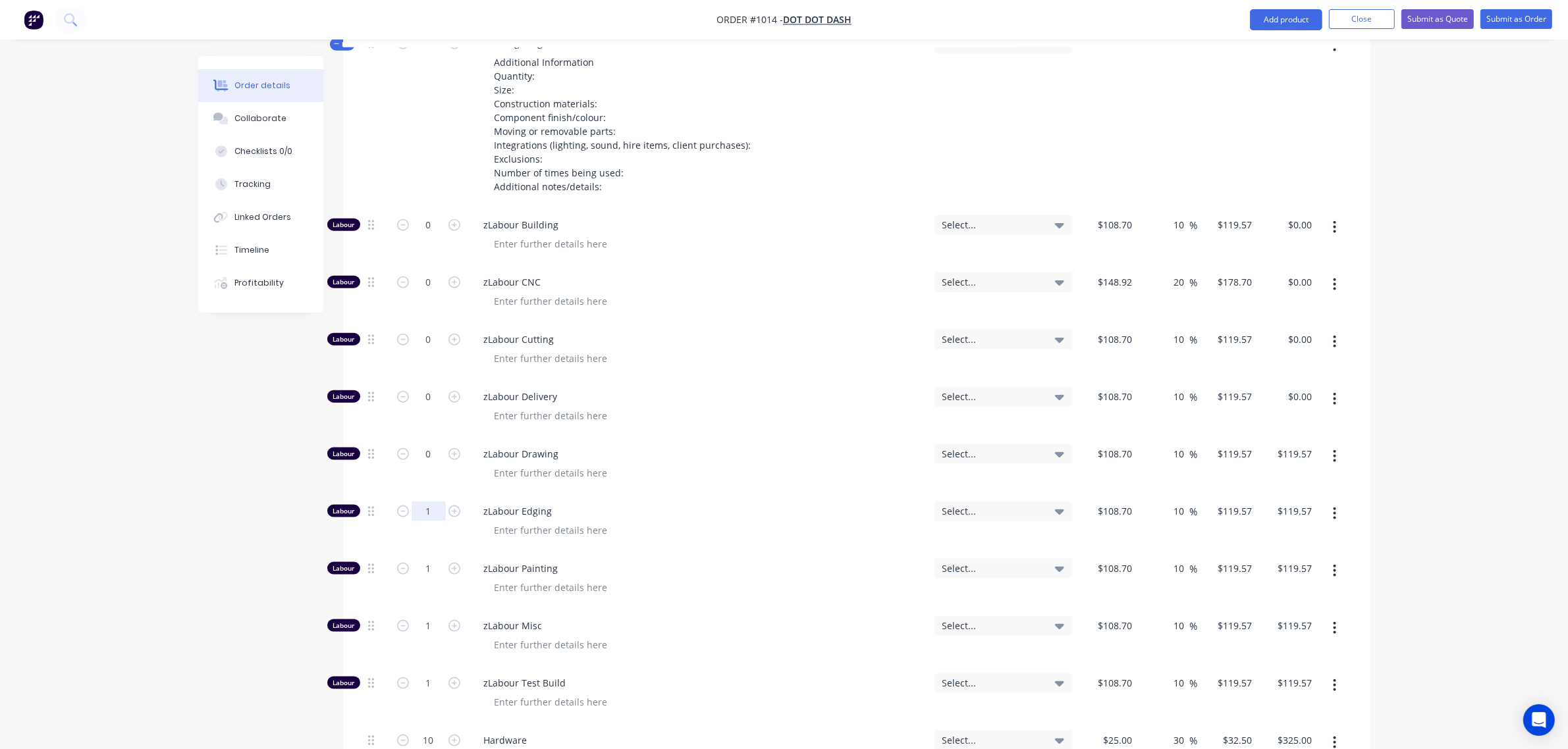
type input "$0.00"
type input "0"
type input "$0.00"
click at [421, 559] on input "1" at bounding box center [429, 569] width 34 height 20
type input "0"
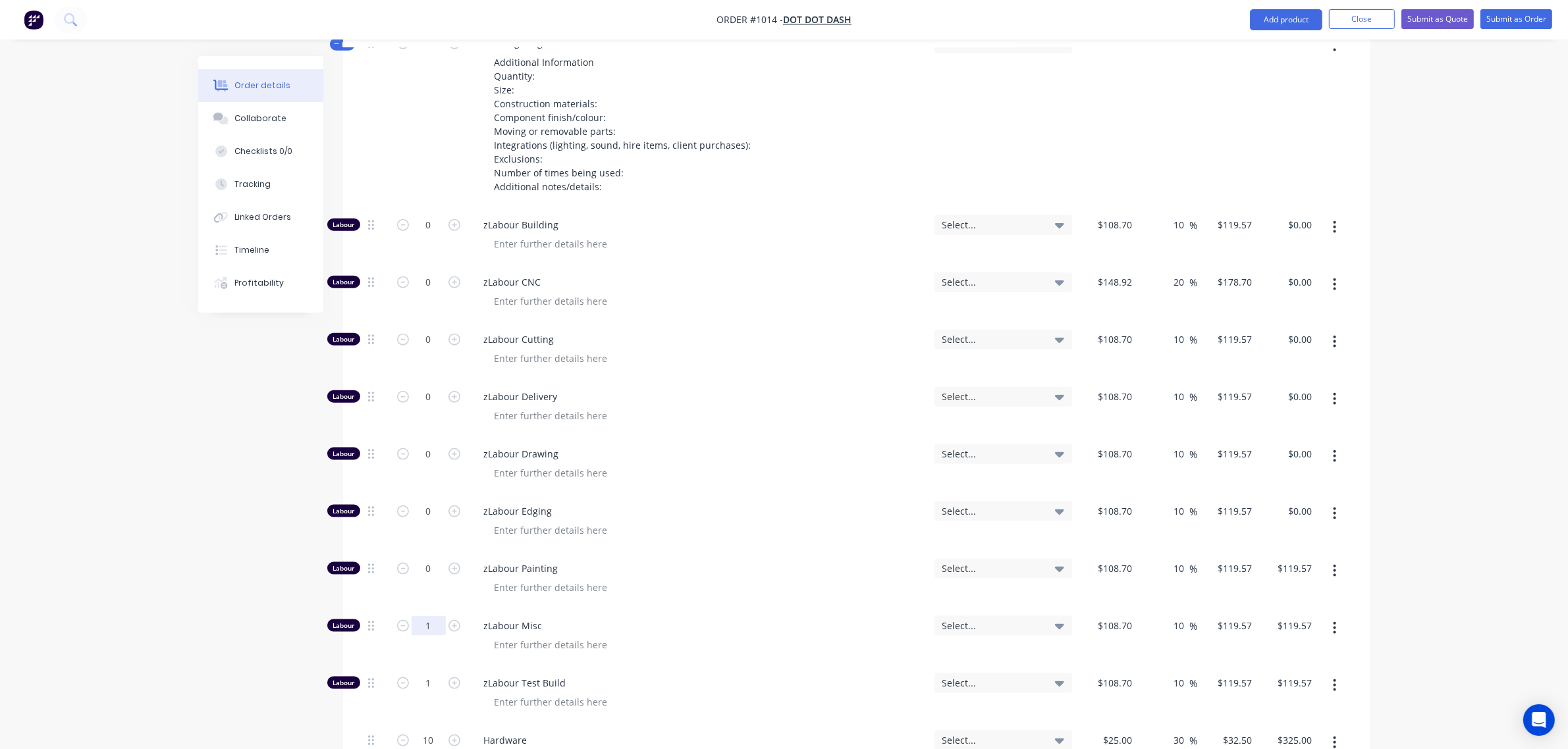
type input "$0.00"
click at [429, 616] on input "1" at bounding box center [429, 626] width 34 height 20
type input "16"
type input "$1,913.12"
click at [426, 673] on input "1" at bounding box center [429, 683] width 34 height 20
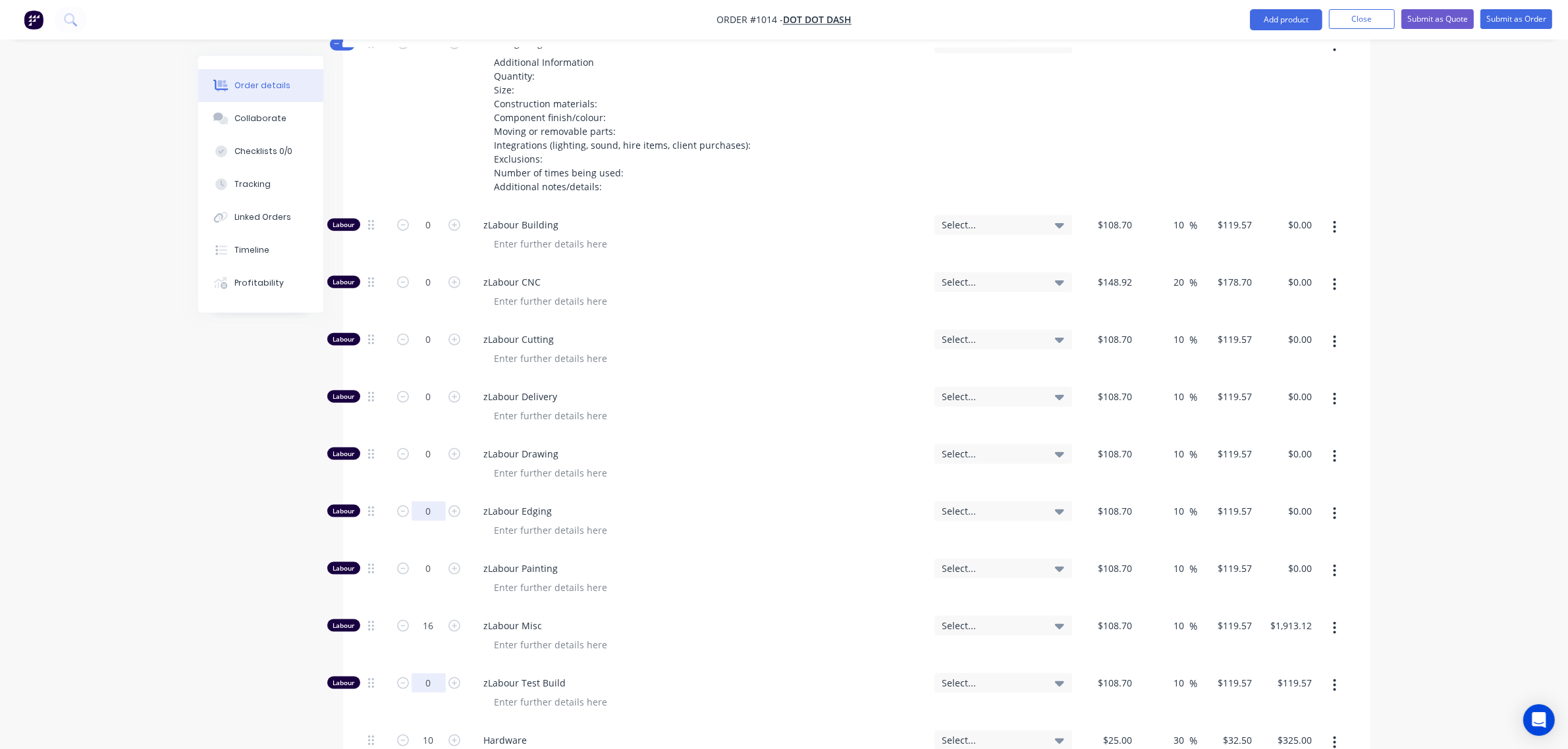
type input "0"
type input "$0.00"
click at [413, 502] on input "0" at bounding box center [429, 511] width 34 height 20
click at [531, 447] on span "zLabour Drawing" at bounding box center [704, 453] width 440 height 14
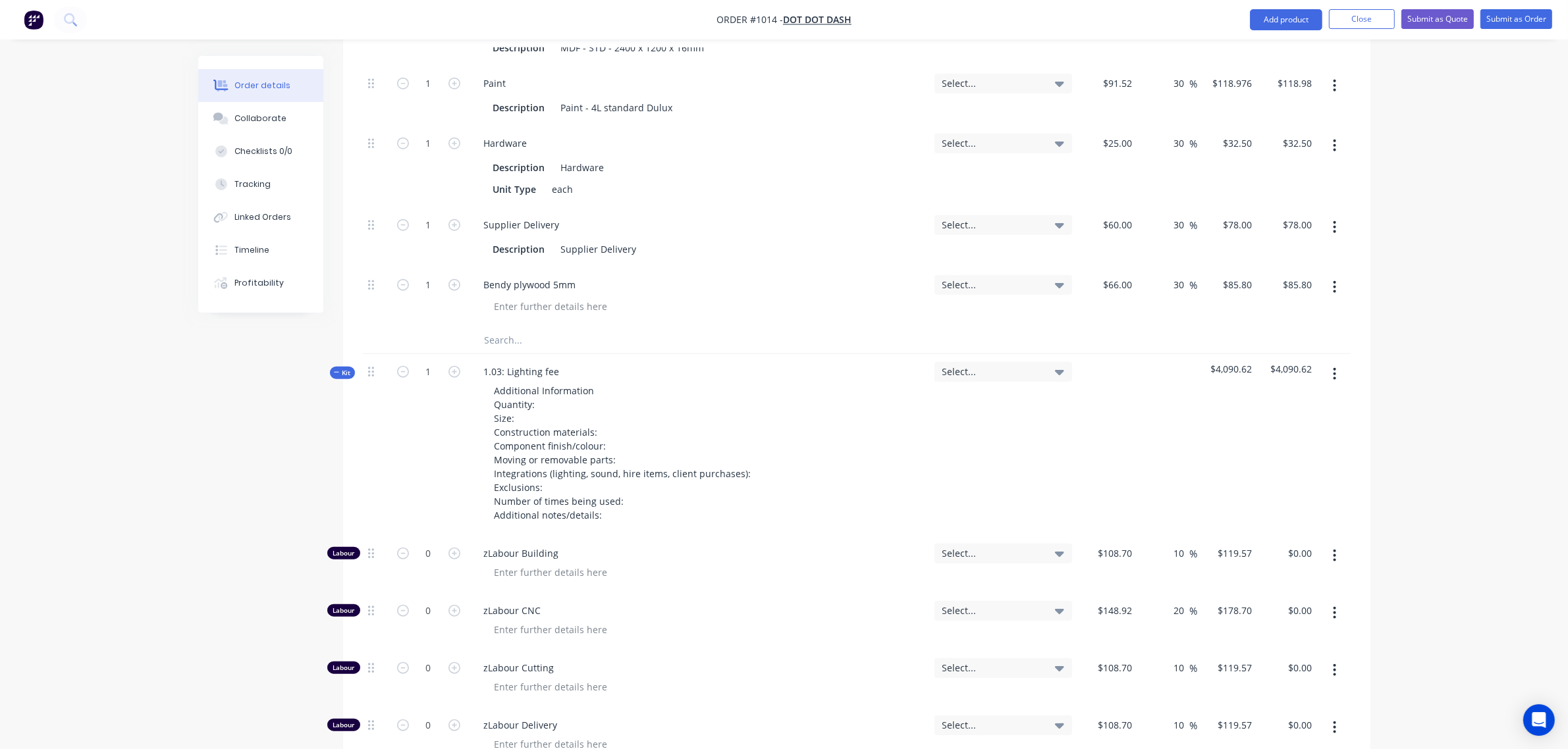
scroll to position [1607, 0]
click at [338, 370] on icon "button" at bounding box center [336, 373] width 6 height 6
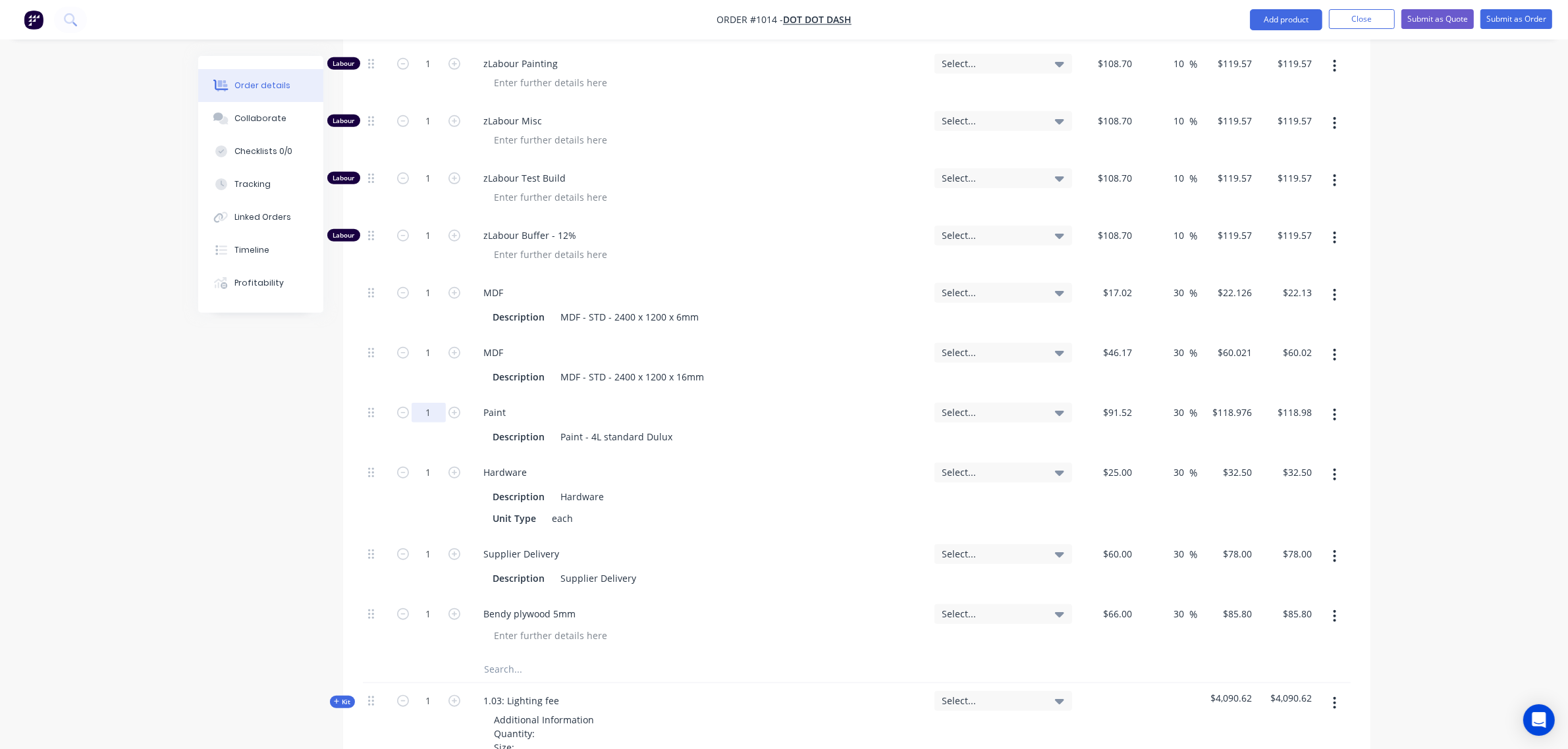
scroll to position [1277, 0]
click at [1334, 350] on icon "button" at bounding box center [1334, 355] width 2 height 12
click at [1283, 433] on div "Delete" at bounding box center [1288, 443] width 102 height 19
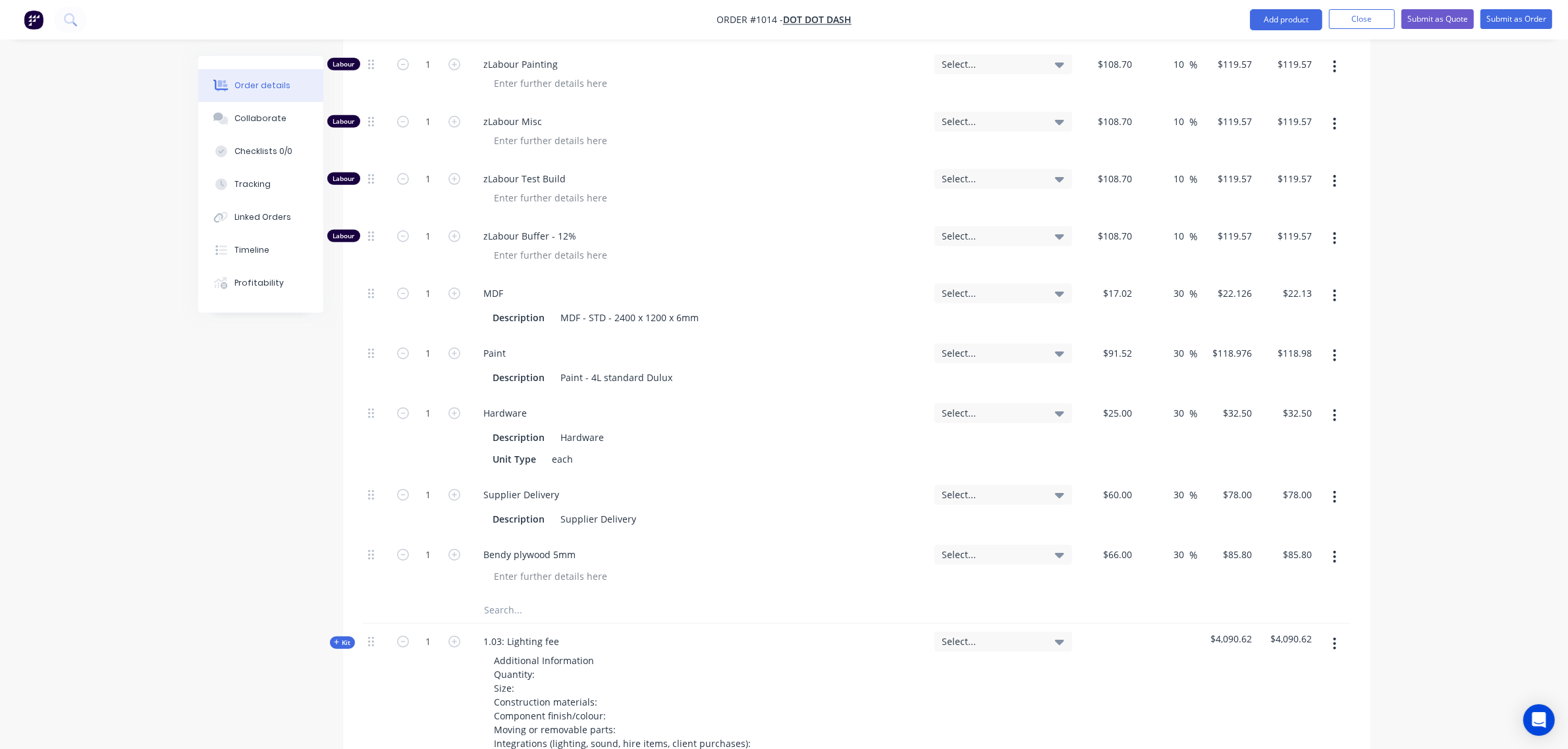
click at [514, 599] on input "text" at bounding box center [616, 610] width 263 height 27
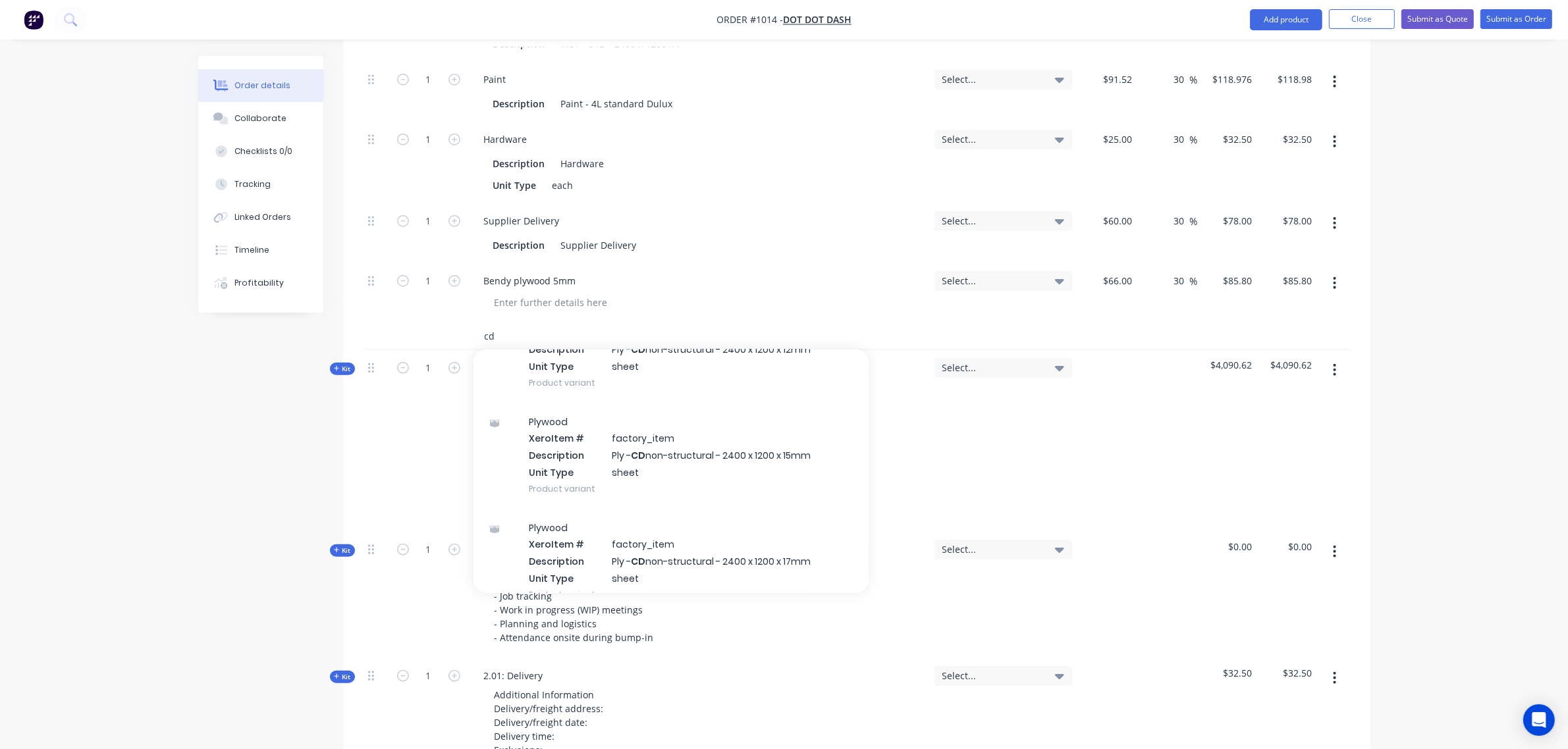
scroll to position [343, 0]
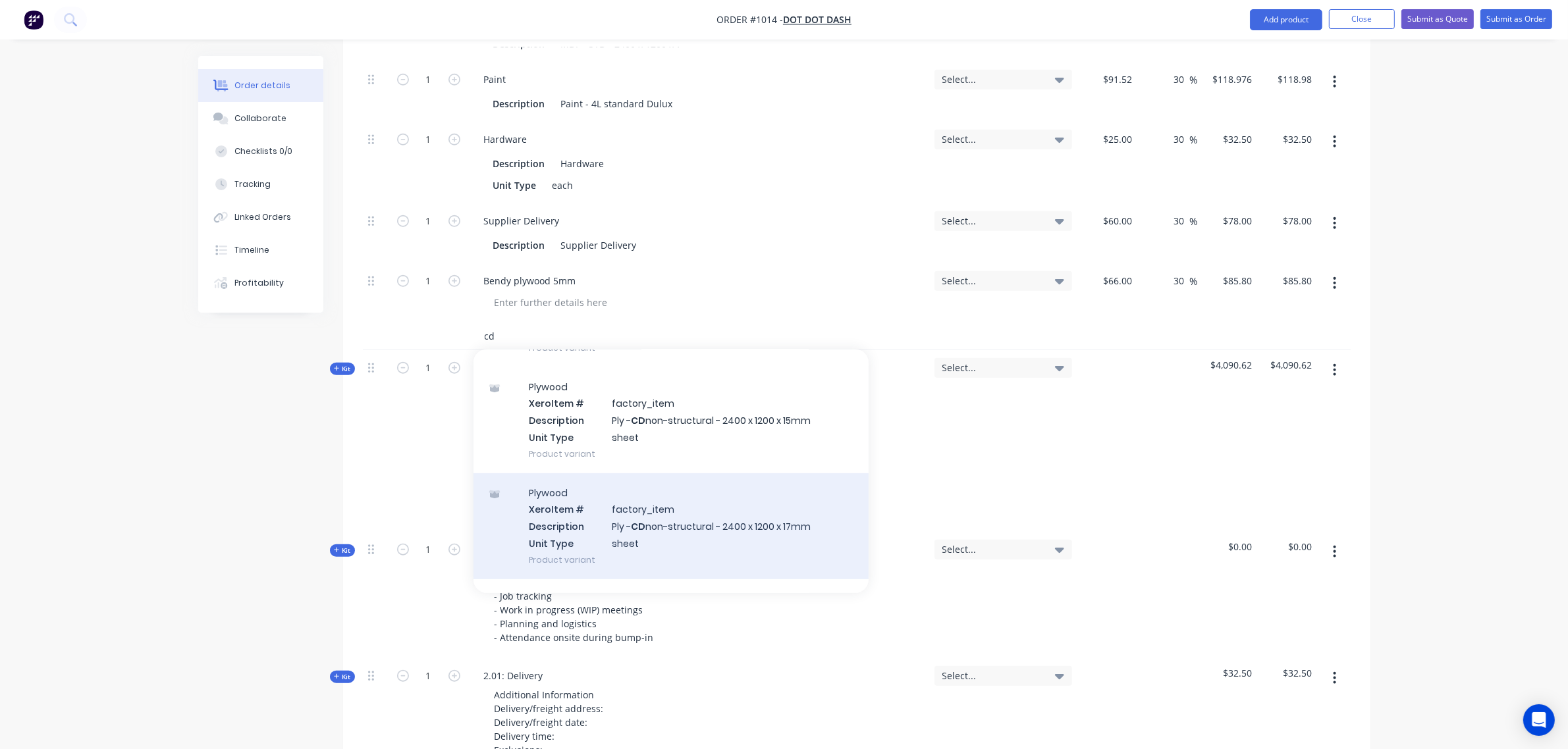
type input "cd"
click at [695, 507] on div "Plywood Xero Item # factory_item Description Ply - CD non-structural - 2400 x 1…" at bounding box center [670, 526] width 395 height 106
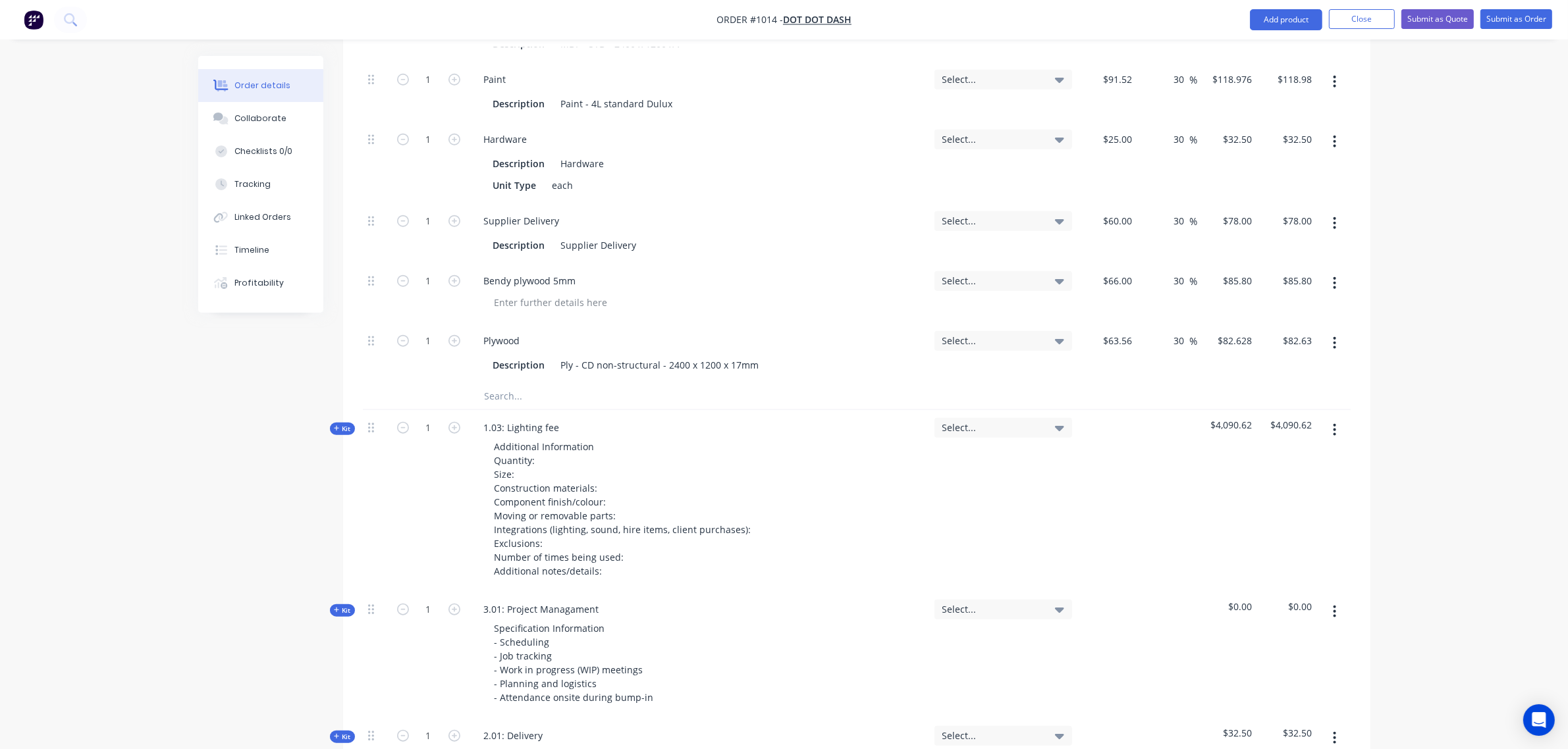
click at [1017, 333] on span "Select..." at bounding box center [991, 340] width 99 height 14
drag, startPoint x: 1017, startPoint y: 324, endPoint x: 1011, endPoint y: 320, distance: 7.2
click at [1015, 333] on span "Select..." at bounding box center [991, 340] width 99 height 14
click at [425, 331] on input "1" at bounding box center [429, 341] width 34 height 20
click at [425, 331] on input "1" at bounding box center [429, 341] width 34 height 20
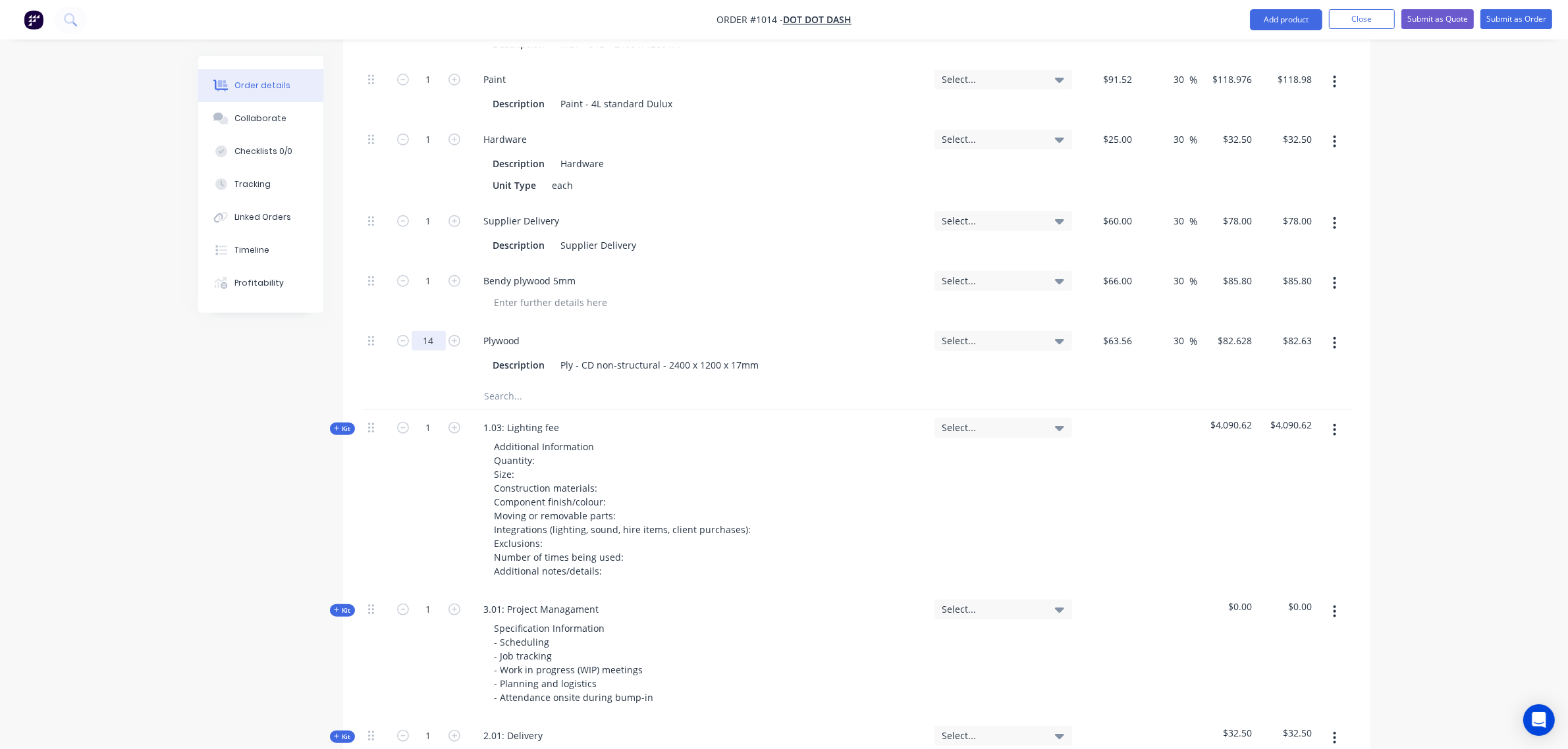
type input "14"
type input "$1,156.79"
click at [575, 323] on div "Plywood Description Ply - CD non-structural - 2400 x 1200 x 17mm" at bounding box center [699, 353] width 461 height 60
click at [418, 271] on input "1" at bounding box center [429, 281] width 34 height 20
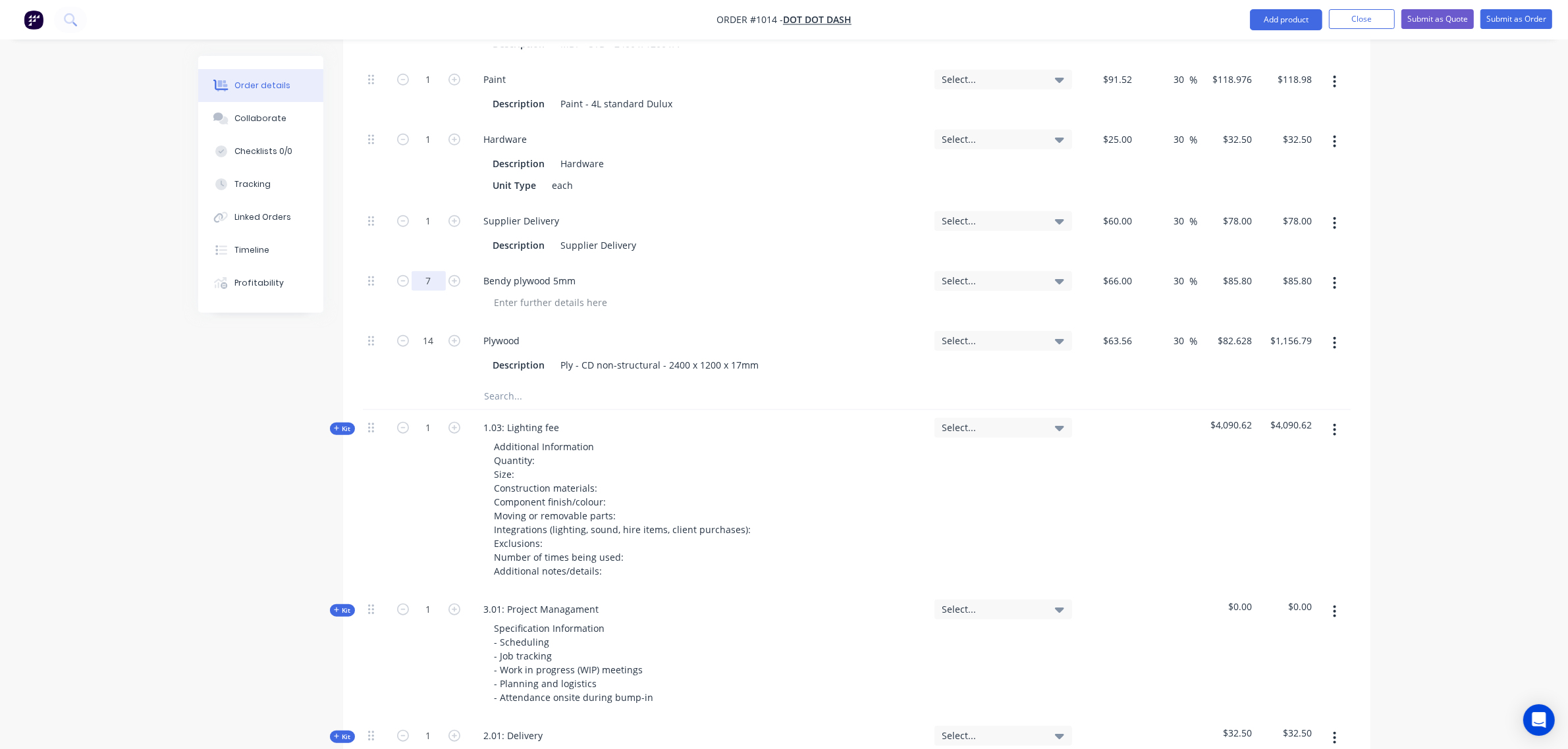
type input "7"
type input "$600.60"
click at [440, 238] on div "1" at bounding box center [429, 233] width 79 height 60
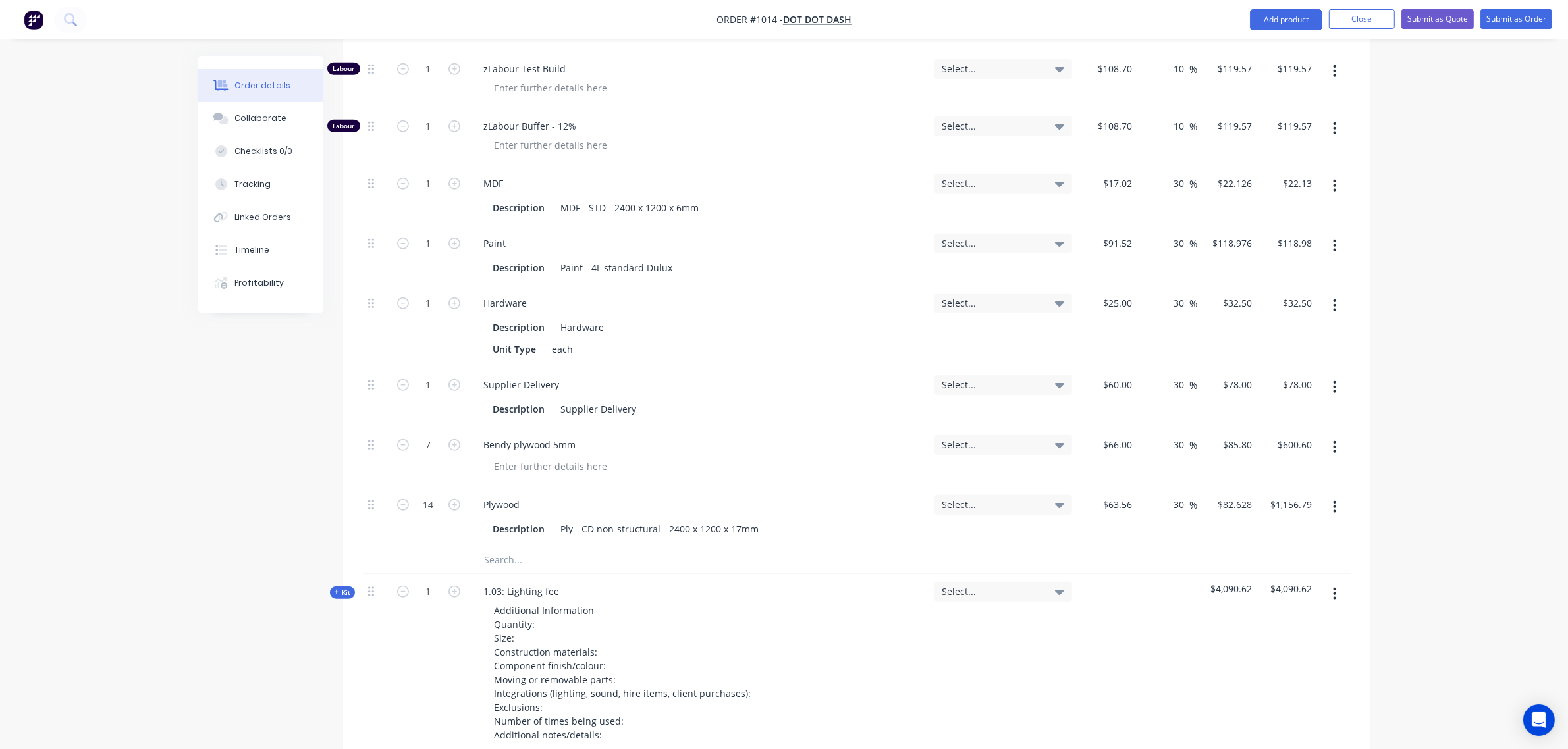
scroll to position [1387, 0]
click at [513, 548] on input "text" at bounding box center [616, 561] width 263 height 27
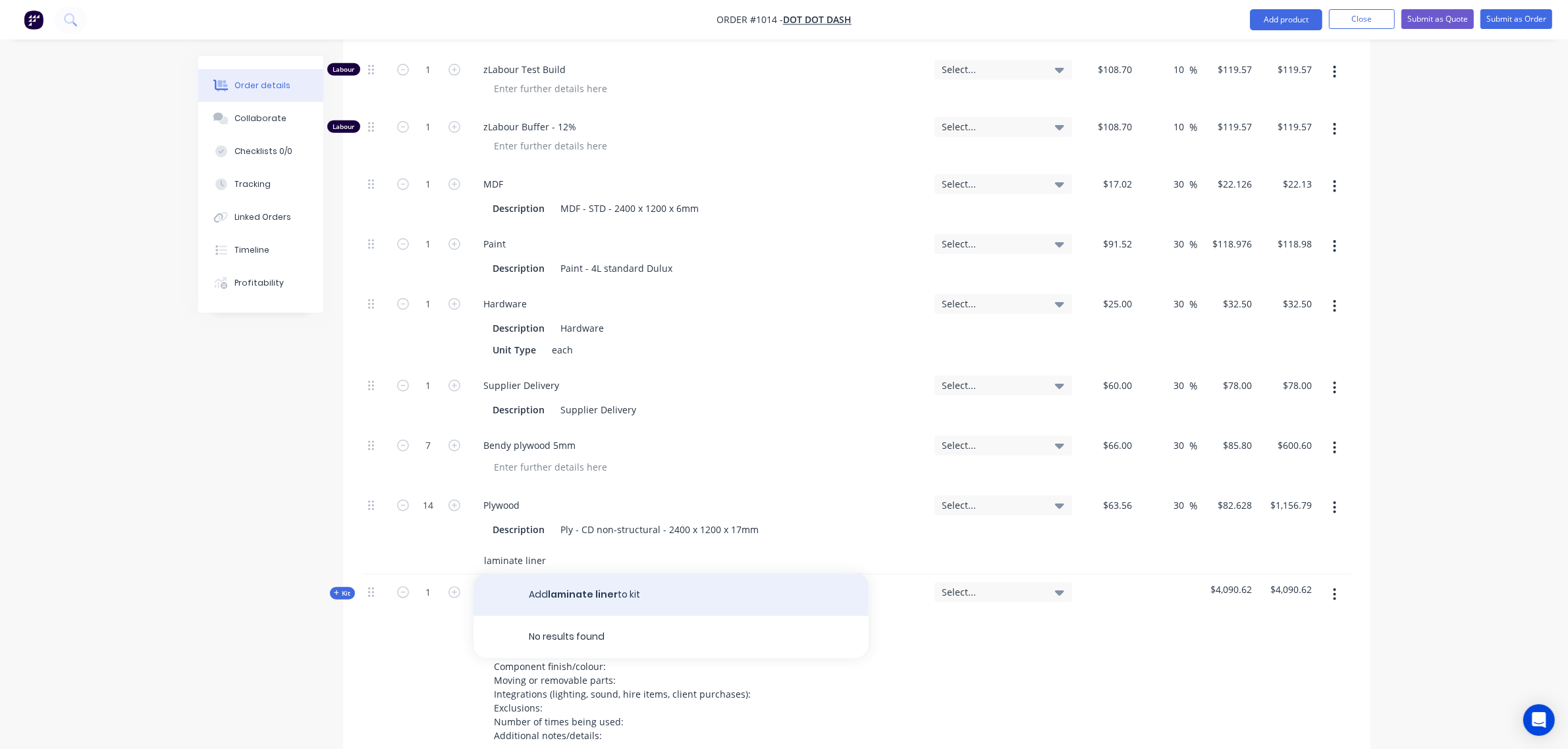
type input "laminate liner"
click at [570, 579] on button "Add laminate liner to kit" at bounding box center [670, 595] width 395 height 42
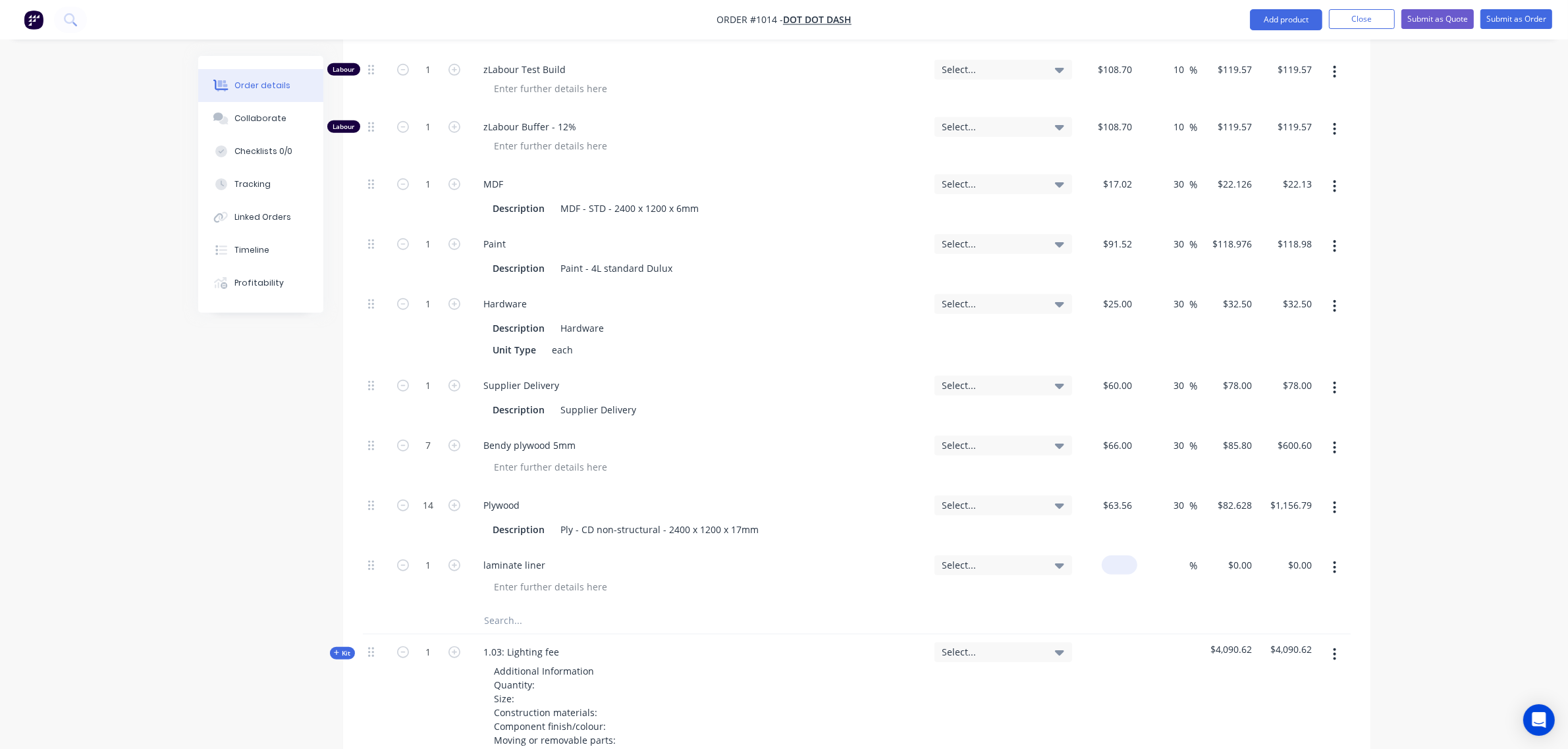
click at [1119, 556] on div "$0.00" at bounding box center [1119, 565] width 35 height 19
drag, startPoint x: 409, startPoint y: 552, endPoint x: 433, endPoint y: 552, distance: 24.0
click at [409, 557] on button "button" at bounding box center [402, 563] width 17 height 14
click at [413, 556] on input "0" at bounding box center [429, 565] width 34 height 20
click at [623, 581] on div "laminate liner" at bounding box center [699, 577] width 461 height 60
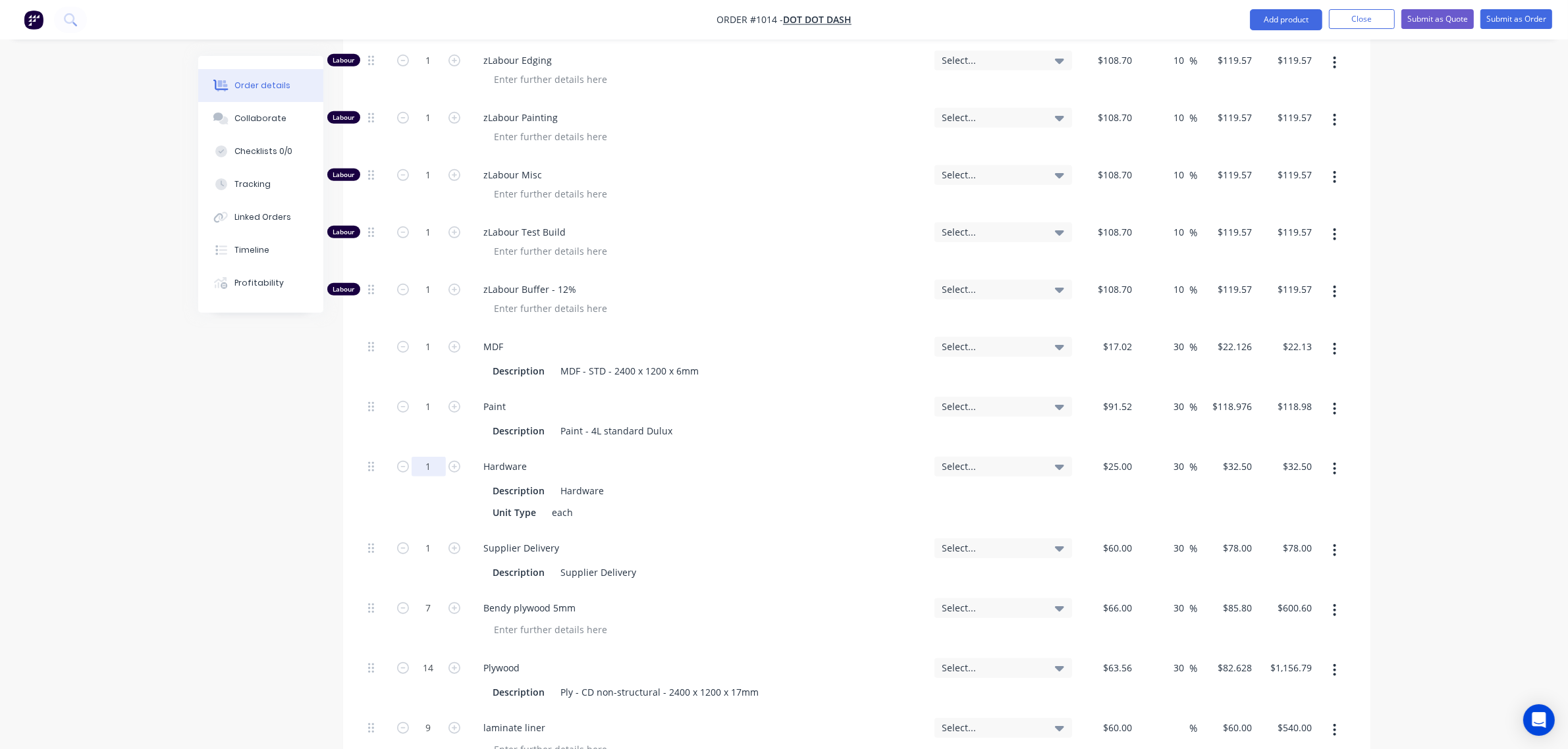
click at [423, 449] on div "1" at bounding box center [429, 489] width 79 height 81
click at [425, 459] on input "1" at bounding box center [429, 469] width 34 height 20
click at [435, 416] on div "1" at bounding box center [429, 420] width 79 height 60
click at [429, 339] on input "1" at bounding box center [429, 349] width 34 height 20
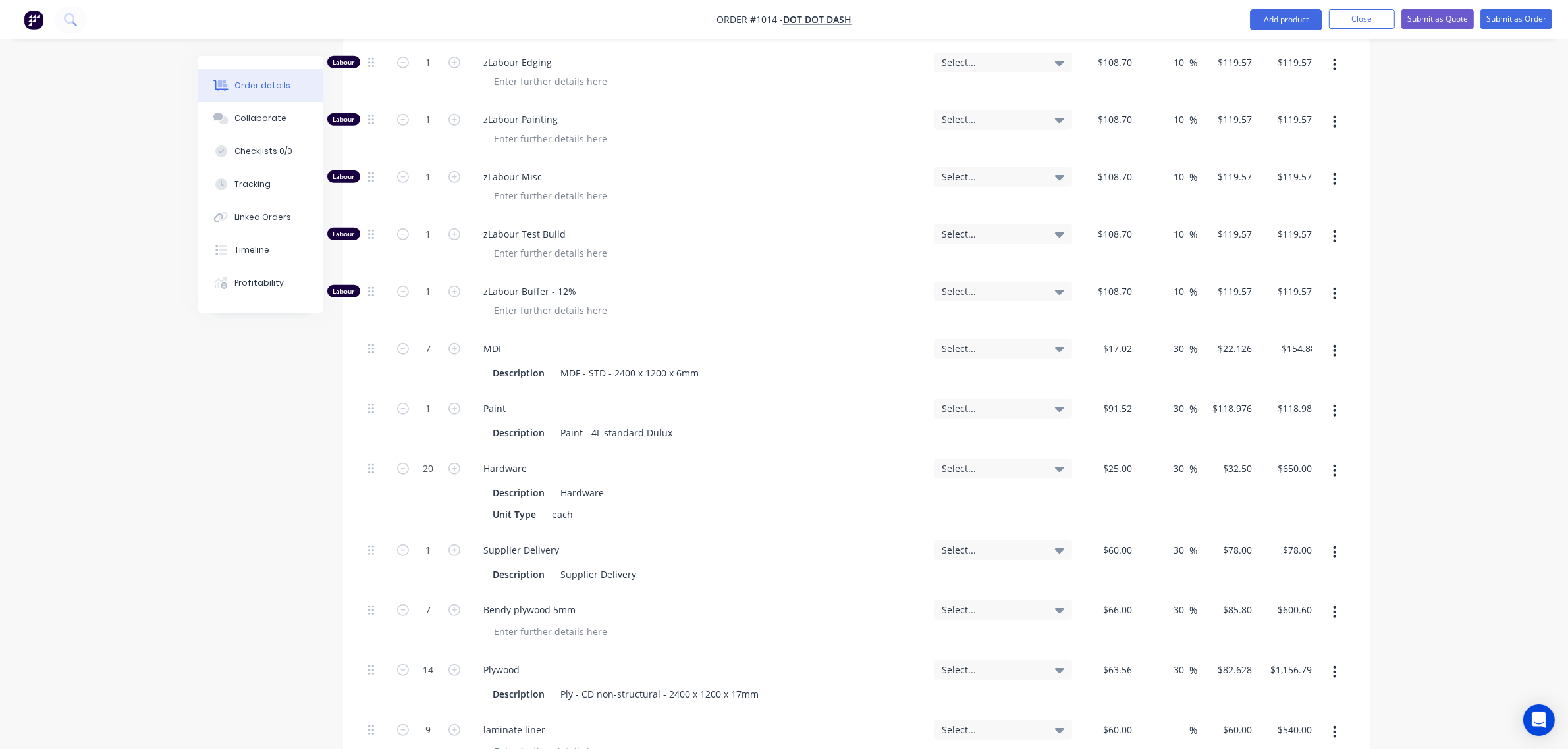
click at [431, 358] on div "7" at bounding box center [429, 361] width 79 height 60
click at [495, 399] on div "Paint" at bounding box center [495, 408] width 44 height 19
click at [423, 399] on input "1" at bounding box center [429, 408] width 34 height 20
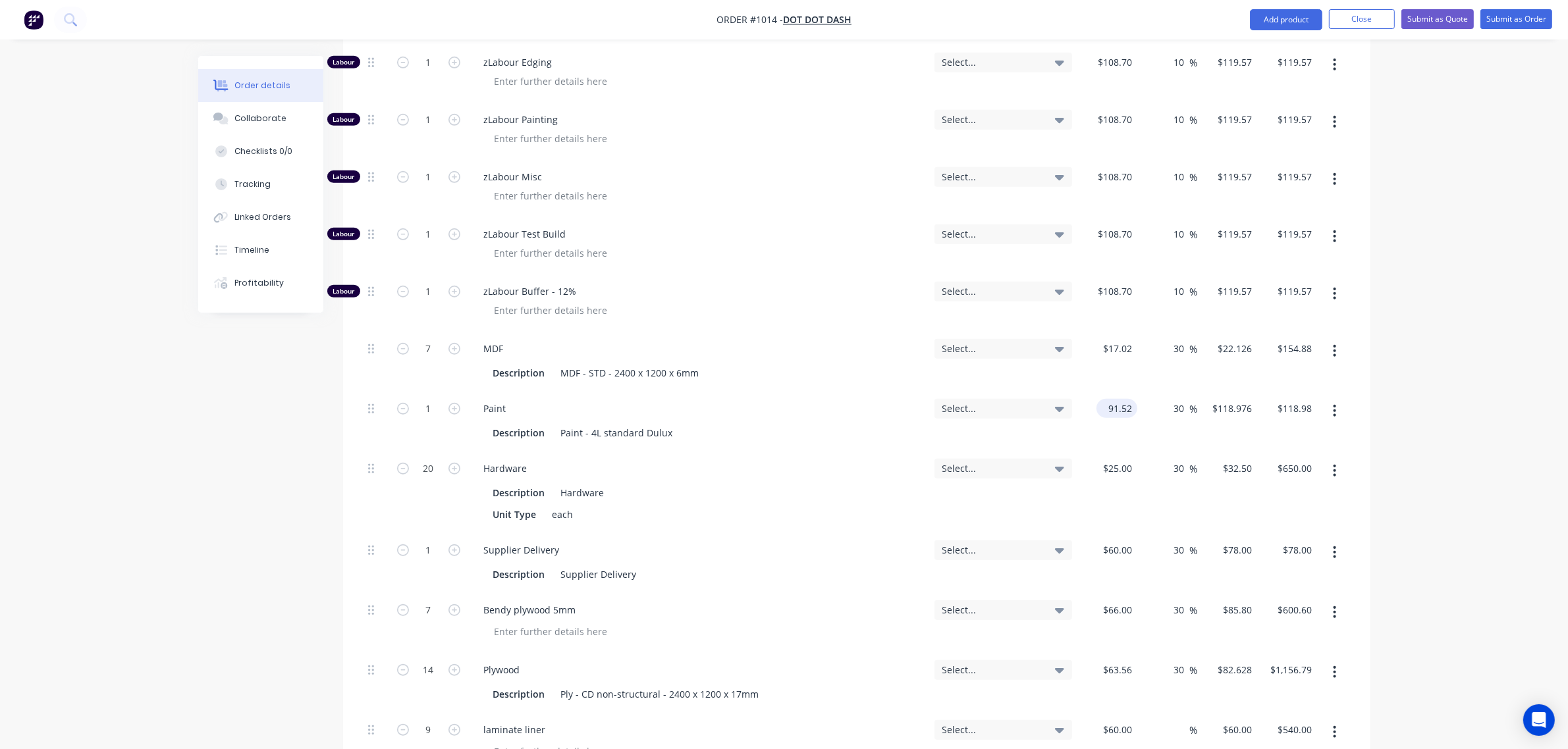
click at [1123, 399] on input "91.52" at bounding box center [1119, 408] width 35 height 19
click at [1123, 399] on input "91.52" at bounding box center [1122, 408] width 31 height 19
click at [417, 399] on input "1" at bounding box center [429, 408] width 34 height 20
click at [586, 391] on div "Paint Description Paint - 4L standard Dulux" at bounding box center [699, 420] width 461 height 60
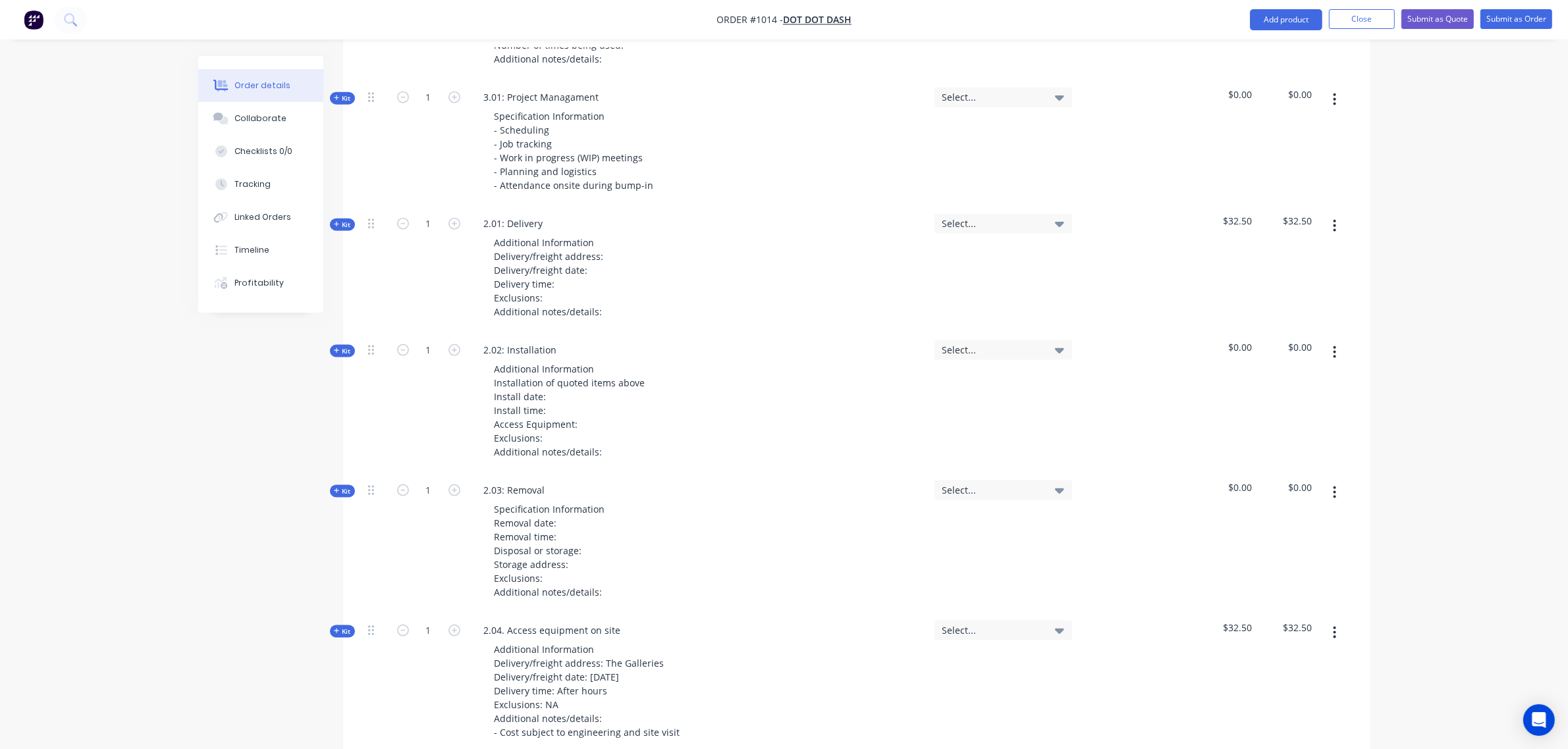
scroll to position [2041, 0]
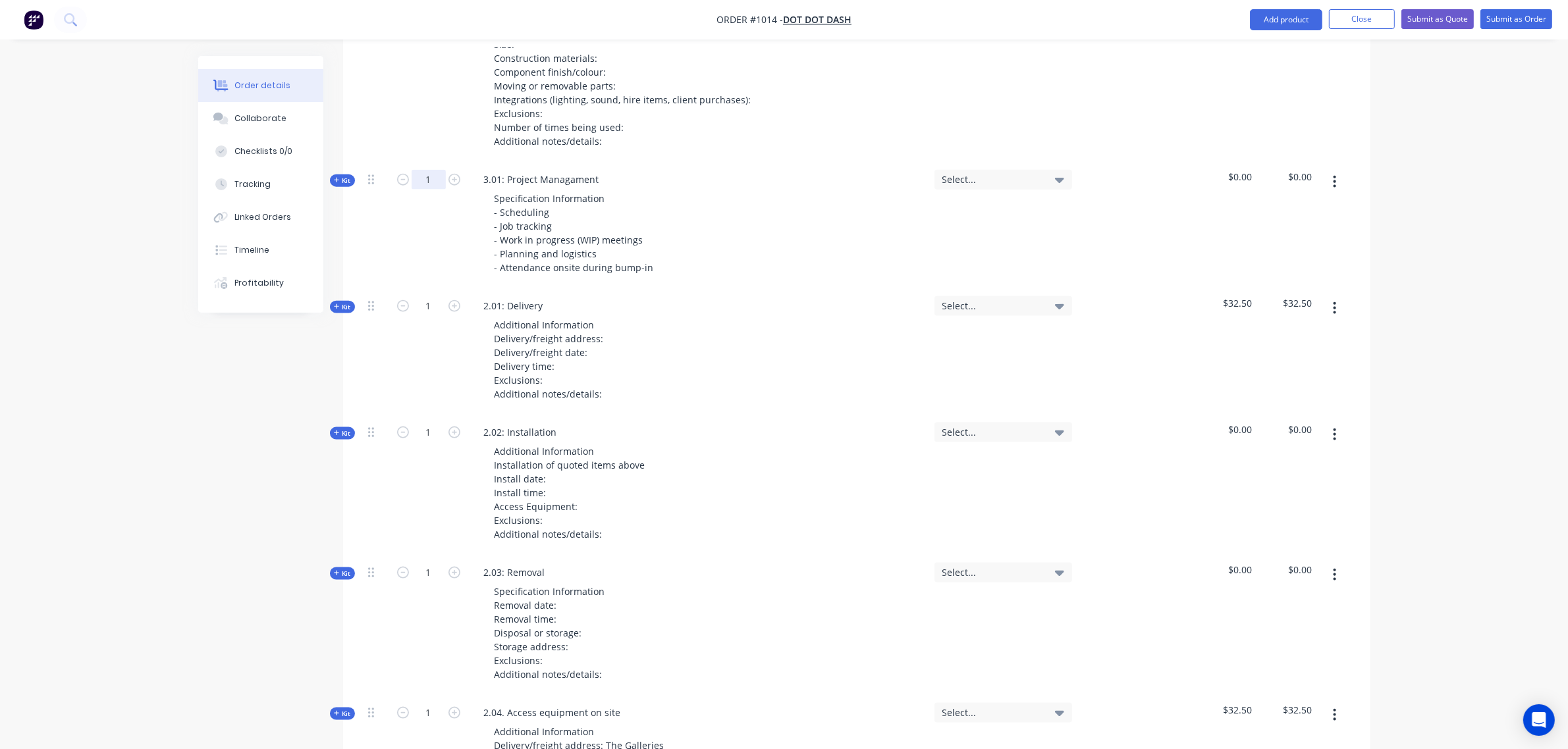
click at [425, 170] on input "1" at bounding box center [429, 180] width 34 height 20
click at [346, 302] on span "Kit" at bounding box center [342, 307] width 17 height 10
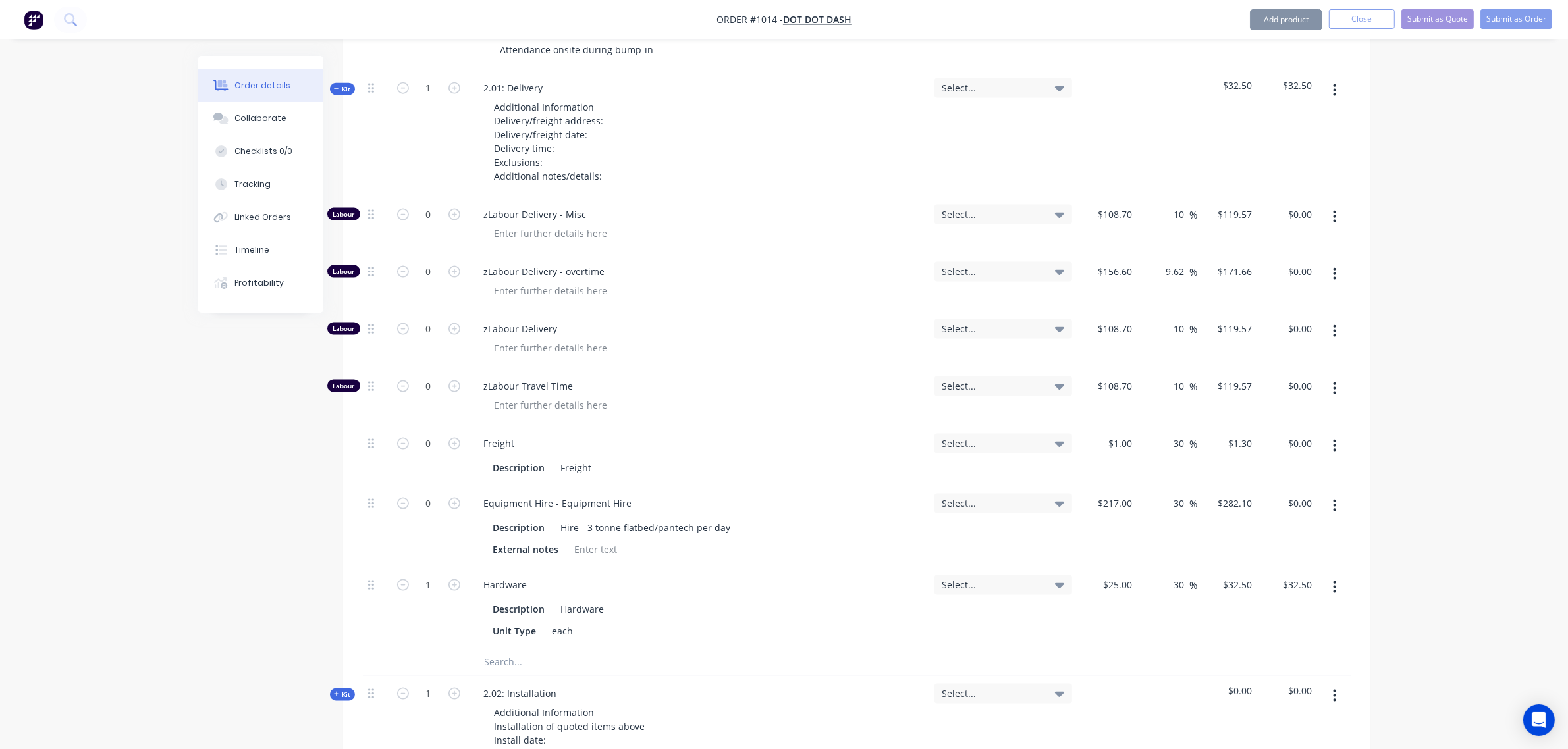
scroll to position [2259, 0]
click at [428, 493] on input "0" at bounding box center [429, 503] width 34 height 20
click at [429, 574] on input "1" at bounding box center [429, 584] width 34 height 20
click at [419, 317] on div "0" at bounding box center [429, 327] width 34 height 20
click at [419, 318] on input "0" at bounding box center [429, 328] width 34 height 20
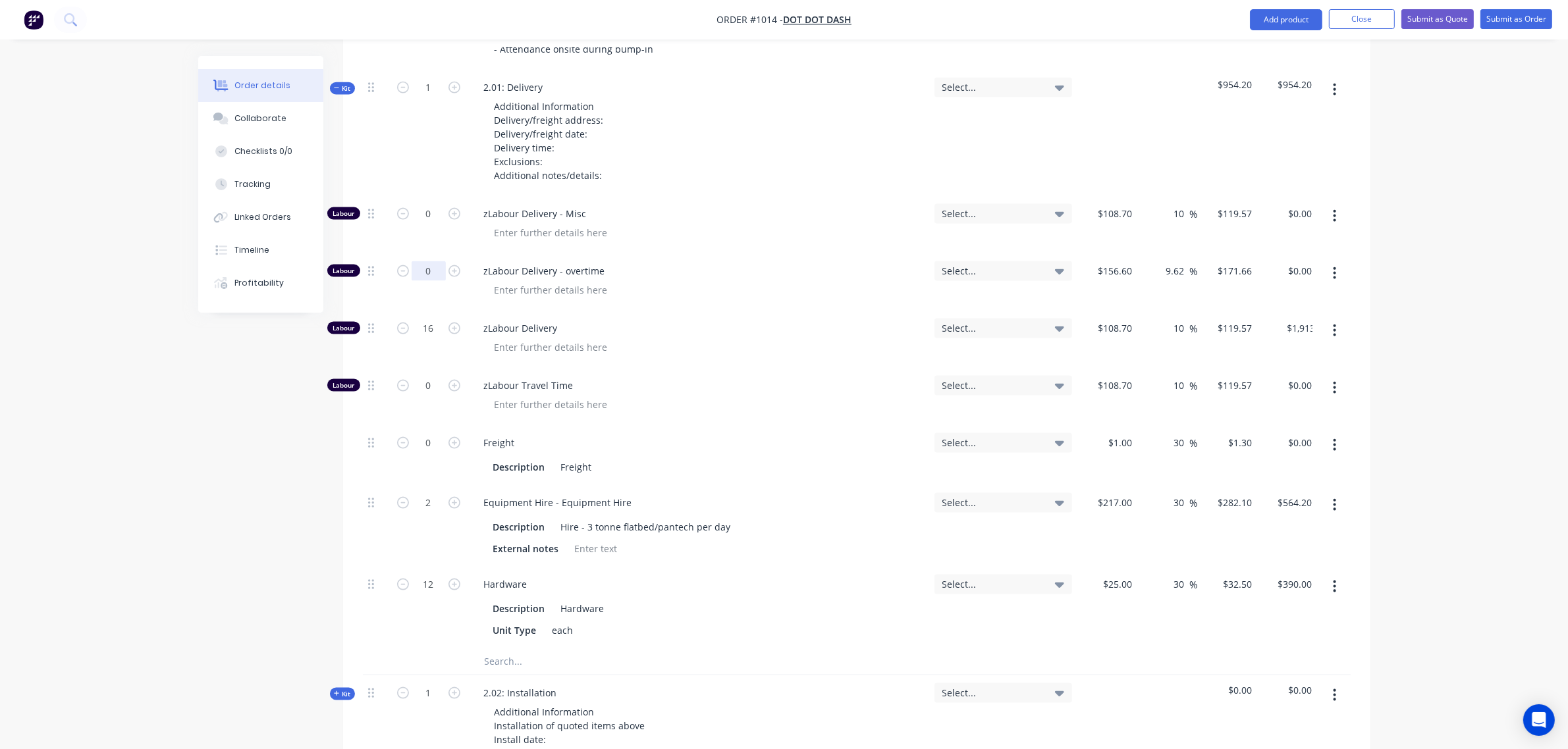
click at [428, 261] on input "0" at bounding box center [429, 271] width 34 height 20
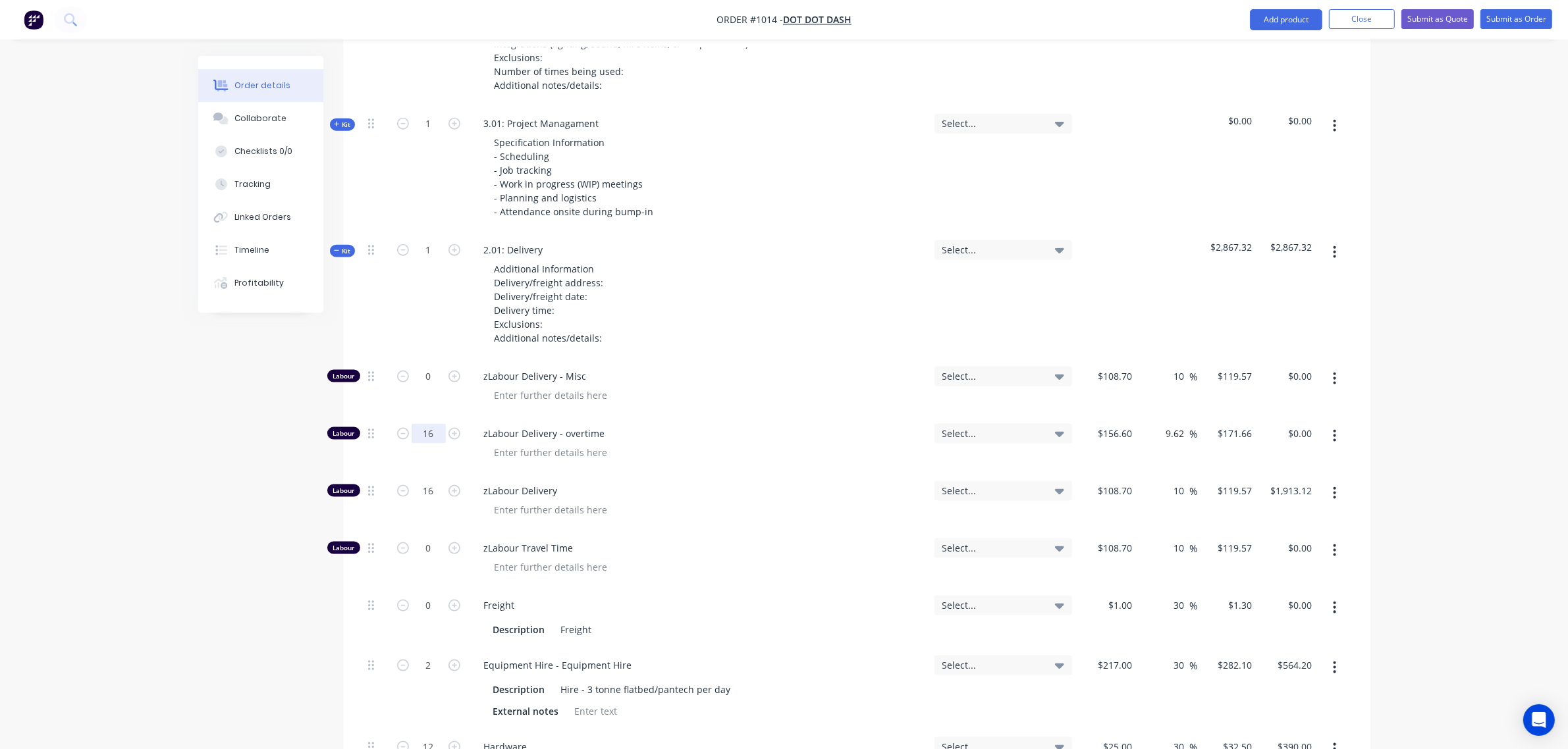
scroll to position [2096, 0]
click at [340, 246] on span "Kit" at bounding box center [342, 251] width 17 height 10
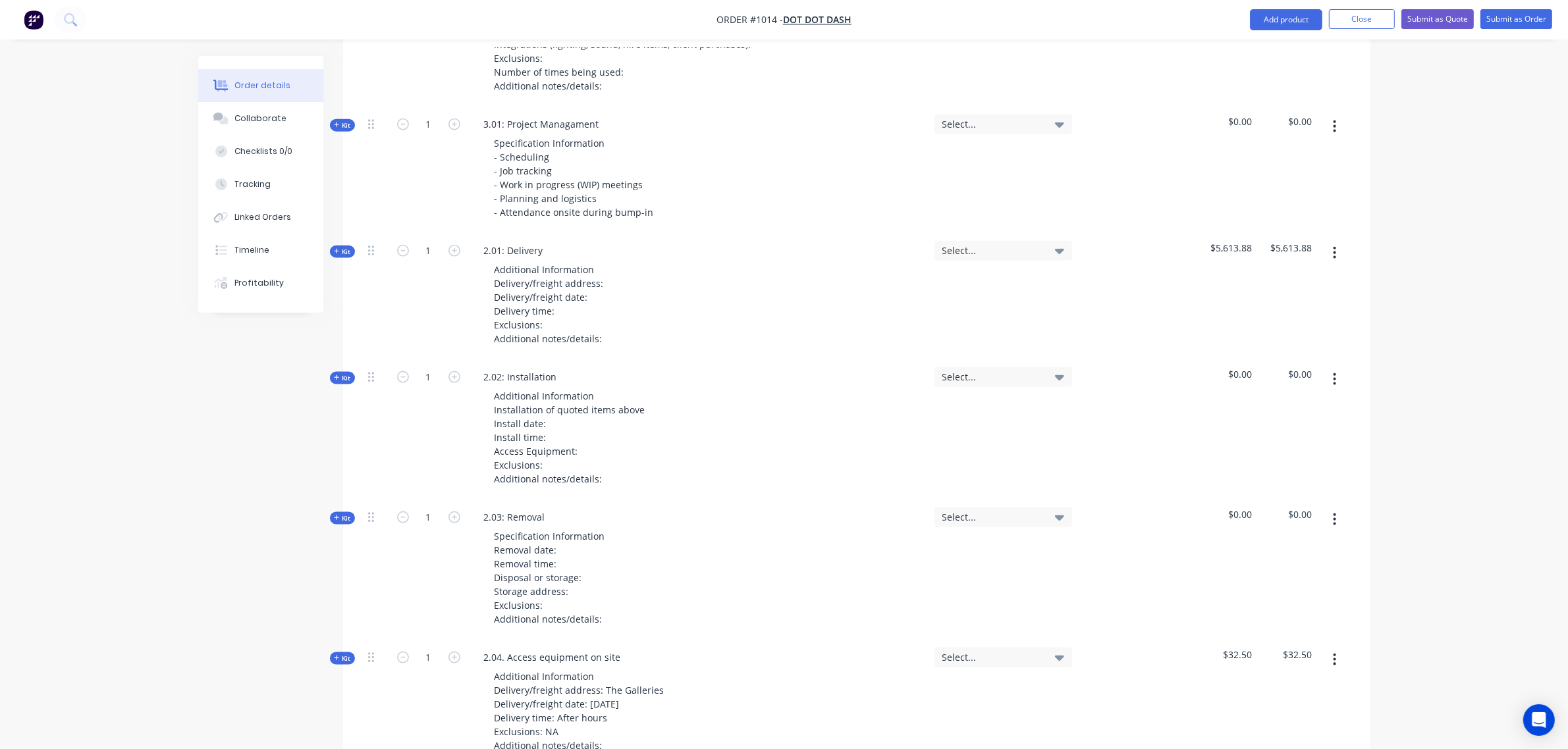
click at [344, 373] on span "Kit" at bounding box center [342, 378] width 17 height 10
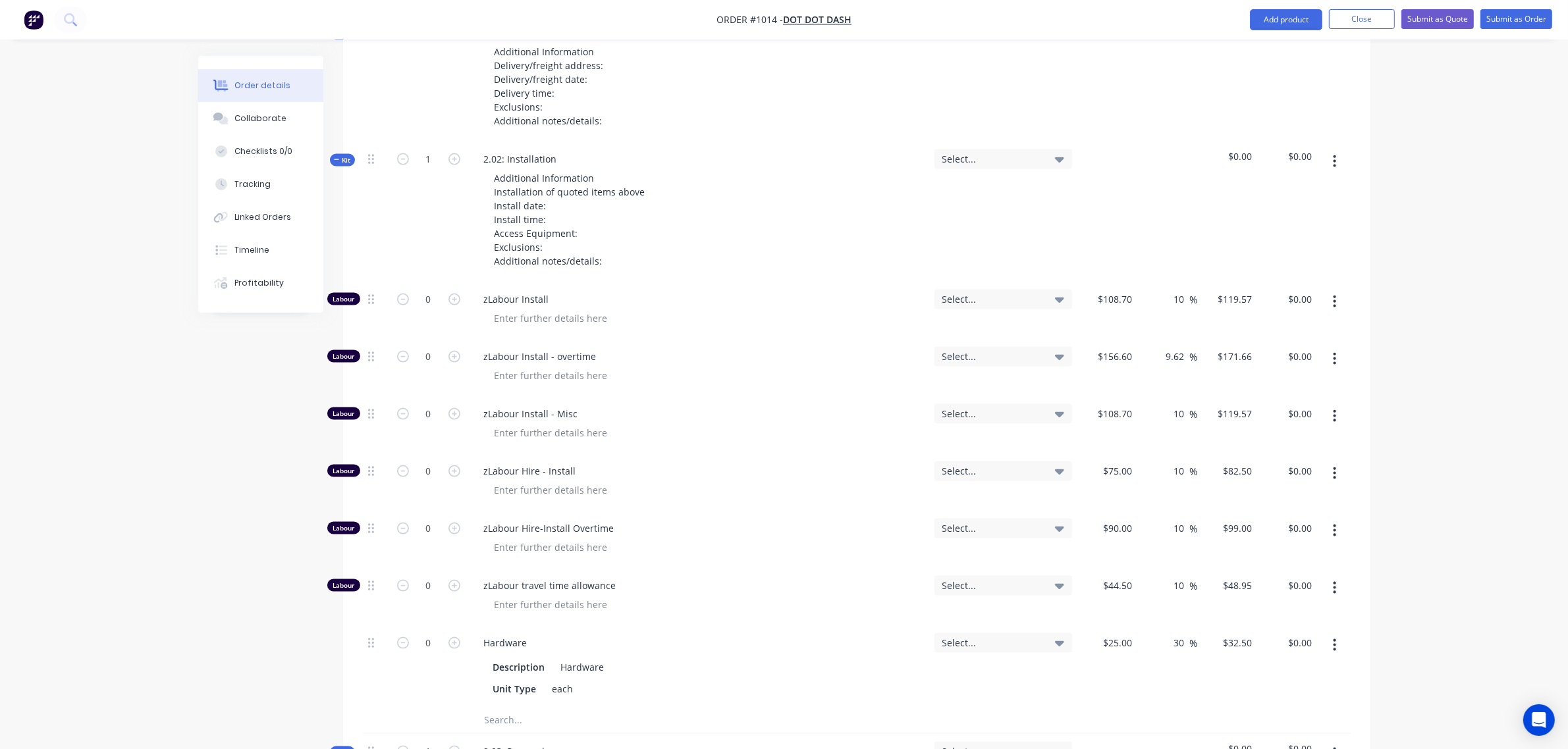
scroll to position [2315, 0]
click at [418, 346] on input "0" at bounding box center [429, 356] width 34 height 20
click at [429, 346] on input "32" at bounding box center [429, 356] width 34 height 20
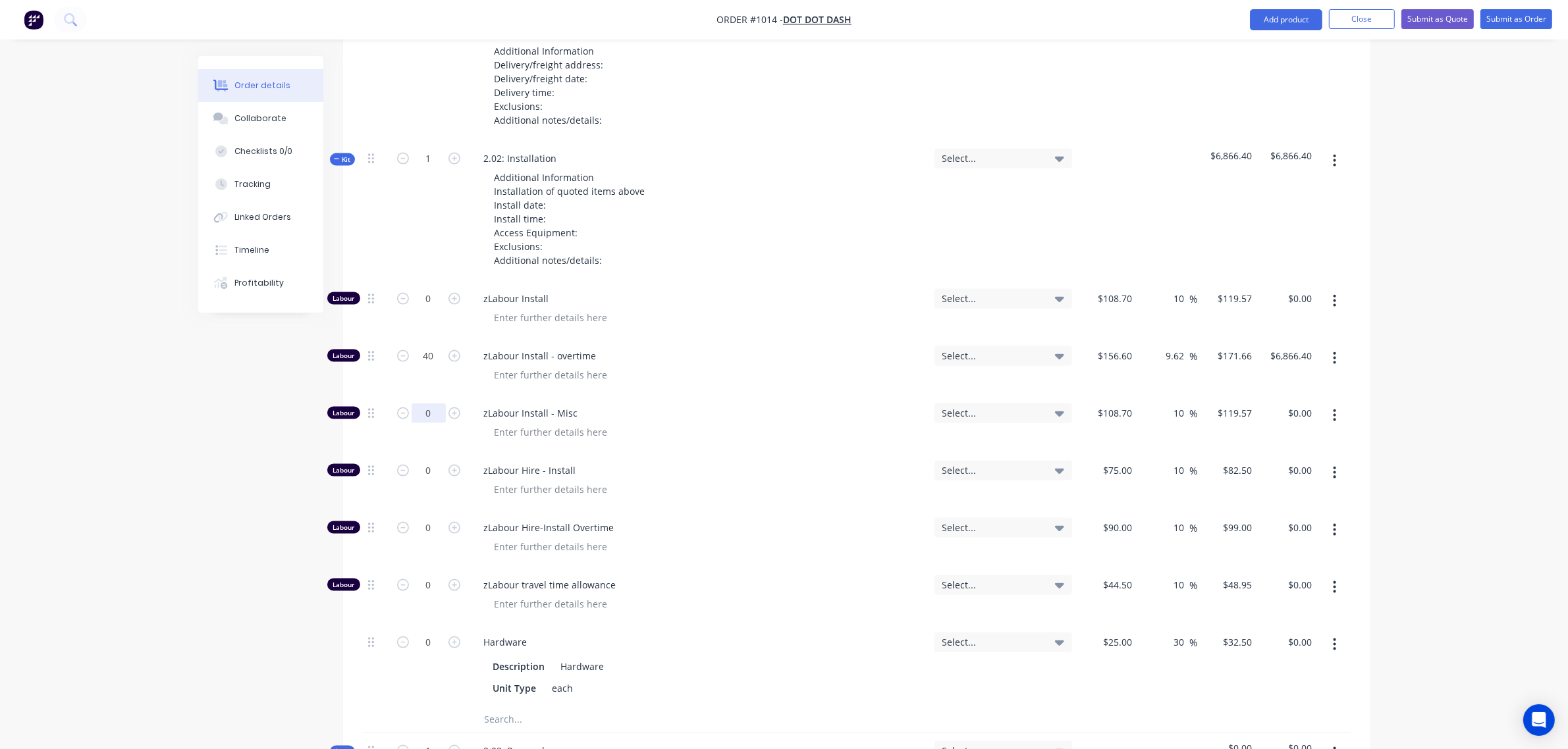
click at [422, 403] on input "0" at bounding box center [429, 413] width 34 height 20
click at [342, 155] on span "Kit" at bounding box center [342, 159] width 17 height 10
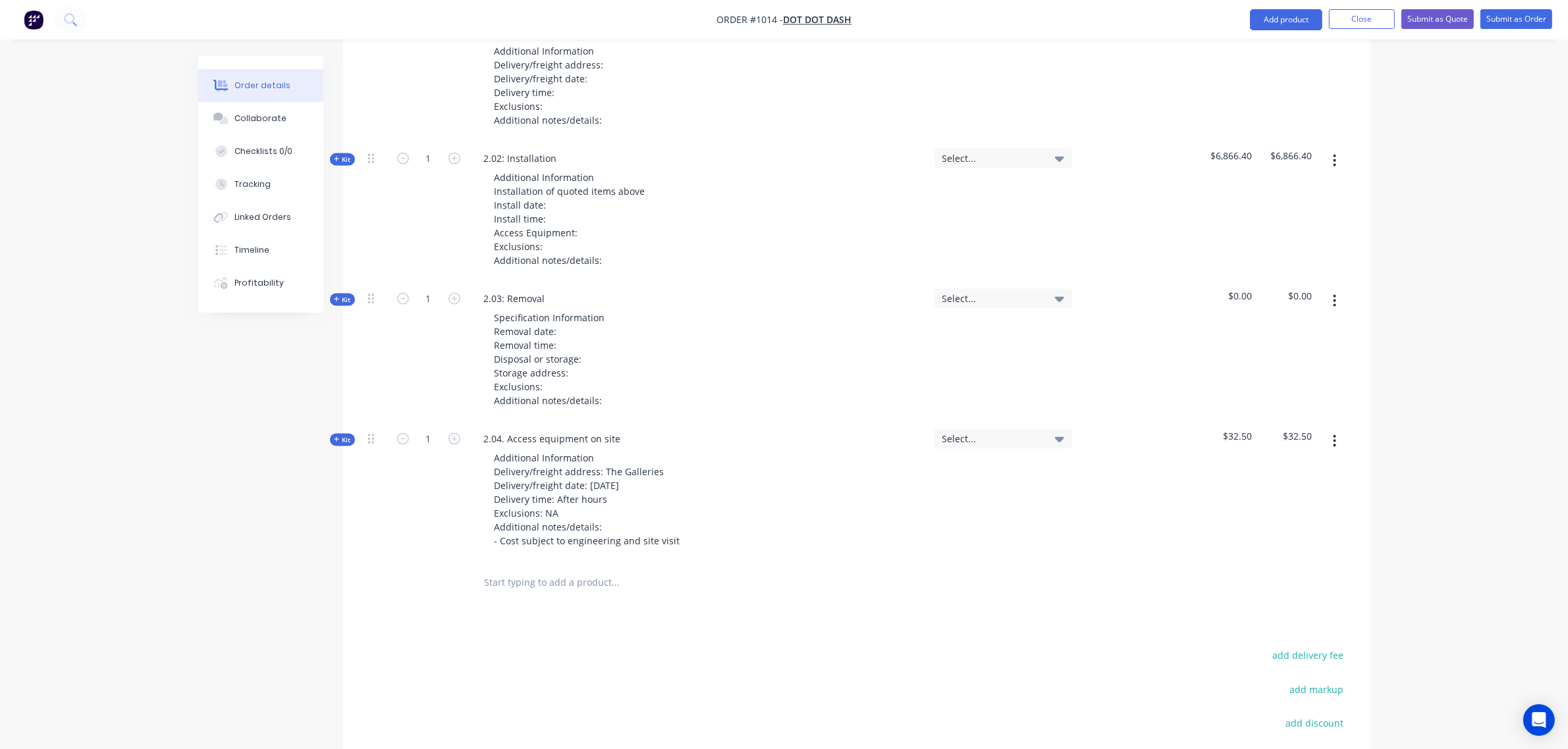
click at [350, 295] on span "Kit" at bounding box center [342, 300] width 17 height 10
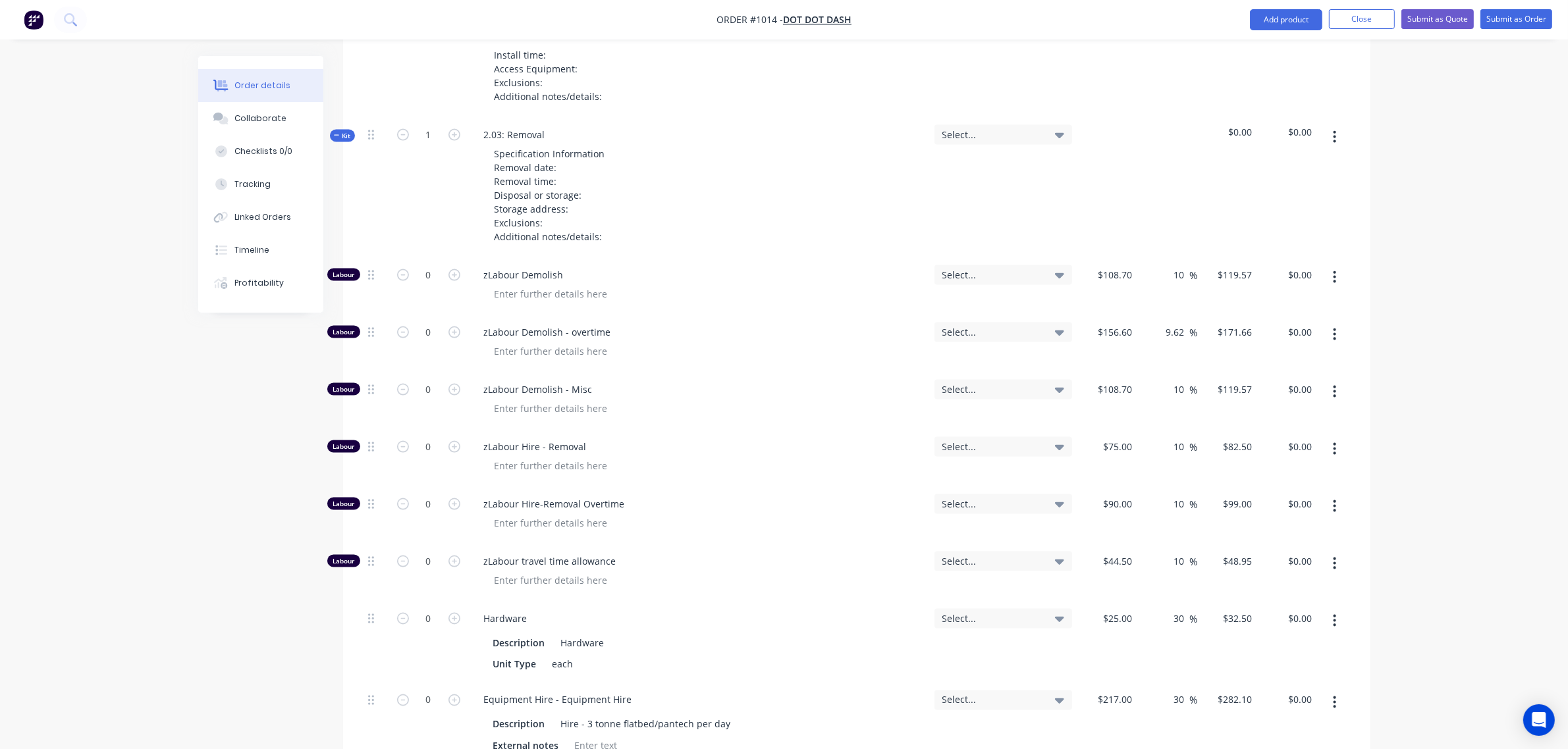
scroll to position [2479, 0]
click at [418, 322] on input "0" at bounding box center [429, 332] width 34 height 20
click at [417, 380] on input "0" at bounding box center [429, 389] width 34 height 20
click at [423, 608] on input "0" at bounding box center [429, 618] width 34 height 20
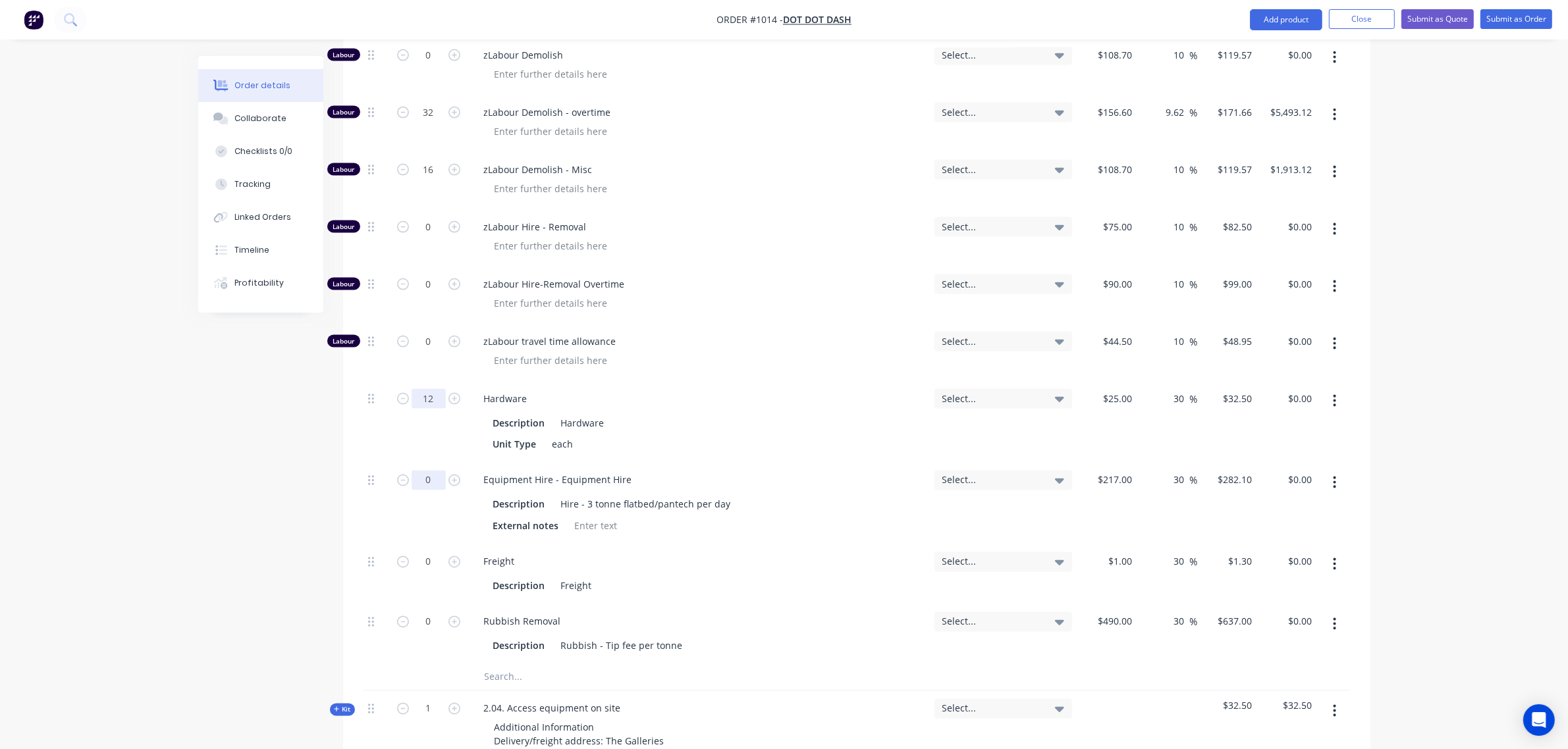
scroll to position [2699, 0]
click at [415, 470] on input "0" at bounding box center [429, 479] width 34 height 20
click at [420, 611] on input "0" at bounding box center [429, 621] width 34 height 20
click at [428, 507] on div "2" at bounding box center [429, 503] width 79 height 81
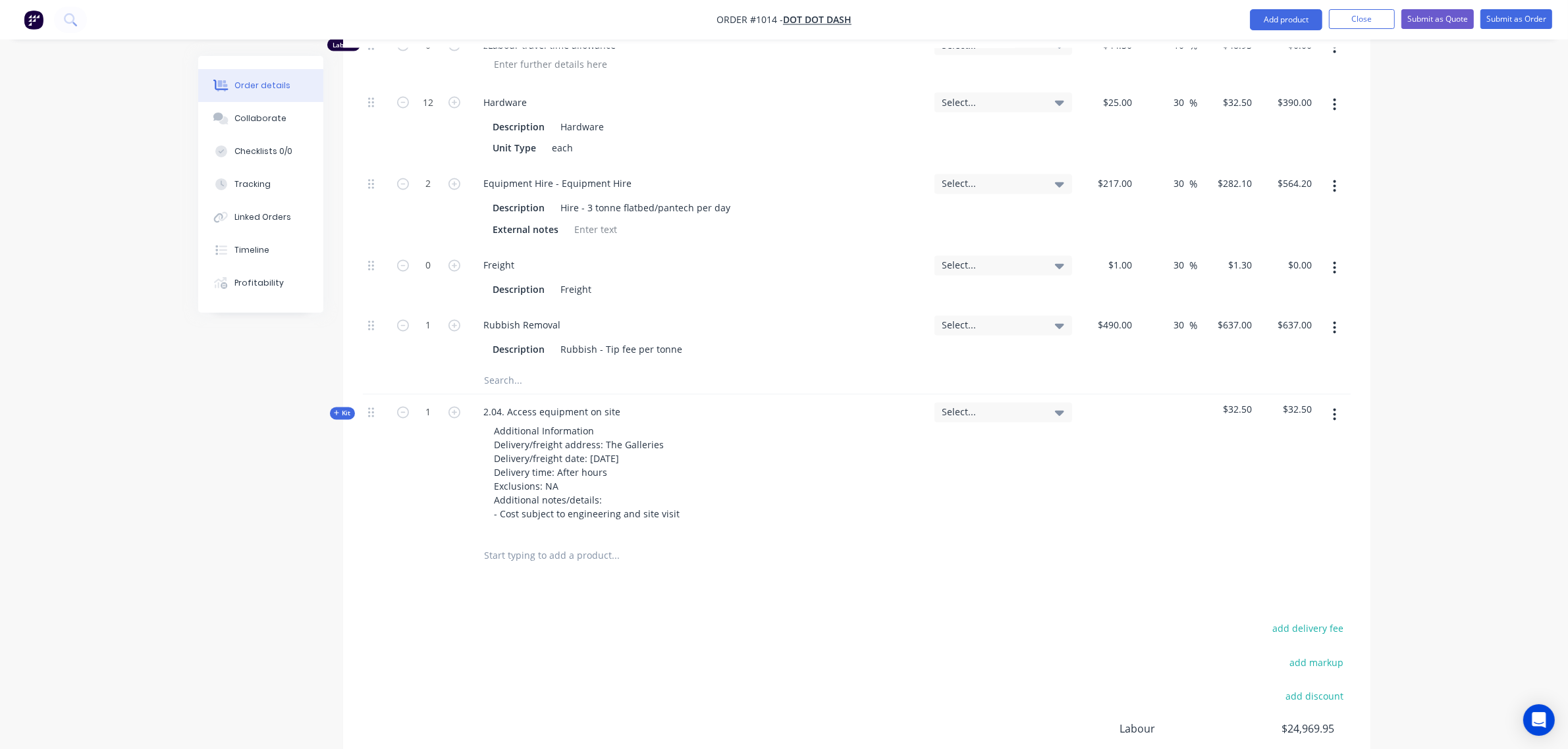
scroll to position [2995, 0]
click at [530, 542] on input "text" at bounding box center [616, 555] width 263 height 27
click at [343, 408] on span "Kit" at bounding box center [342, 413] width 17 height 10
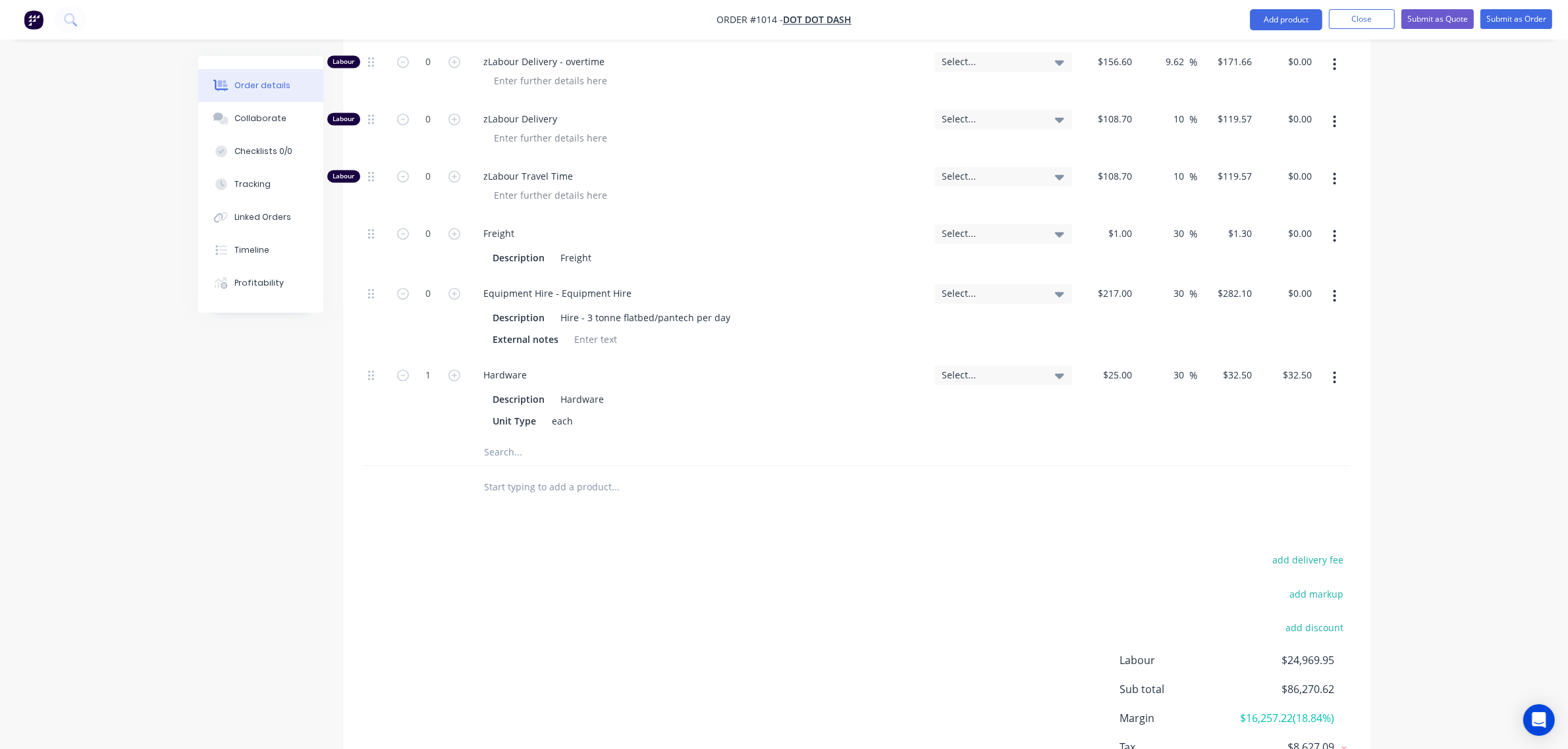
scroll to position [3544, 0]
click at [499, 437] on input "text" at bounding box center [616, 450] width 263 height 27
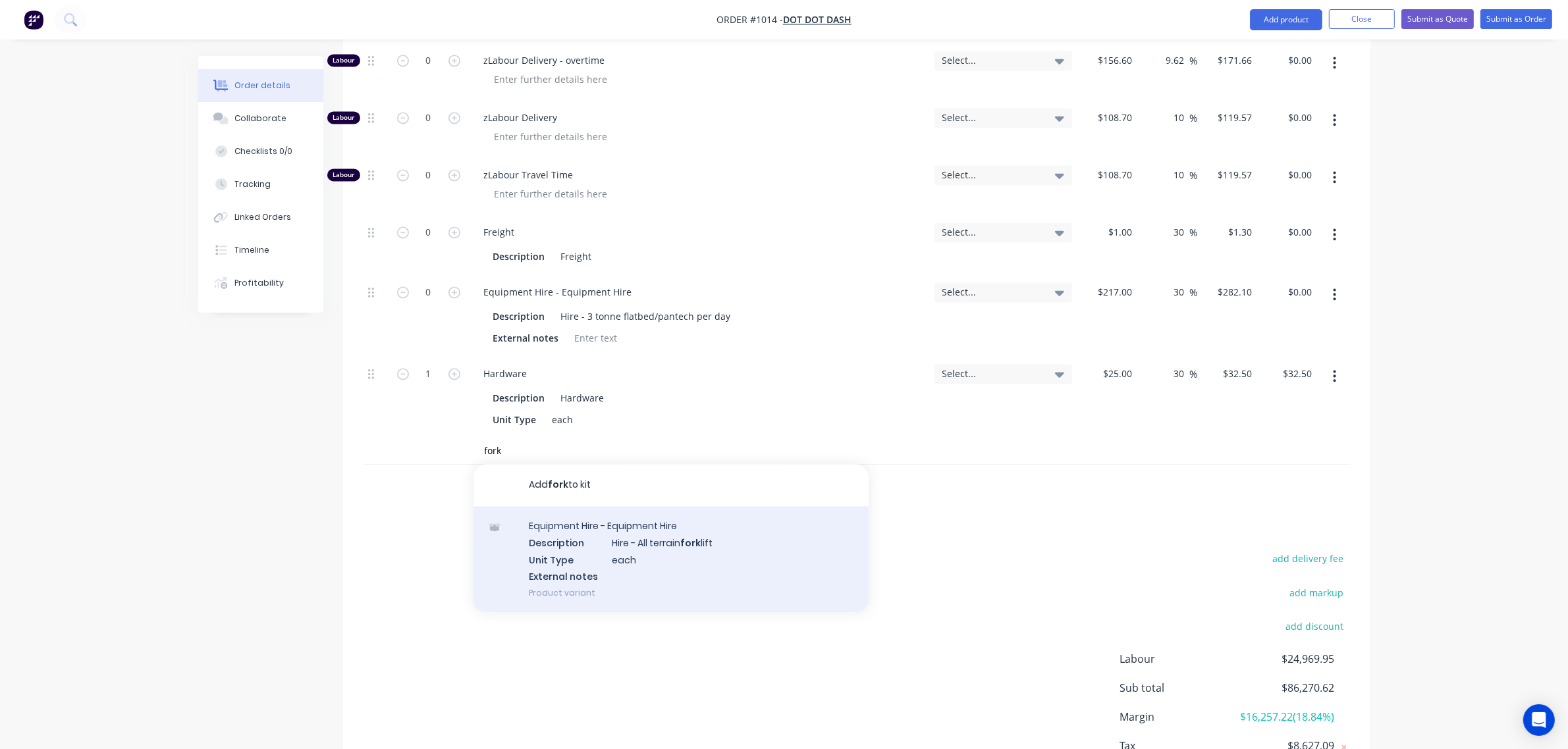
click at [614, 523] on div "Equipment Hire - Equipment Hire Description Hire - All terrain fork lift Unit T…" at bounding box center [670, 559] width 395 height 106
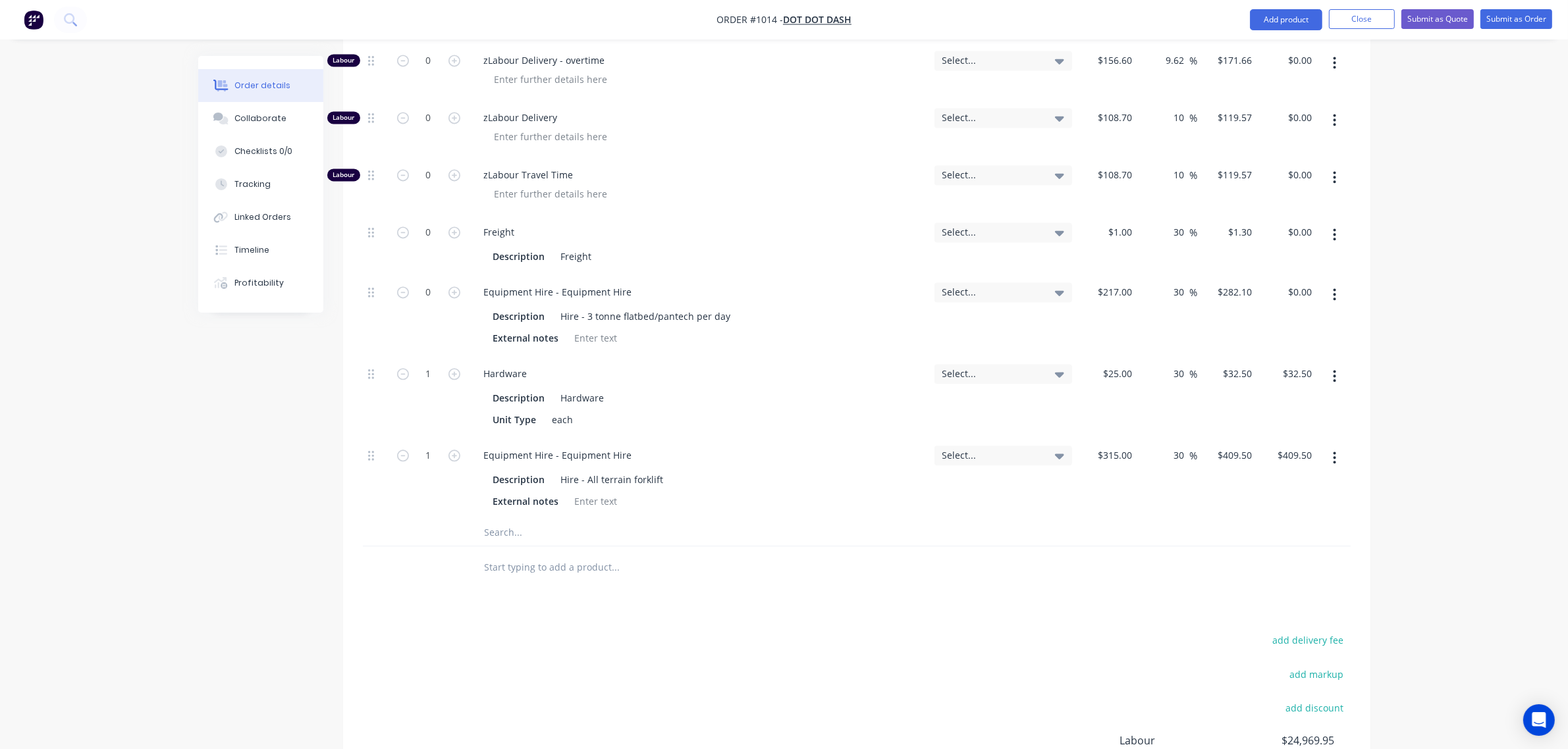
click at [508, 523] on input "text" at bounding box center [616, 532] width 263 height 27
click at [521, 554] on input "text" at bounding box center [616, 567] width 263 height 27
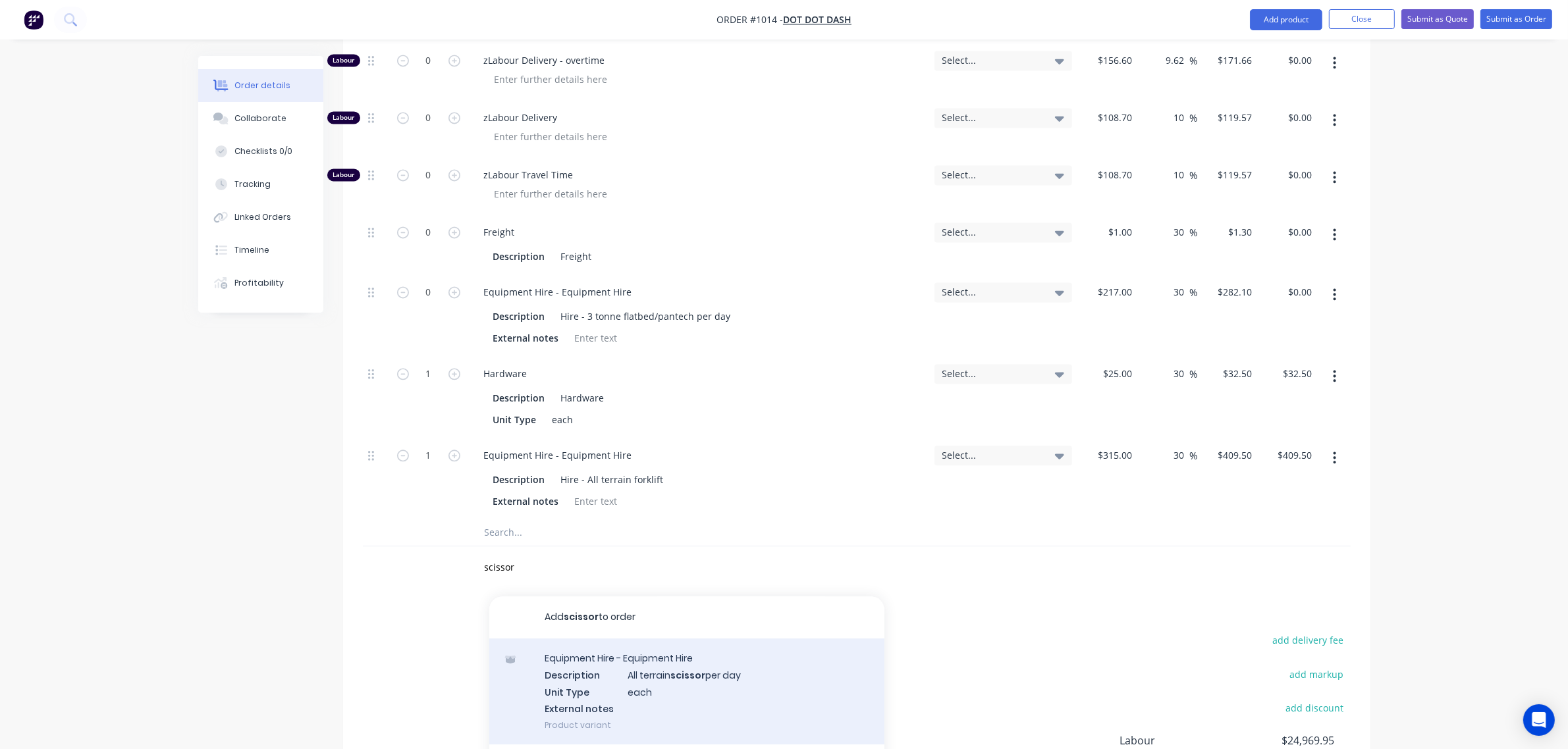
click at [642, 648] on div "Equipment Hire - Equipment Hire Description All terrain scissor per day Unit Ty…" at bounding box center [687, 692] width 395 height 106
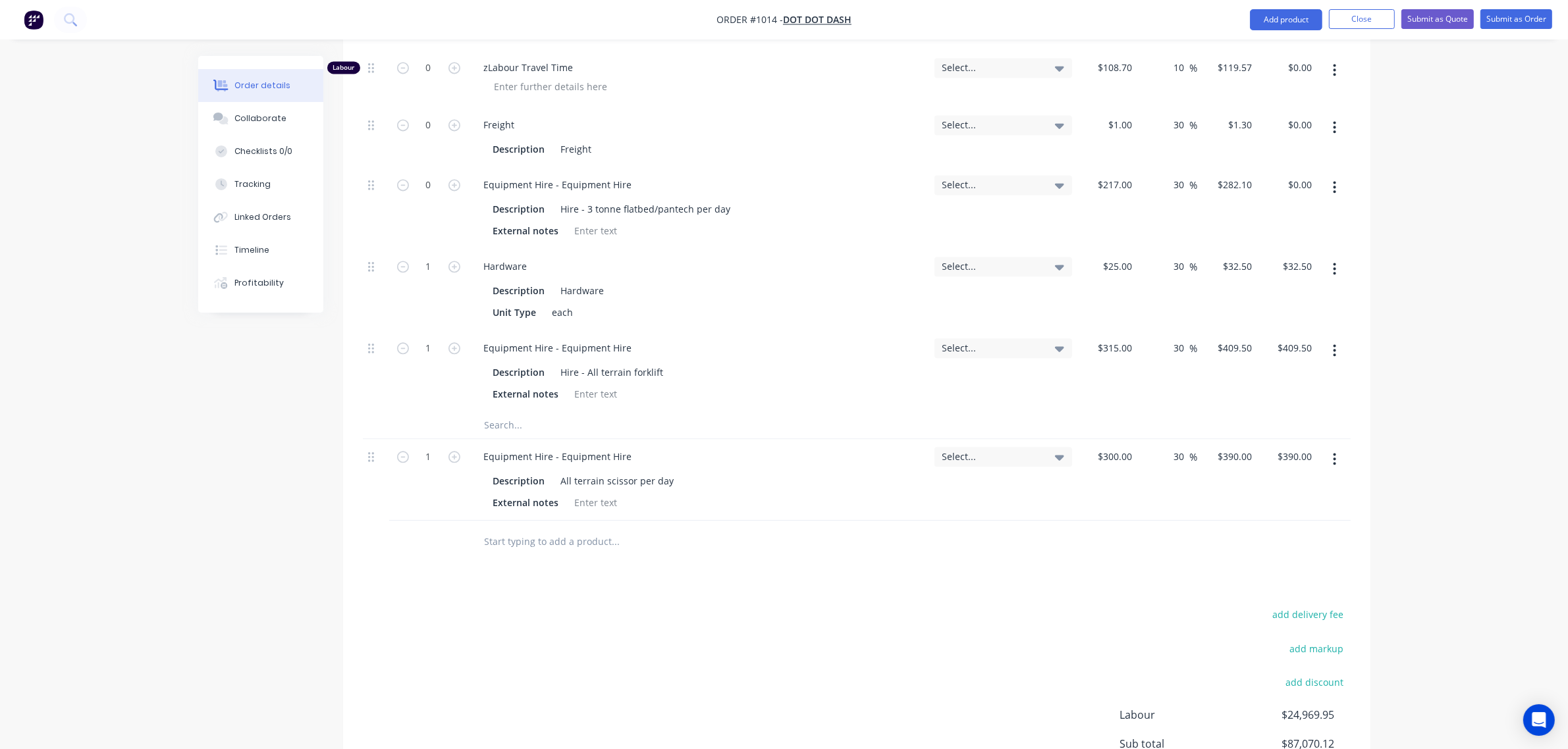
scroll to position [3652, 0]
click at [541, 528] on input "text" at bounding box center [616, 540] width 263 height 27
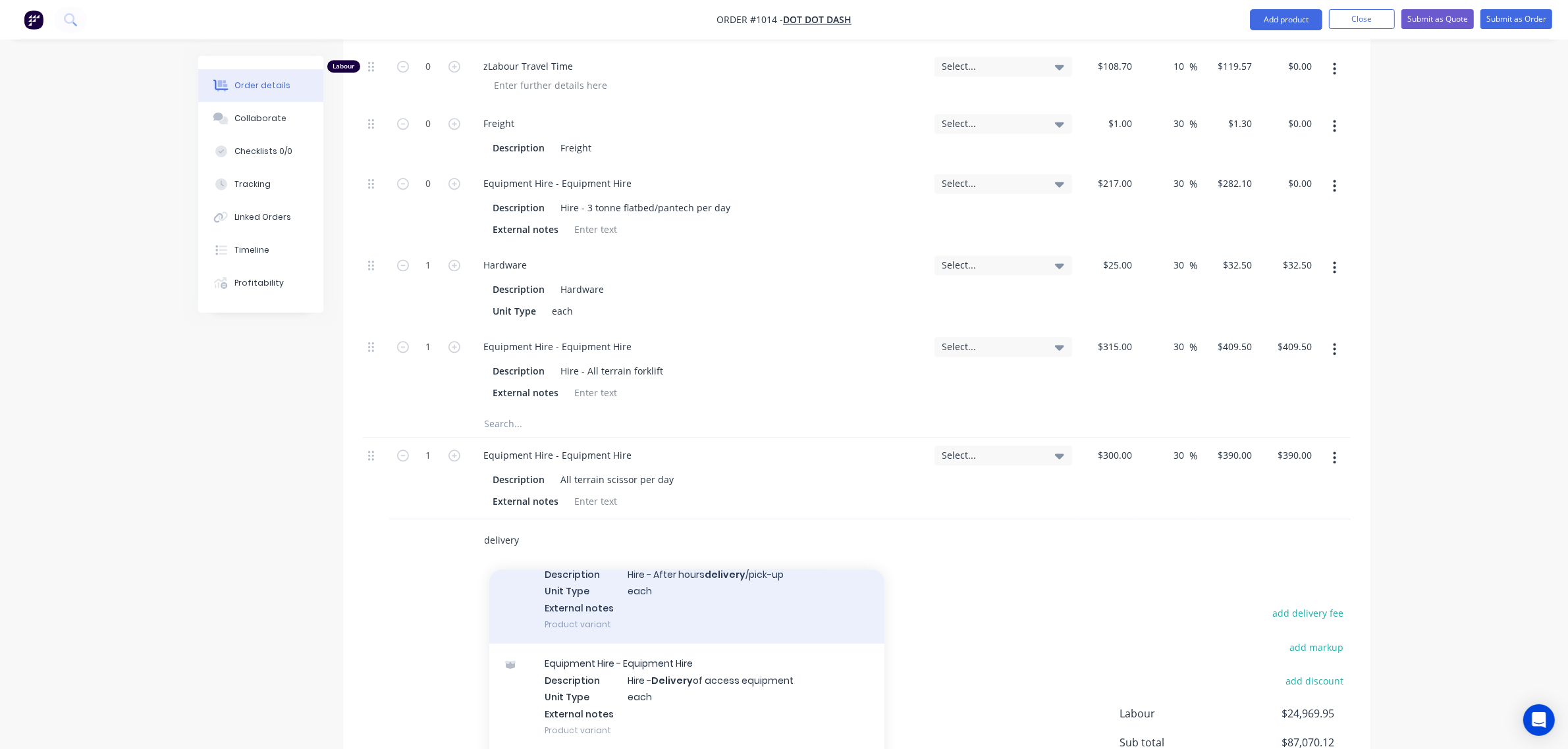
scroll to position [494, 0]
click at [662, 577] on div "Equipment Hire - Equipment Hire Description Hire - After hours delivery /pick-u…" at bounding box center [687, 590] width 395 height 106
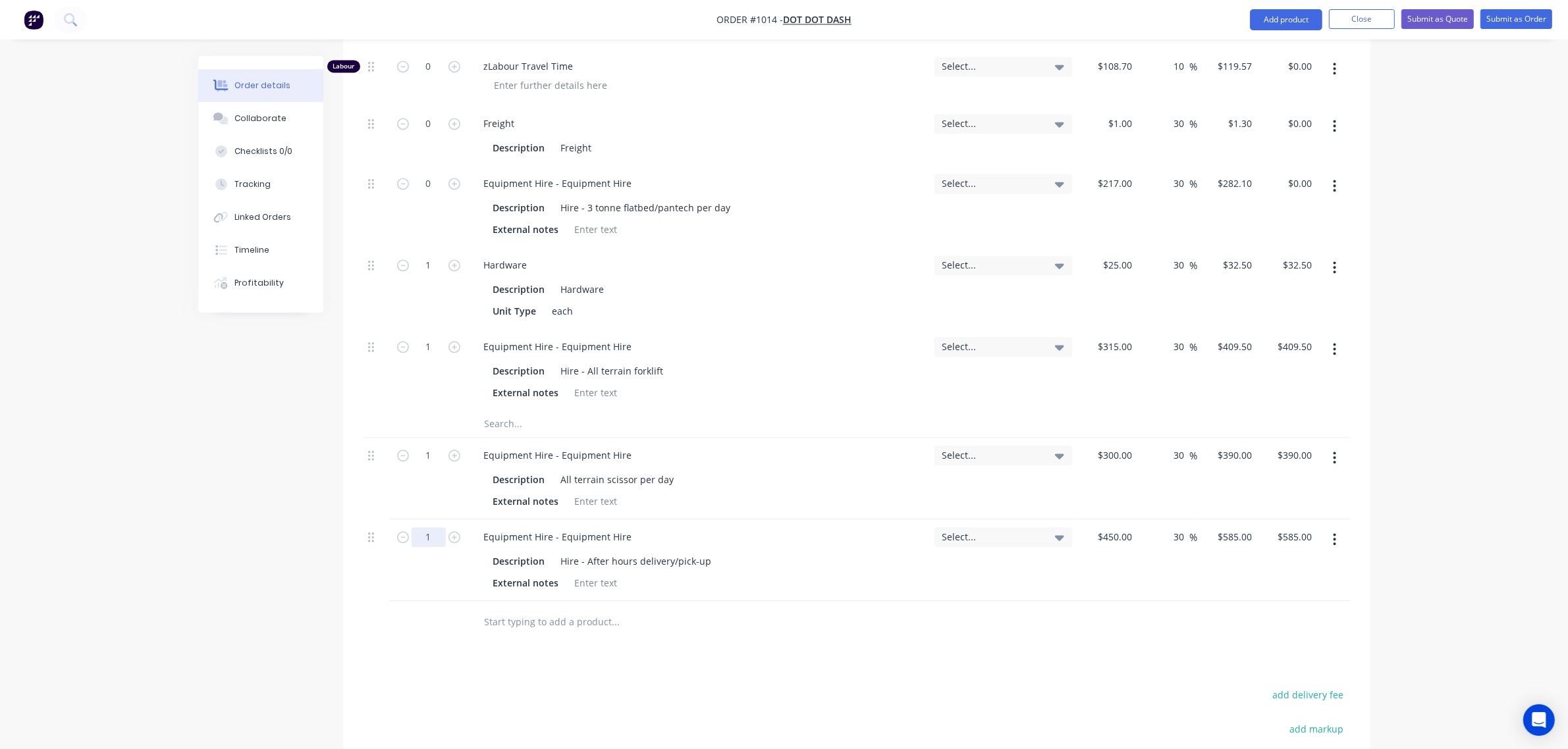
click at [430, 527] on input "1" at bounding box center [429, 536] width 34 height 20
click at [425, 445] on input "1" at bounding box center [429, 455] width 34 height 20
click at [436, 337] on input "1" at bounding box center [429, 346] width 34 height 20
click at [428, 255] on input "1" at bounding box center [429, 265] width 34 height 20
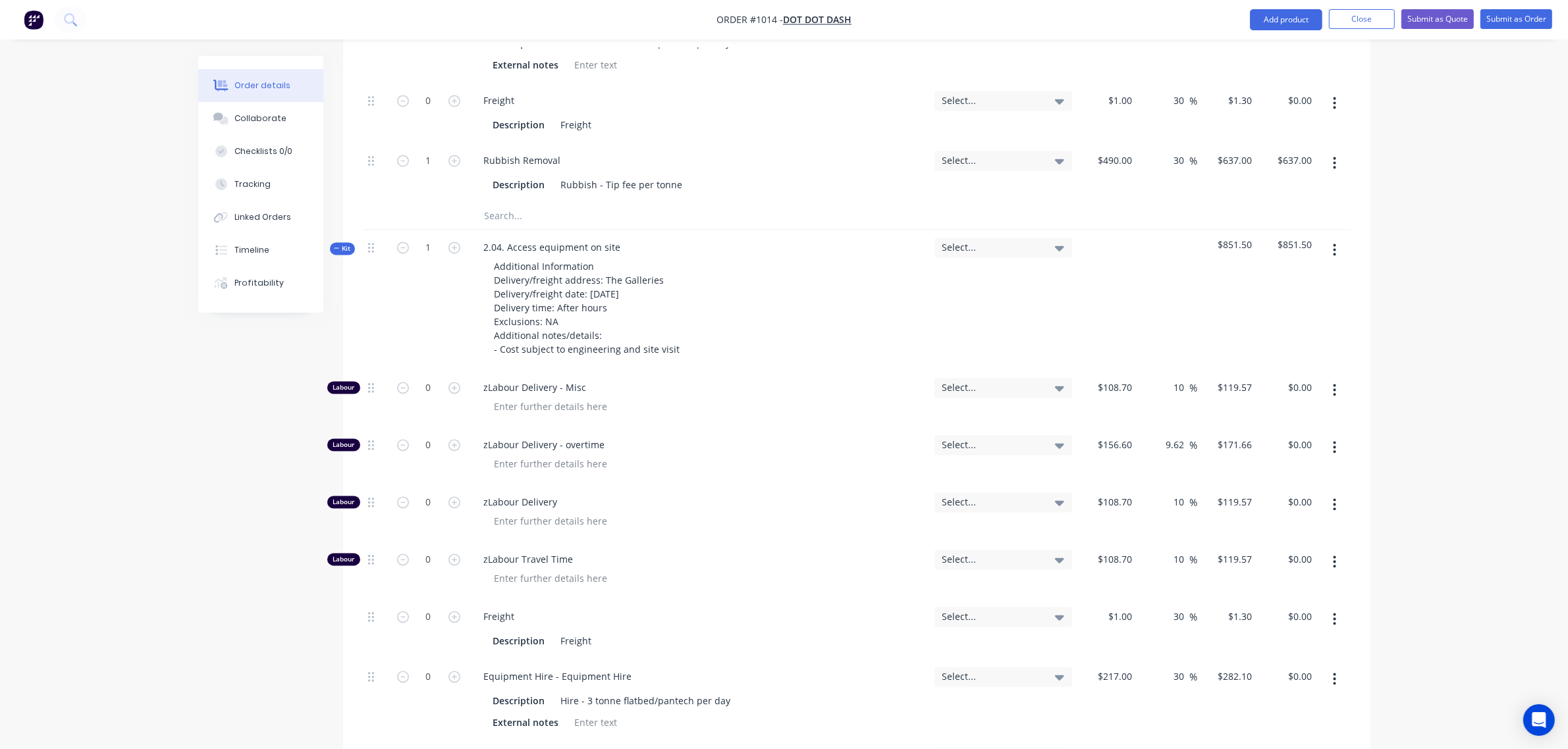
click at [347, 243] on span "Kit" at bounding box center [342, 248] width 17 height 10
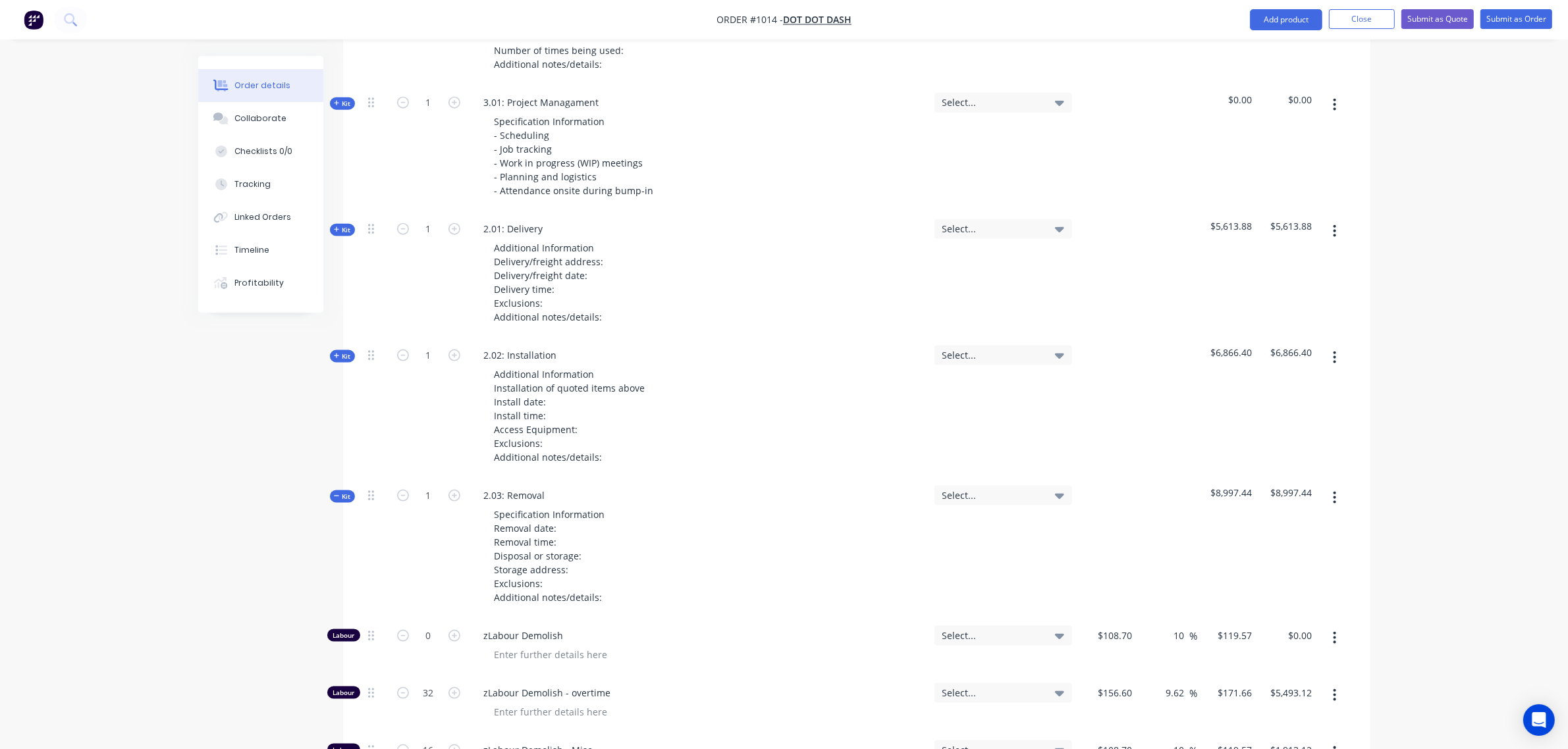
scroll to position [2117, 0]
click at [346, 492] on span "Kit" at bounding box center [342, 497] width 17 height 10
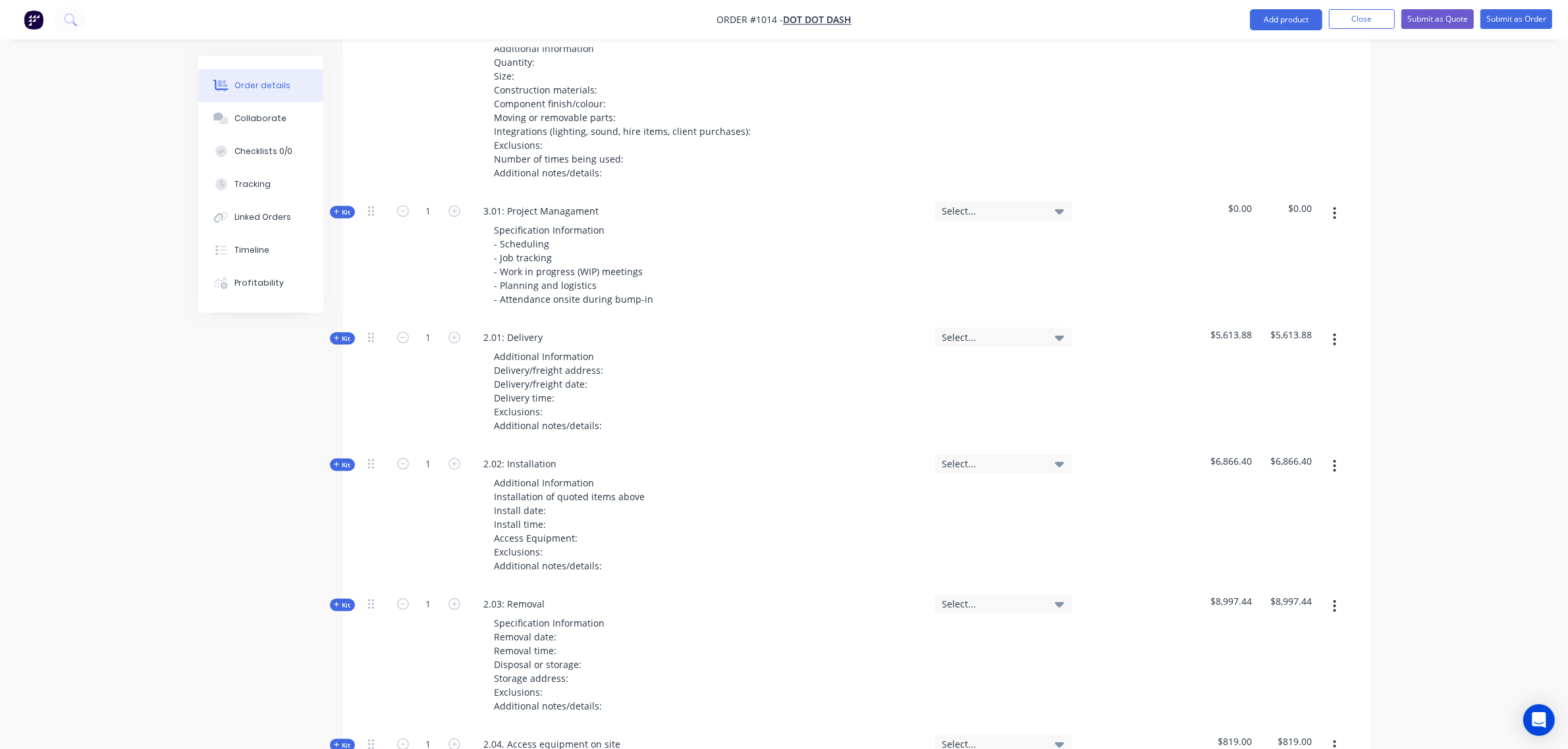
click at [346, 460] on span "Kit" at bounding box center [342, 465] width 17 height 10
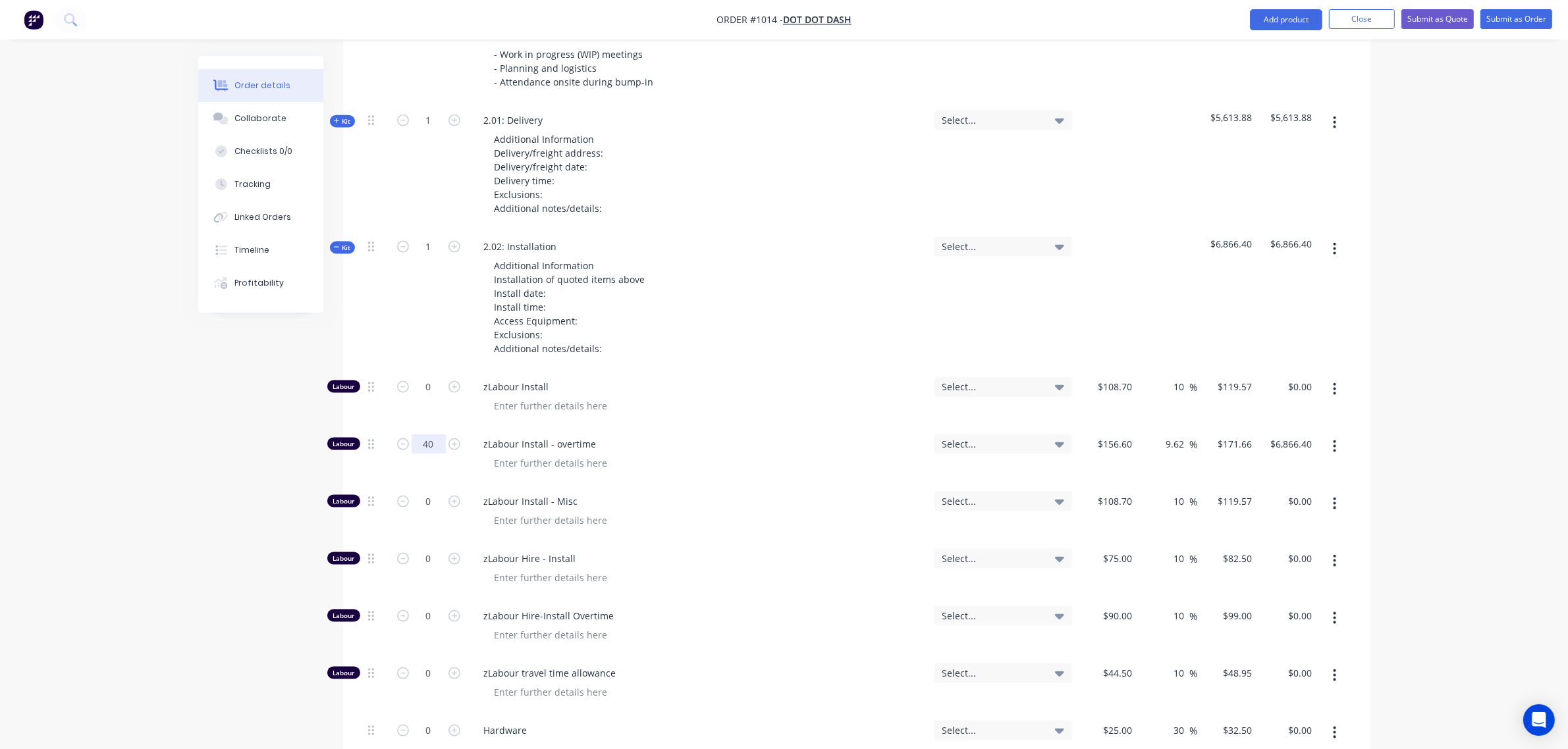
click at [426, 434] on input "40" at bounding box center [429, 444] width 34 height 20
click at [426, 605] on input "0" at bounding box center [429, 615] width 34 height 20
click at [428, 310] on div "1" at bounding box center [429, 298] width 79 height 140
click at [376, 373] on div at bounding box center [375, 396] width 27 height 57
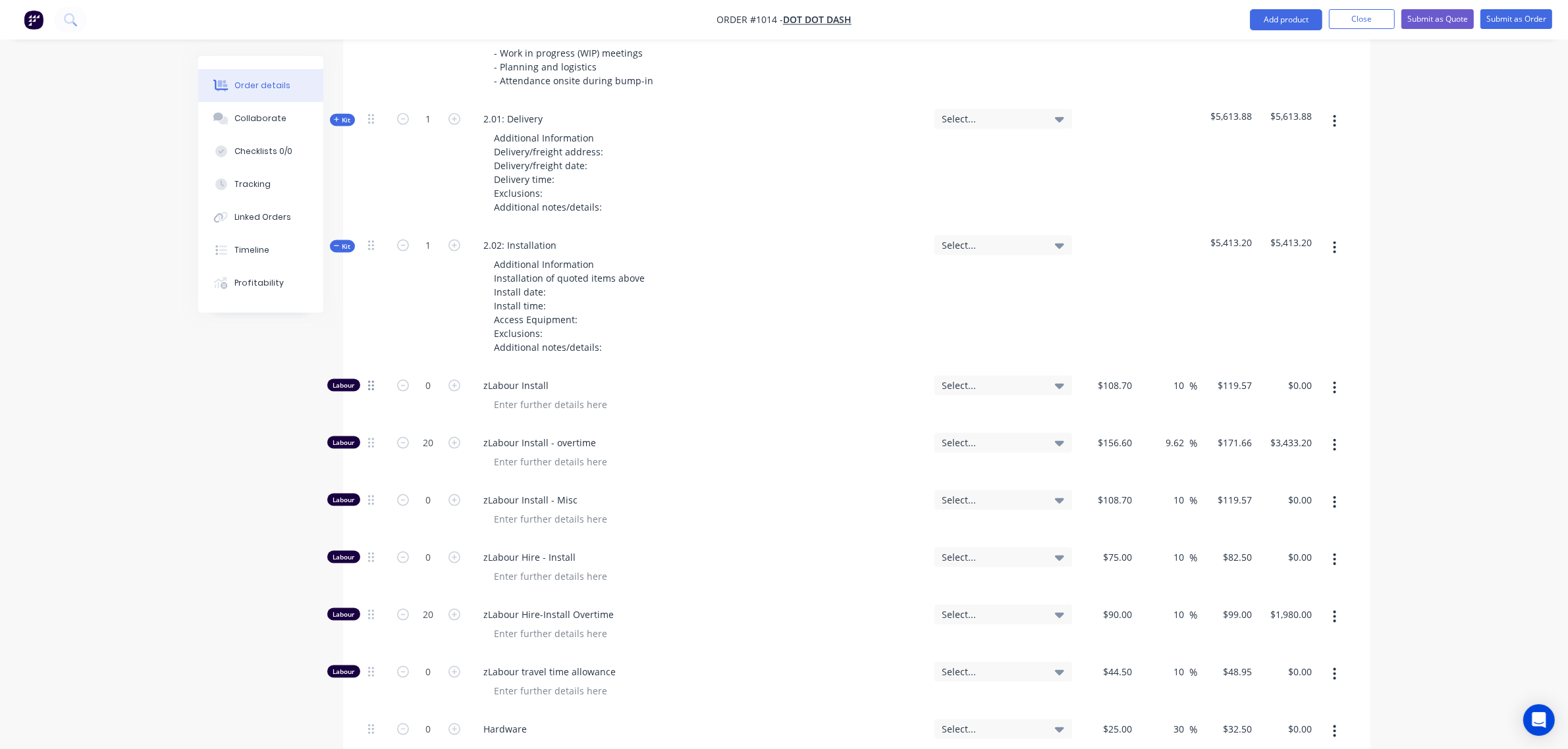
click at [370, 379] on icon at bounding box center [371, 385] width 6 height 12
click at [350, 242] on span "Kit" at bounding box center [342, 246] width 17 height 10
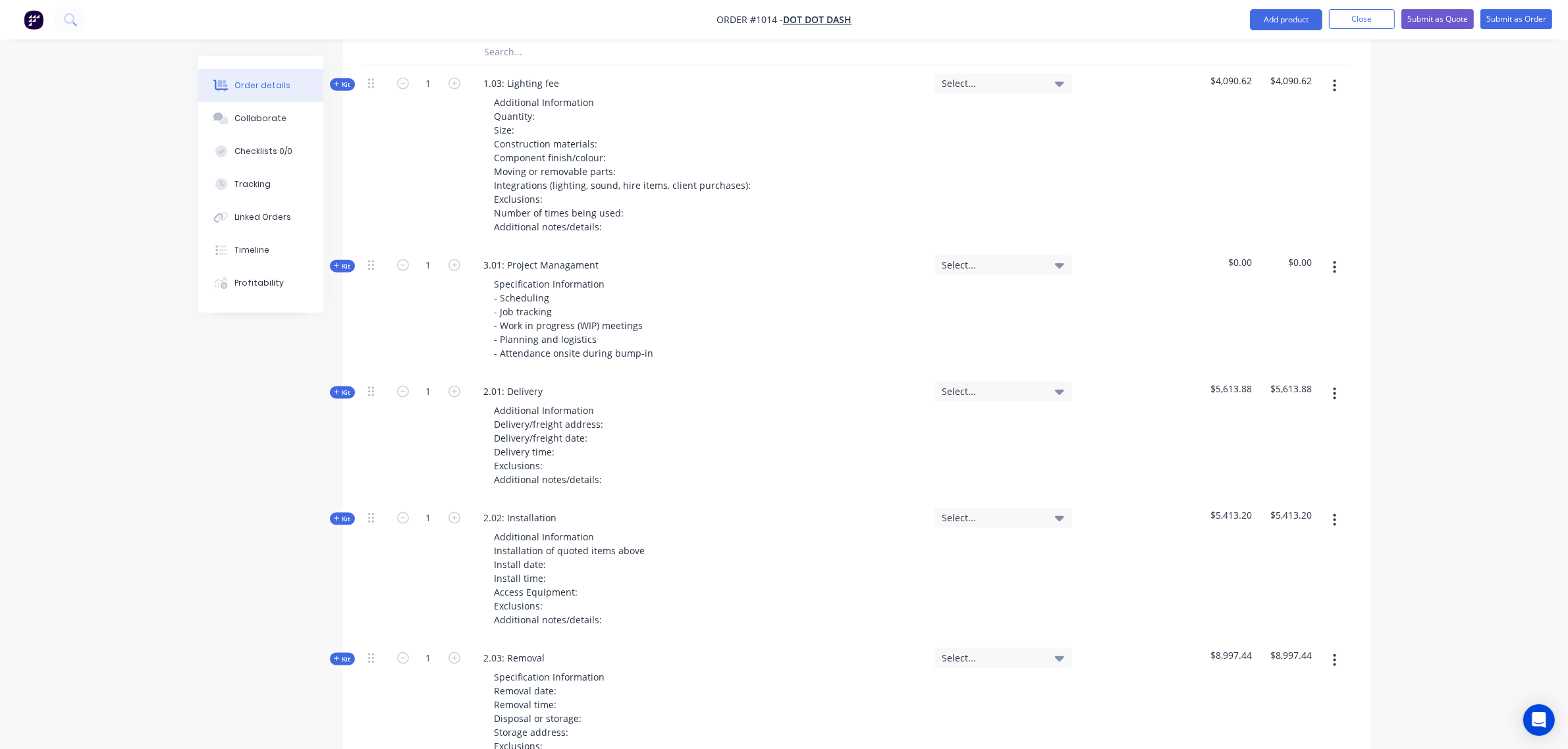
scroll to position [1953, 0]
click at [368, 387] on icon at bounding box center [371, 393] width 6 height 12
drag, startPoint x: 367, startPoint y: 382, endPoint x: 375, endPoint y: 383, distance: 8.1
click at [374, 383] on div at bounding box center [376, 392] width 16 height 18
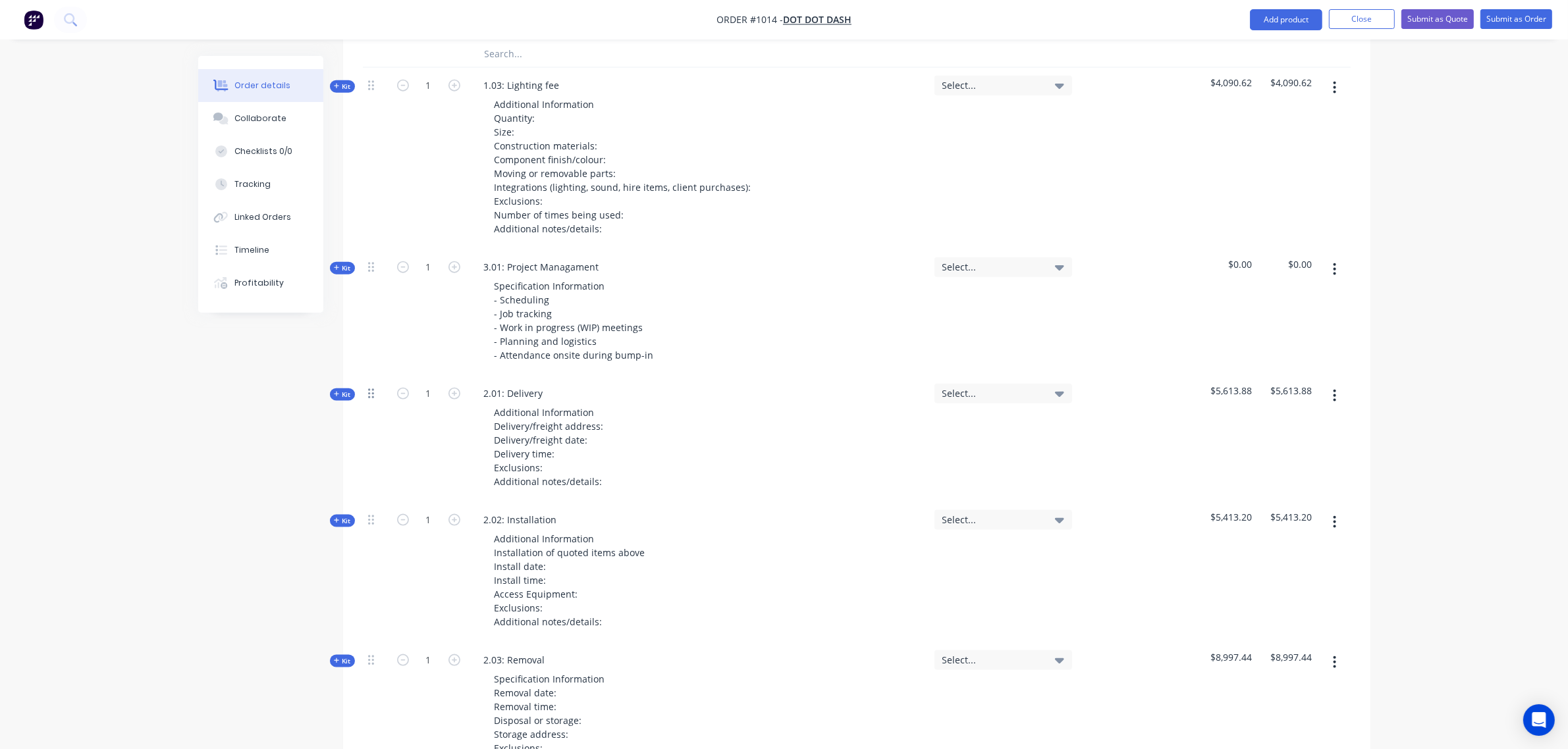
click at [368, 389] on icon at bounding box center [371, 394] width 6 height 10
click at [372, 389] on icon at bounding box center [371, 394] width 6 height 10
click at [347, 390] on span "Kit" at bounding box center [342, 395] width 17 height 10
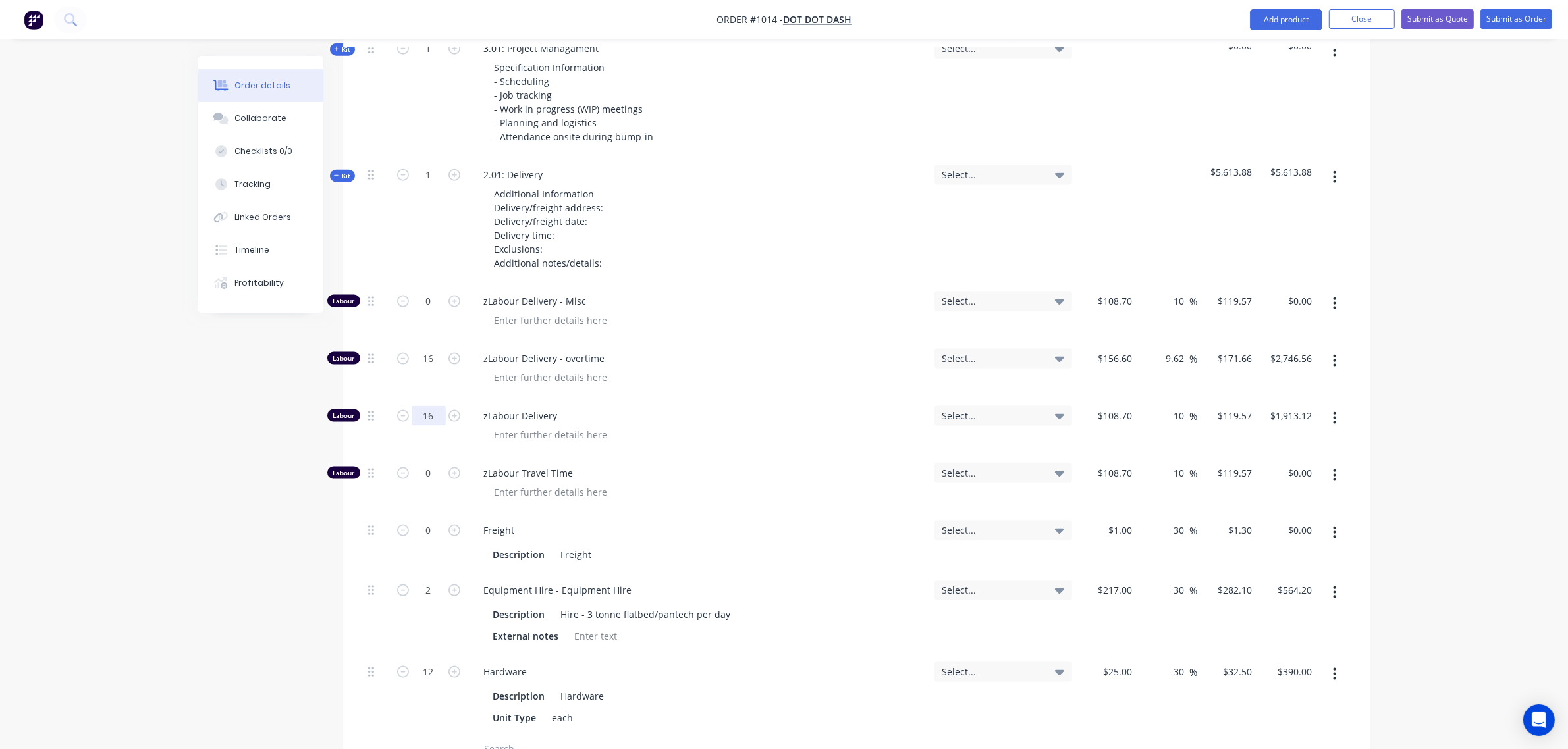
scroll to position [2172, 0]
click at [426, 405] on input "16" at bounding box center [429, 415] width 34 height 20
click at [429, 354] on div "16" at bounding box center [429, 368] width 79 height 57
click at [426, 348] on input "16" at bounding box center [429, 358] width 34 height 20
click at [368, 168] on icon at bounding box center [371, 174] width 6 height 12
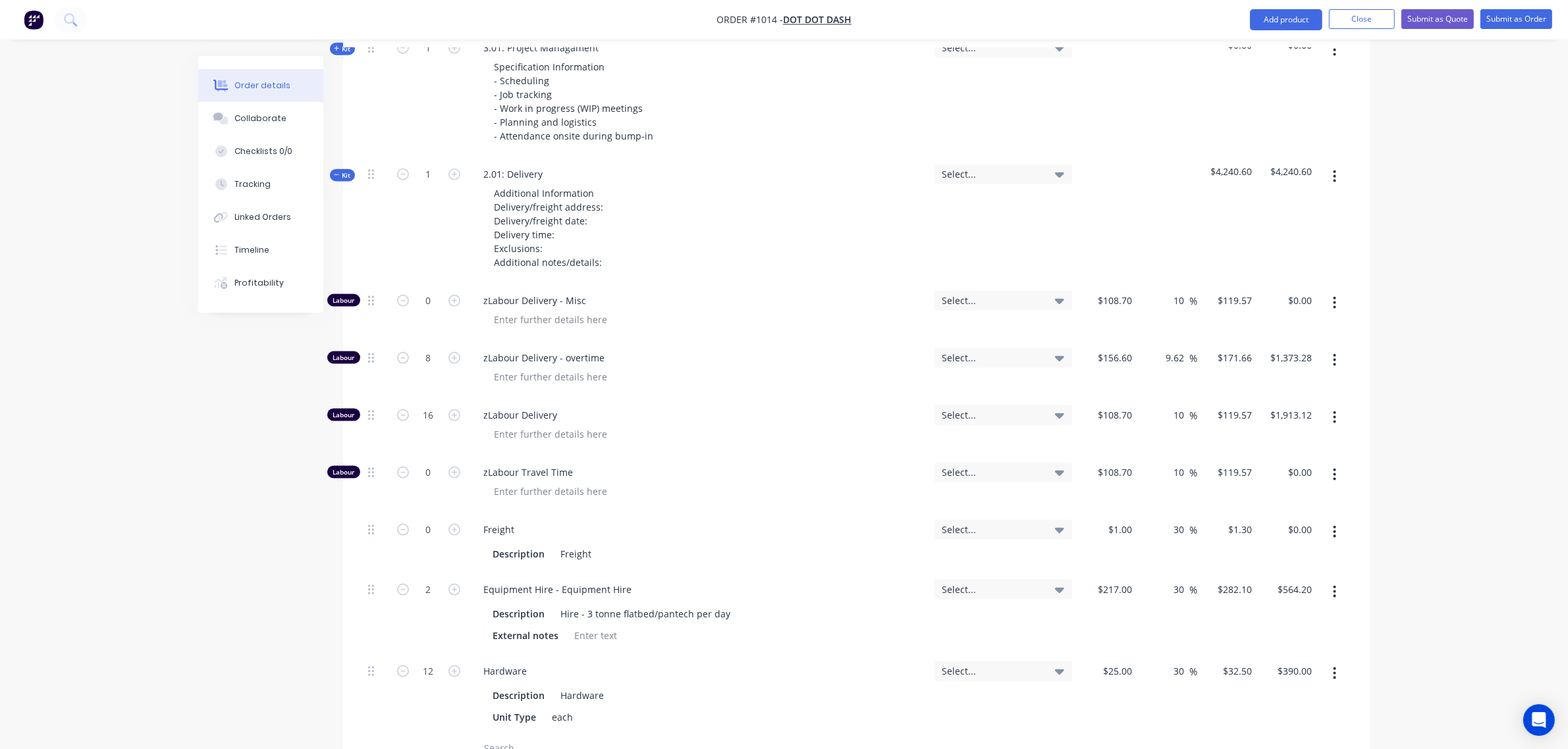
click at [366, 156] on div at bounding box center [375, 219] width 27 height 126
click at [350, 171] on span "Kit" at bounding box center [342, 176] width 17 height 10
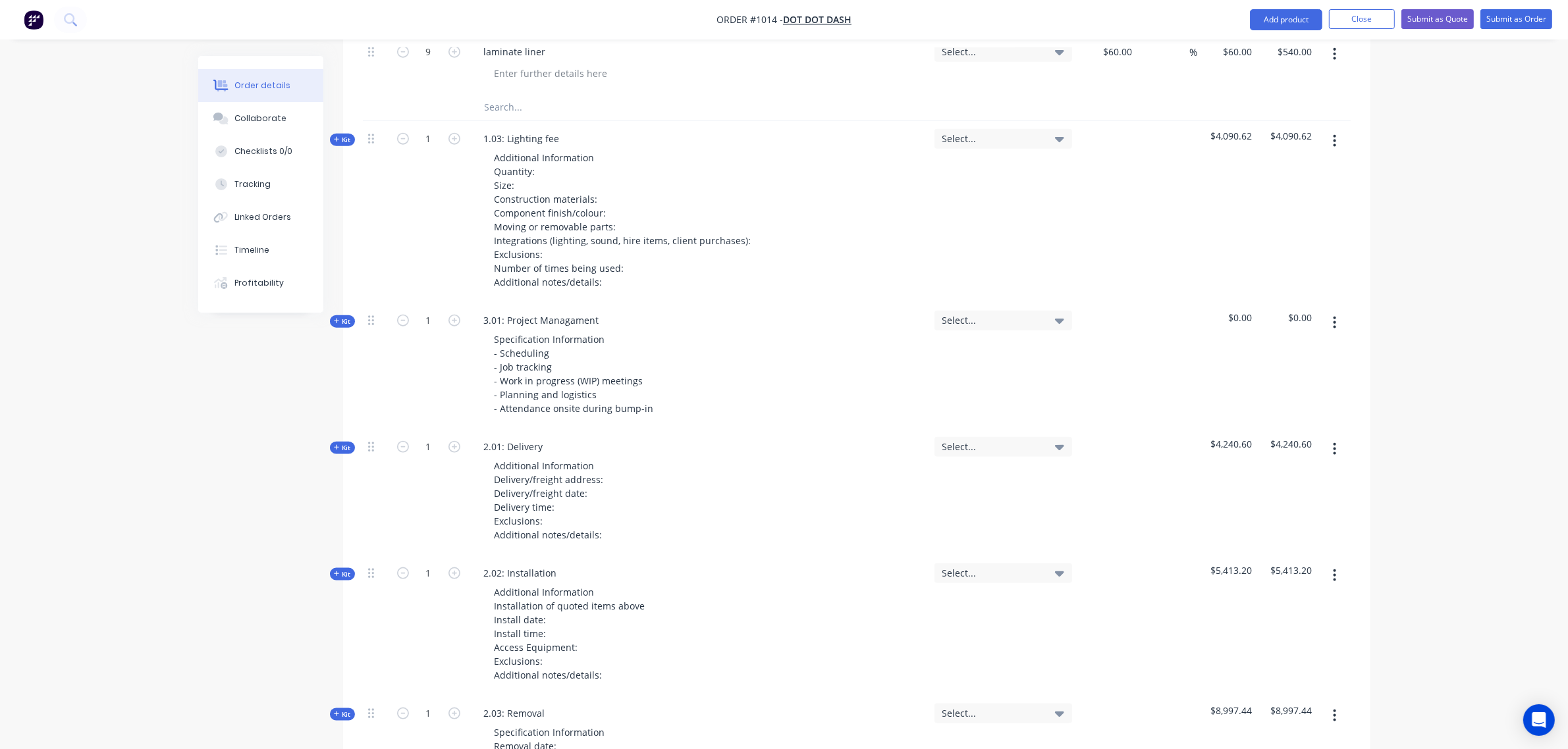
scroll to position [1898, 0]
click at [350, 318] on span "Kit" at bounding box center [342, 323] width 17 height 10
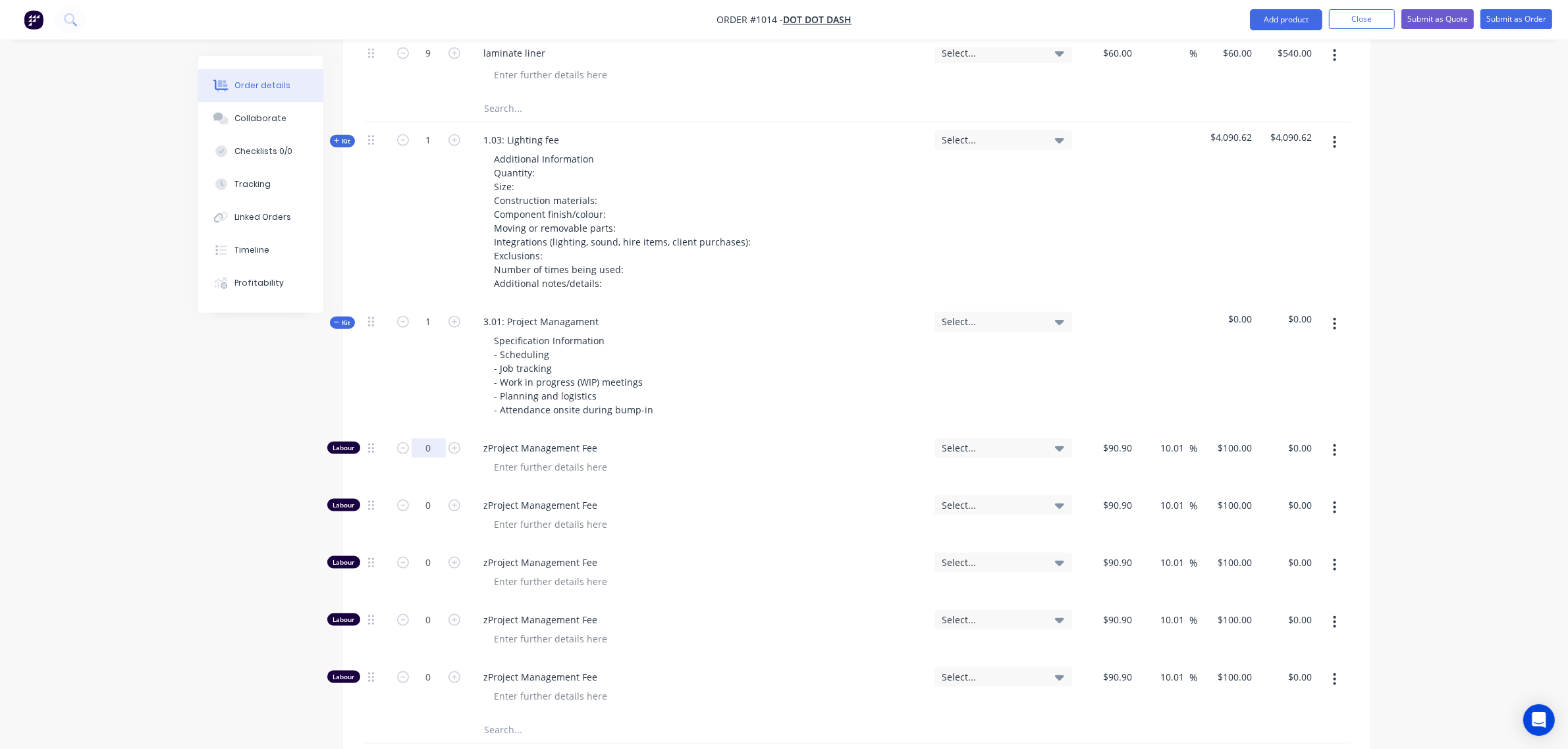
click at [423, 438] on input "0" at bounding box center [429, 448] width 34 height 20
click at [416, 369] on div "1" at bounding box center [429, 366] width 79 height 126
click at [369, 442] on icon at bounding box center [371, 448] width 6 height 12
click at [344, 318] on span "Kit" at bounding box center [342, 323] width 17 height 10
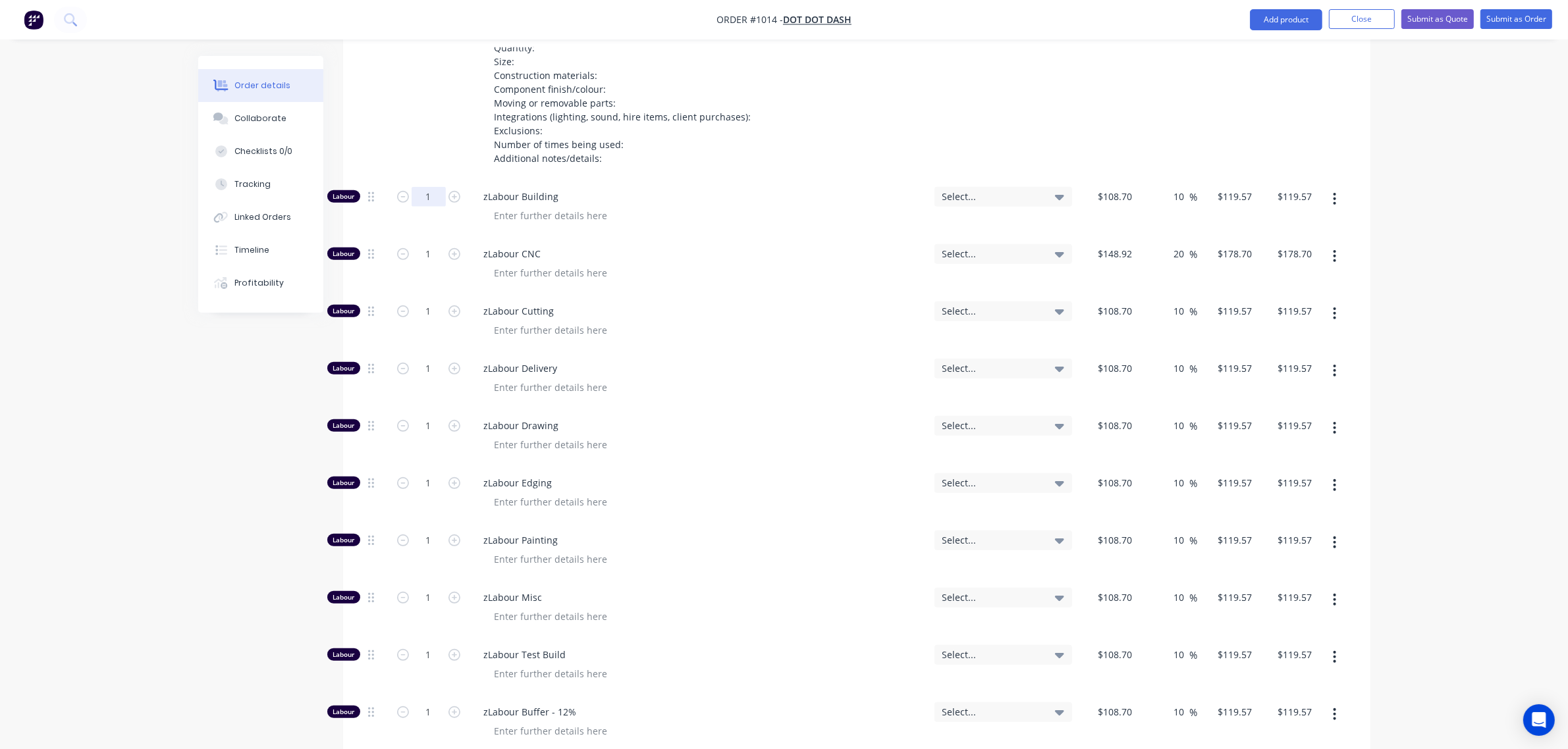
click at [419, 187] on input "1" at bounding box center [429, 197] width 34 height 20
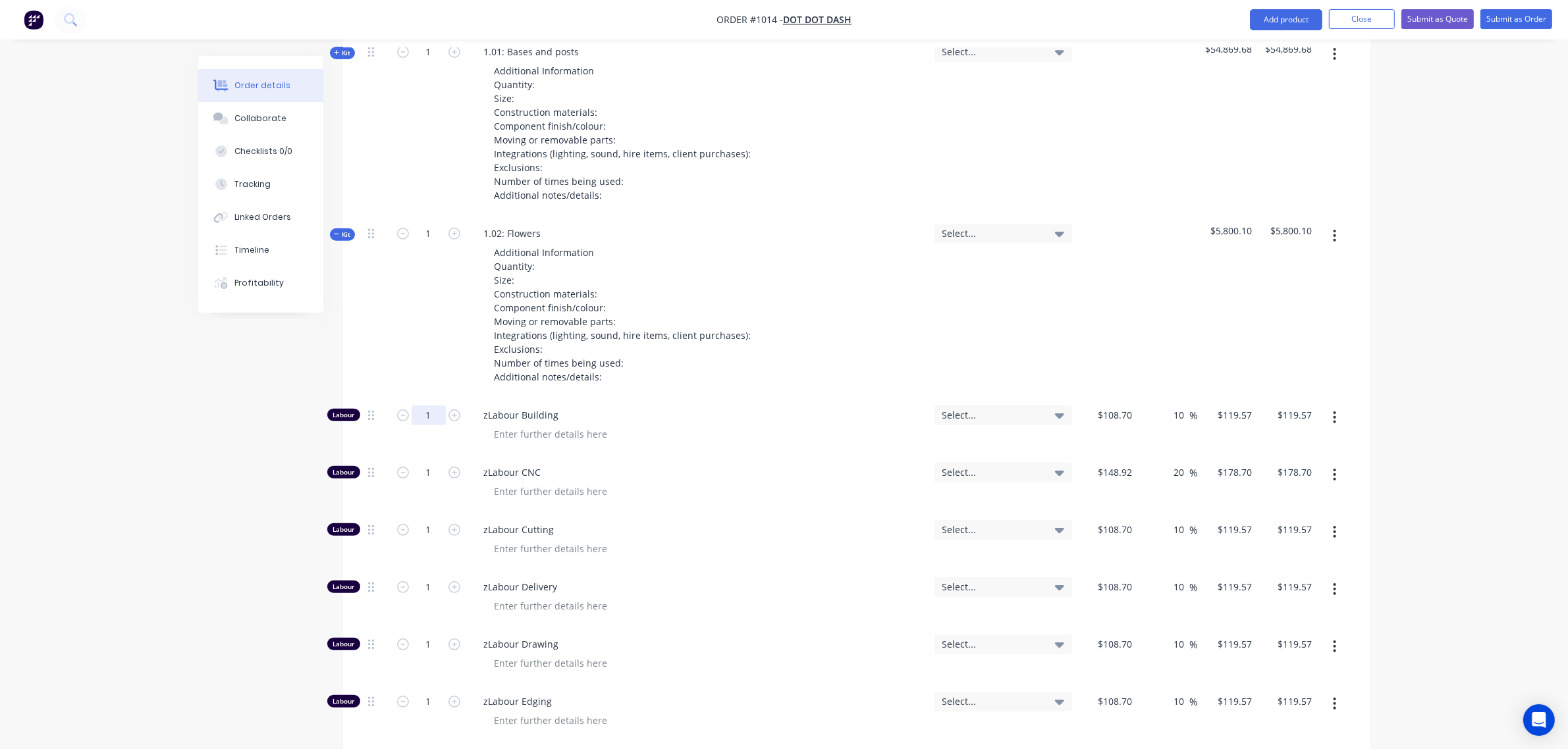
scroll to position [587, 0]
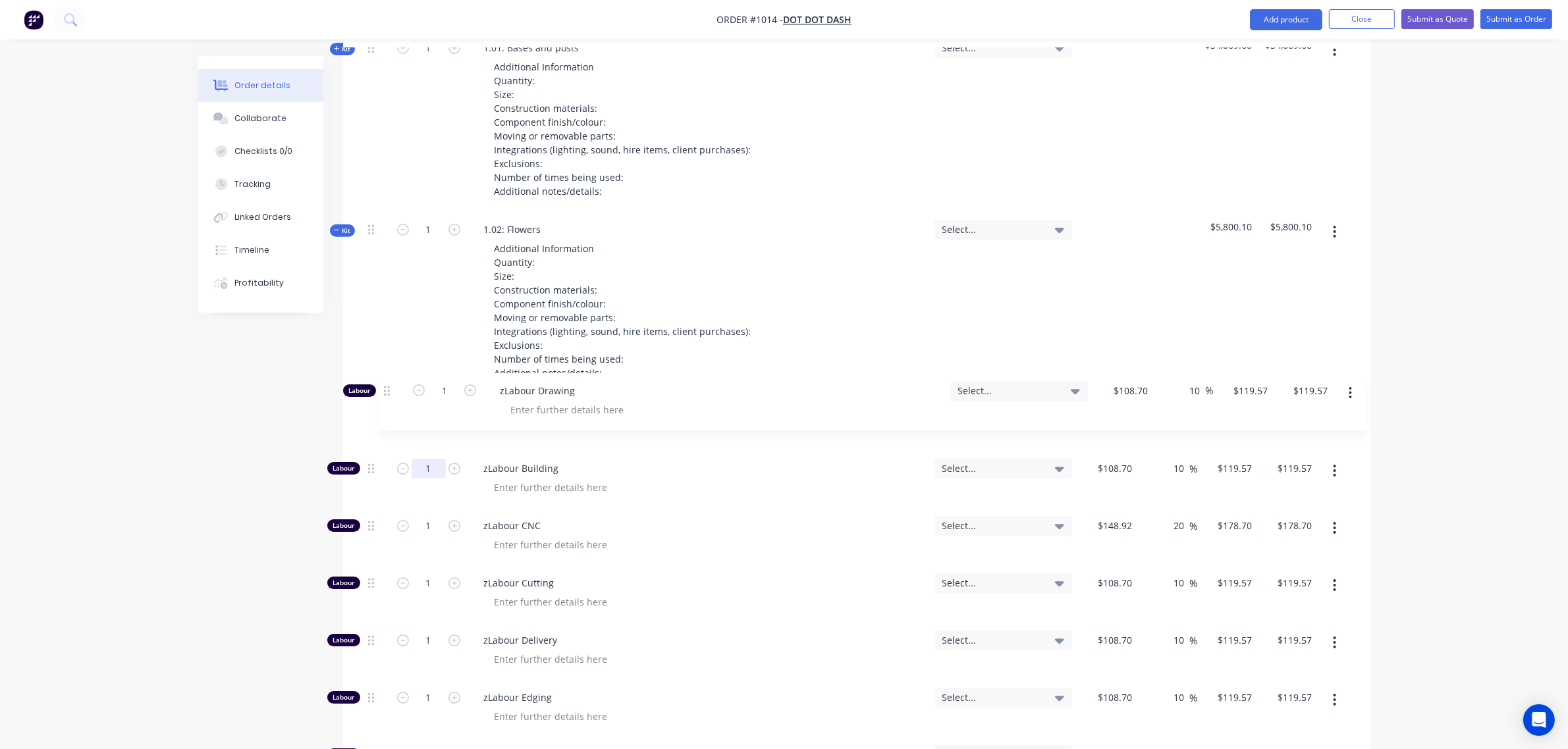
drag, startPoint x: 373, startPoint y: 627, endPoint x: 389, endPoint y: 387, distance: 240.5
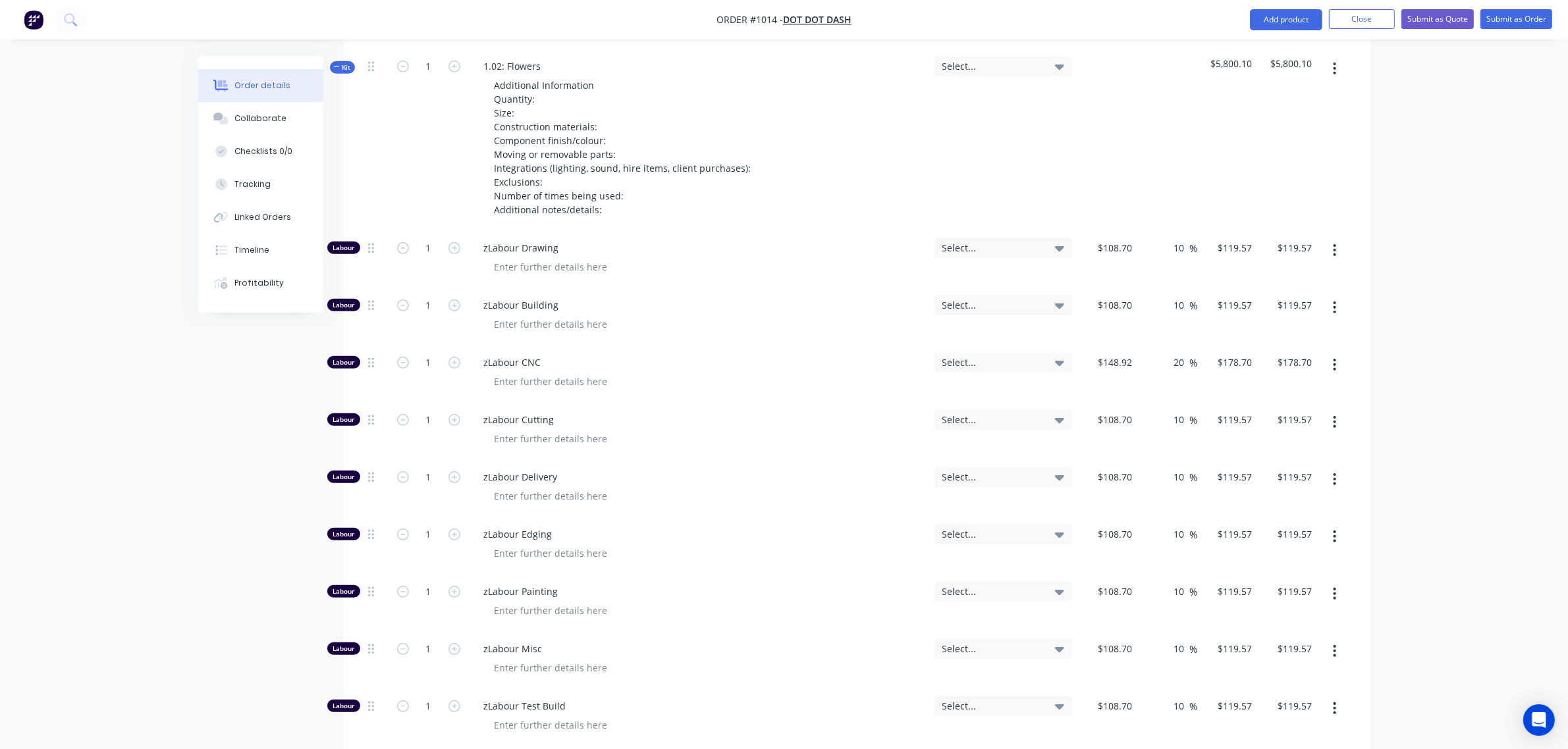
scroll to position [751, 0]
drag, startPoint x: 372, startPoint y: 399, endPoint x: 372, endPoint y: 284, distance: 115.0
click at [372, 284] on div "Labour 1 zLabour Drawing Select... $108.70 $108.70 10 10 % $119.57 $119.57 $119…" at bounding box center [857, 736] width 988 height 1013
drag, startPoint x: 370, startPoint y: 402, endPoint x: 369, endPoint y: 323, distance: 79.0
click at [369, 323] on div "Labour 1 zLabour Drawing Select... $108.70 $108.70 10 10 % $119.57 $119.57 $119…" at bounding box center [857, 736] width 988 height 1013
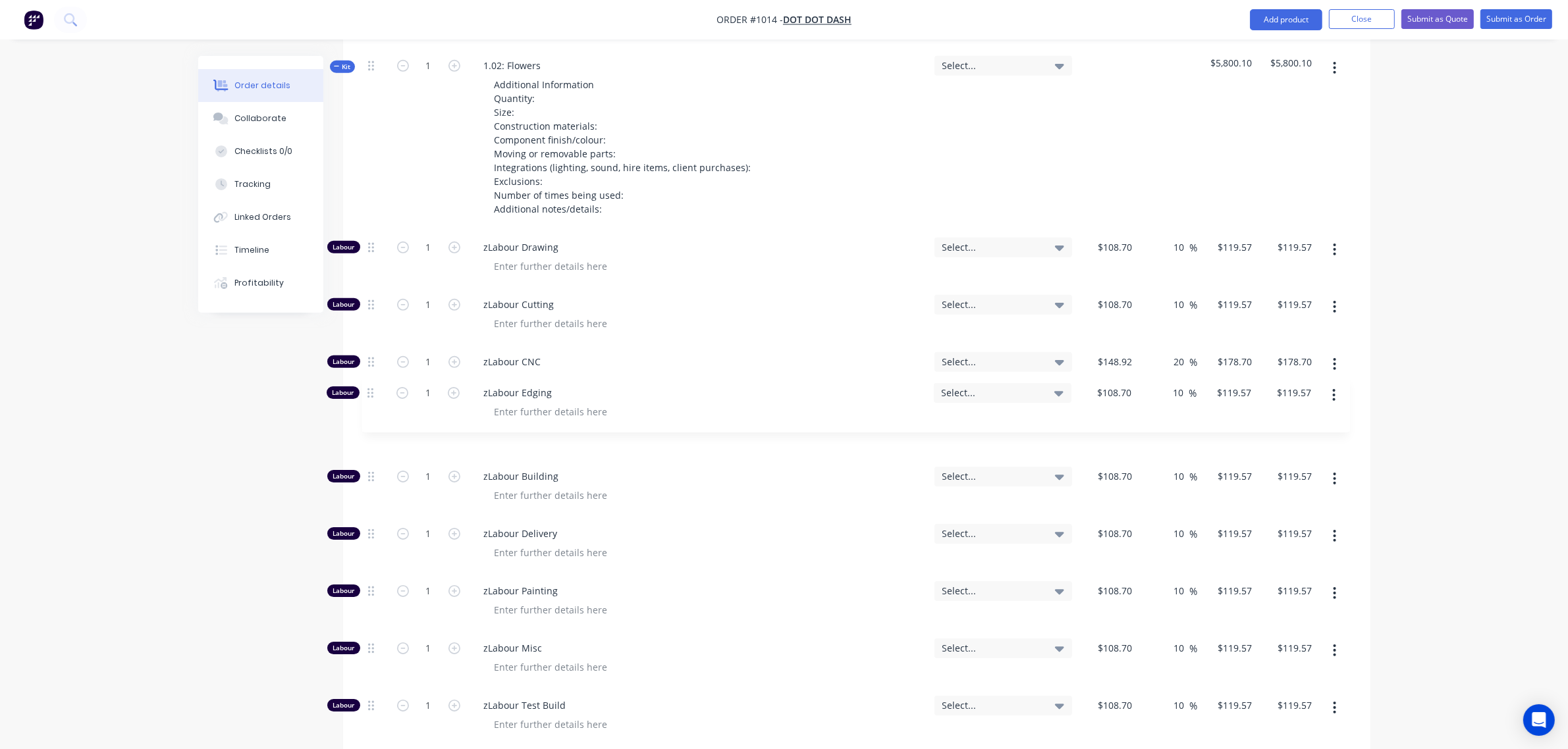
drag, startPoint x: 369, startPoint y: 517, endPoint x: 369, endPoint y: 389, distance: 128.0
click at [369, 389] on div "Labour 1 zLabour Drawing Select... $108.70 $108.70 10 10 % $119.57 $119.57 $119…" at bounding box center [857, 736] width 988 height 1013
click at [423, 409] on input "1" at bounding box center [429, 419] width 34 height 20
click at [429, 238] on input "1" at bounding box center [429, 247] width 34 height 20
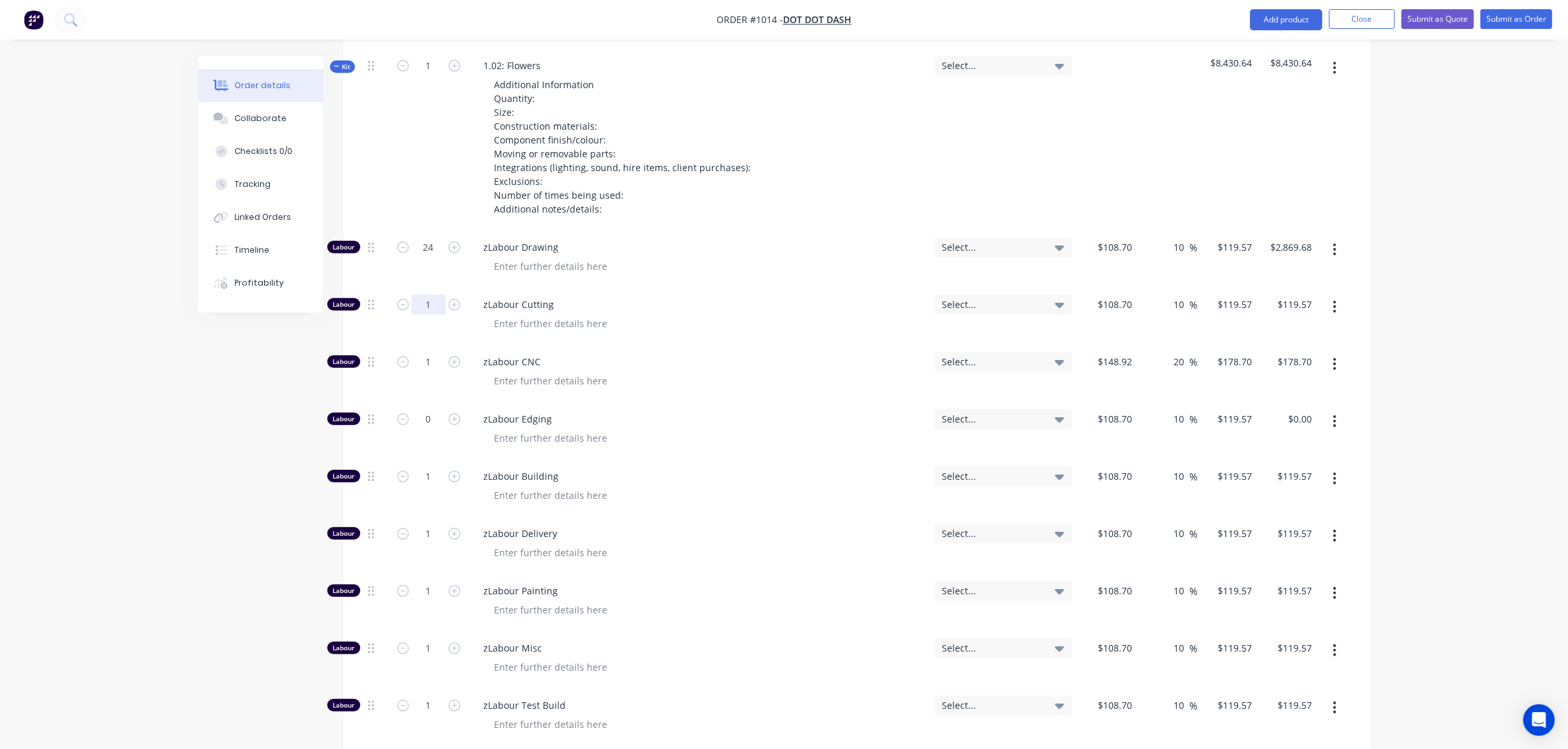
click at [433, 295] on input "1" at bounding box center [429, 304] width 34 height 20
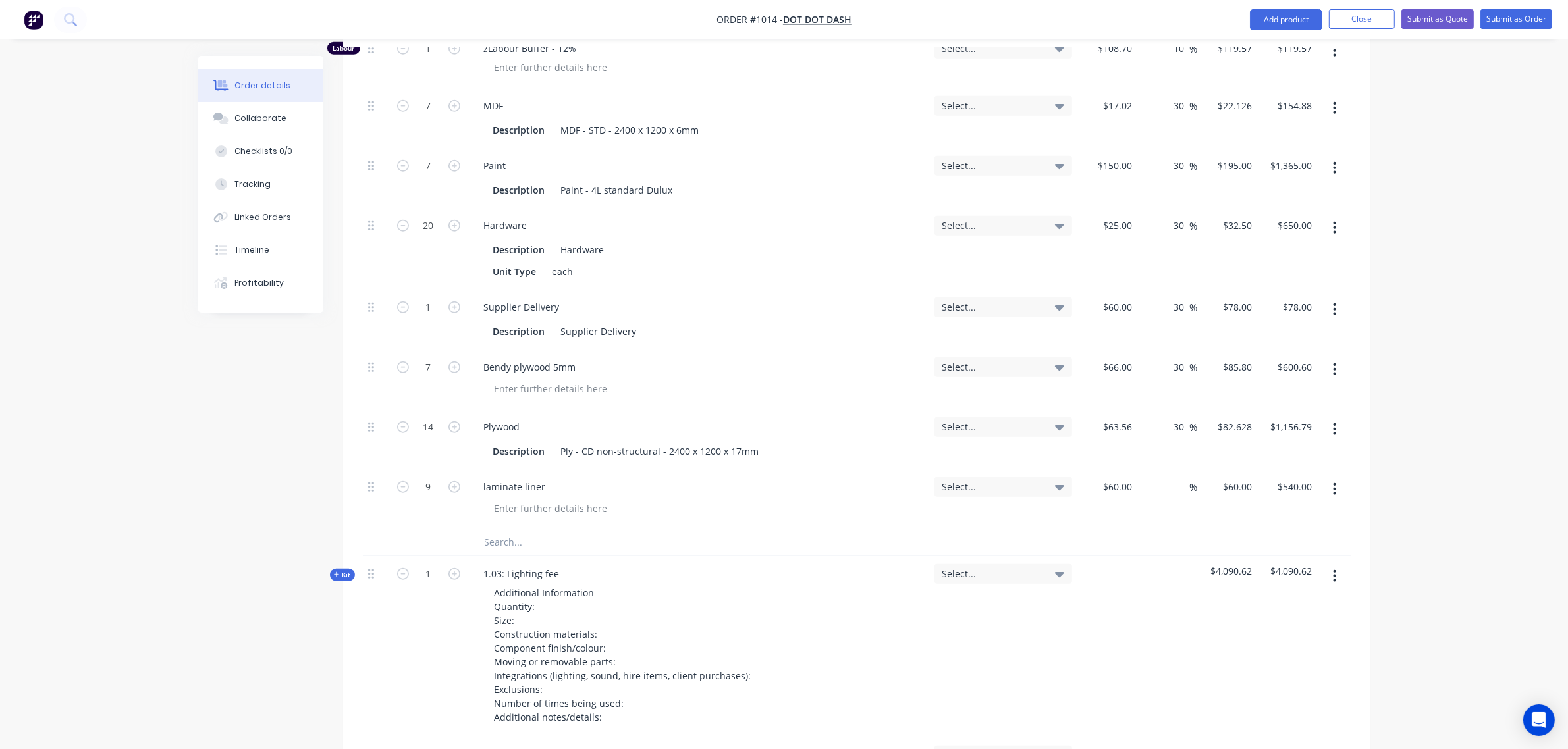
scroll to position [1464, 0]
click at [521, 530] on input "text" at bounding box center [616, 543] width 263 height 27
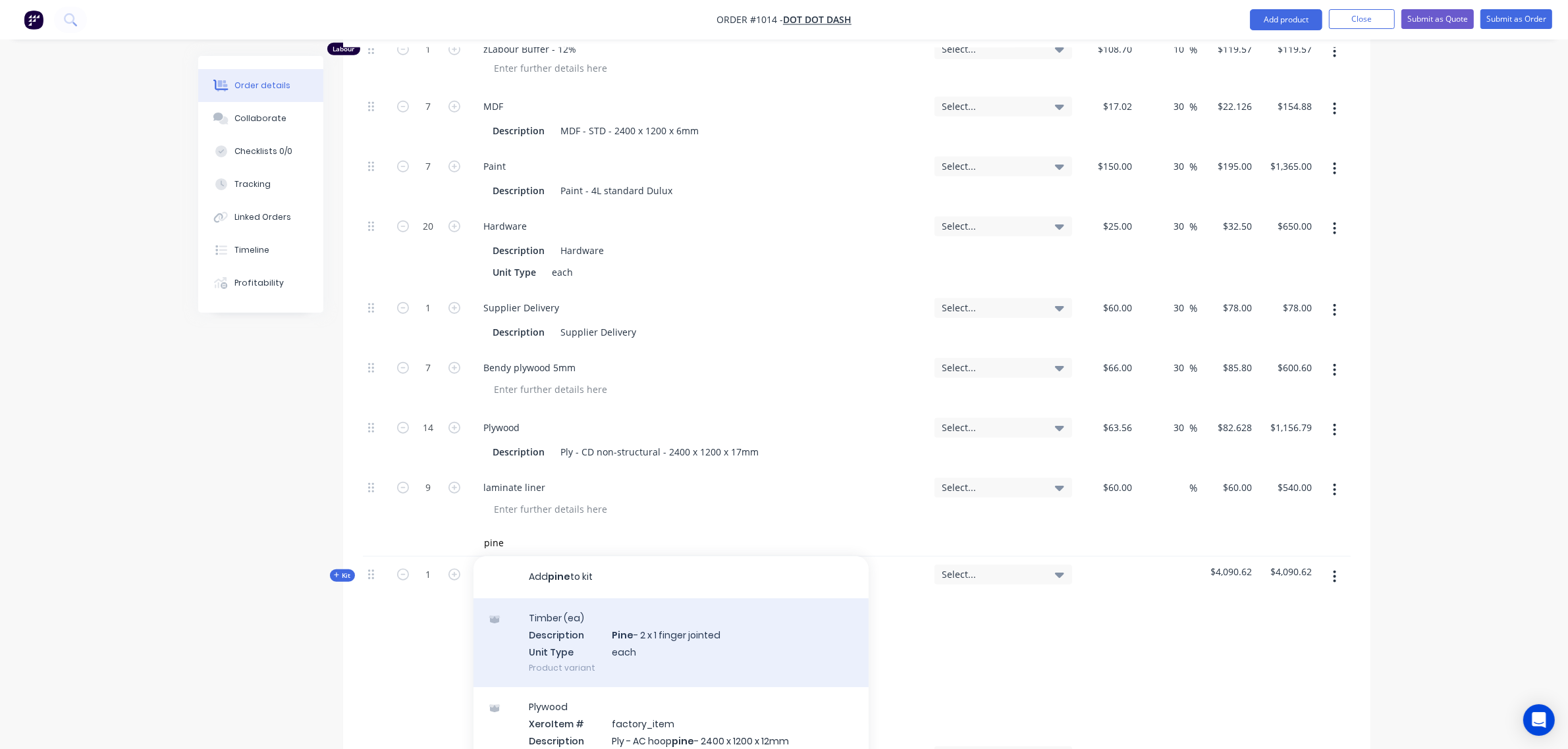
click at [639, 630] on div "Timber (ea) Description Pine - 2 x 1 finger jointed Unit Type each Product vari…" at bounding box center [670, 643] width 395 height 89
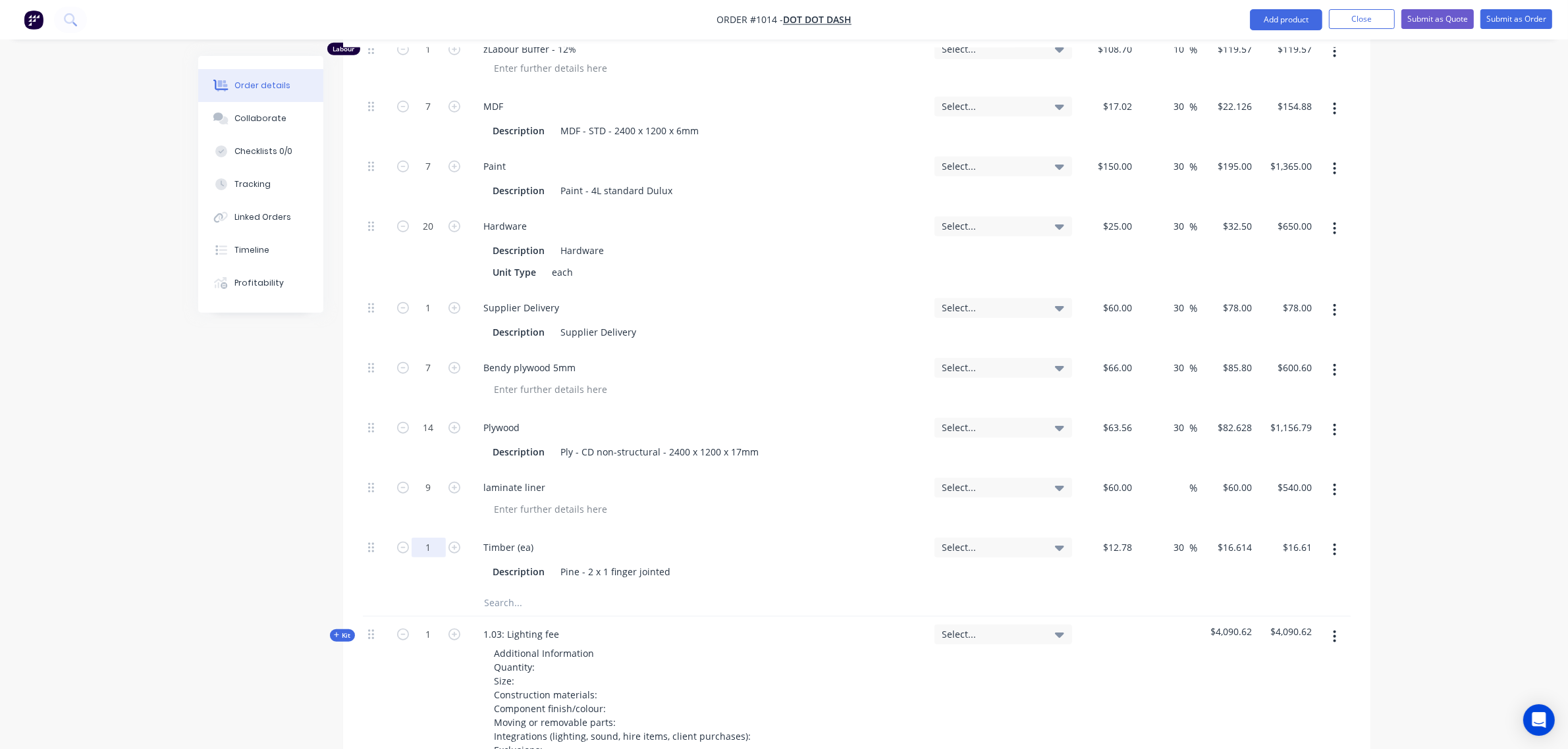
click at [436, 538] on input "1" at bounding box center [429, 548] width 34 height 20
click at [398, 484] on div "9" at bounding box center [429, 499] width 79 height 60
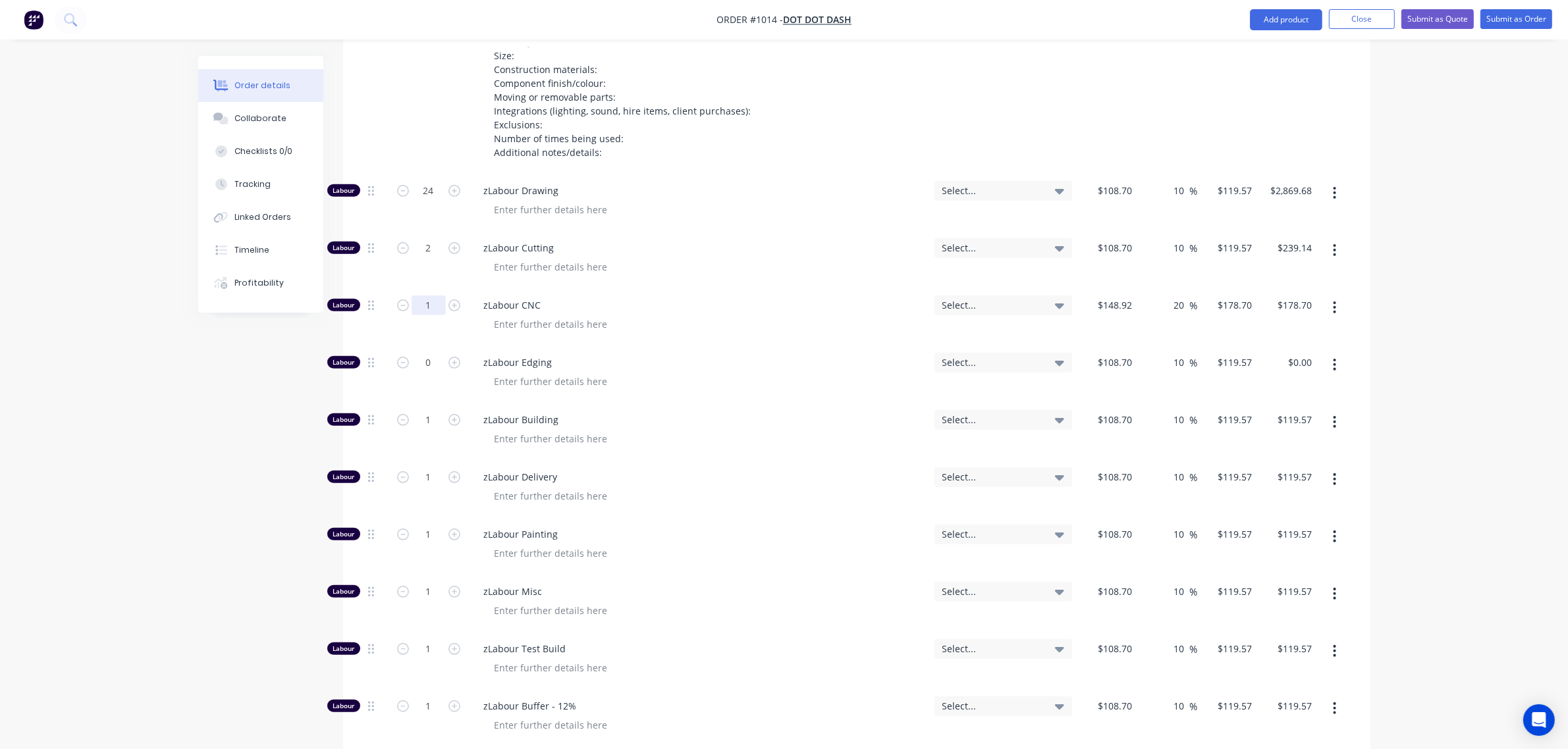
scroll to position [807, 0]
click at [419, 296] on input "1" at bounding box center [429, 306] width 34 height 20
click at [423, 354] on input "0" at bounding box center [429, 363] width 34 height 20
click at [423, 411] on input "1" at bounding box center [429, 420] width 34 height 20
click at [422, 468] on input "1" at bounding box center [429, 478] width 34 height 20
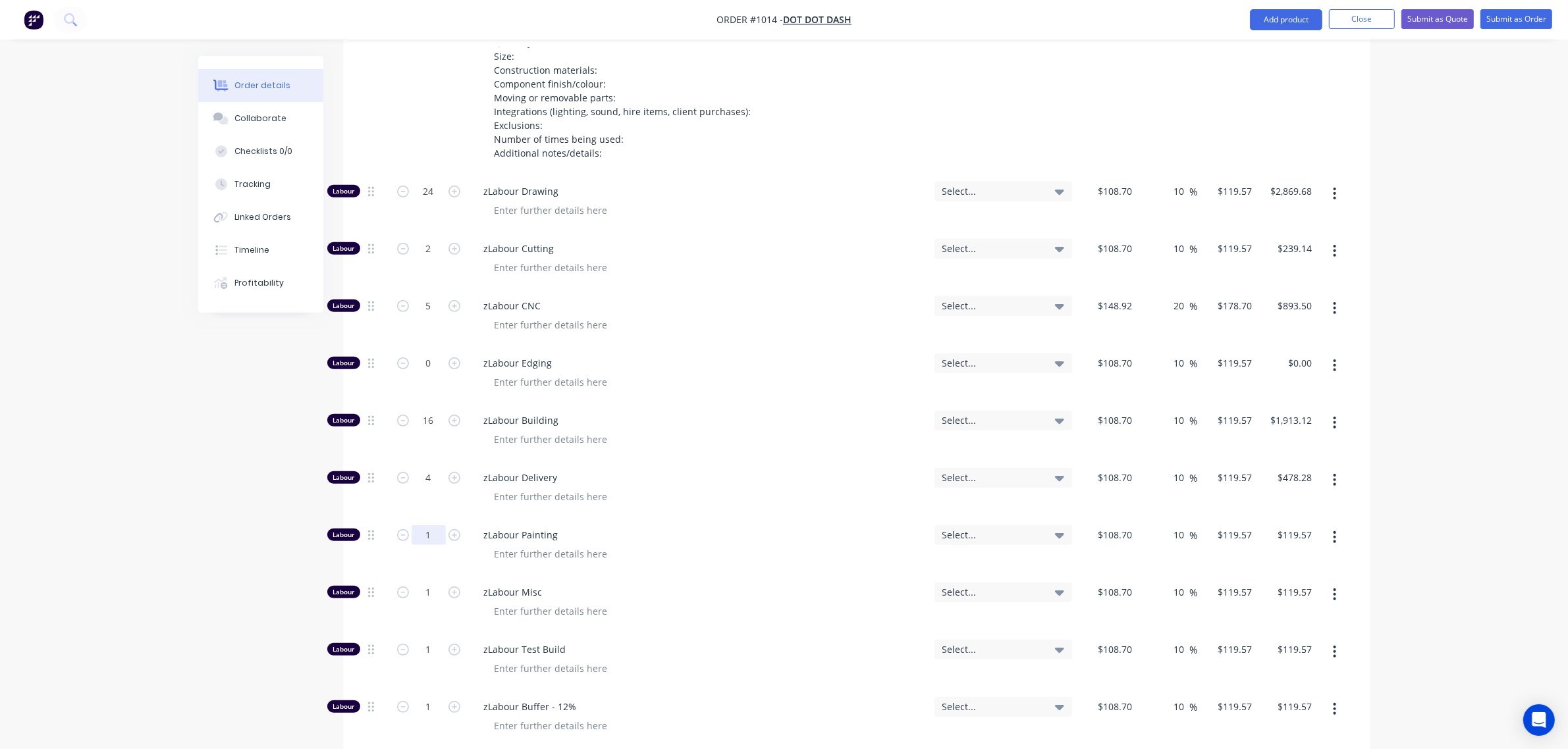
click at [416, 525] on input "1" at bounding box center [429, 535] width 34 height 20
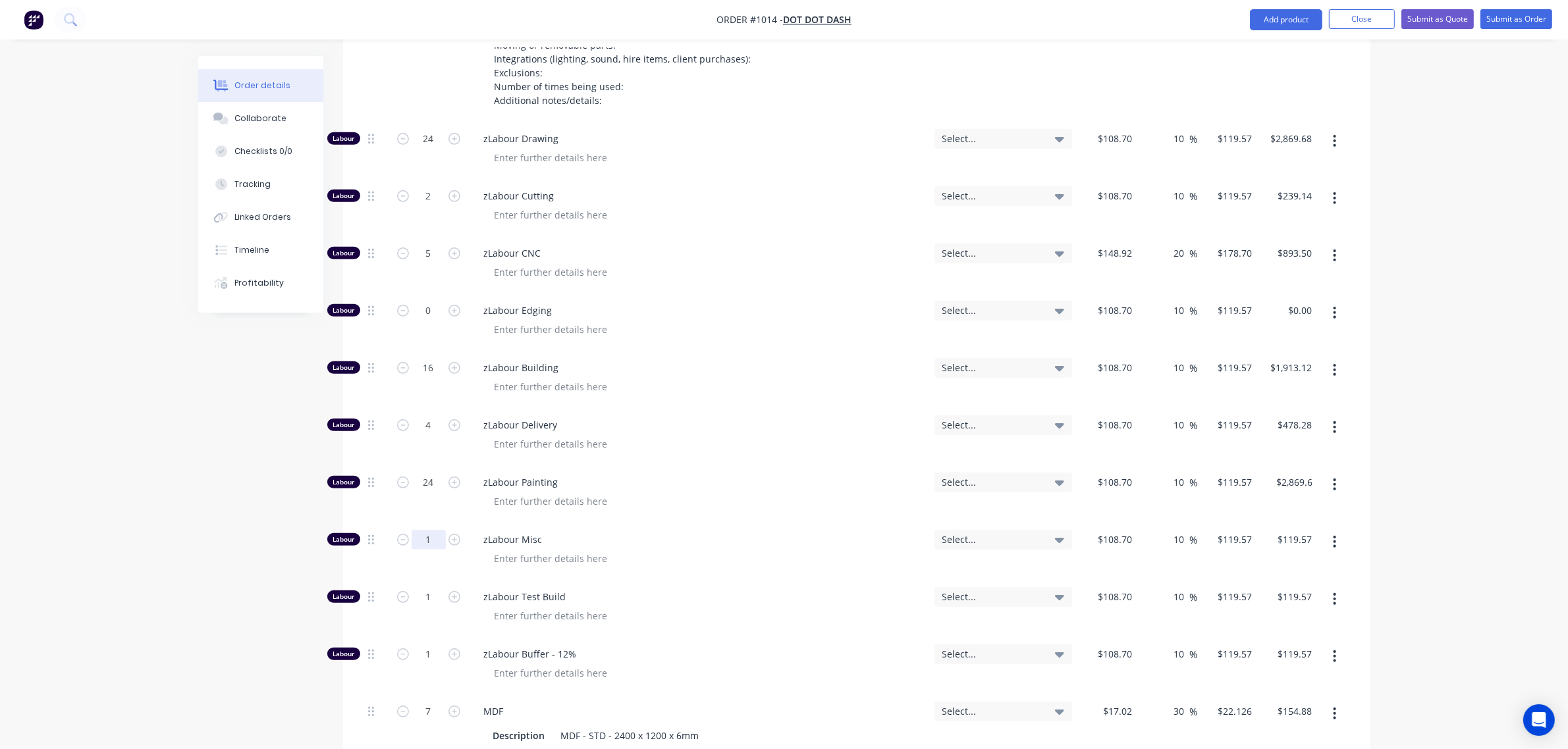
click at [419, 530] on input "1" at bounding box center [429, 540] width 34 height 20
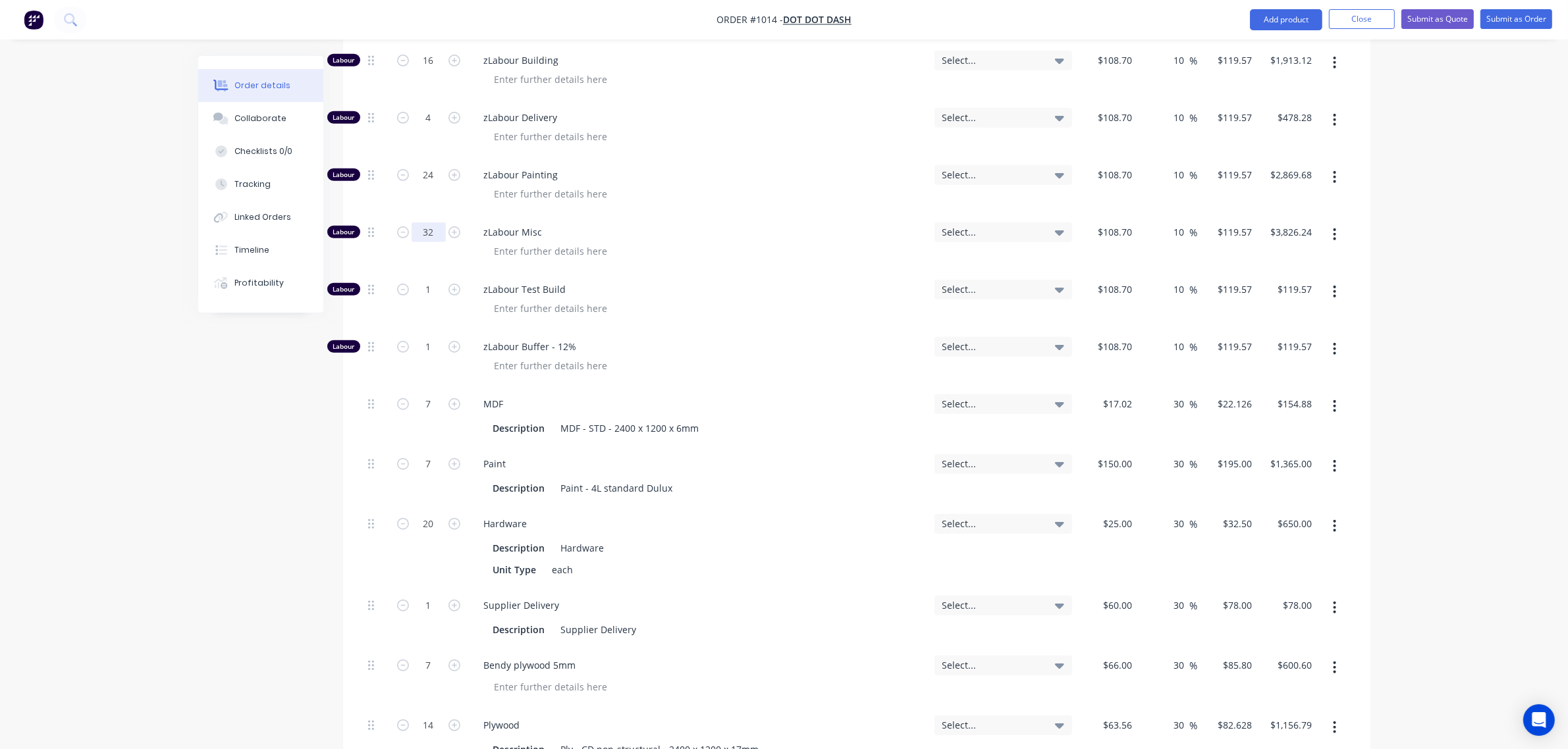
scroll to position [1032, 0]
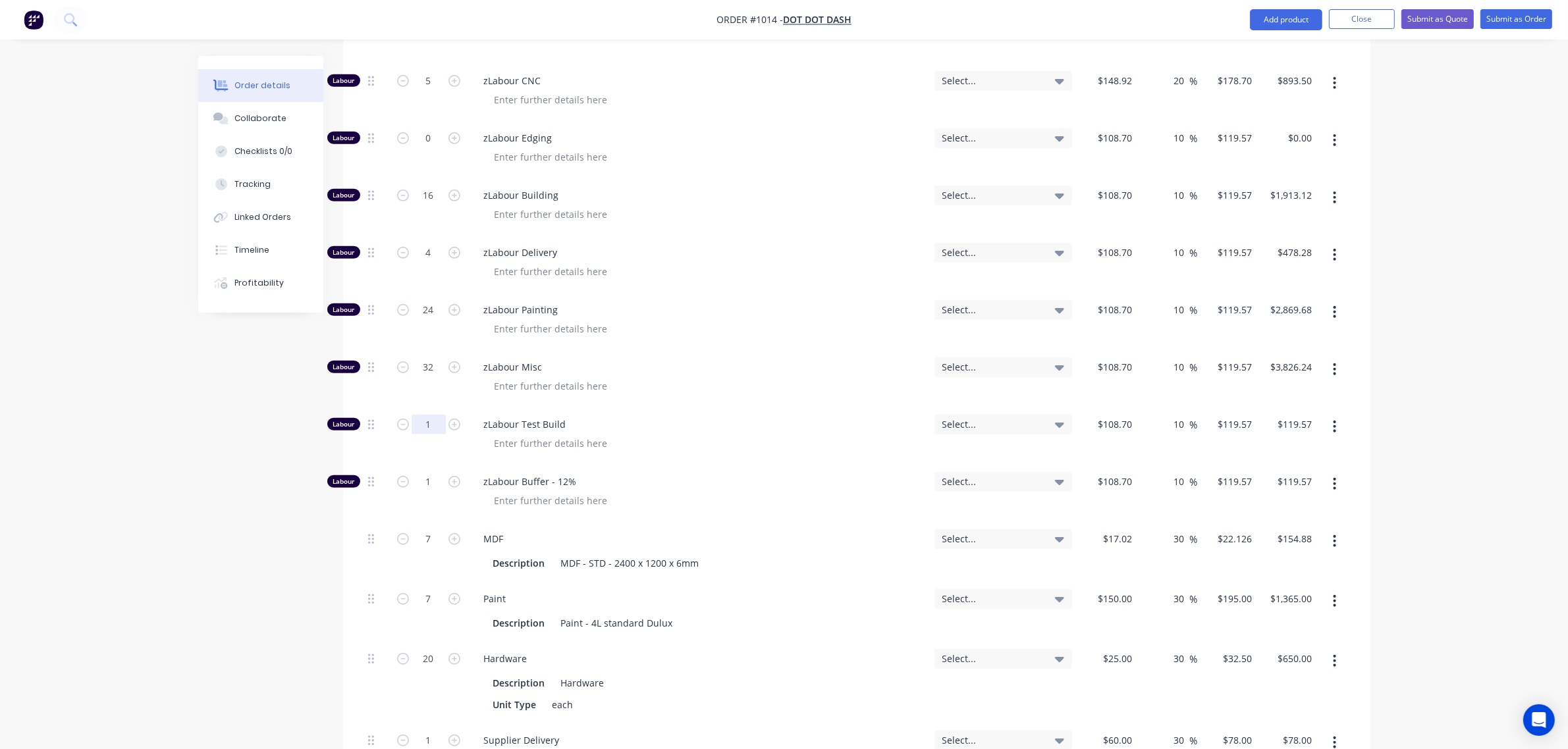
click at [425, 415] on input "1" at bounding box center [429, 424] width 34 height 20
click at [422, 472] on input "1" at bounding box center [429, 482] width 34 height 20
click at [255, 535] on div "Created by [PERSON_NAME] Created [DATE] Required [DATE] Assigned to Add team me…" at bounding box center [784, 735] width 1172 height 3421
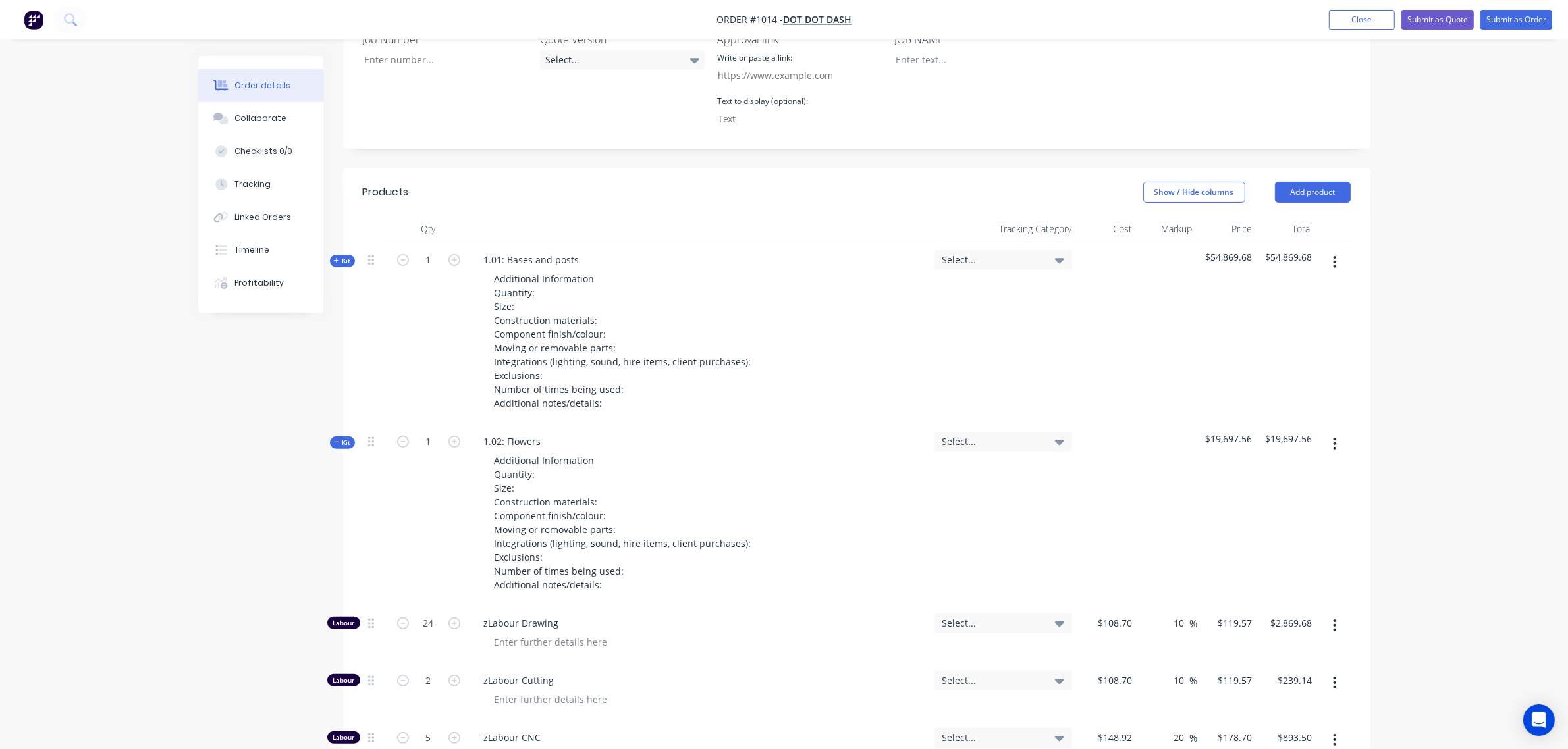
scroll to position [374, 0]
click at [343, 439] on span "Kit" at bounding box center [342, 444] width 17 height 10
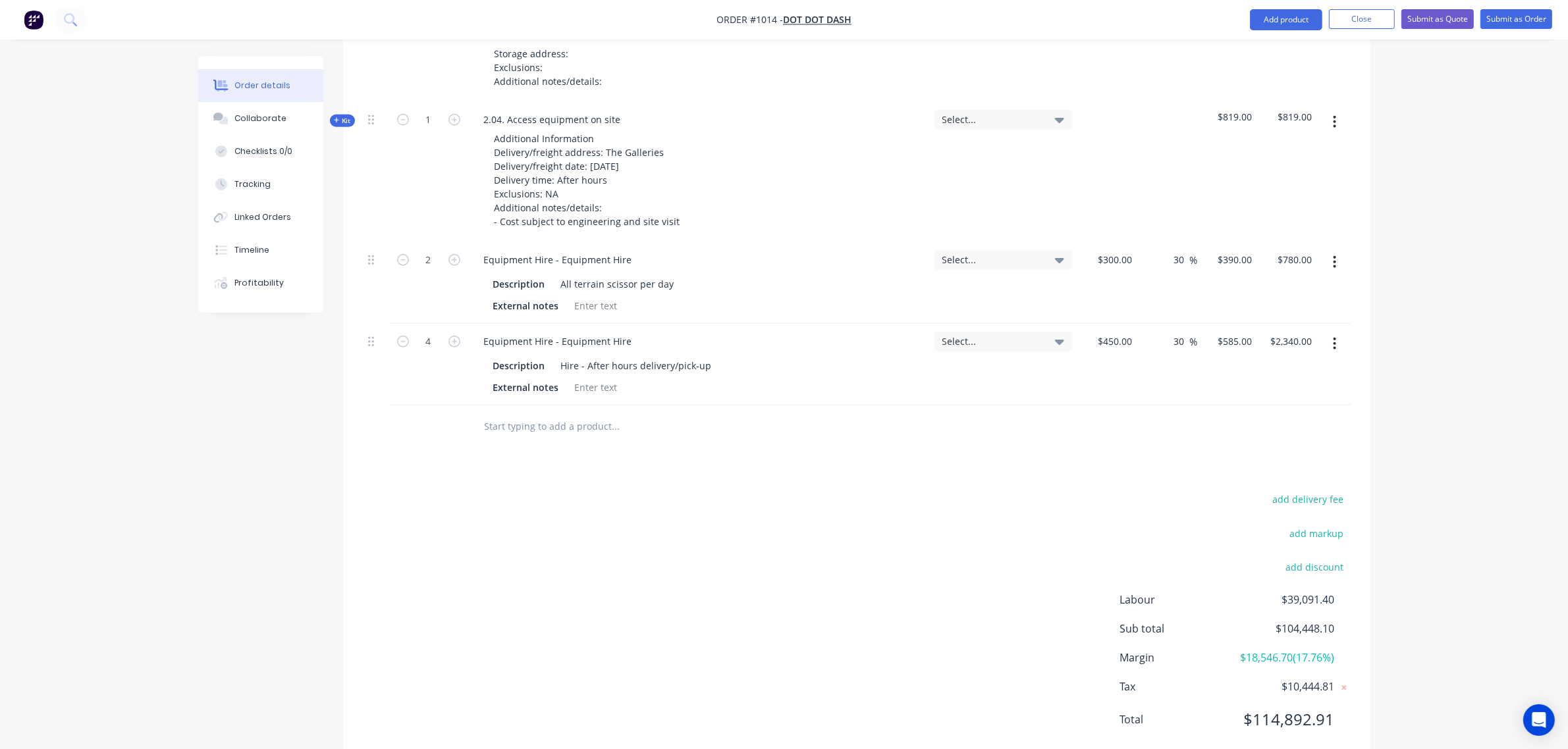
scroll to position [1591, 0]
click at [429, 334] on input "4" at bounding box center [429, 344] width 34 height 20
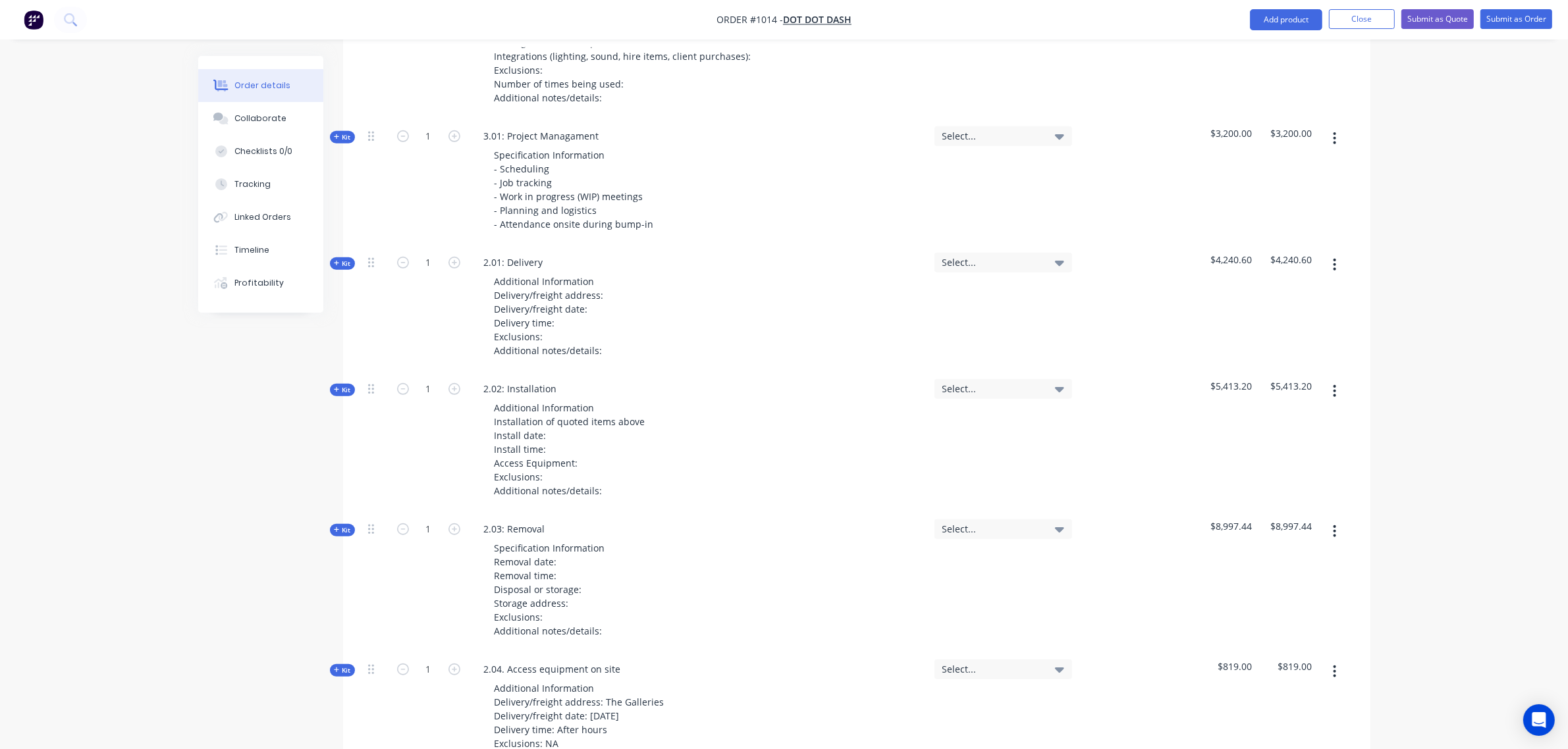
scroll to position [1043, 0]
click at [347, 526] on span "Kit" at bounding box center [342, 531] width 17 height 10
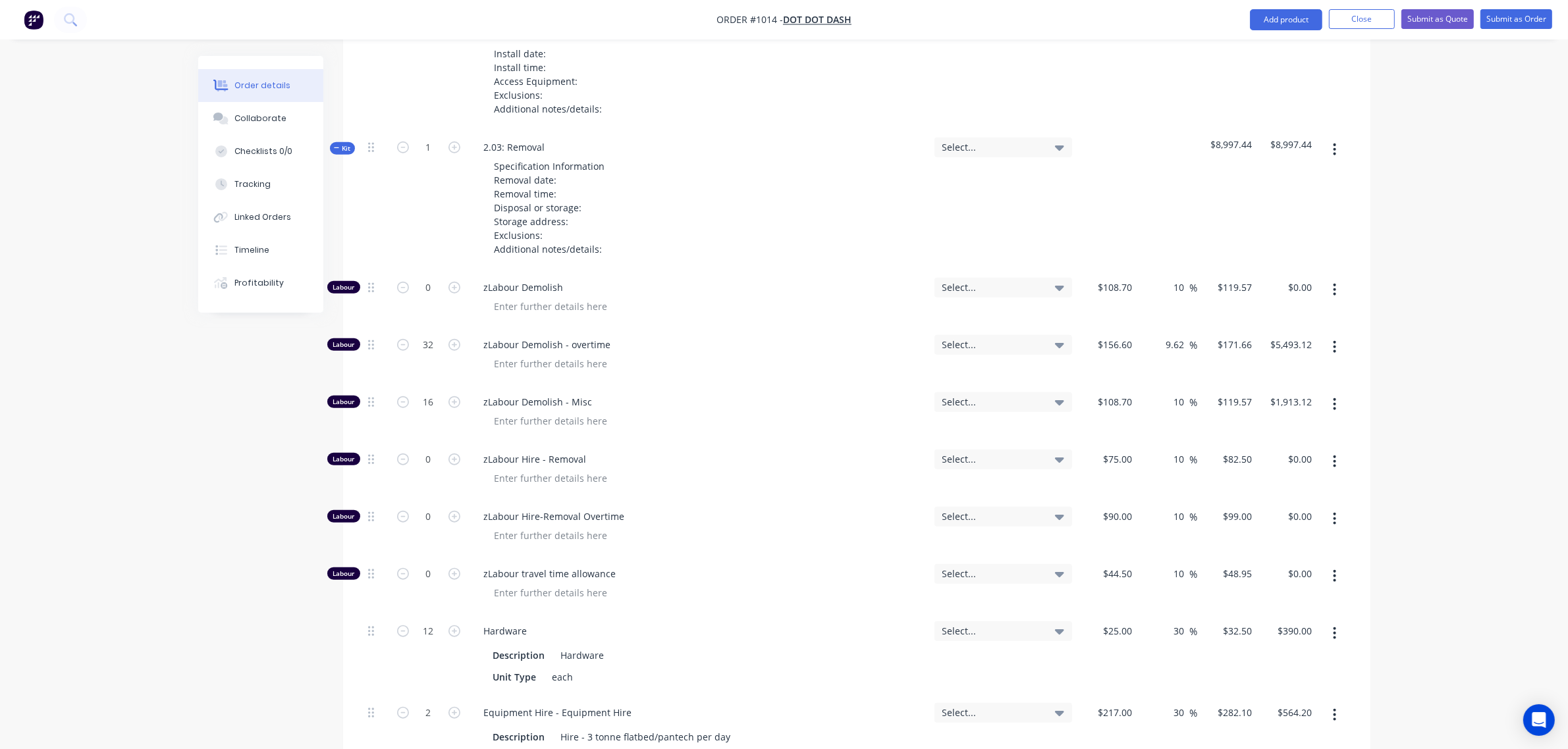
scroll to position [1426, 0]
click at [417, 391] on input "16" at bounding box center [429, 401] width 34 height 20
click at [419, 449] on input "0" at bounding box center [429, 458] width 34 height 20
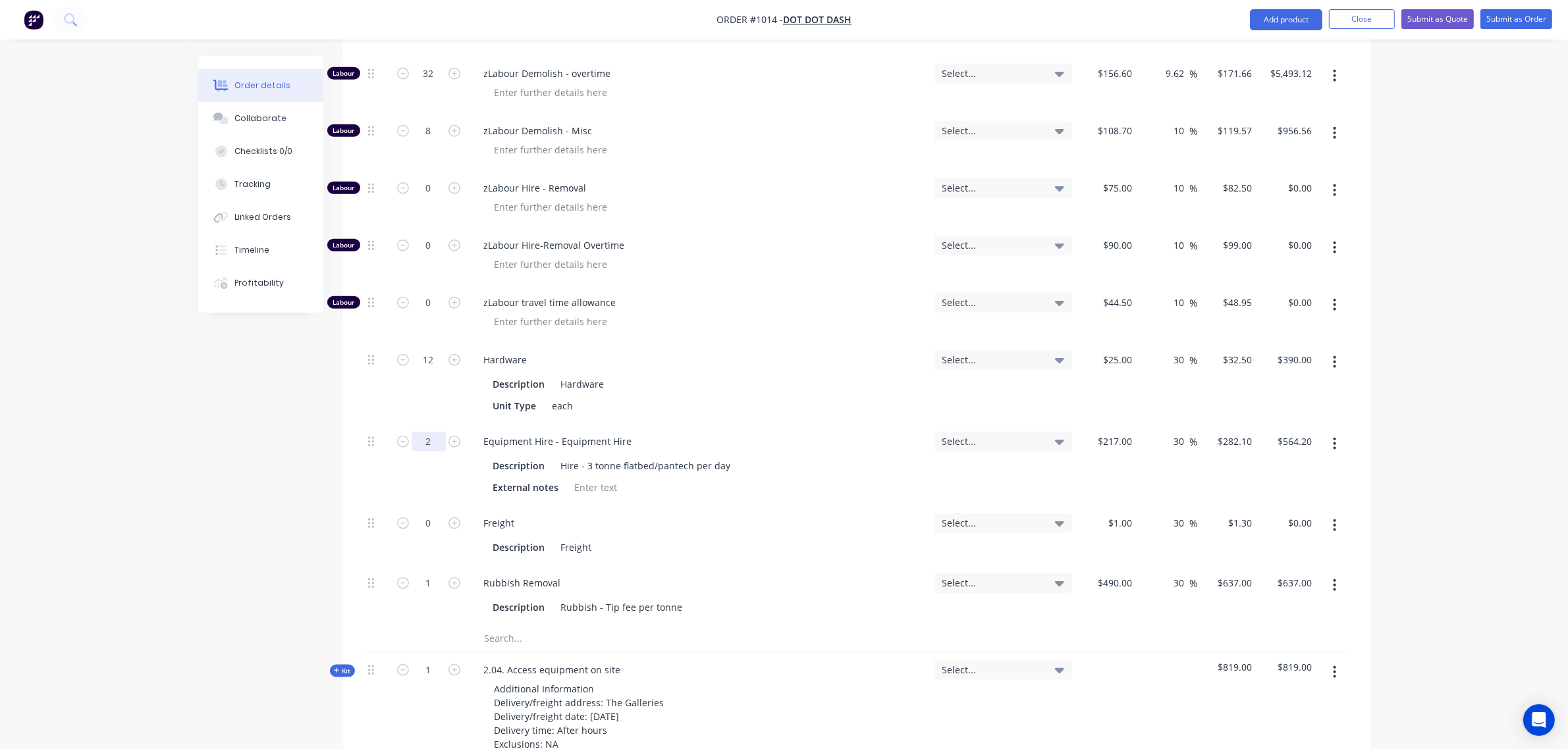
click at [422, 432] on input "2" at bounding box center [429, 441] width 34 height 20
click at [429, 347] on input "12" at bounding box center [429, 357] width 34 height 20
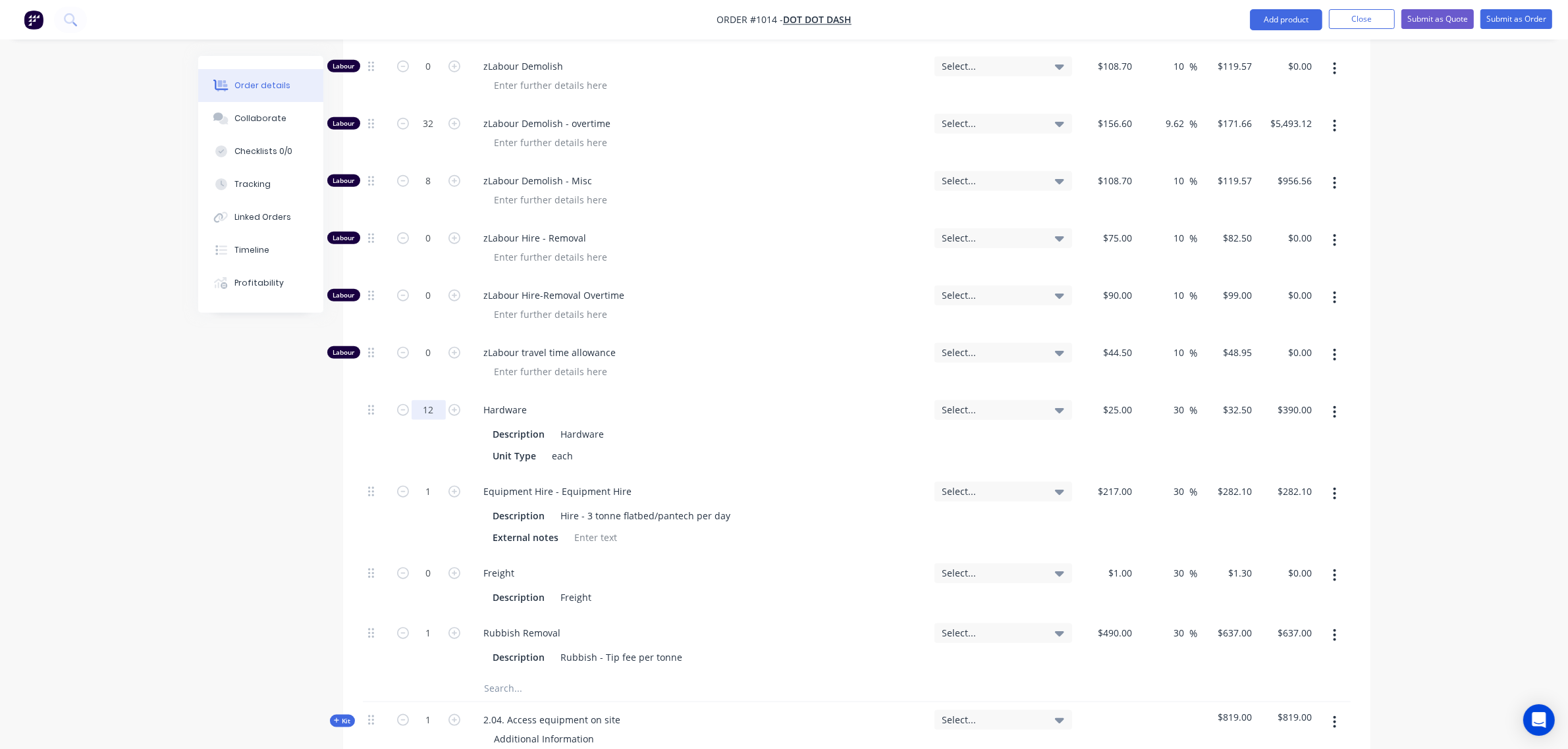
scroll to position [1646, 0]
click at [405, 484] on button "button" at bounding box center [402, 490] width 17 height 14
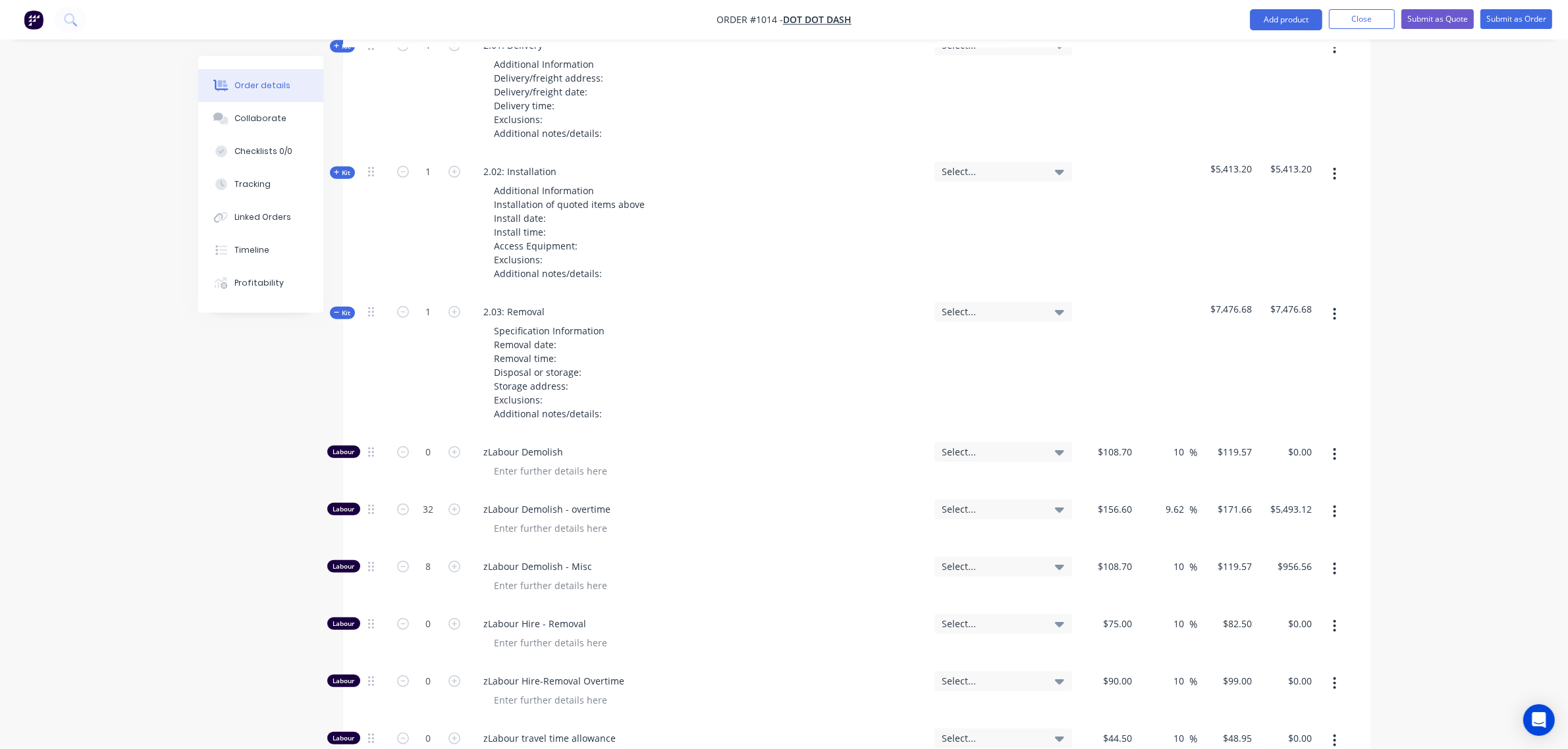
scroll to position [1261, 0]
click at [340, 308] on span "Kit" at bounding box center [342, 312] width 17 height 10
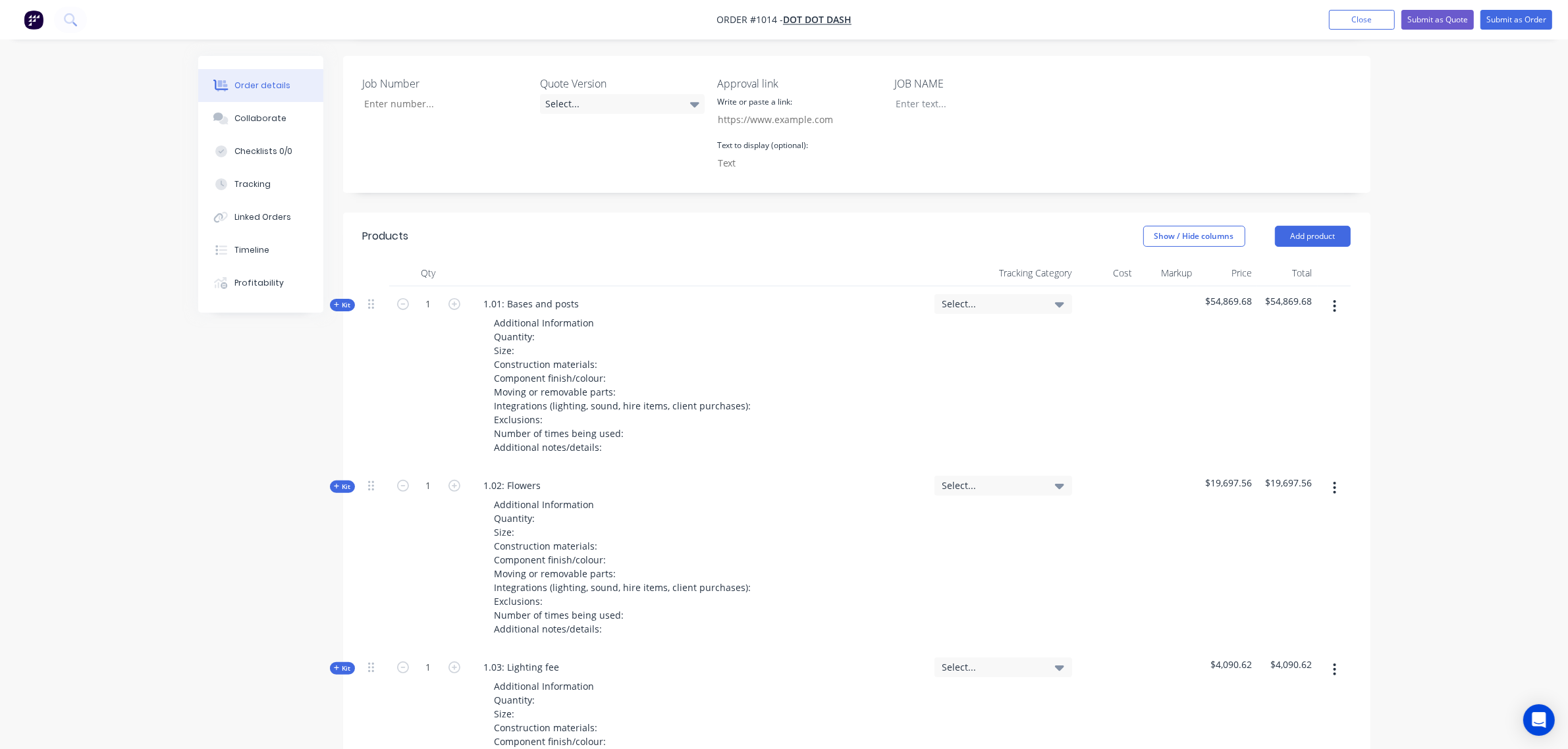
scroll to position [330, 0]
click at [342, 300] on span "Kit" at bounding box center [342, 305] width 17 height 10
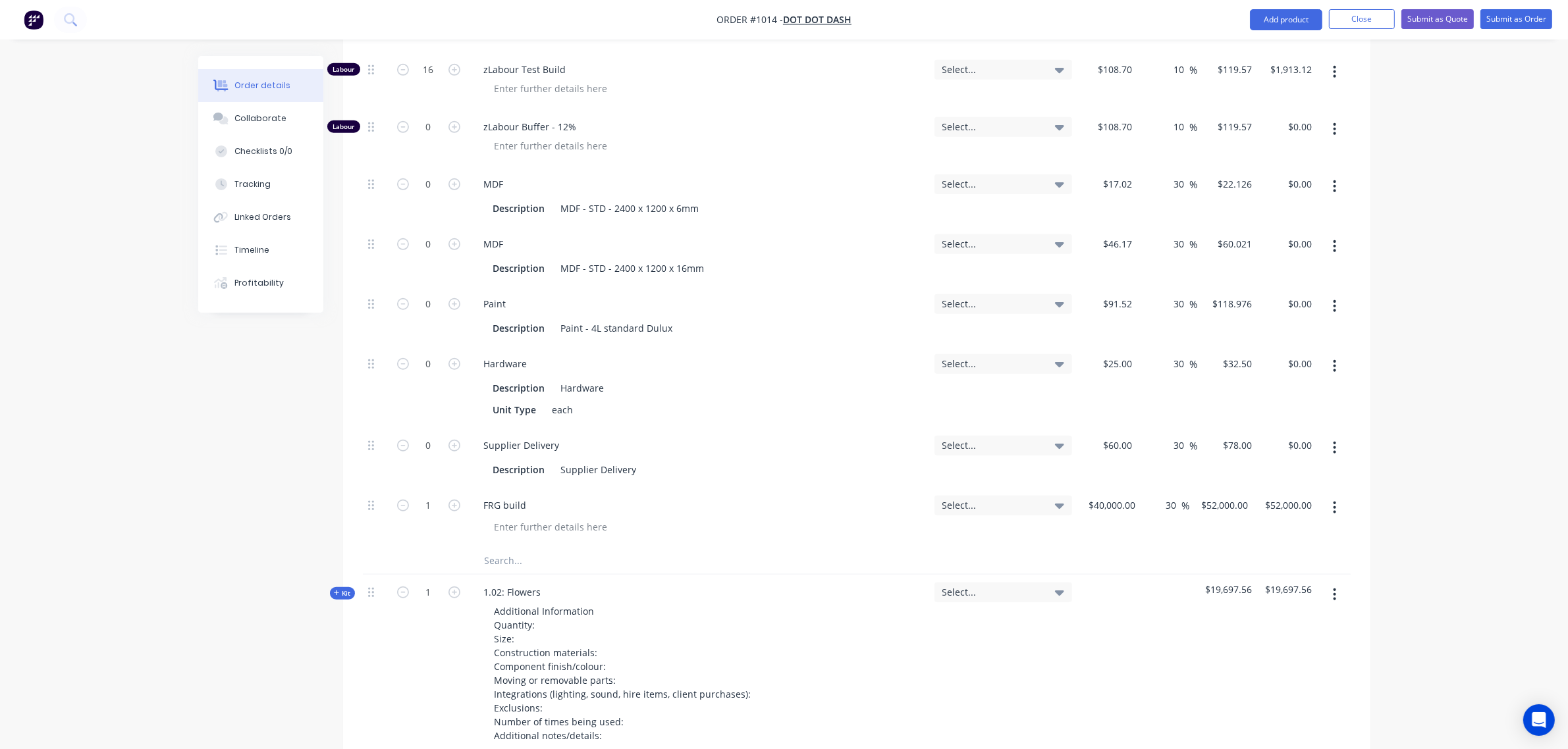
scroll to position [1206, 0]
click at [1093, 486] on div "40000 $40,000.00" at bounding box center [1109, 516] width 64 height 60
click at [1093, 486] on div "$40,000.00 40000" at bounding box center [1105, 516] width 56 height 60
click at [1117, 495] on input "40000" at bounding box center [1116, 504] width 33 height 19
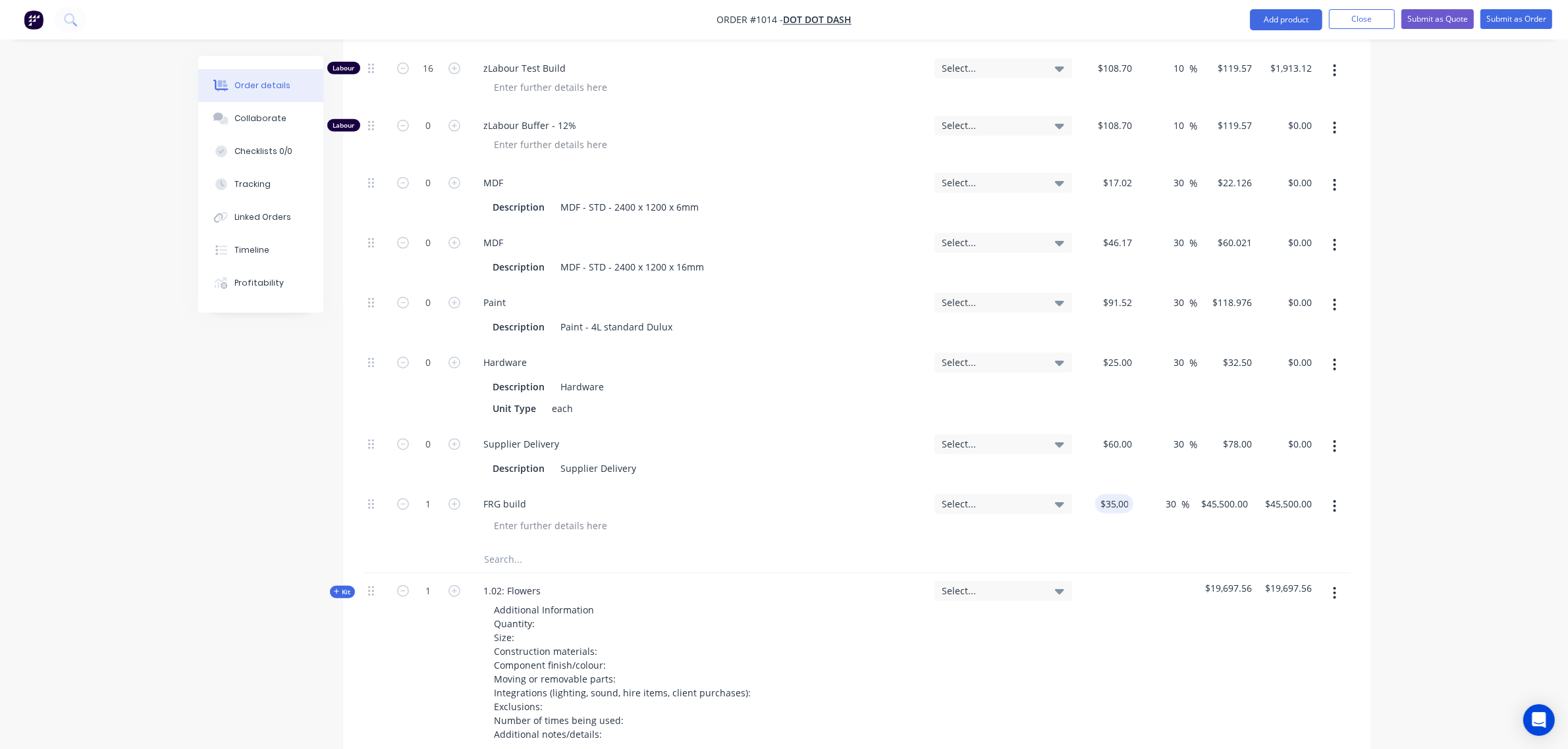
click at [1147, 448] on div "30 30 %" at bounding box center [1167, 456] width 60 height 60
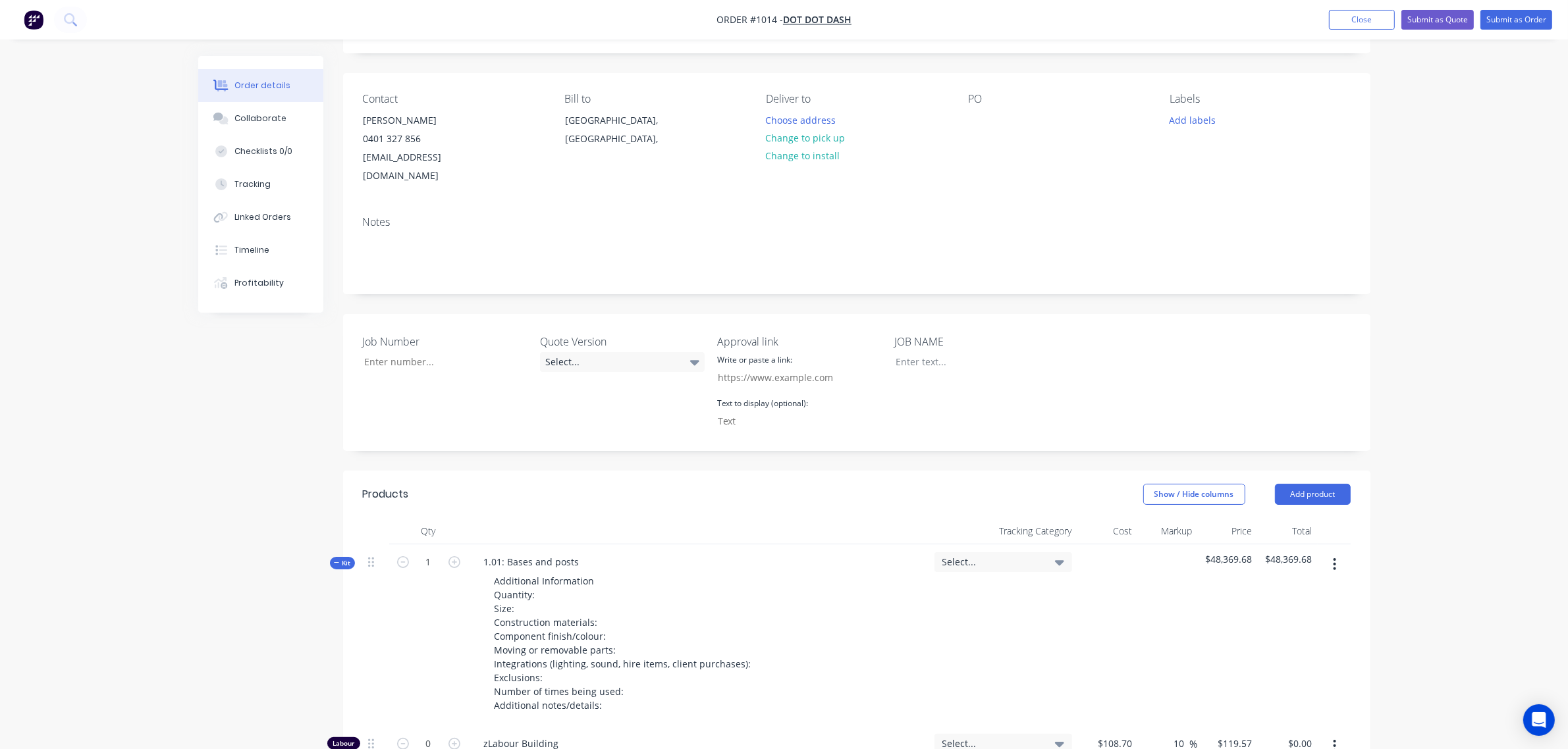
scroll to position [35, 0]
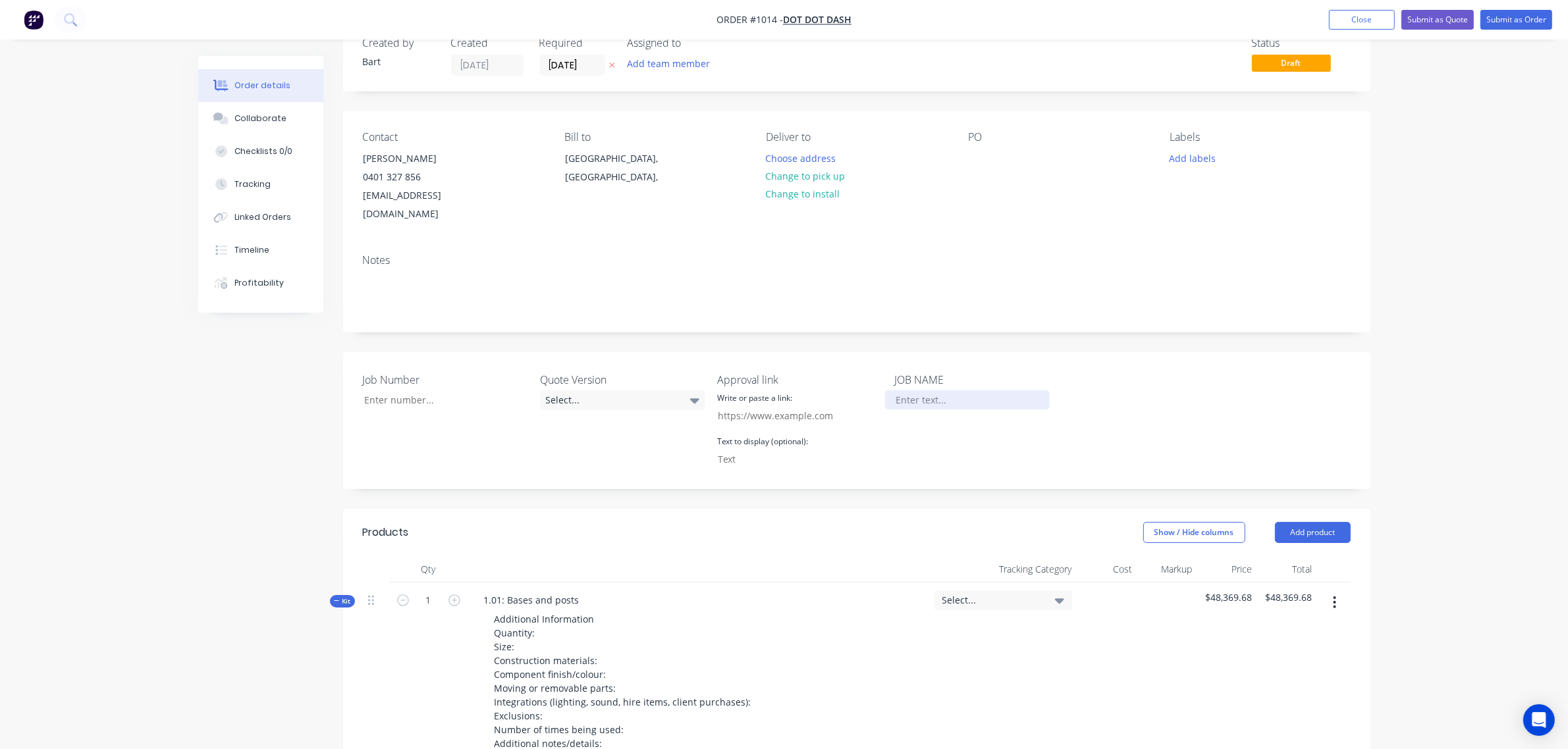
click at [960, 391] on div at bounding box center [967, 400] width 164 height 19
click at [1096, 412] on div "Job Number Quote Version Select... Approval link Write or paste a link: Text to…" at bounding box center [857, 420] width 1027 height 137
